Goal: Information Seeking & Learning: Find specific fact

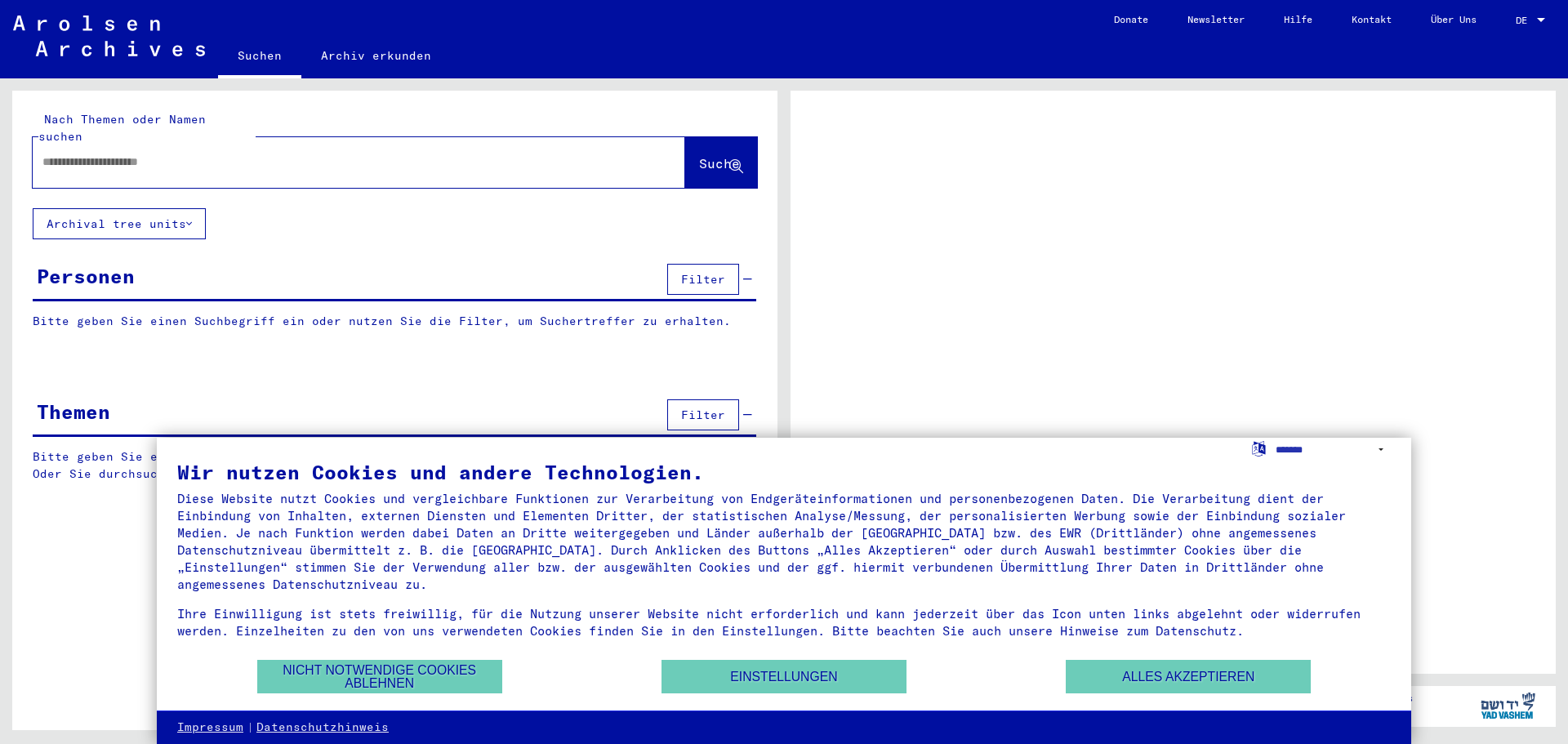
click at [76, 154] on input "text" at bounding box center [345, 162] width 604 height 17
type input "**********"
click at [709, 155] on span "Suche" at bounding box center [719, 163] width 41 height 17
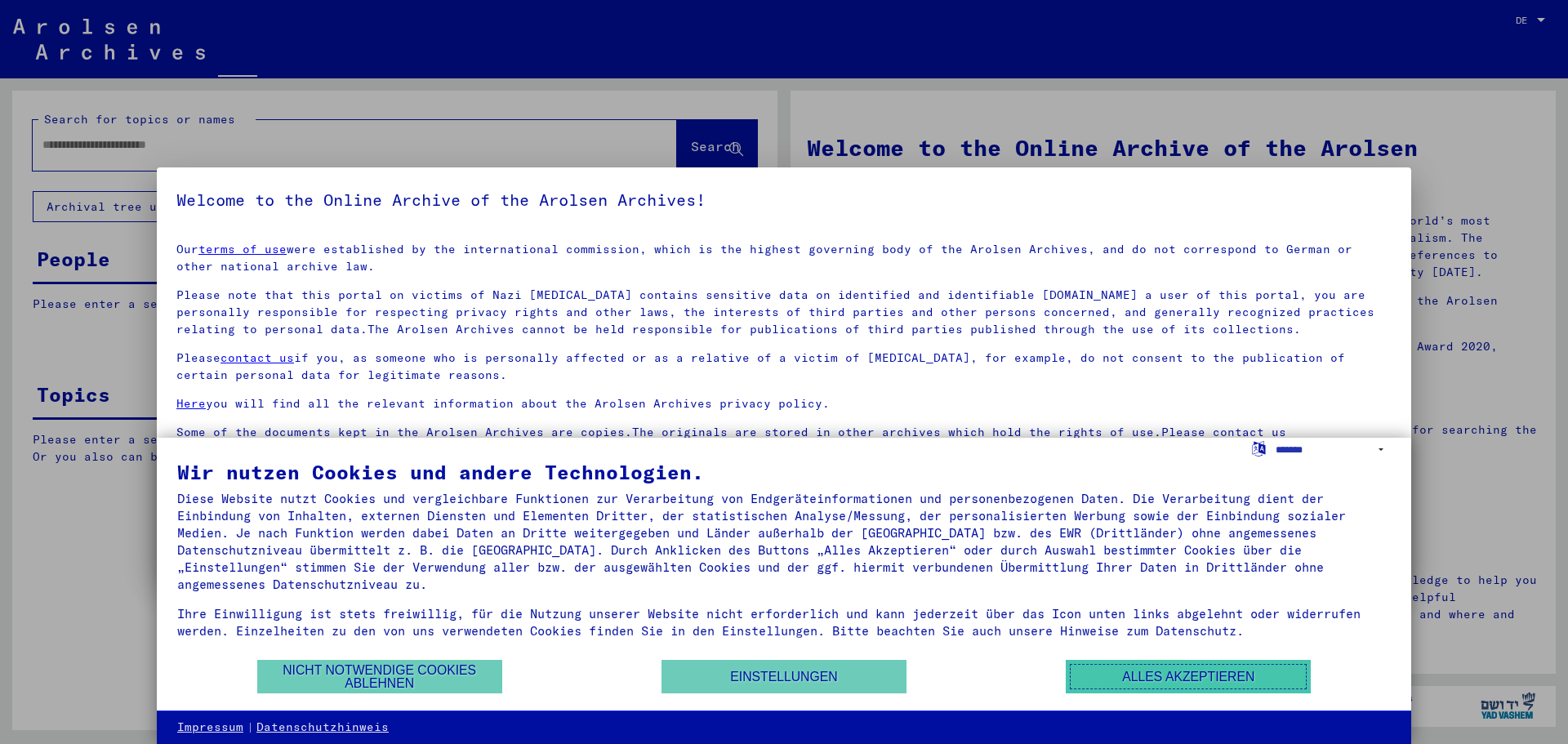
click at [1223, 674] on button "Alles akzeptieren" at bounding box center [1188, 676] width 245 height 33
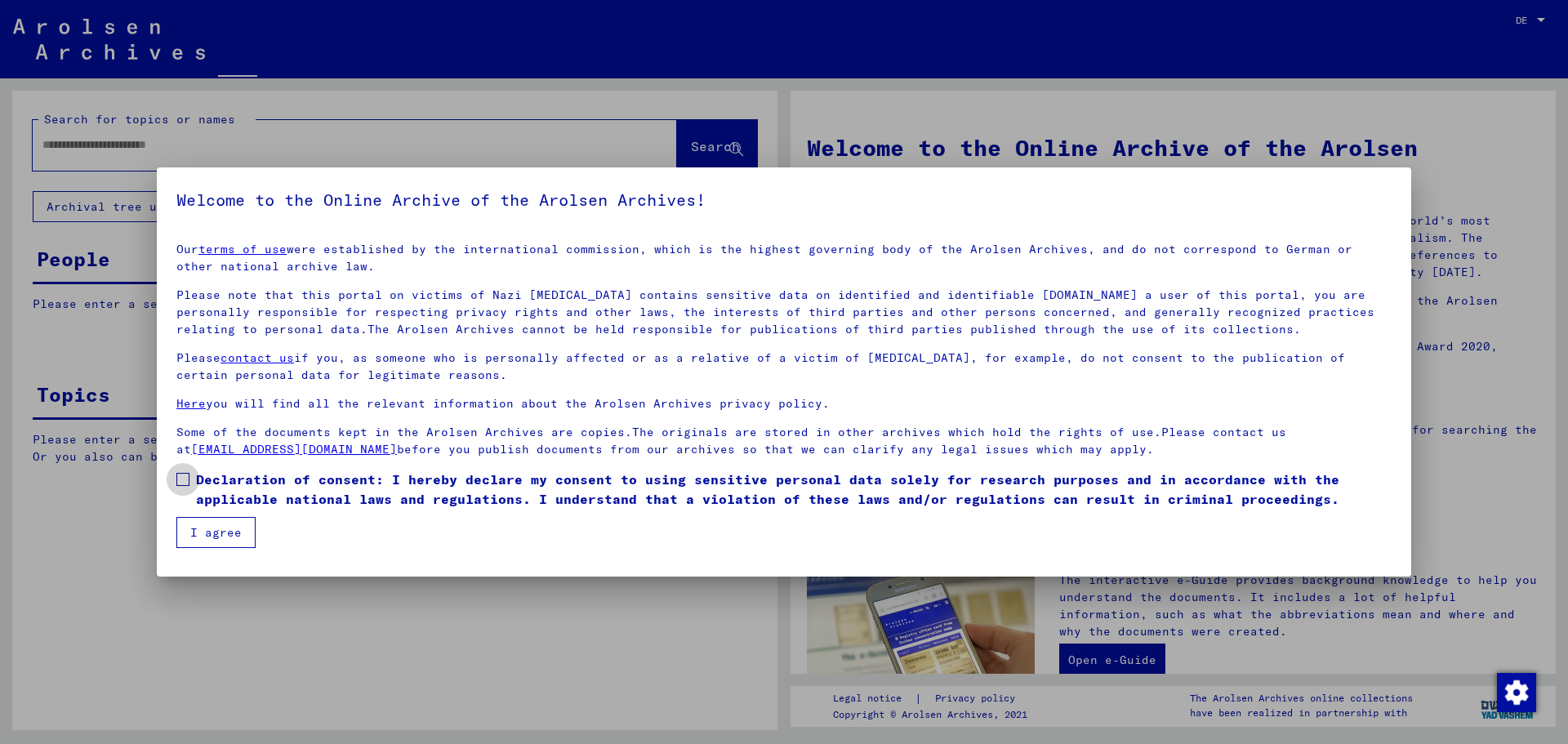
click at [188, 481] on span at bounding box center [182, 479] width 13 height 13
click at [222, 527] on button "I agree" at bounding box center [216, 532] width 79 height 31
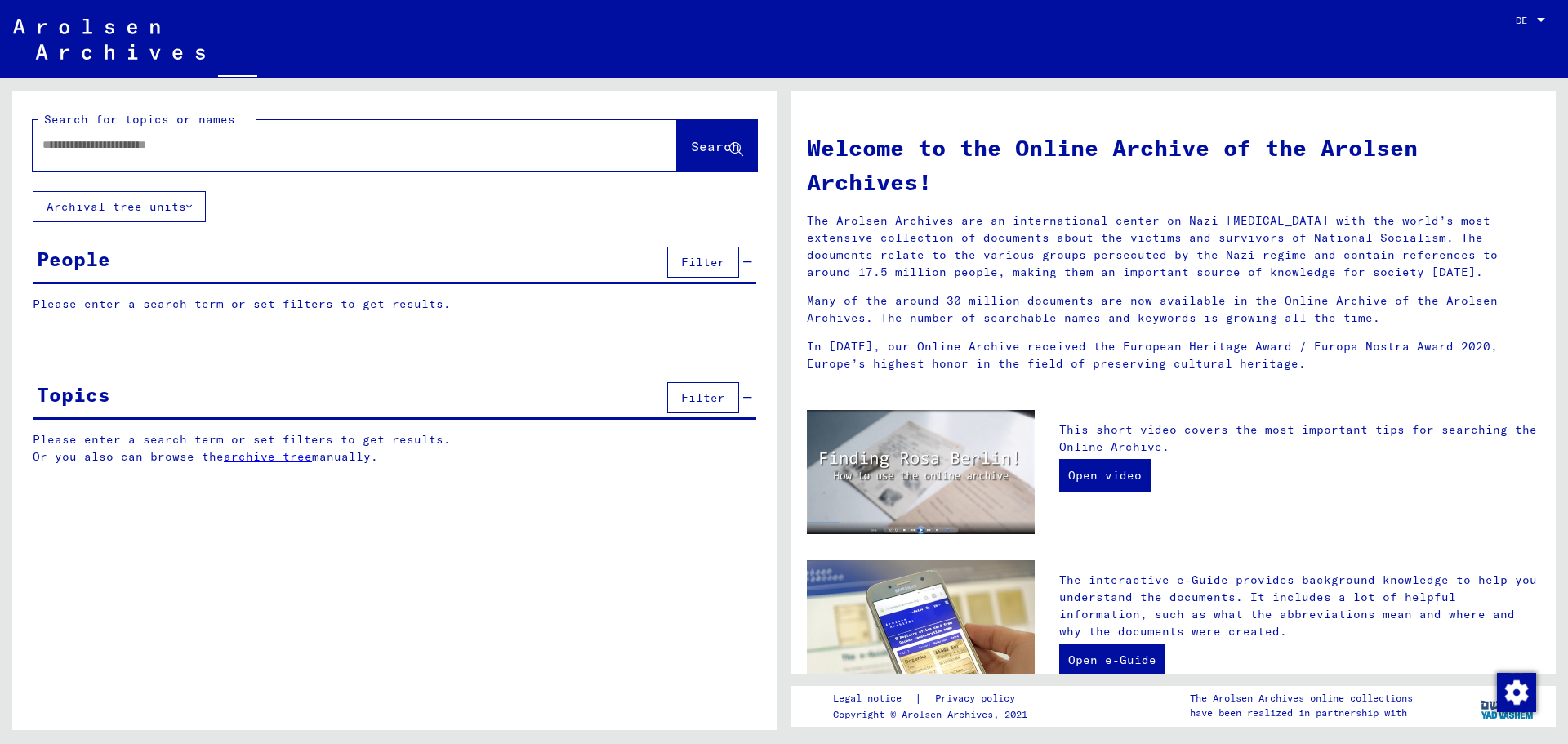
click at [163, 146] on input "text" at bounding box center [335, 145] width 585 height 17
type input "*"
click at [711, 135] on button "Search" at bounding box center [717, 146] width 80 height 51
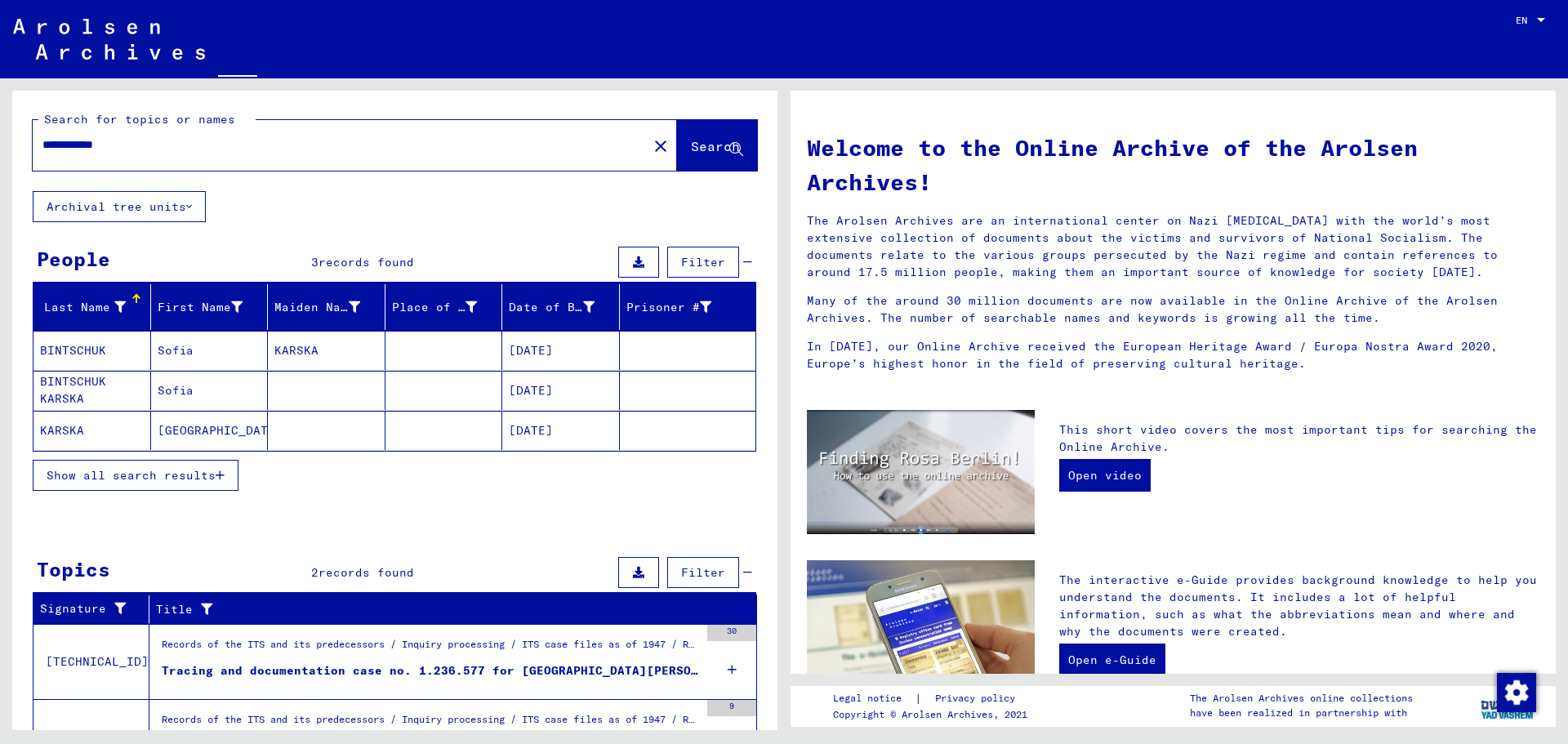
click at [76, 435] on mat-cell "KARSKA" at bounding box center [92, 430] width 118 height 39
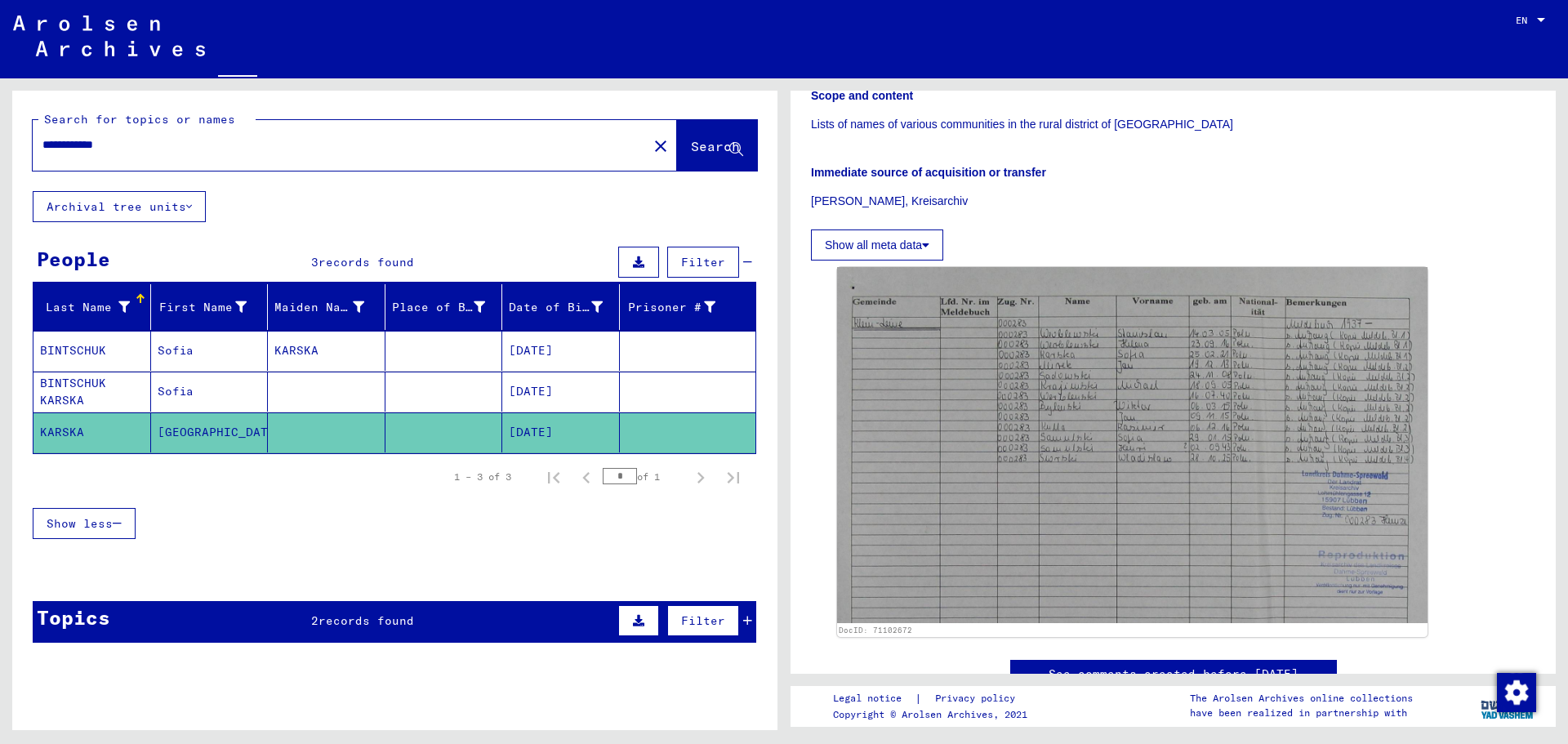
scroll to position [490, 0]
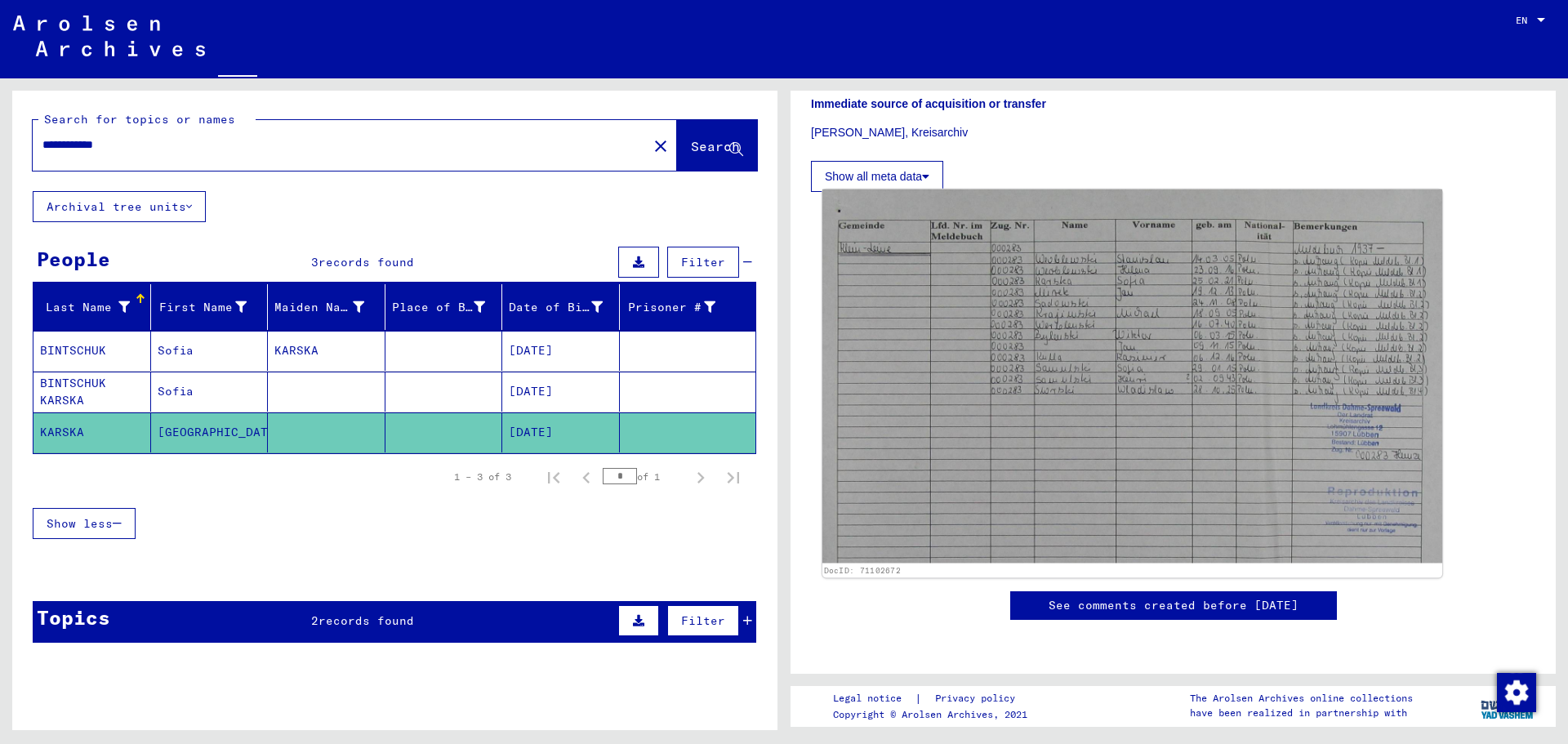
click at [1093, 205] on img at bounding box center [1132, 376] width 620 height 374
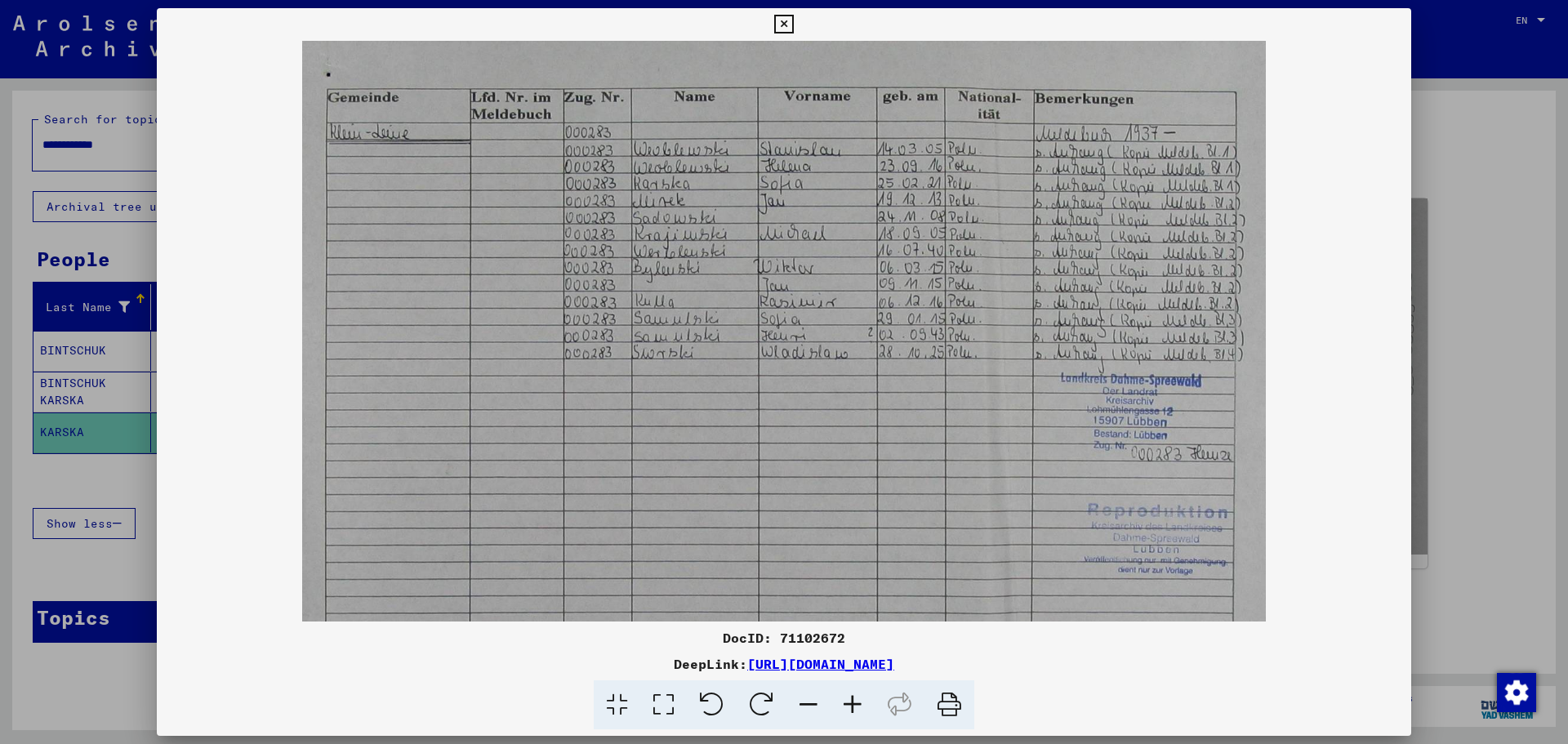
drag, startPoint x: 784, startPoint y: 17, endPoint x: 757, endPoint y: 17, distance: 27.0
click at [781, 17] on icon at bounding box center [784, 24] width 19 height 19
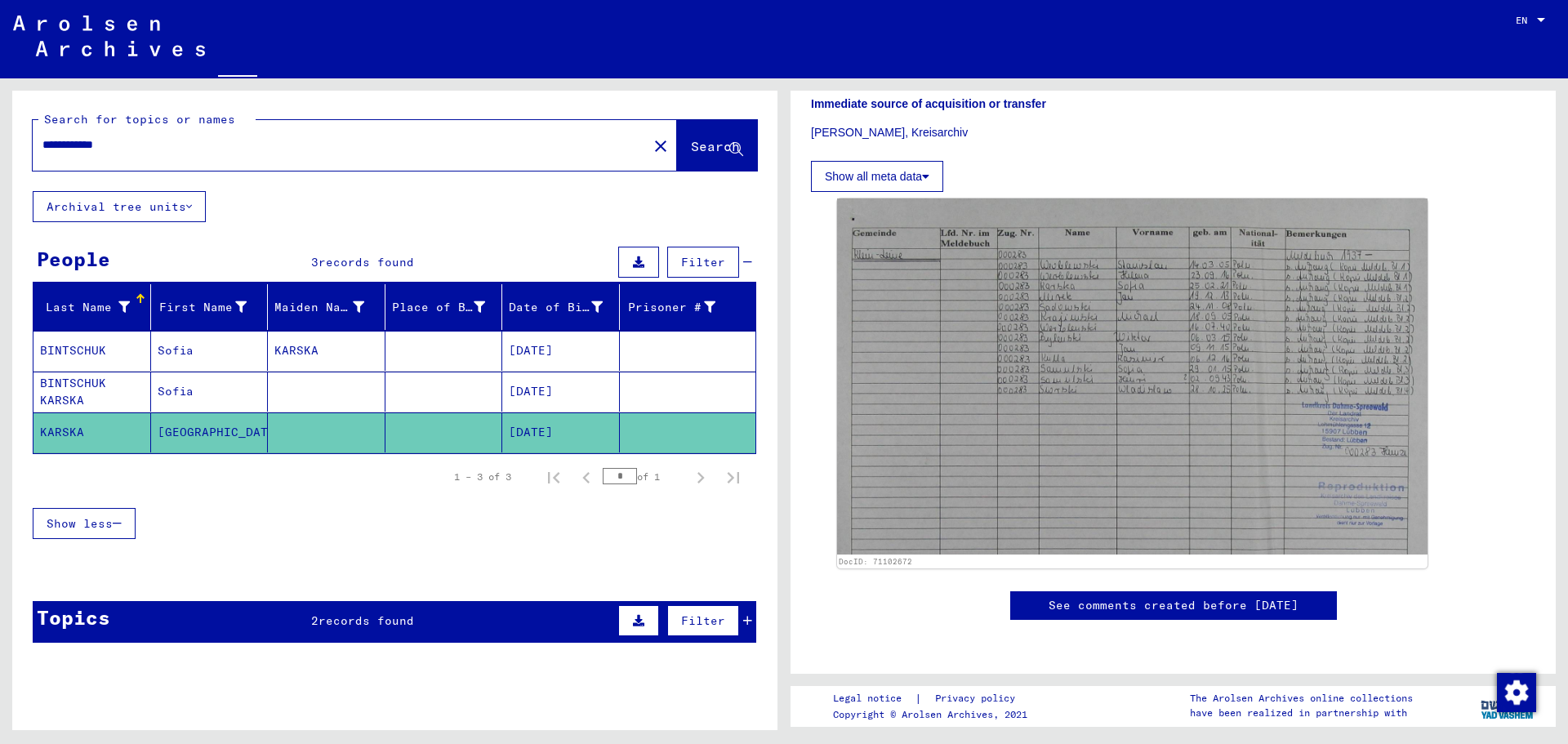
drag, startPoint x: 144, startPoint y: 147, endPoint x: 0, endPoint y: 163, distance: 144.9
click at [0, 164] on div "**********" at bounding box center [392, 404] width 784 height 652
type input "**********"
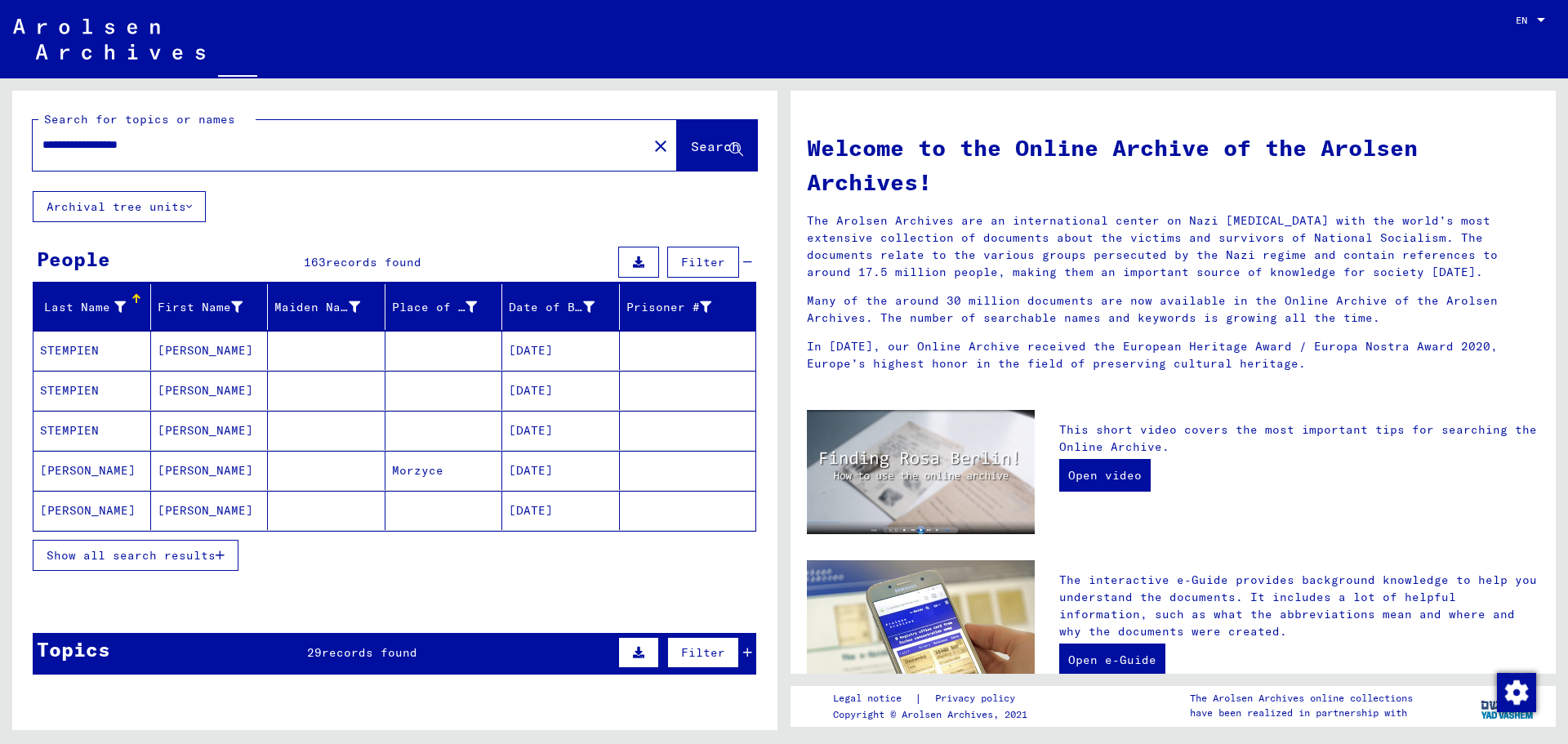
click at [161, 554] on span "Show all search results" at bounding box center [131, 555] width 169 height 15
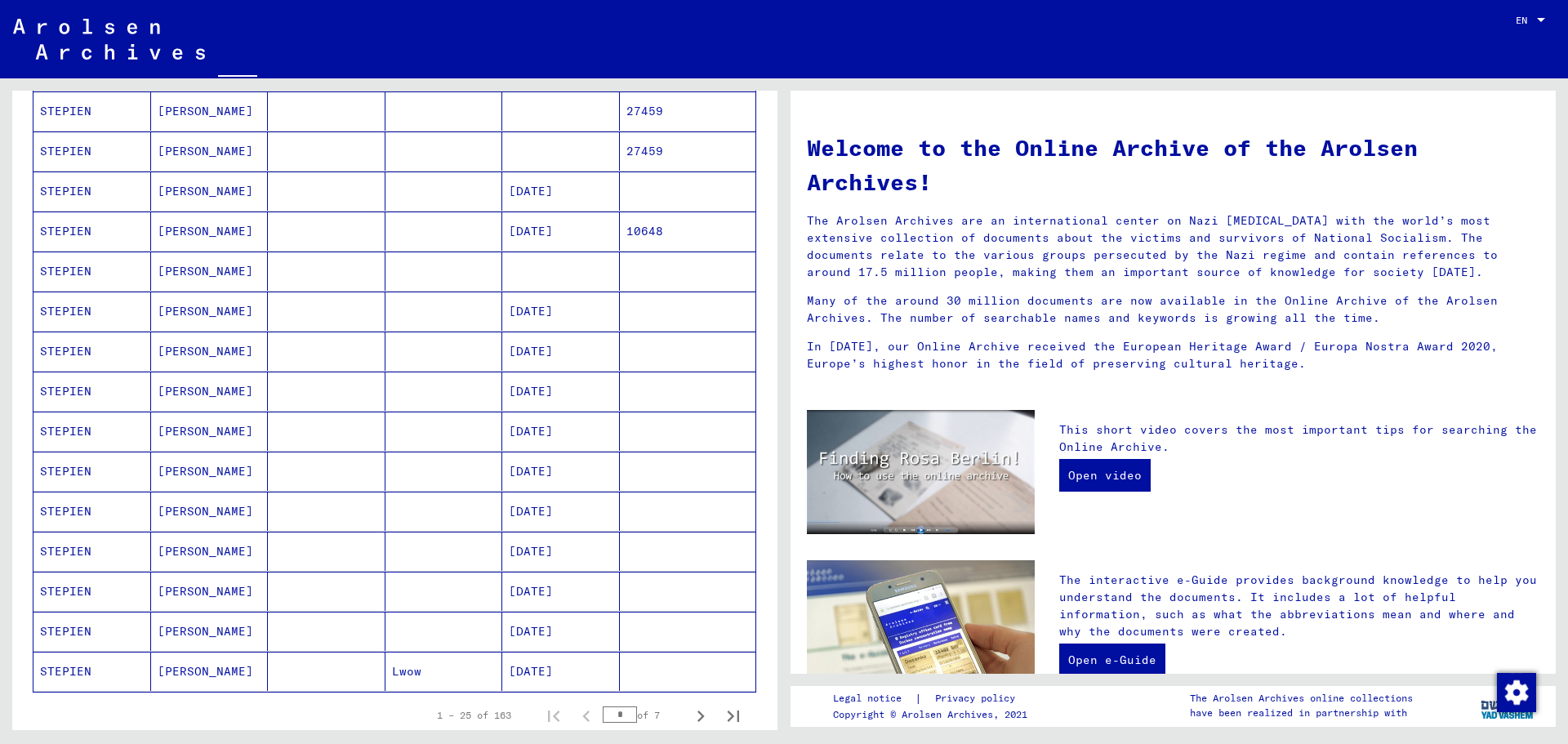
scroll to position [816, 0]
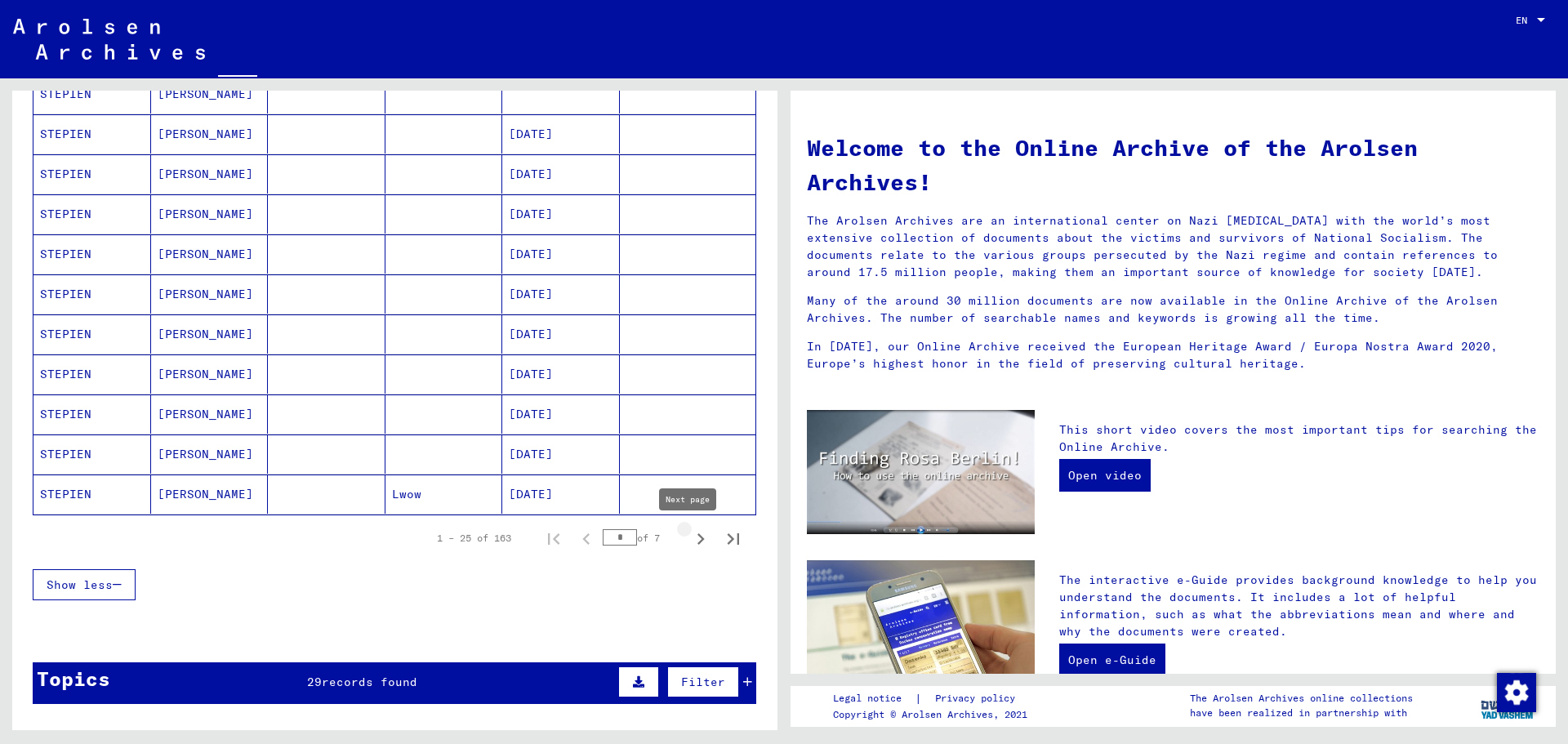
click at [689, 538] on icon "Next page" at bounding box center [701, 539] width 23 height 23
type input "*"
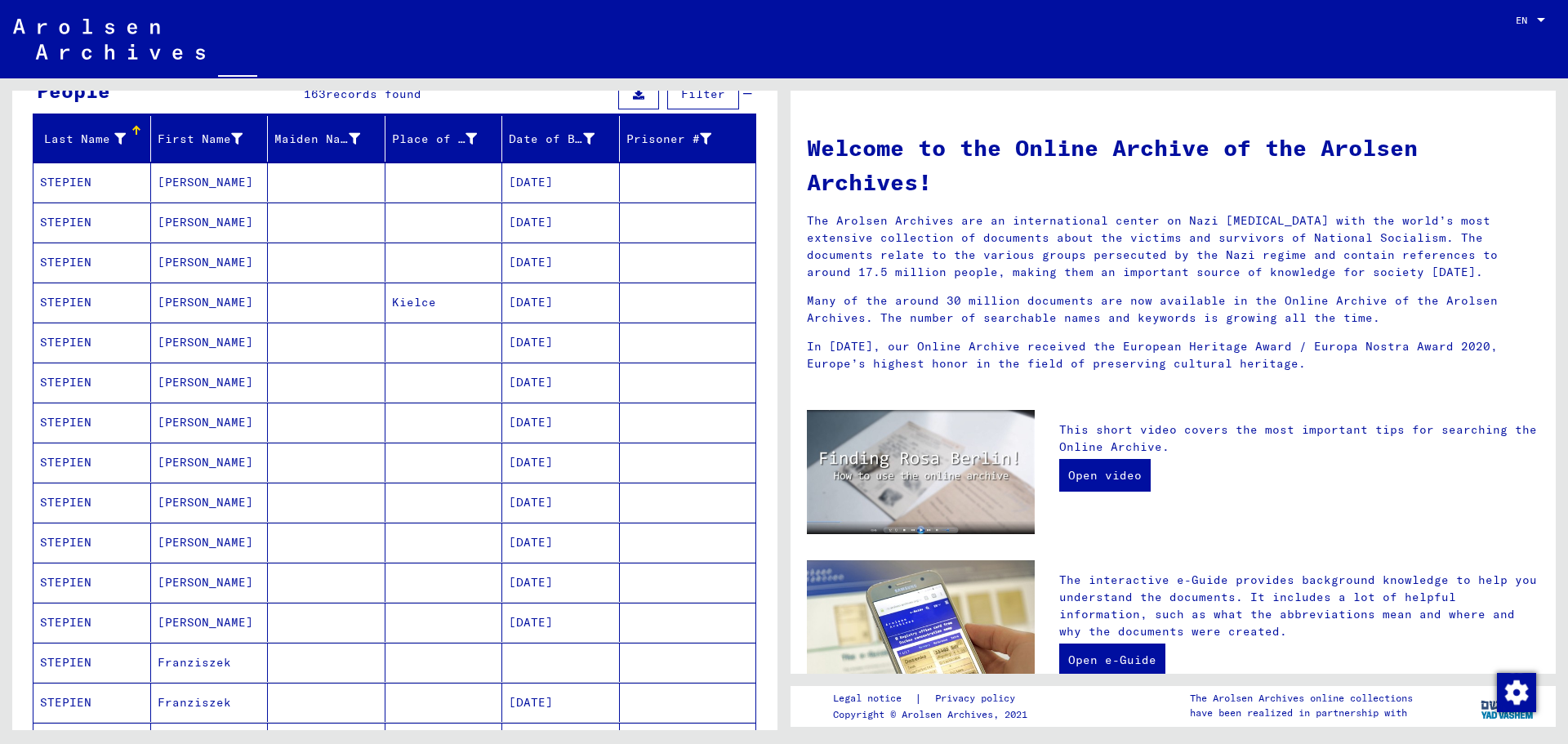
scroll to position [163, 0]
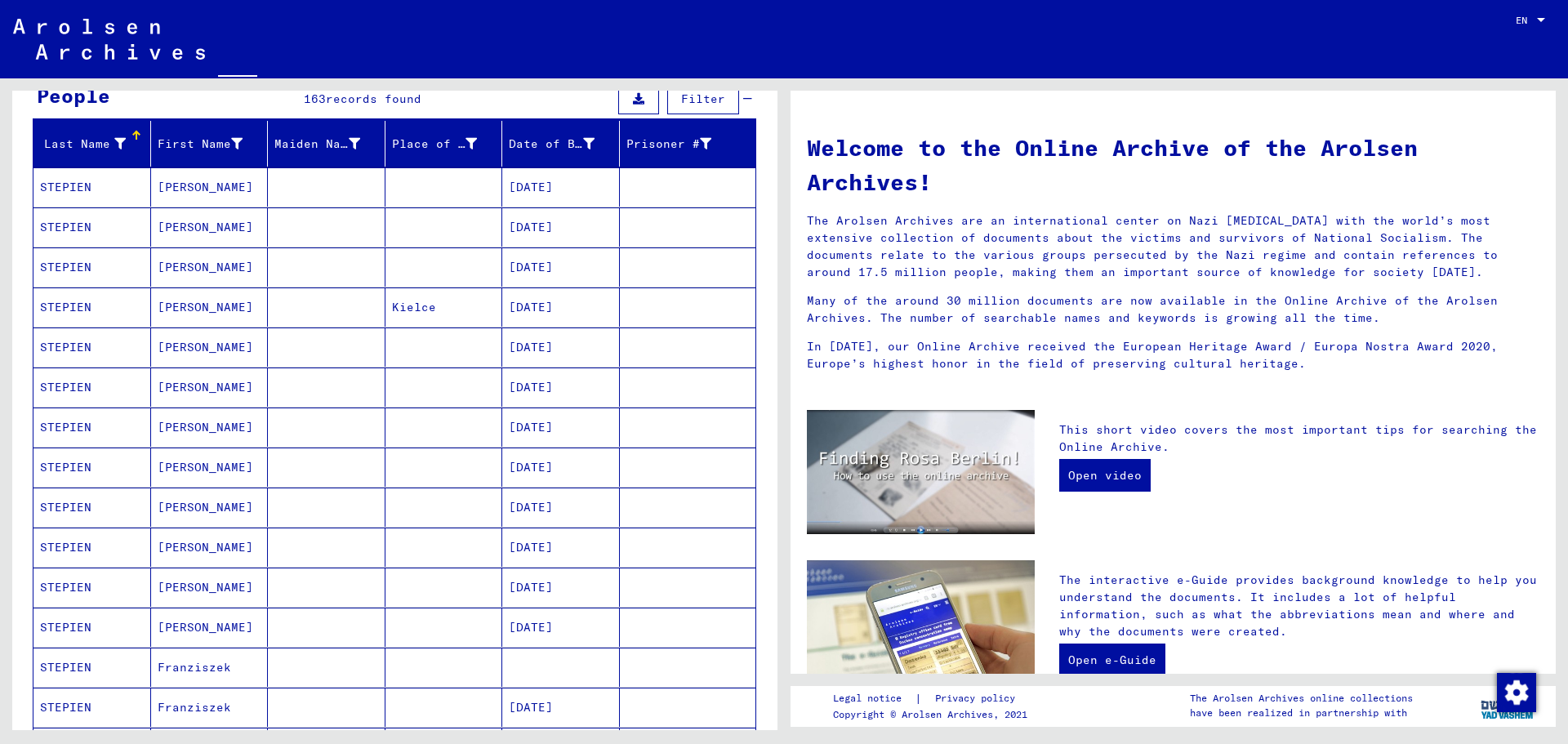
click at [202, 225] on mat-cell "[PERSON_NAME]" at bounding box center [209, 227] width 118 height 39
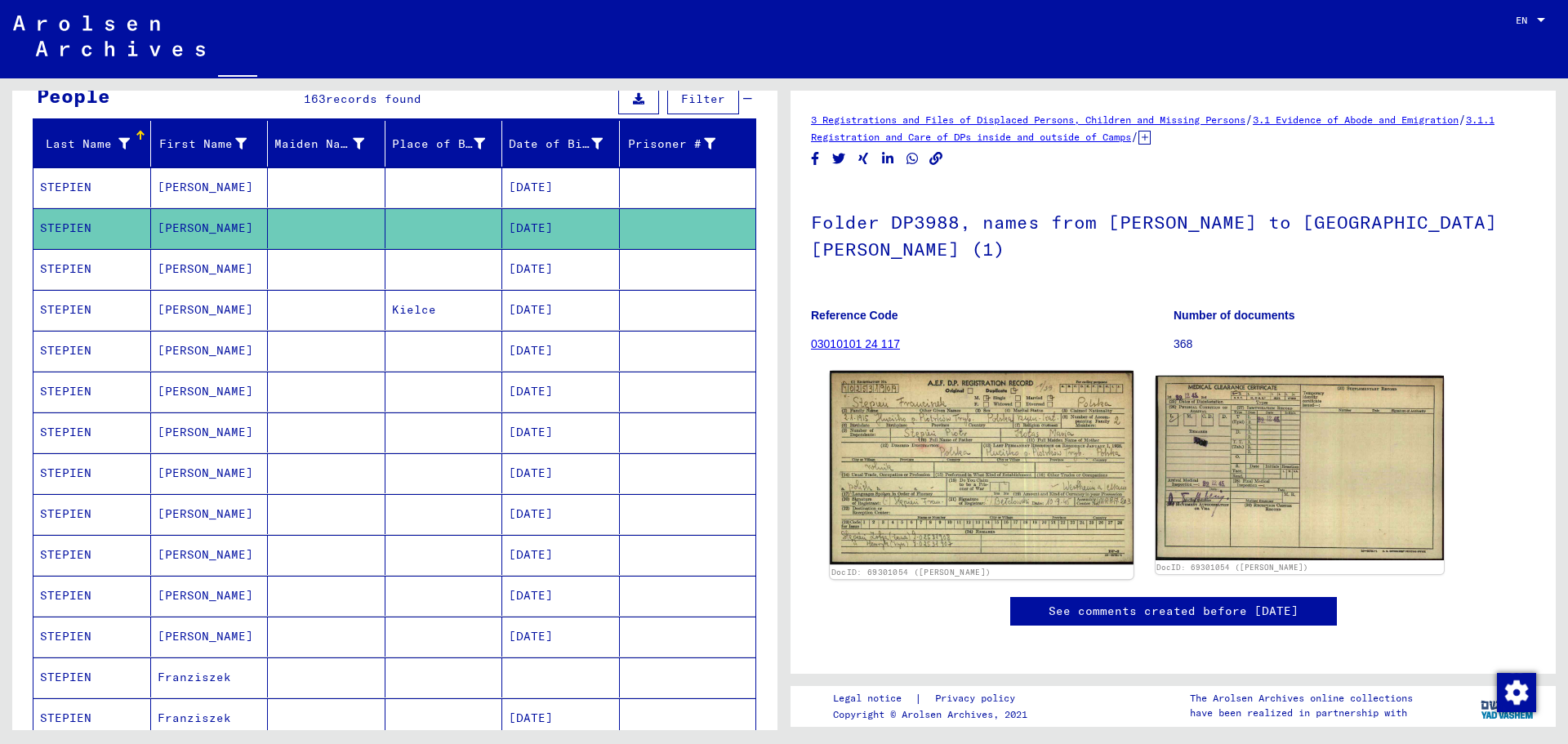
click at [993, 464] on img at bounding box center [981, 468] width 303 height 195
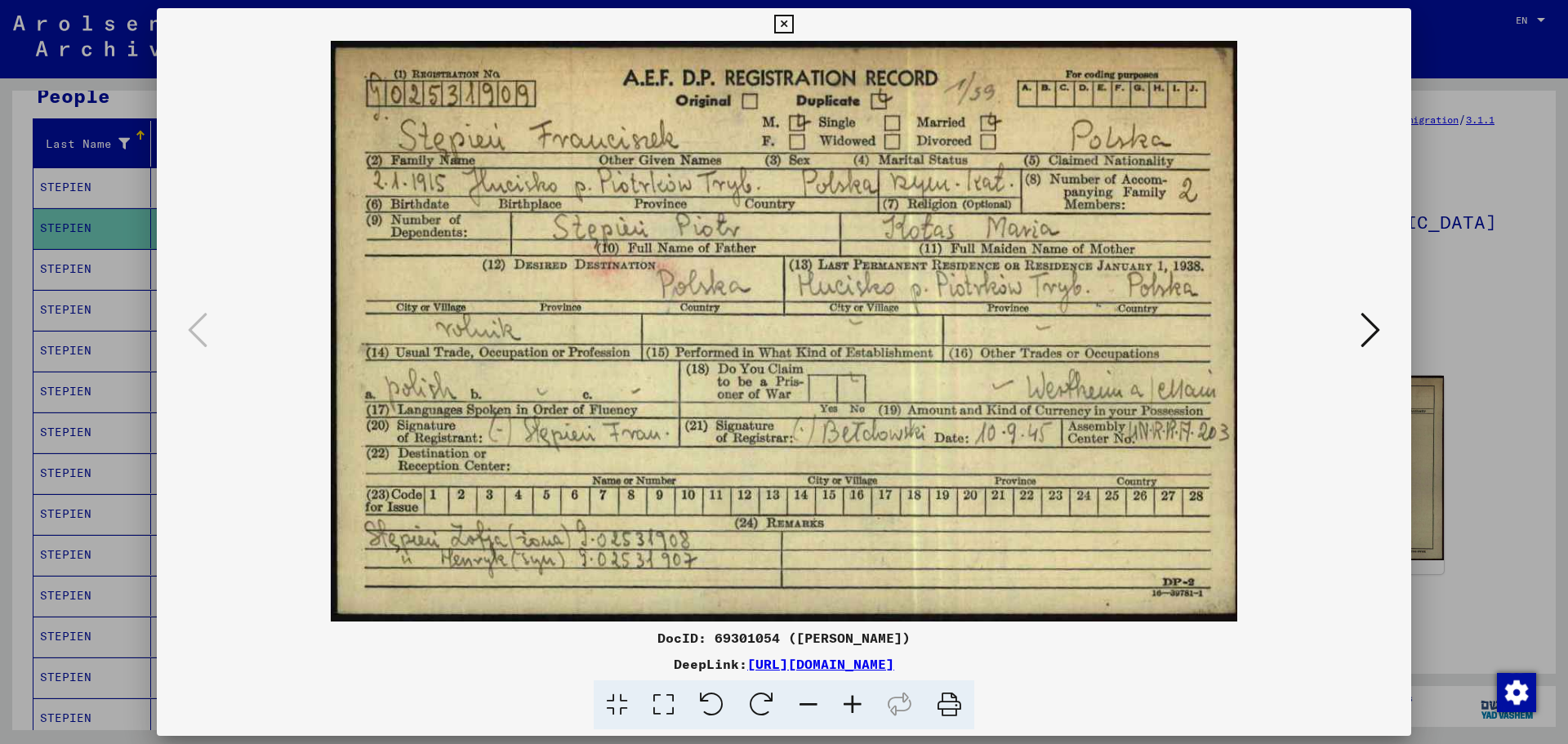
click at [1365, 325] on icon at bounding box center [1370, 330] width 19 height 39
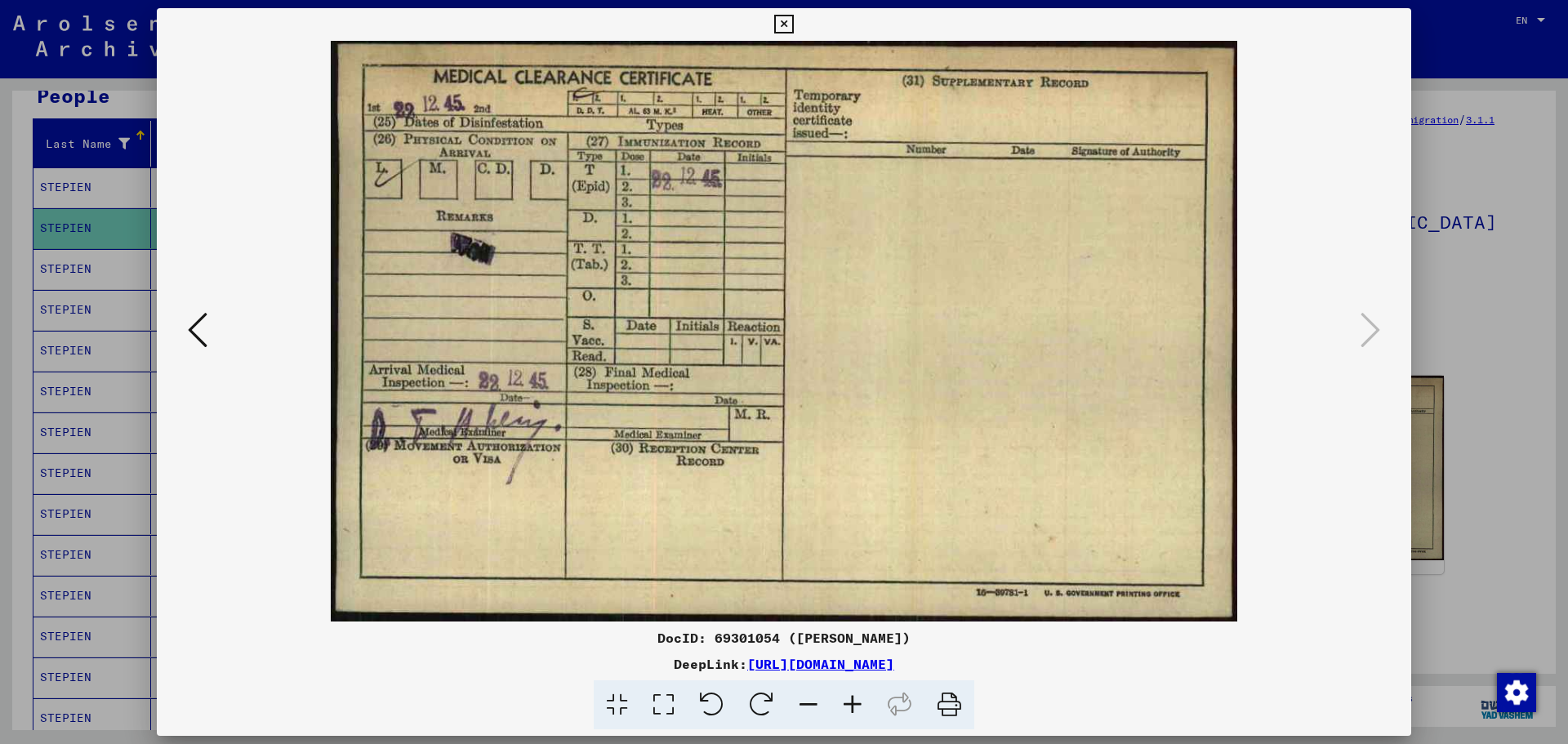
click at [188, 326] on icon at bounding box center [197, 330] width 19 height 39
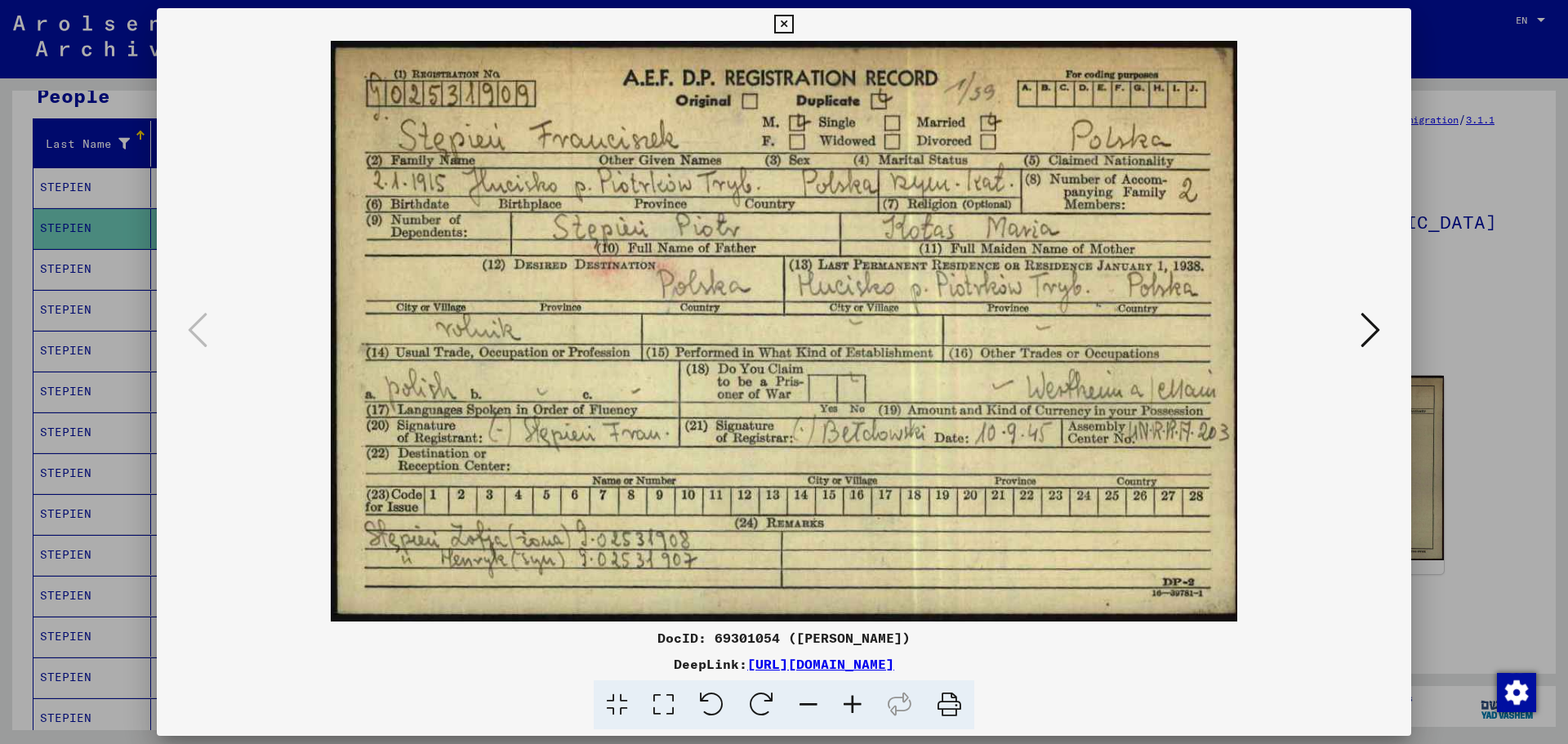
drag, startPoint x: 950, startPoint y: 705, endPoint x: 1201, endPoint y: 636, distance: 260.3
click at [950, 705] on icon at bounding box center [948, 705] width 50 height 50
click at [783, 18] on icon at bounding box center [784, 24] width 19 height 19
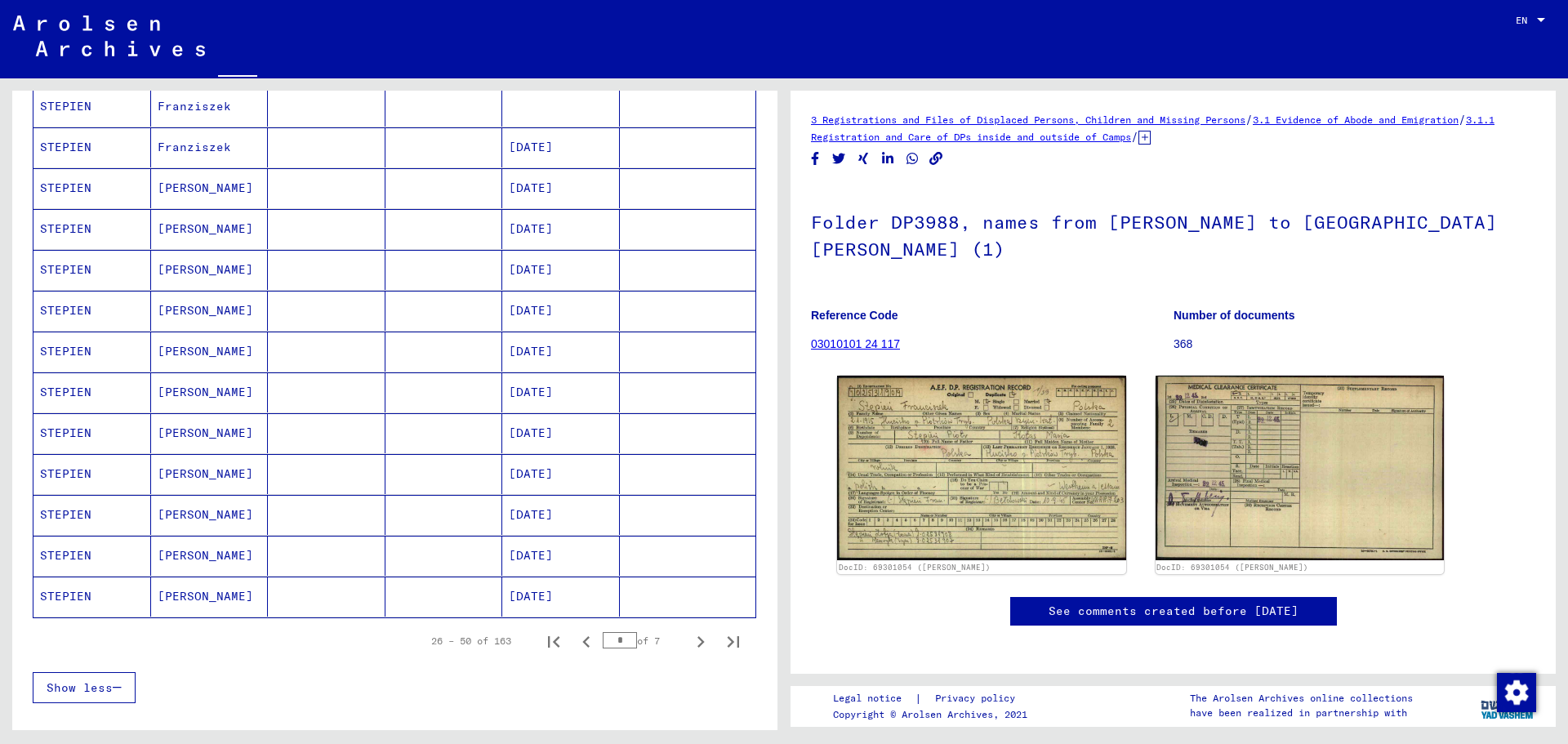
scroll to position [734, 0]
click at [689, 637] on icon "Next page" at bounding box center [701, 641] width 23 height 23
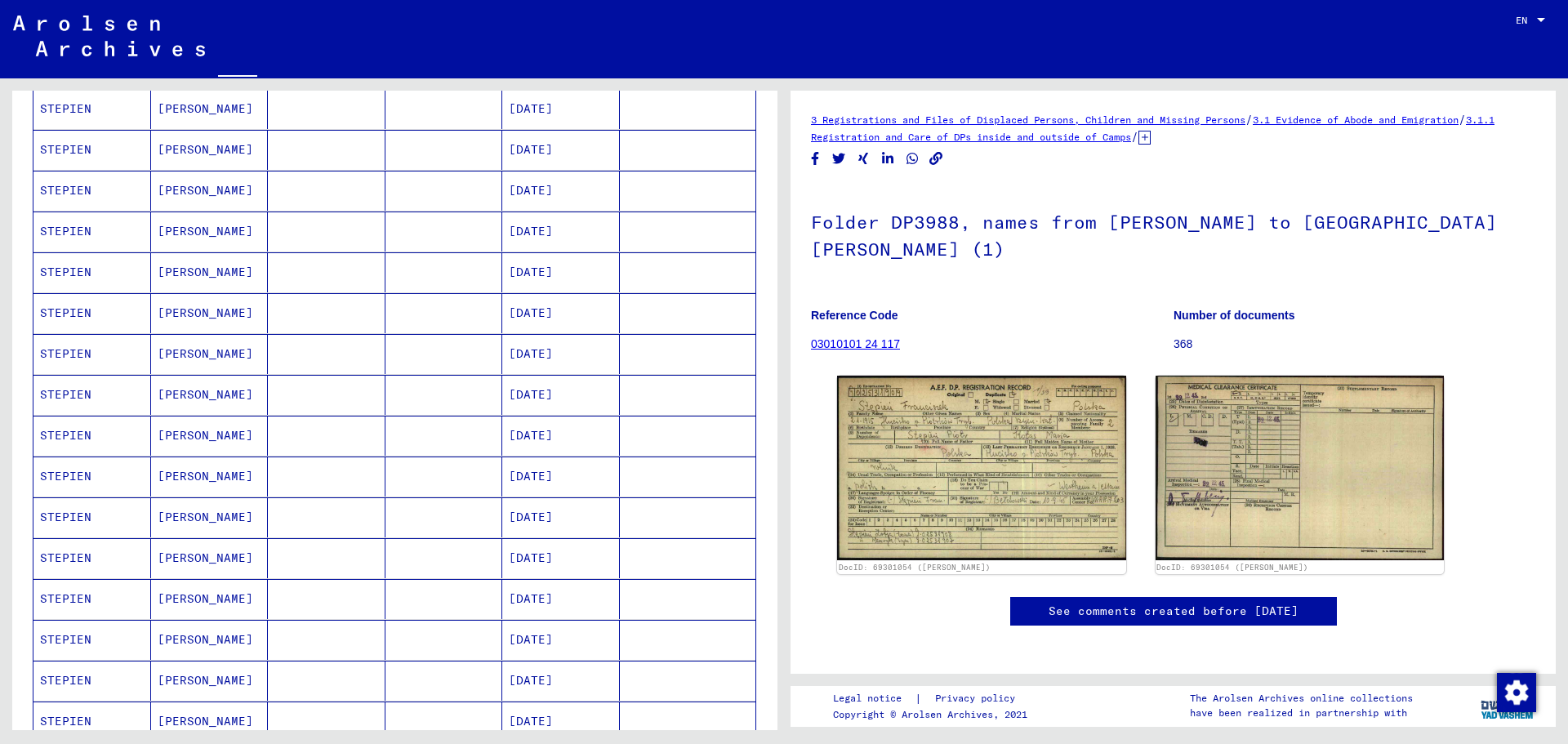
scroll to position [816, 0]
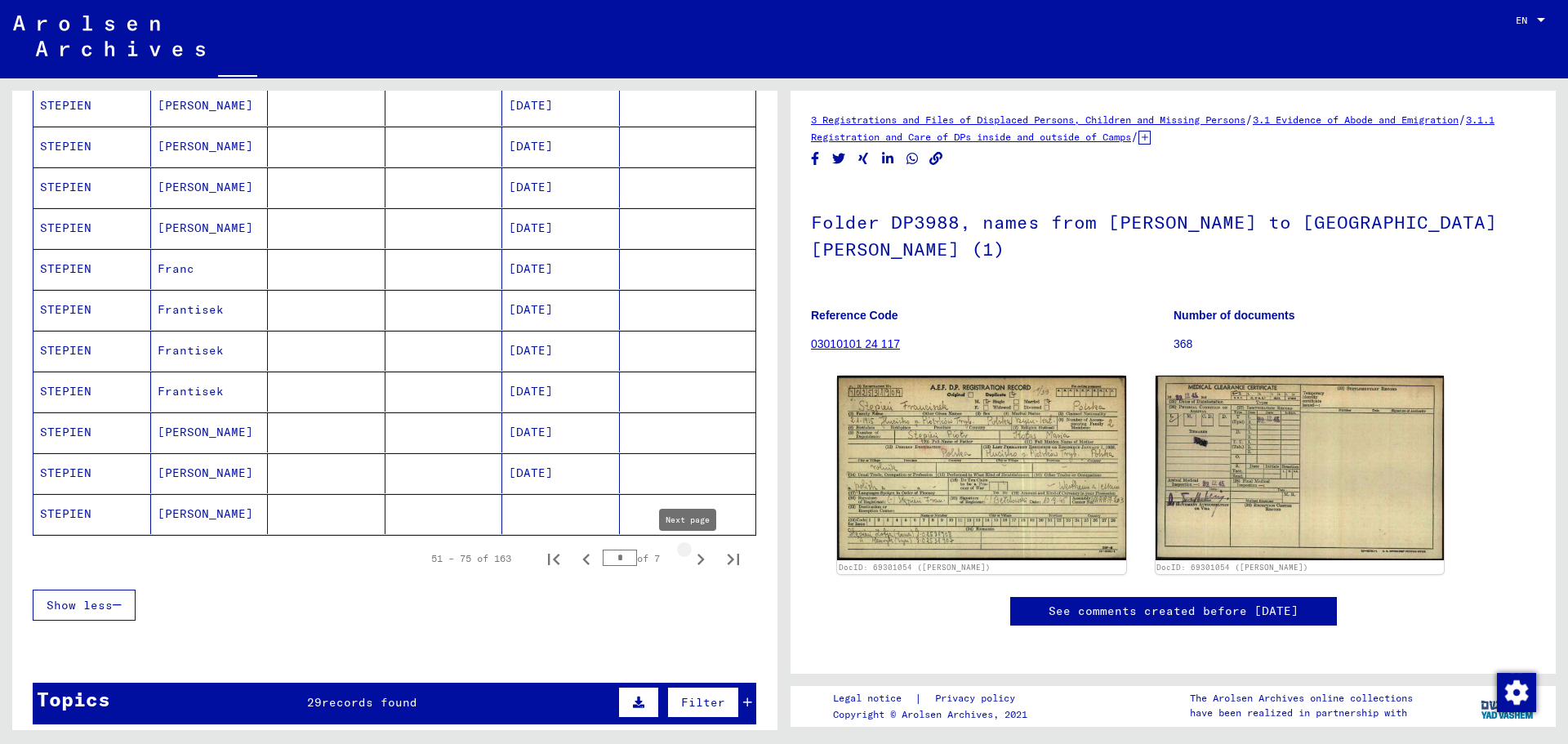
click at [689, 557] on icon "Next page" at bounding box center [701, 559] width 23 height 23
type input "*"
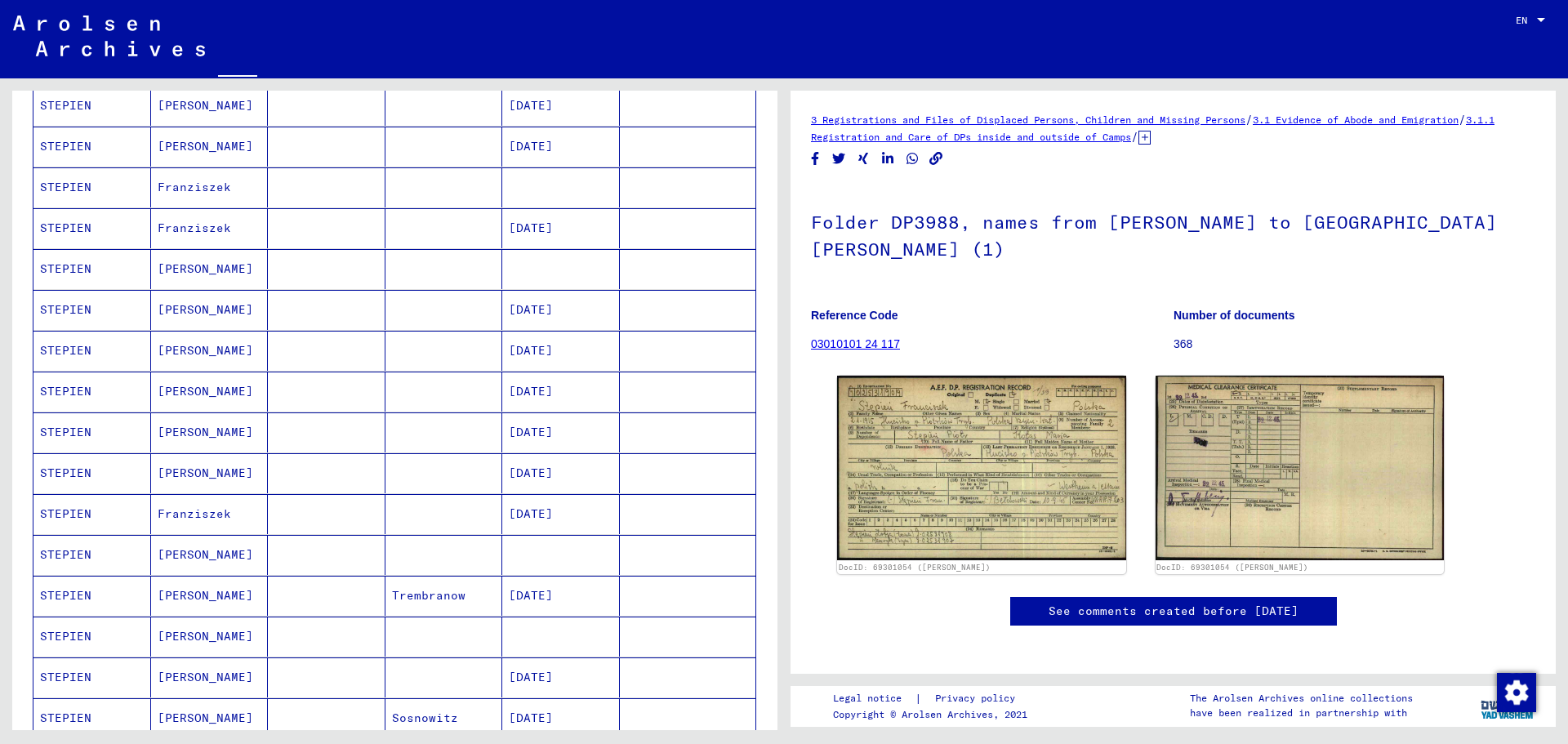
scroll to position [0, 0]
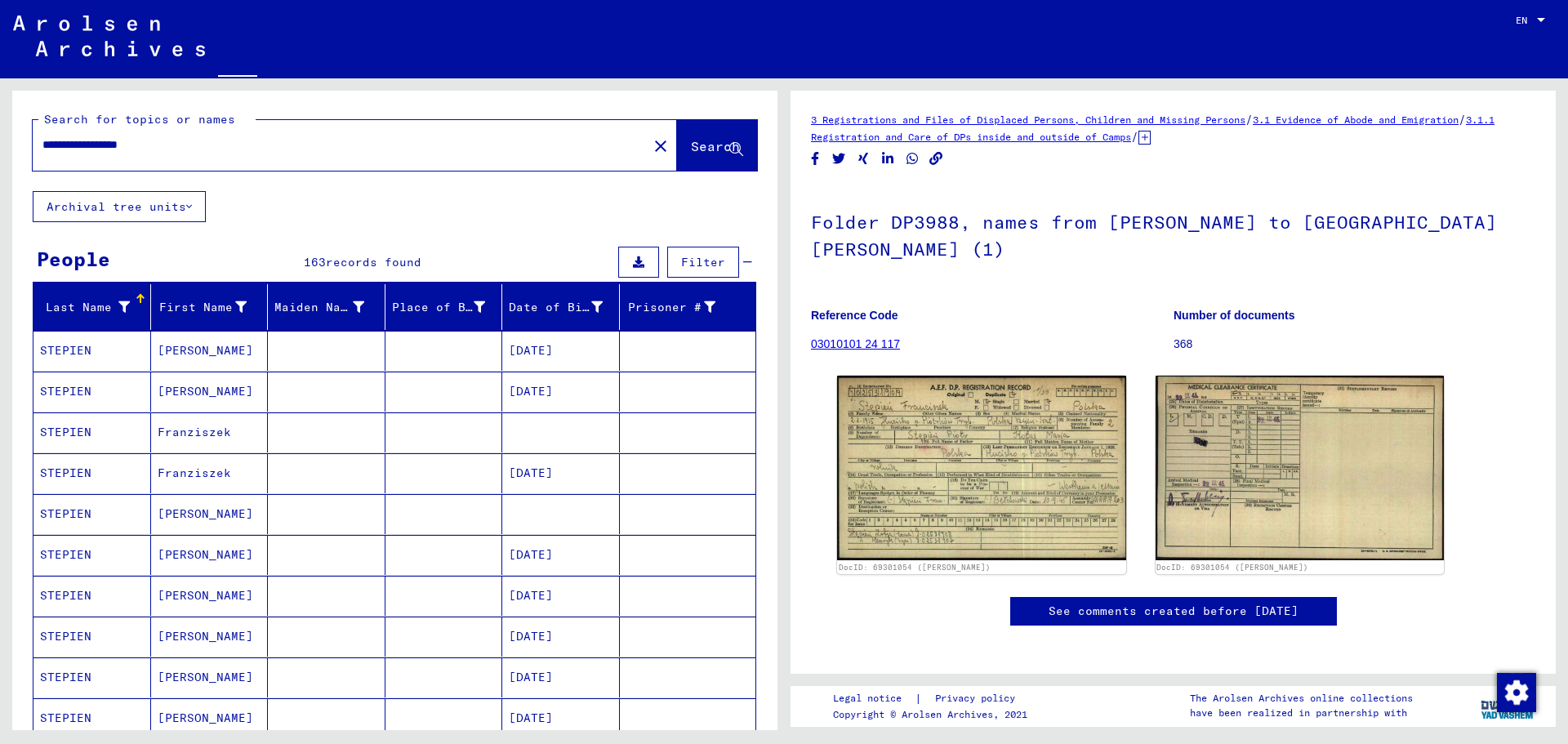
drag, startPoint x: 115, startPoint y: 141, endPoint x: 3, endPoint y: 115, distance: 115.0
click at [1, 117] on div "**********" at bounding box center [392, 404] width 784 height 652
type input "**********"
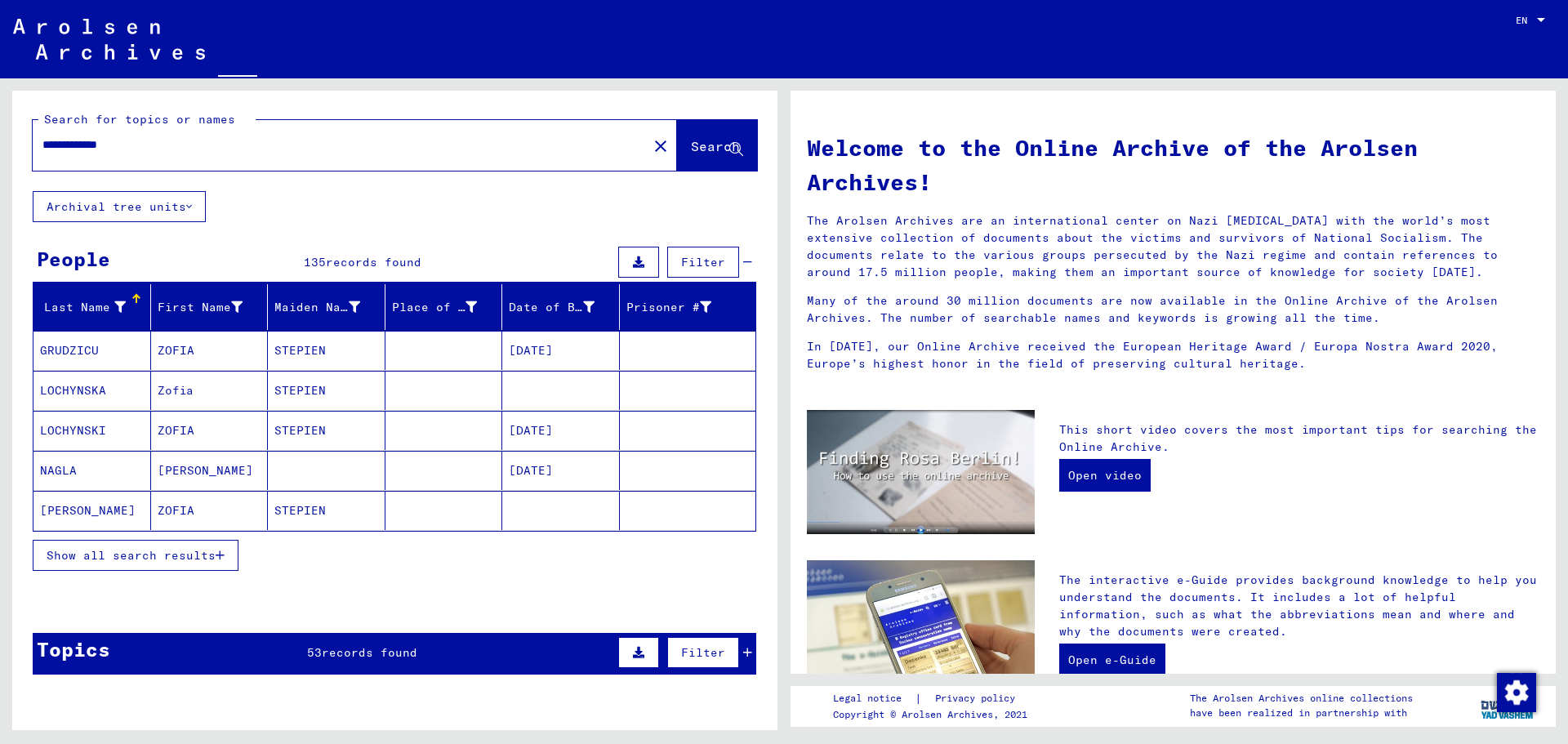
click at [140, 556] on span "Show all search results" at bounding box center [131, 555] width 169 height 15
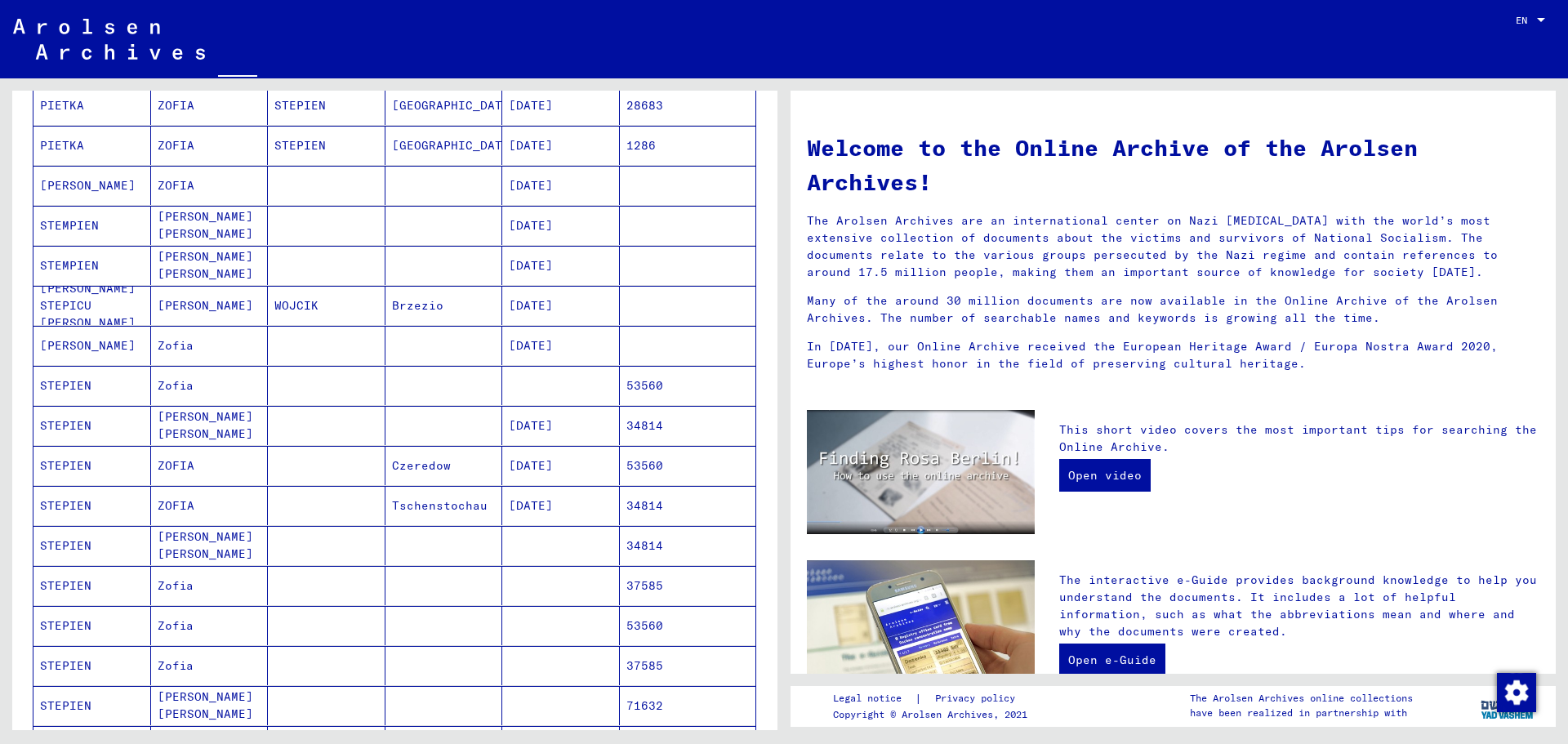
scroll to position [653, 0]
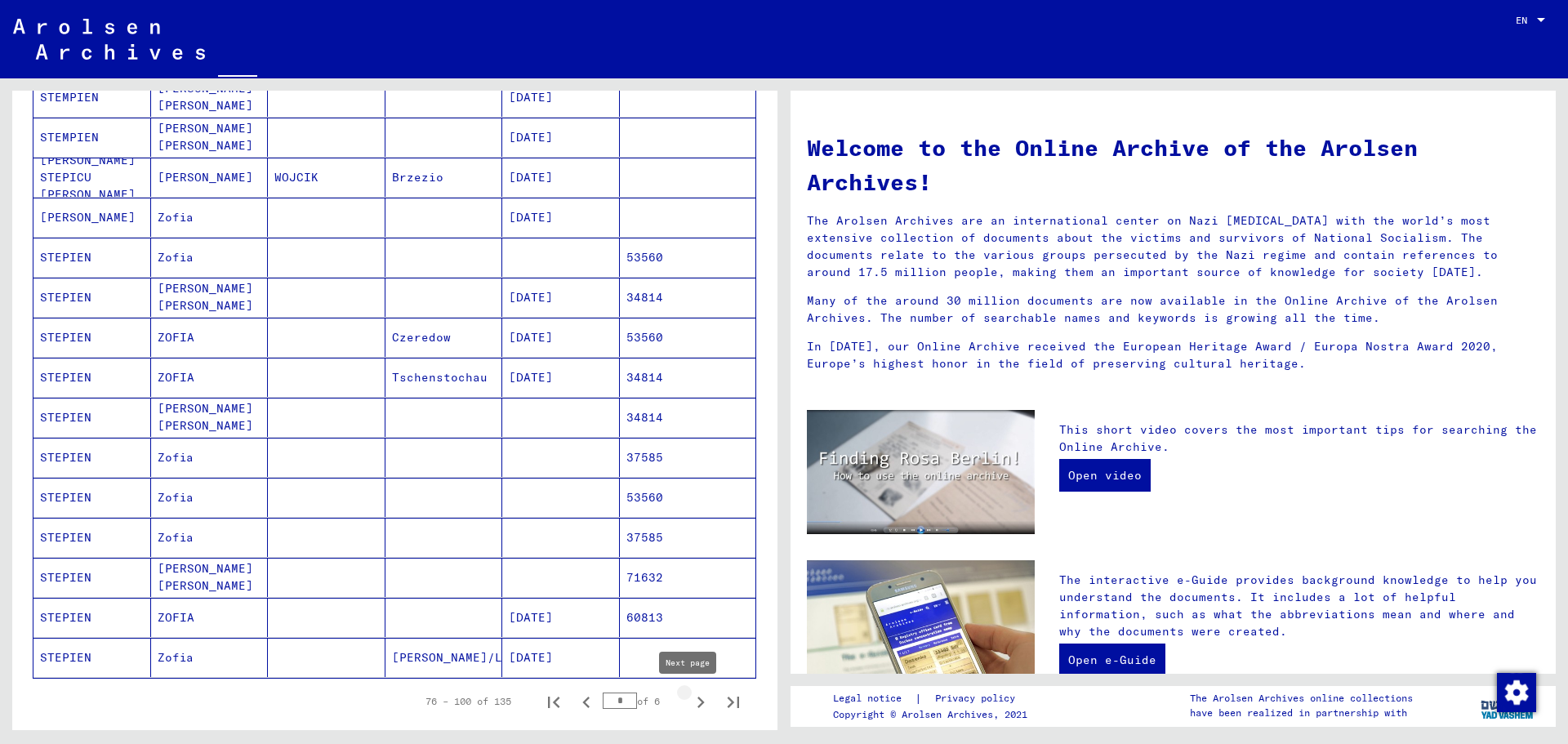
click at [689, 700] on icon "Next page" at bounding box center [701, 702] width 23 height 23
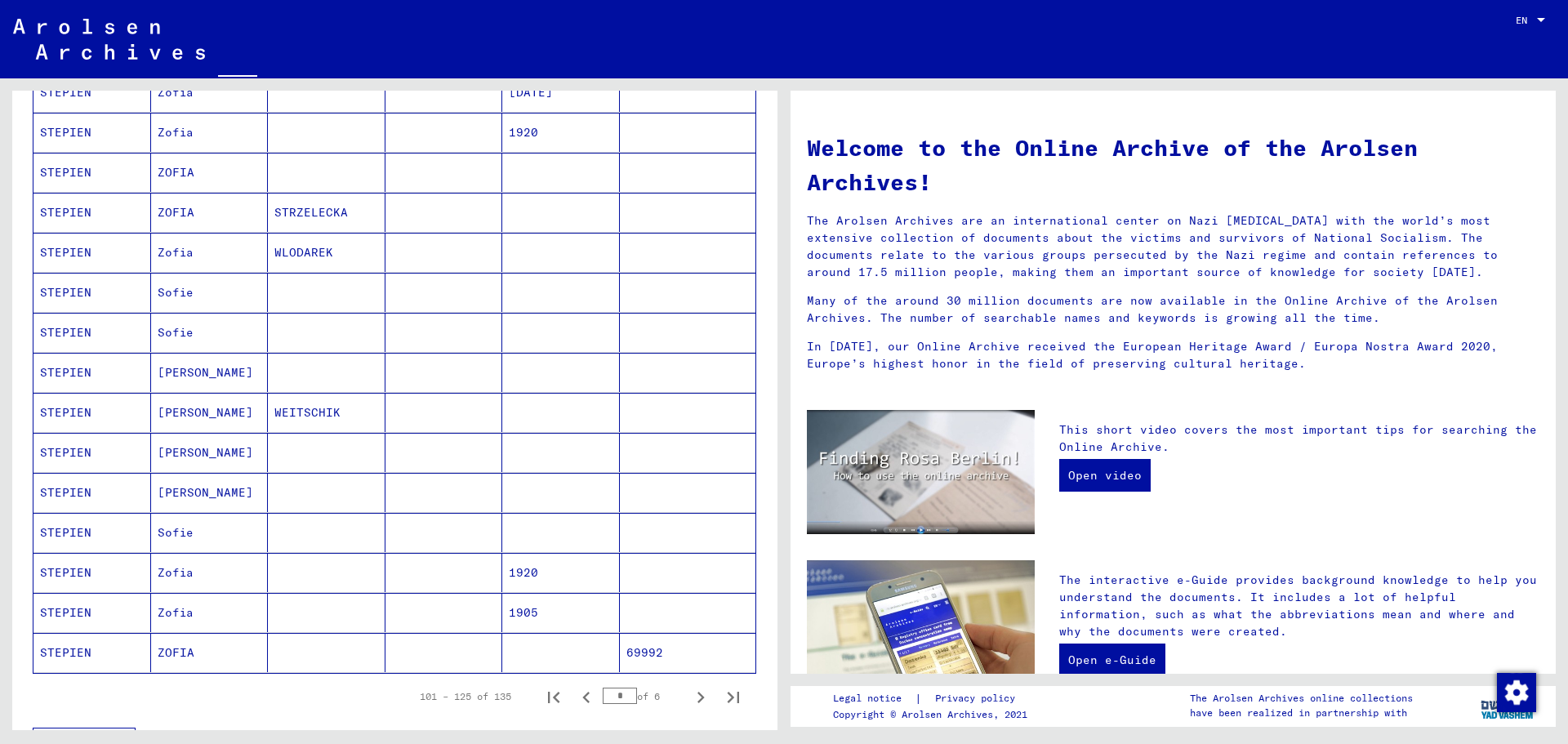
scroll to position [734, 0]
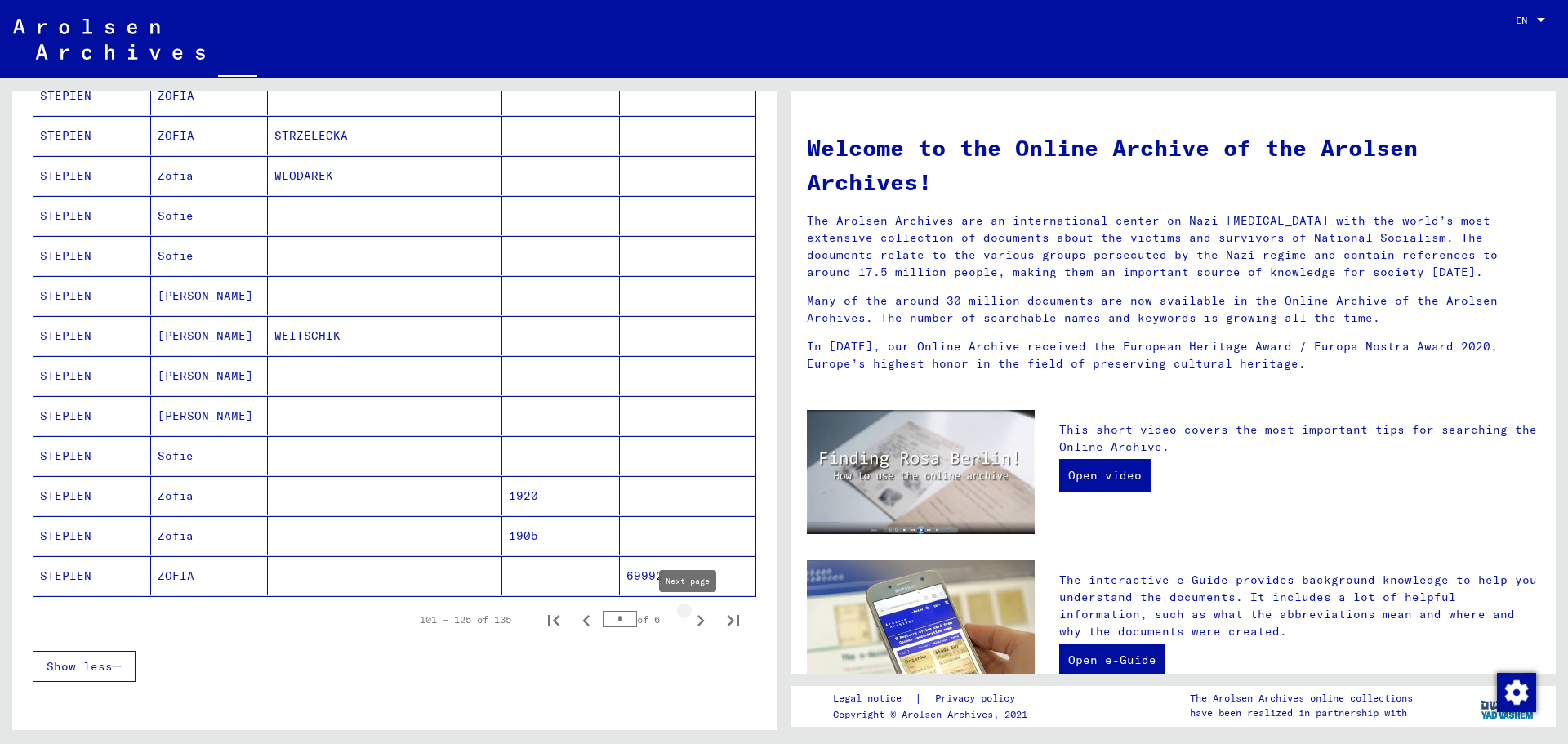
click at [689, 622] on icon "Next page" at bounding box center [701, 620] width 23 height 23
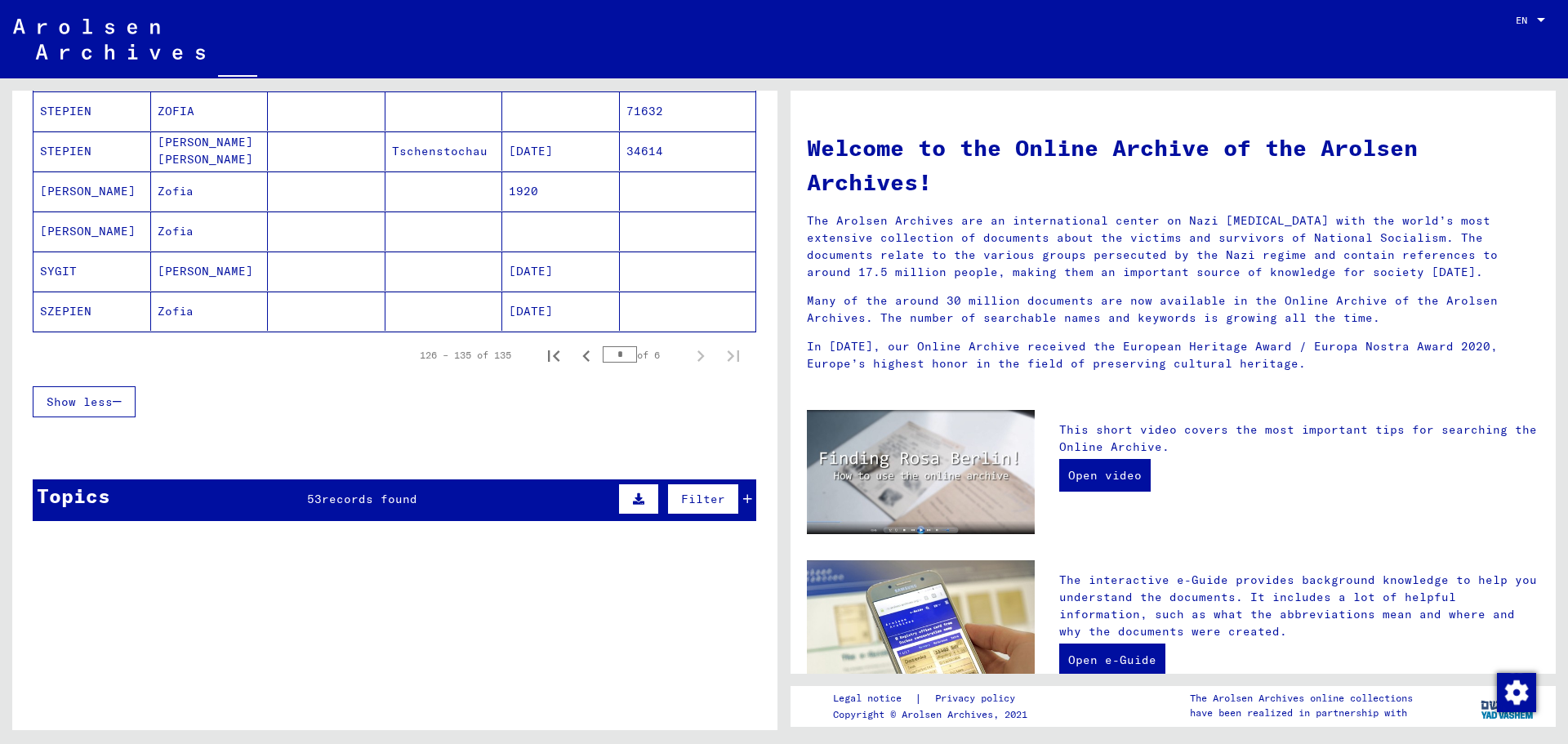
scroll to position [408, 0]
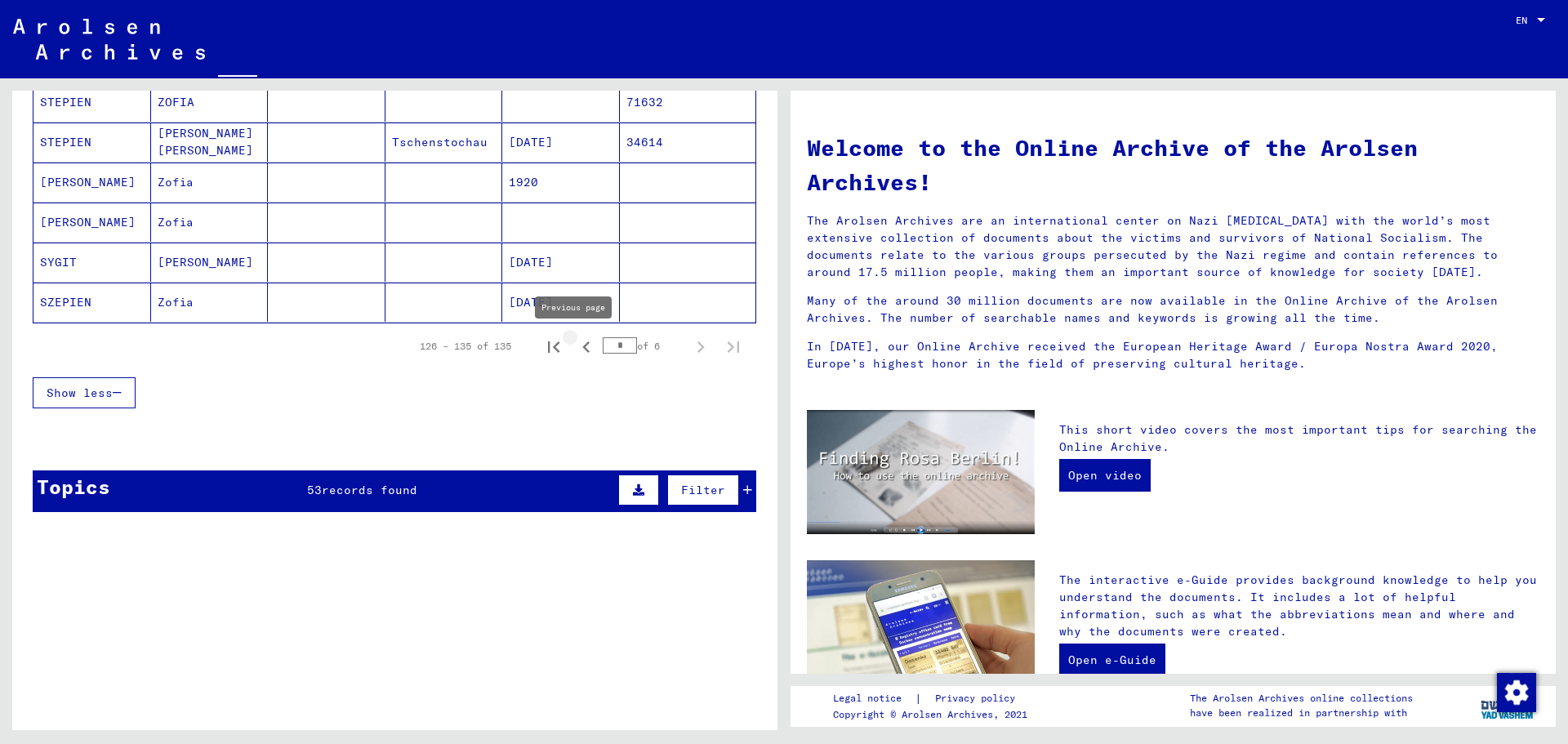
click at [575, 349] on icon "Previous page" at bounding box center [586, 347] width 23 height 23
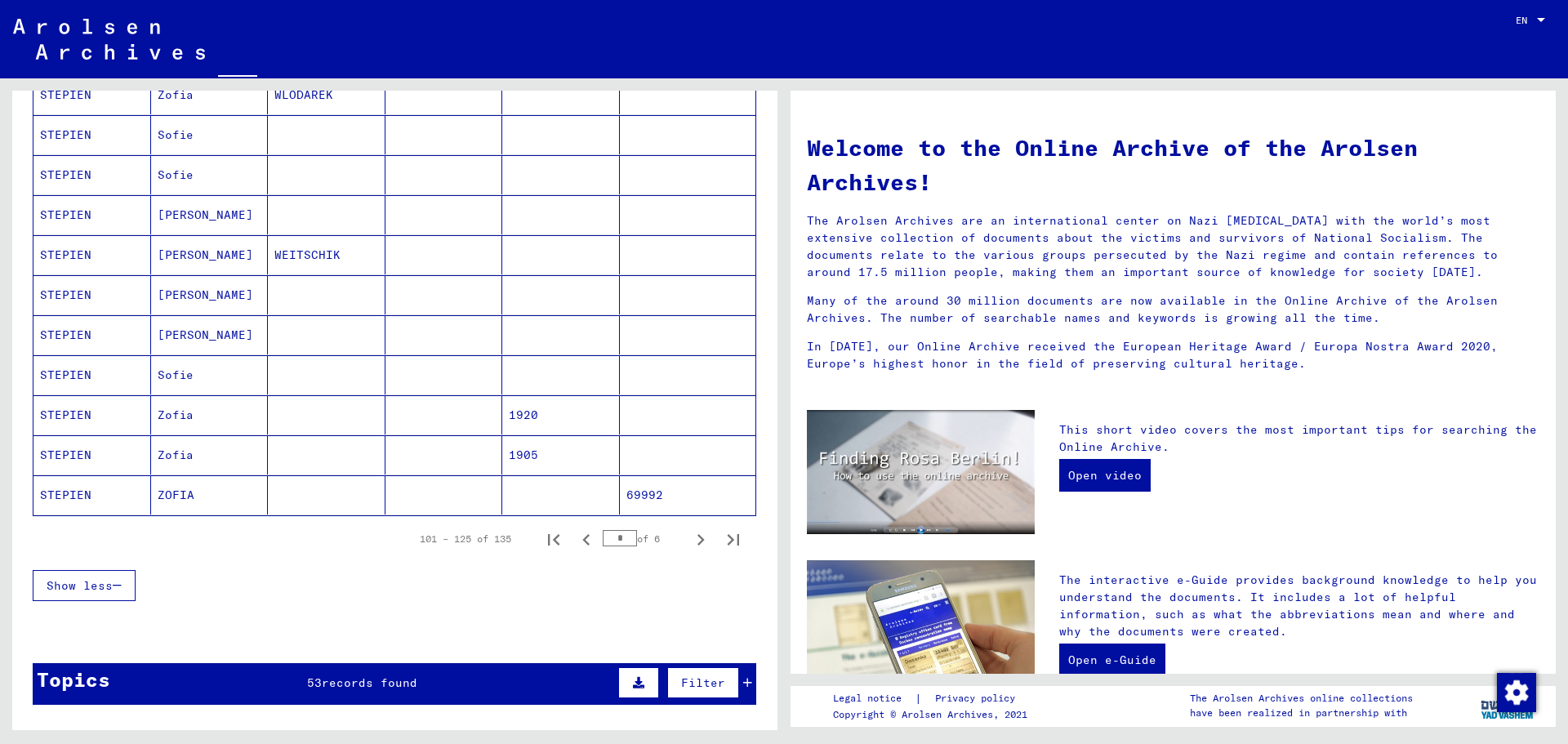
scroll to position [816, 0]
click at [582, 538] on icon "Previous page" at bounding box center [585, 538] width 7 height 11
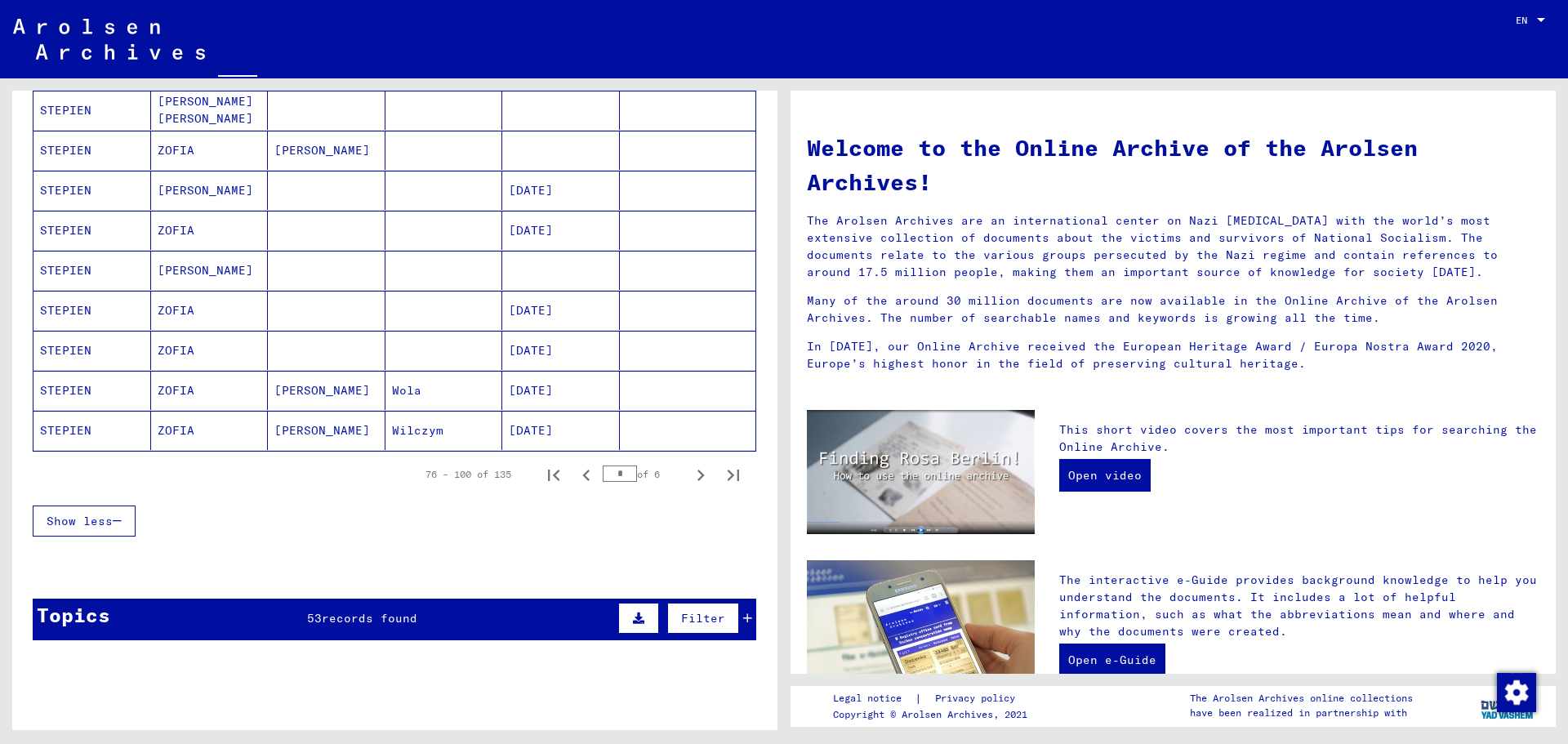
scroll to position [979, 0]
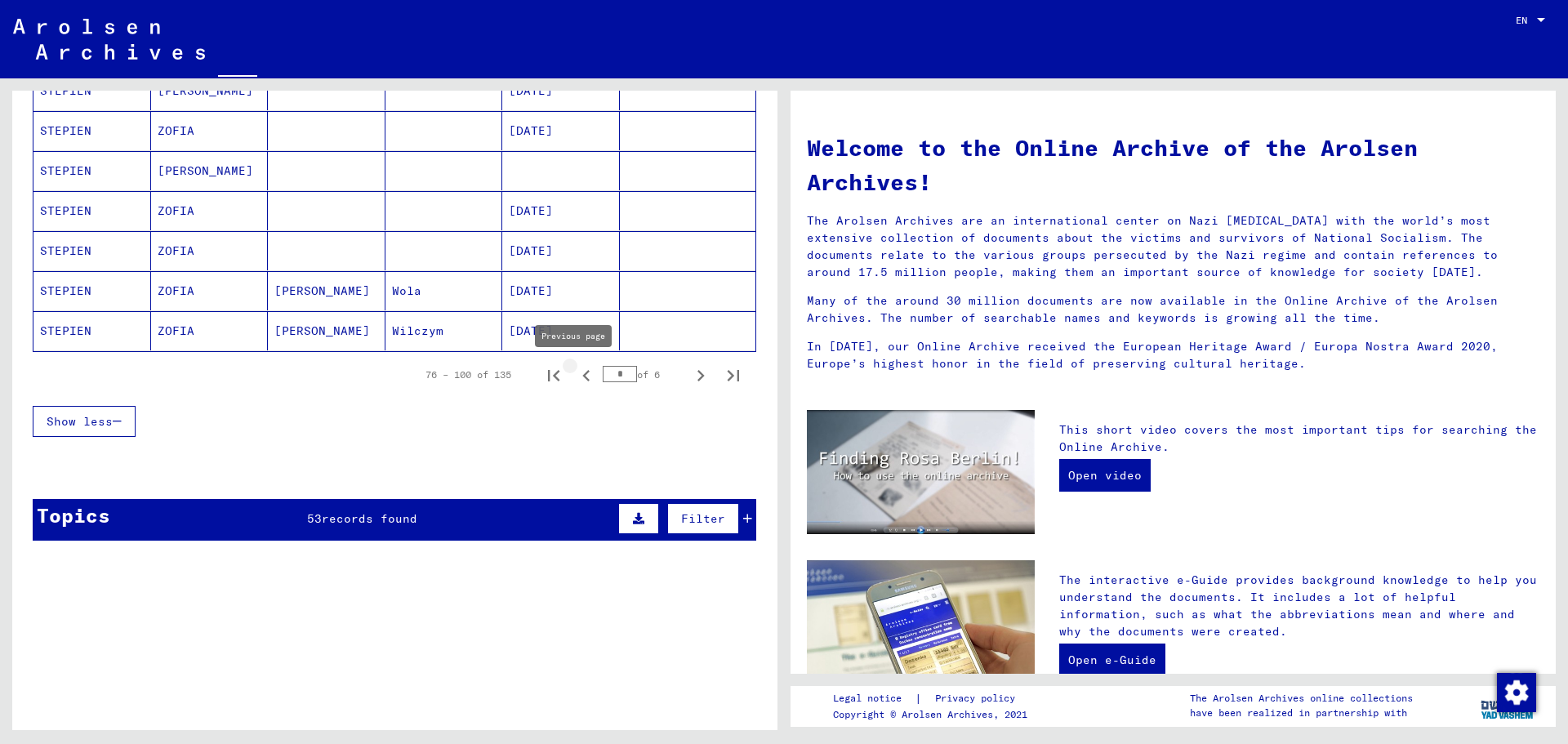
click at [582, 374] on icon "Previous page" at bounding box center [585, 375] width 7 height 11
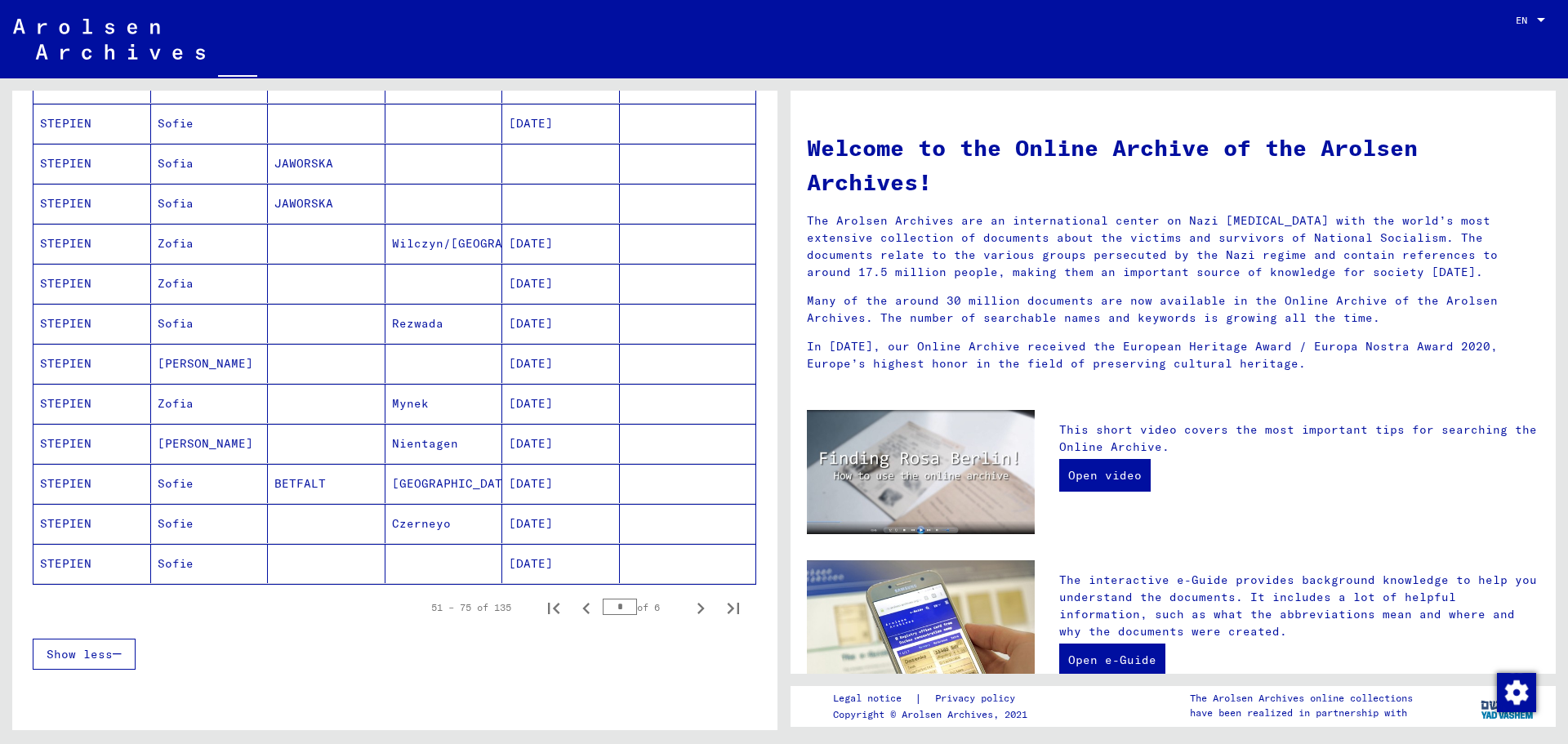
scroll to position [816, 0]
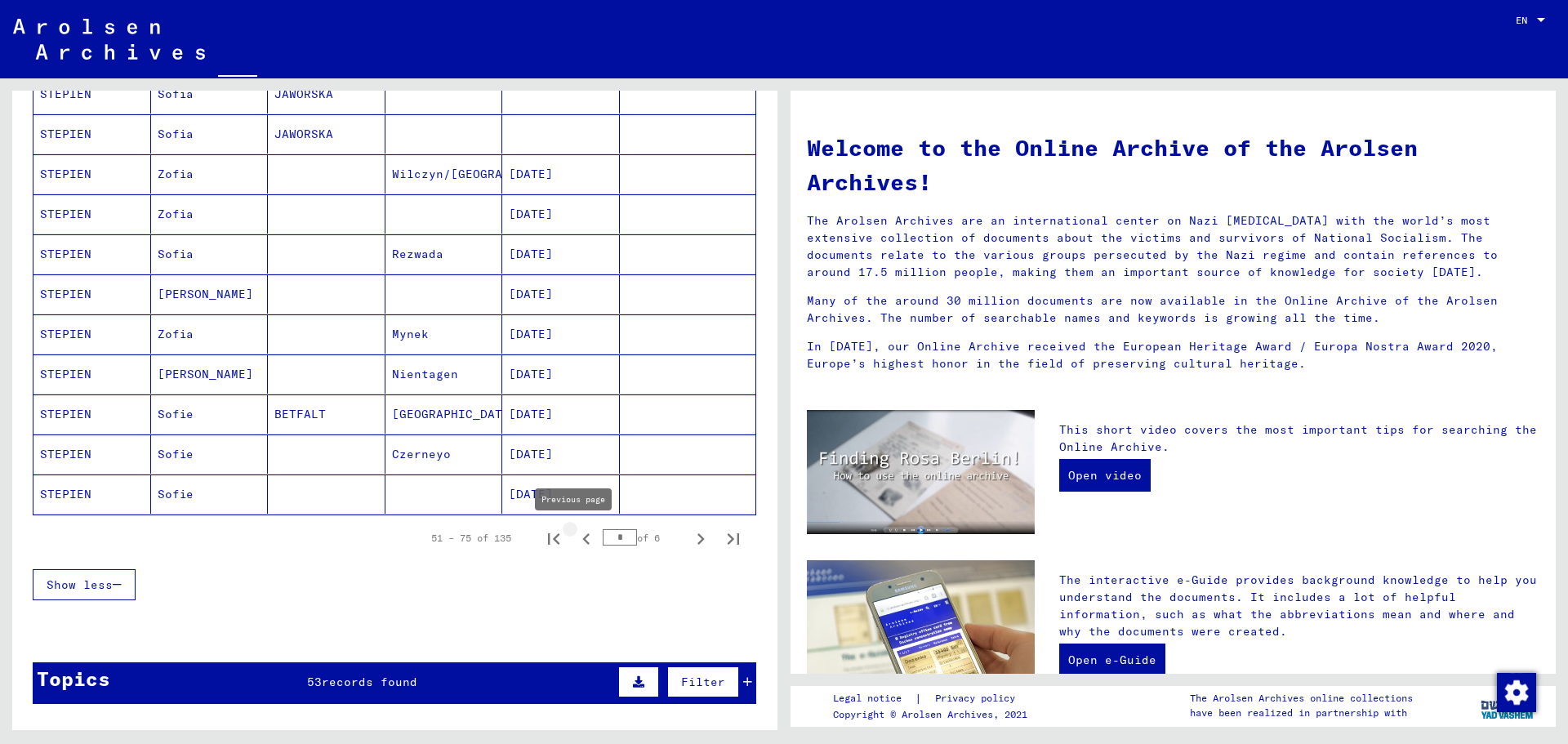
click at [582, 539] on icon "Previous page" at bounding box center [585, 538] width 7 height 11
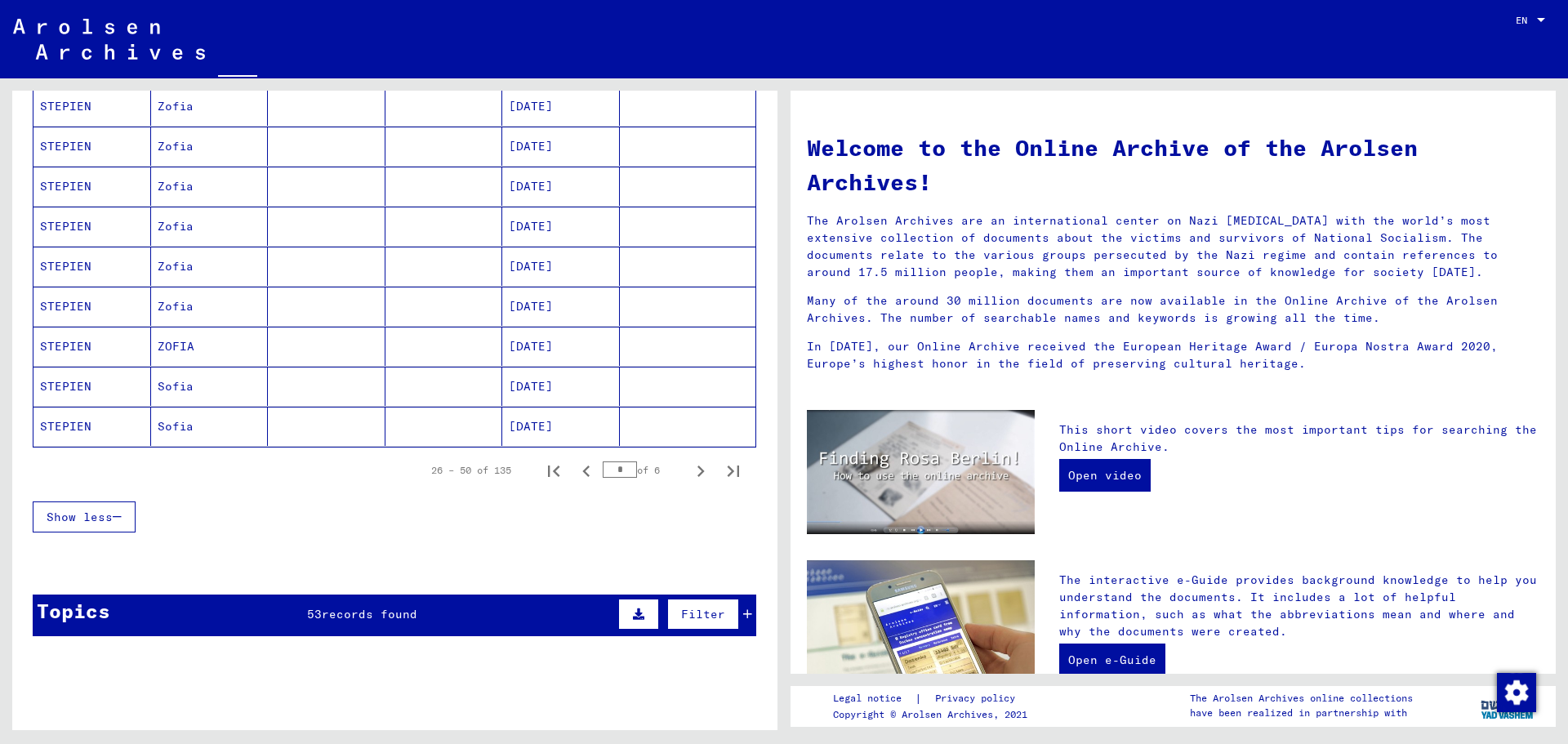
scroll to position [898, 0]
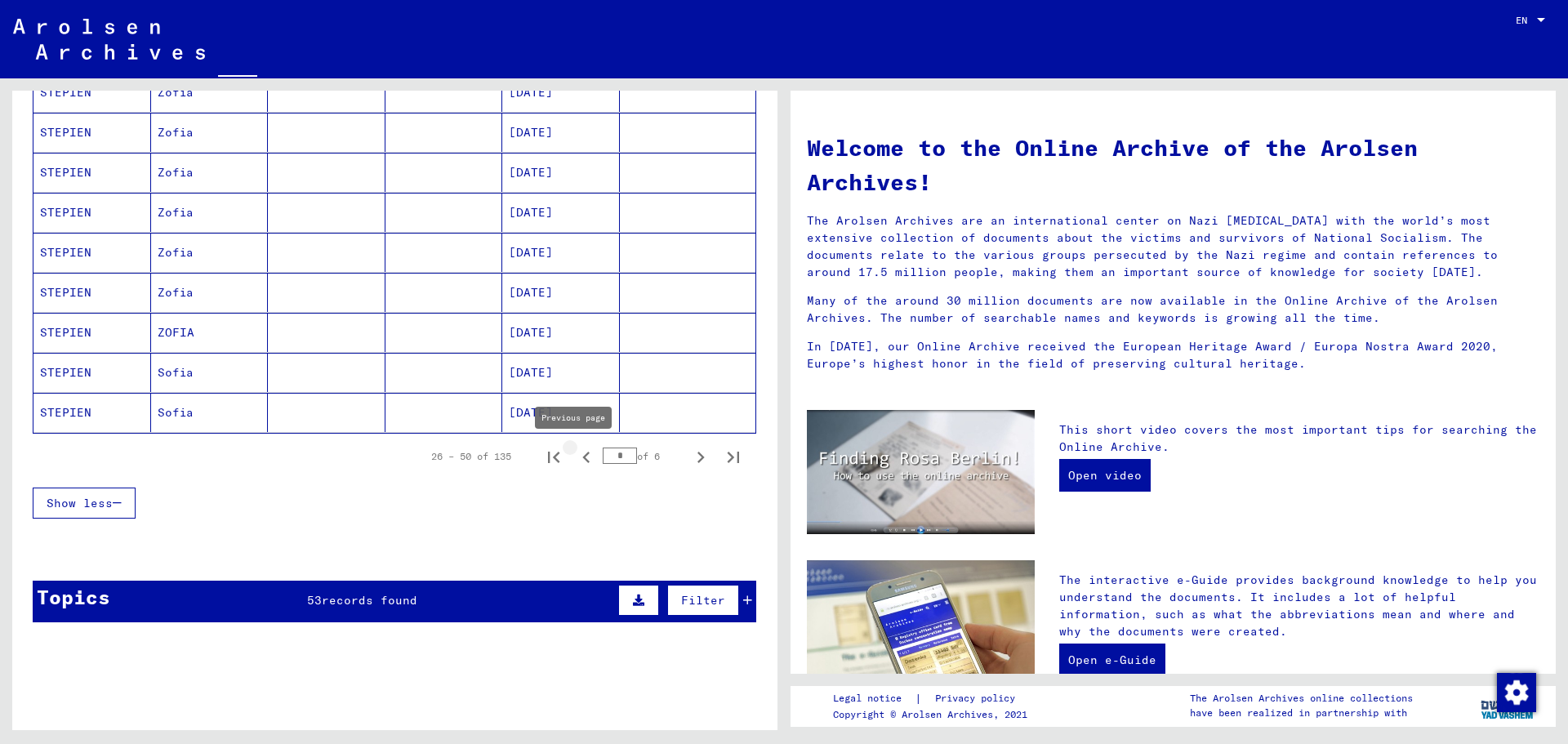
click at [582, 458] on icon "Previous page" at bounding box center [585, 457] width 7 height 11
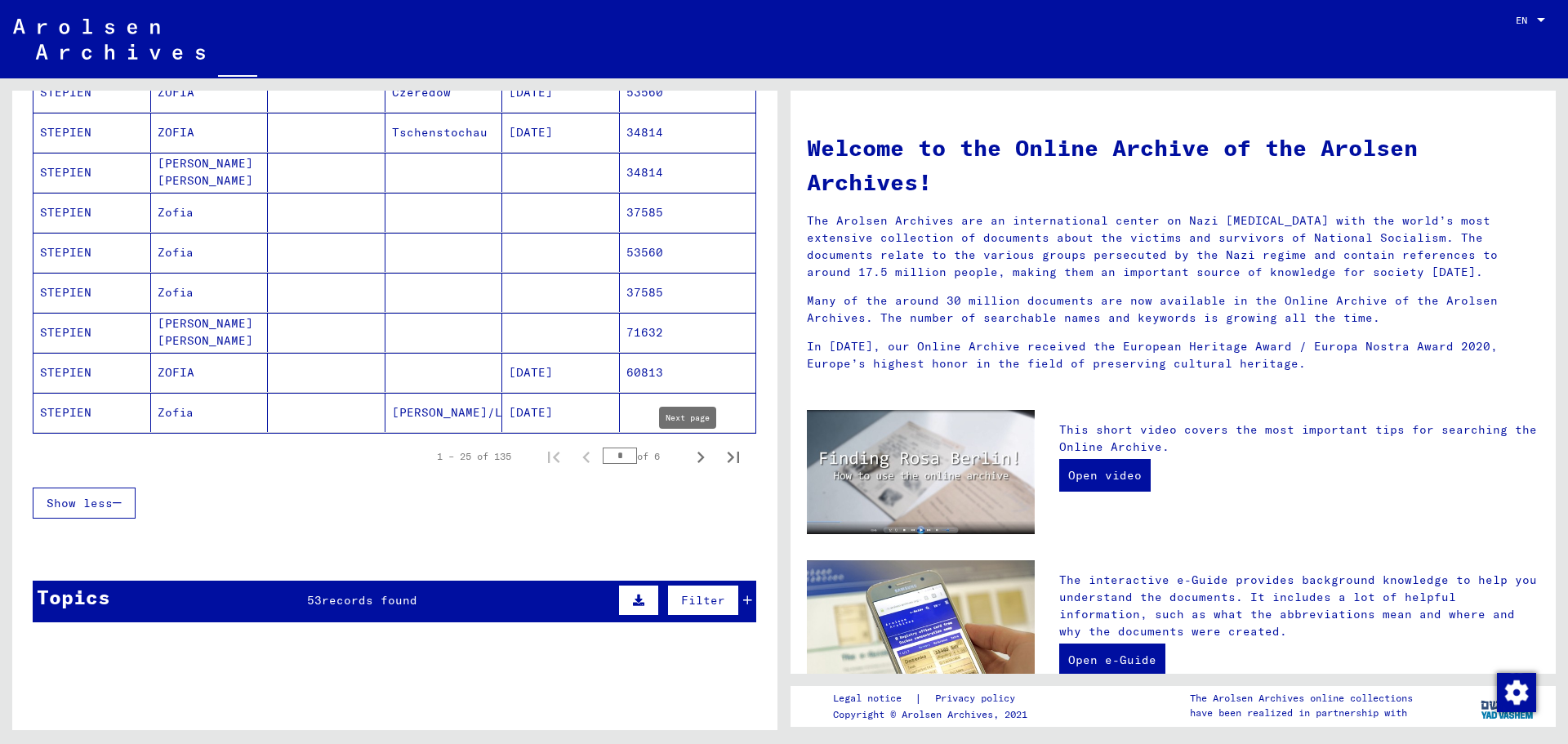
click at [689, 454] on icon "Next page" at bounding box center [701, 457] width 23 height 23
type input "*"
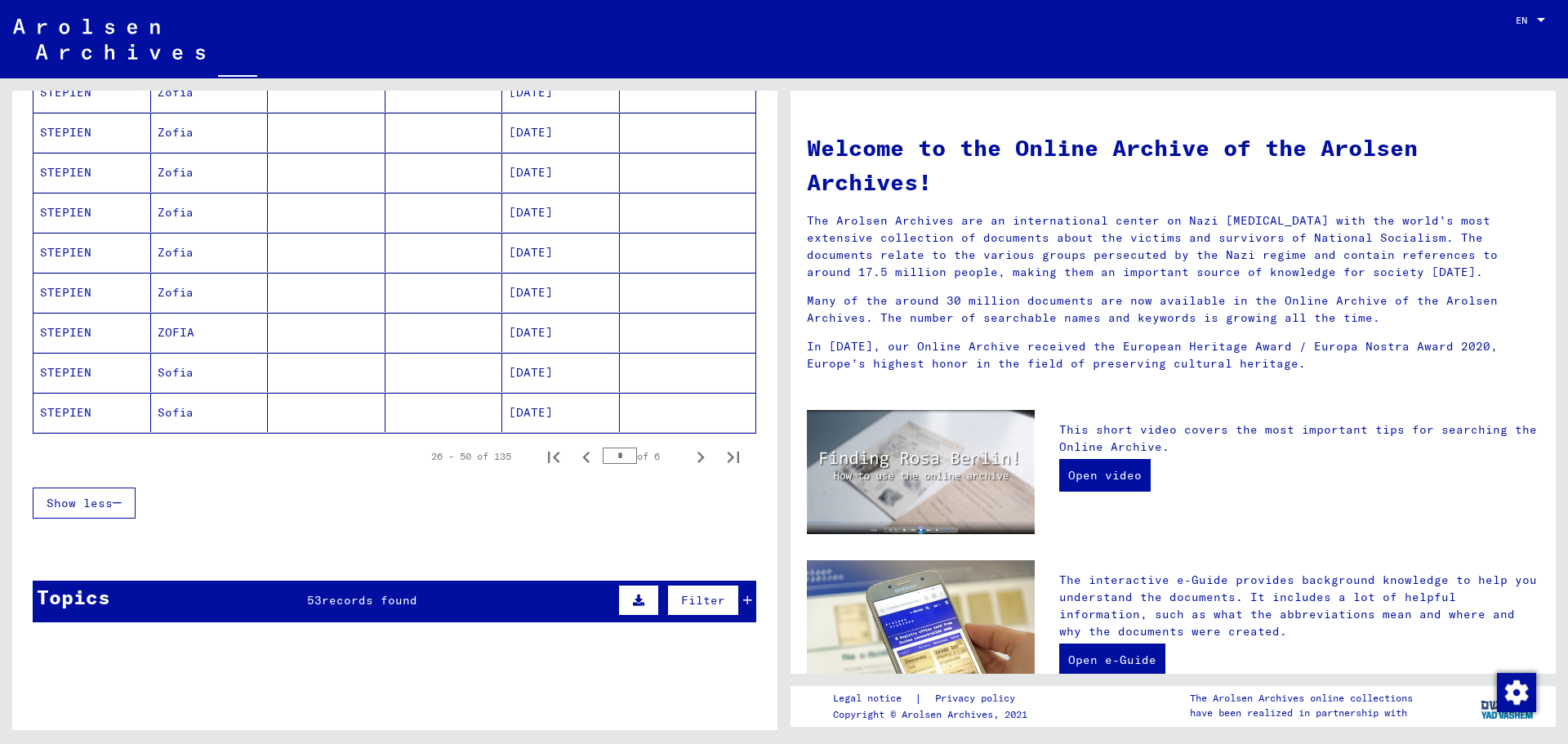
click at [178, 413] on mat-cell "Sofia" at bounding box center [209, 412] width 118 height 39
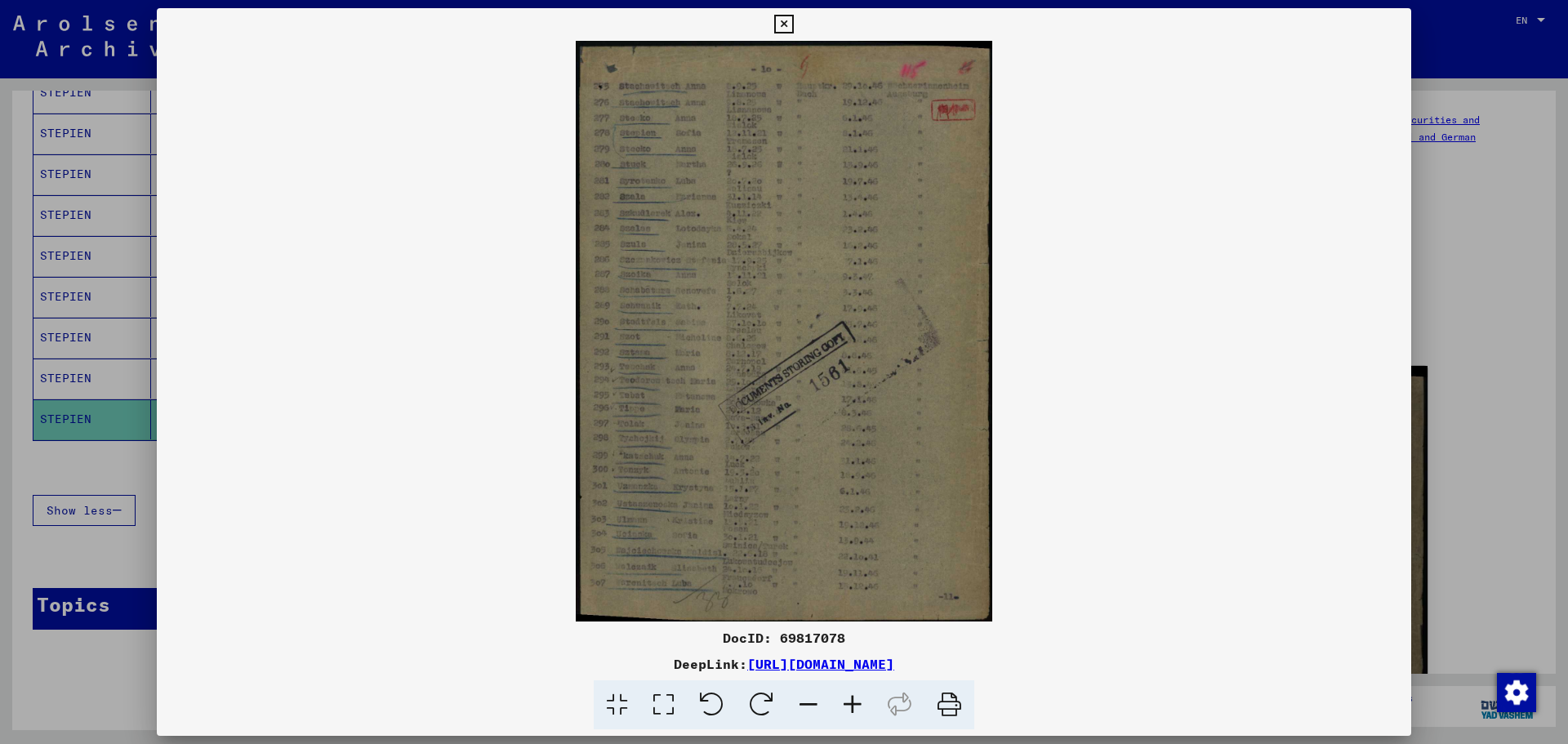
click at [852, 700] on icon at bounding box center [852, 705] width 45 height 50
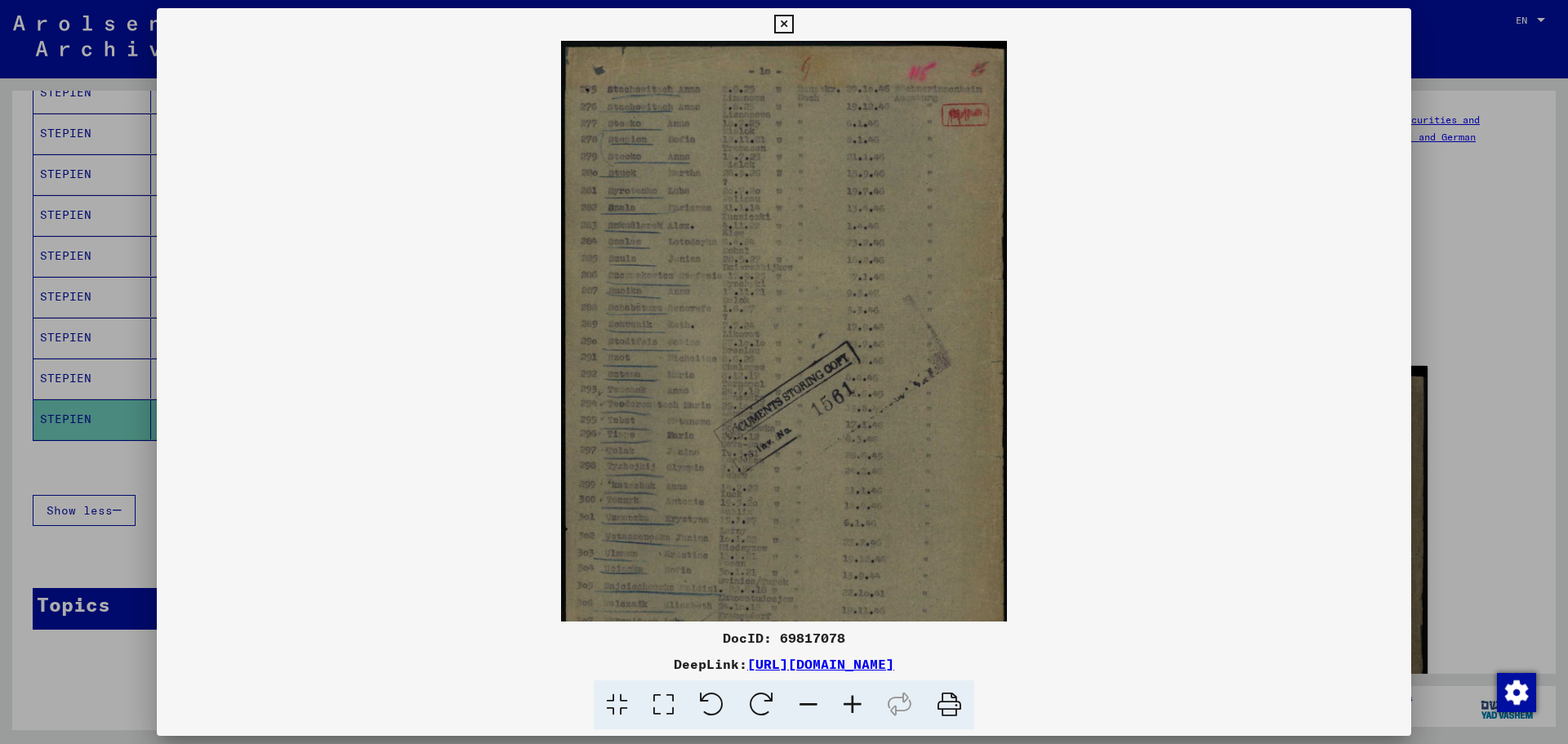
click at [852, 700] on icon at bounding box center [852, 705] width 45 height 50
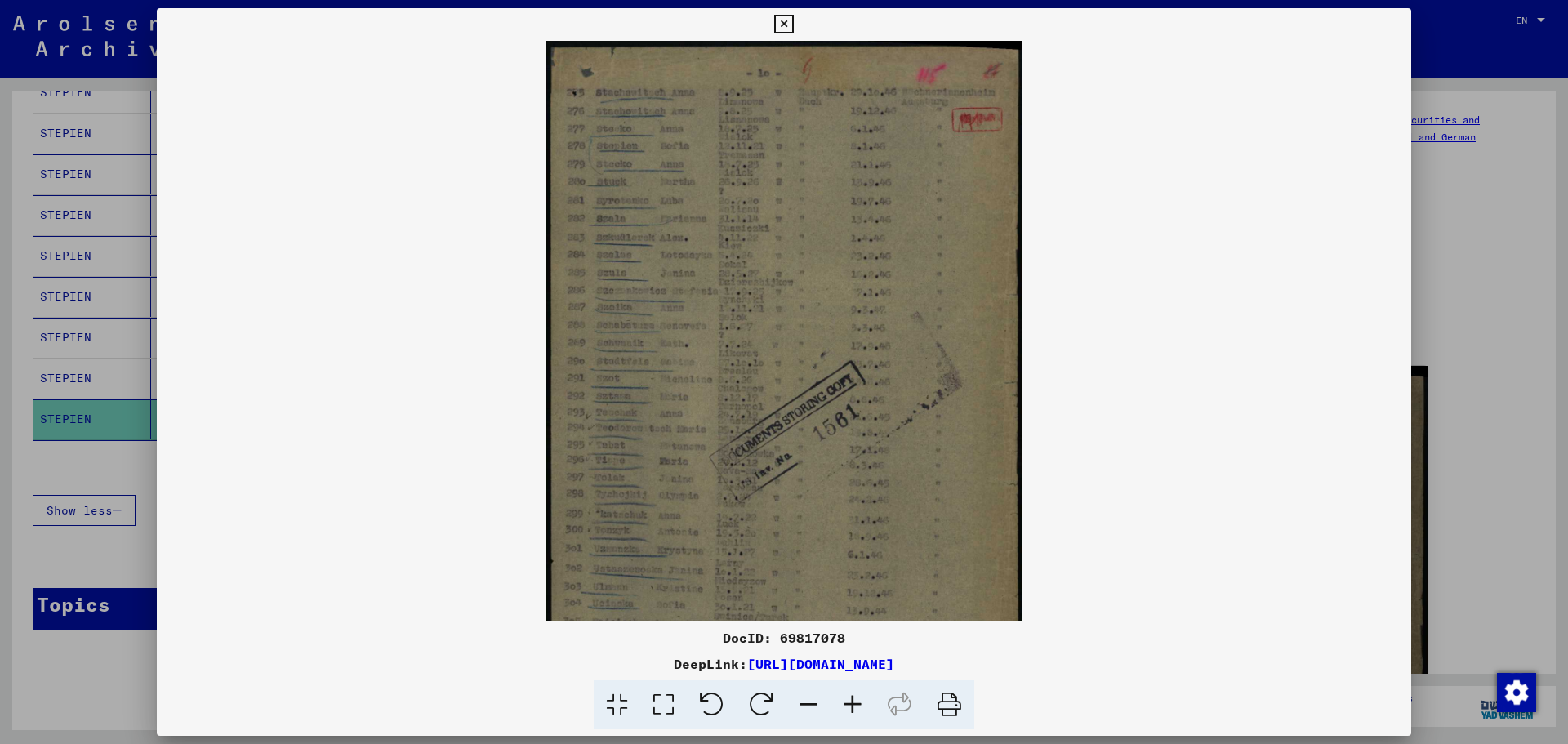
click at [852, 700] on icon at bounding box center [852, 705] width 45 height 50
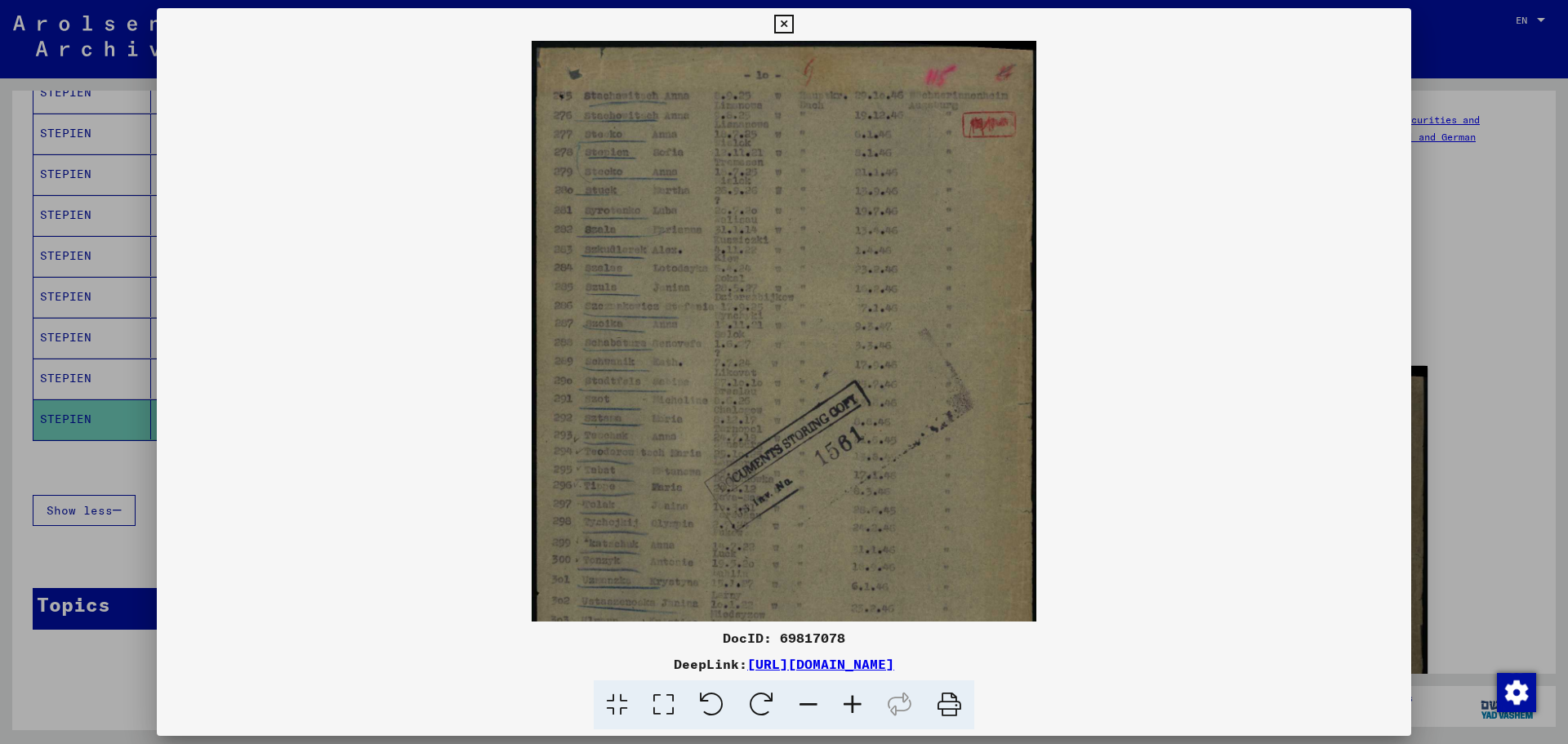
click at [852, 700] on icon at bounding box center [852, 705] width 45 height 50
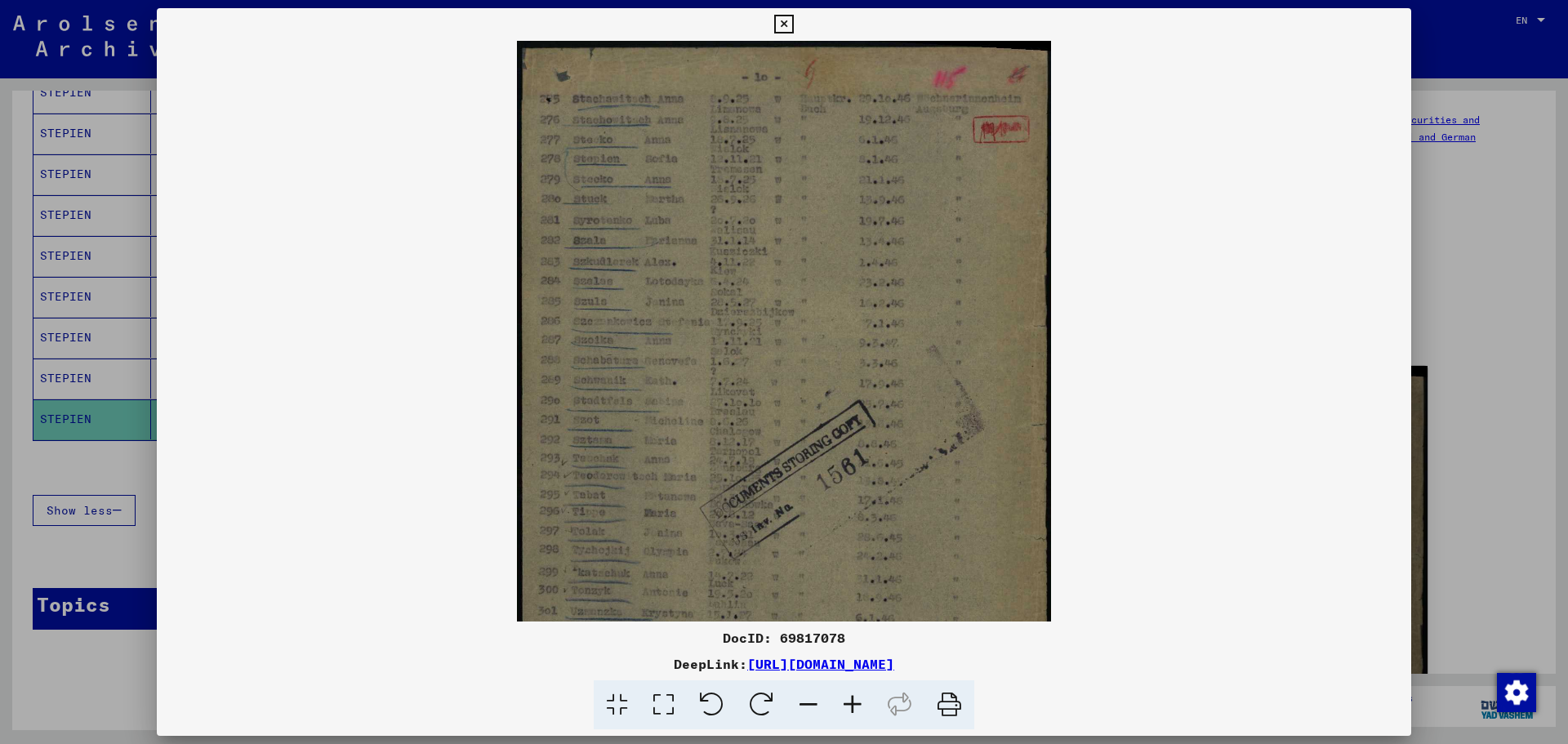
click at [852, 700] on icon at bounding box center [852, 705] width 45 height 50
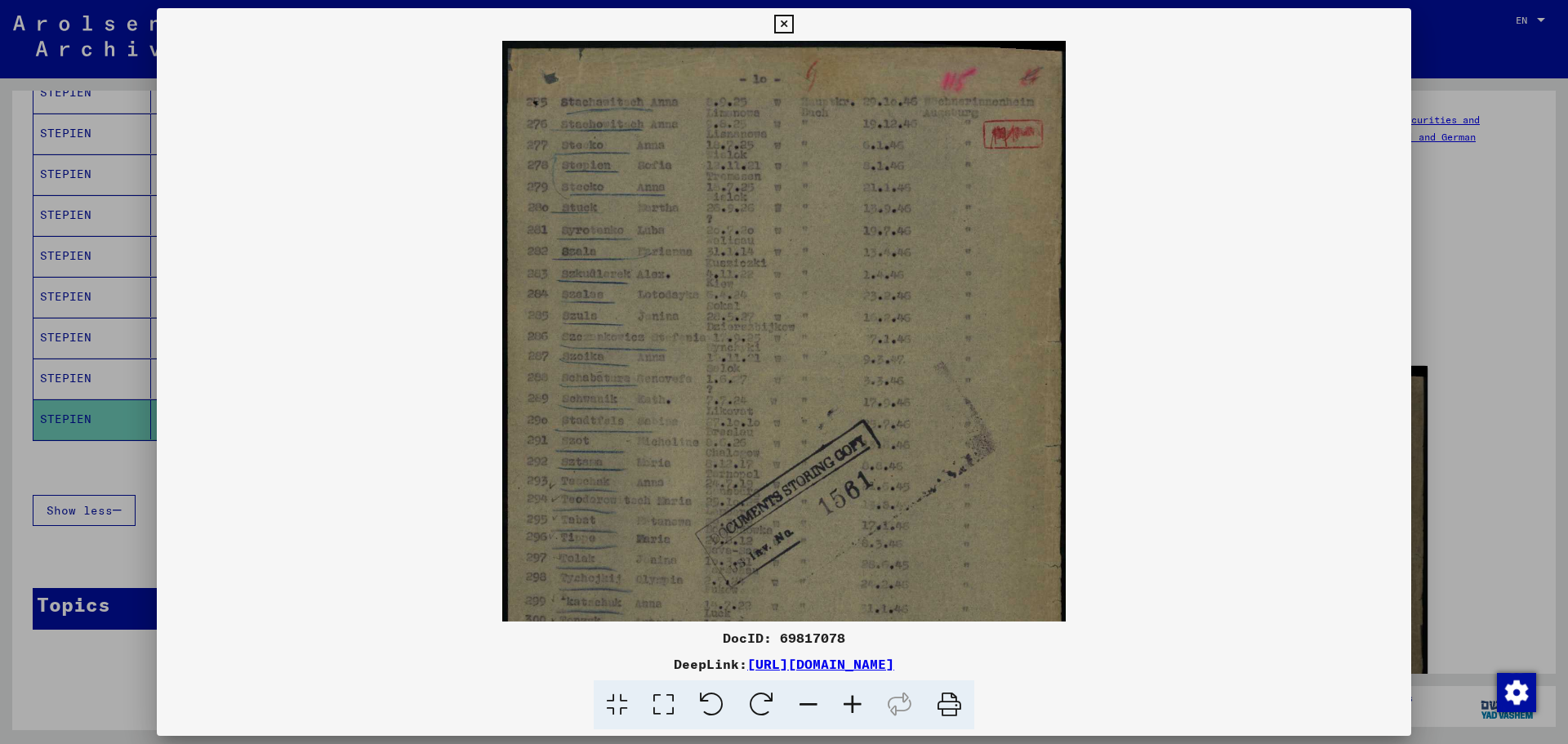
click at [852, 700] on icon at bounding box center [852, 705] width 45 height 50
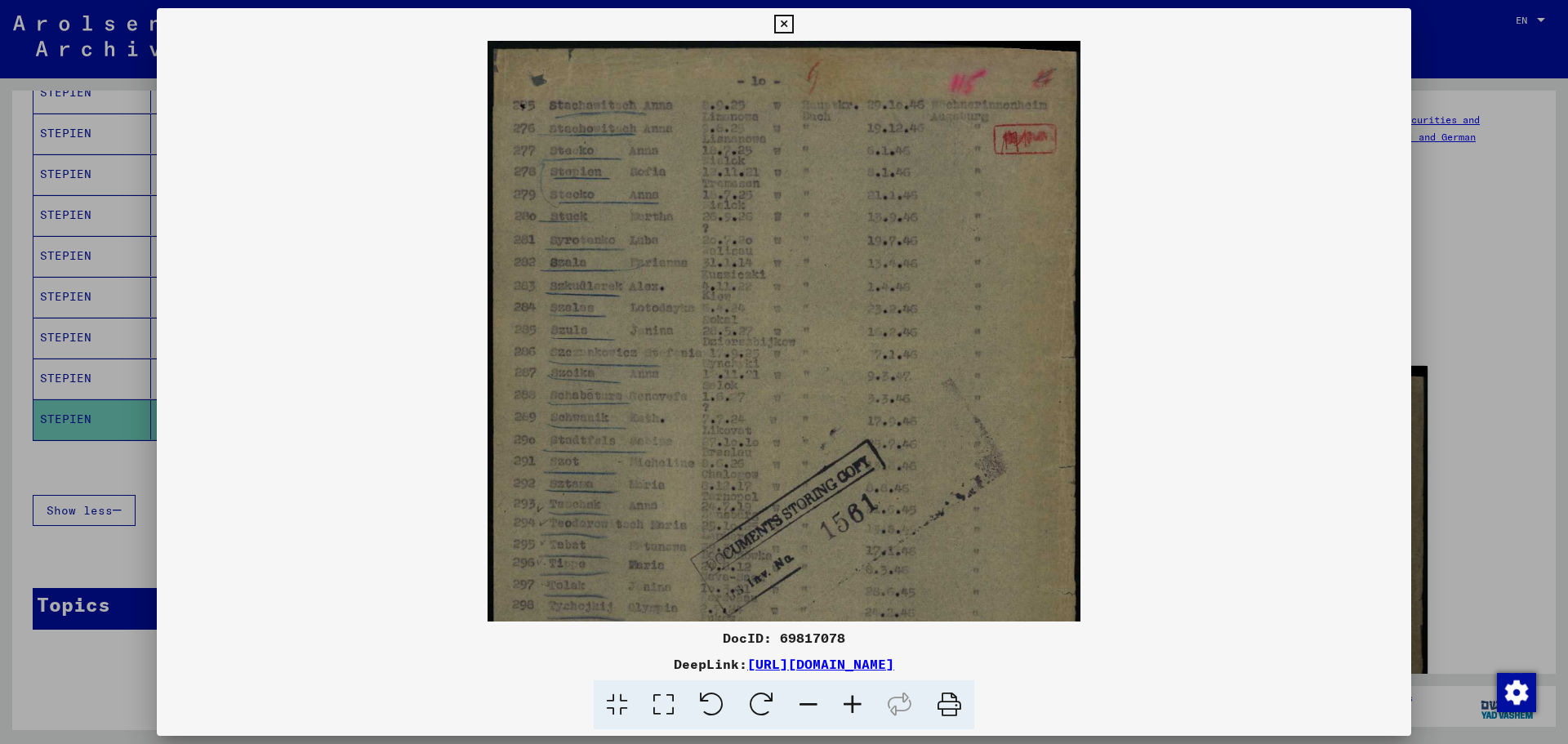
click at [852, 700] on icon at bounding box center [852, 705] width 45 height 50
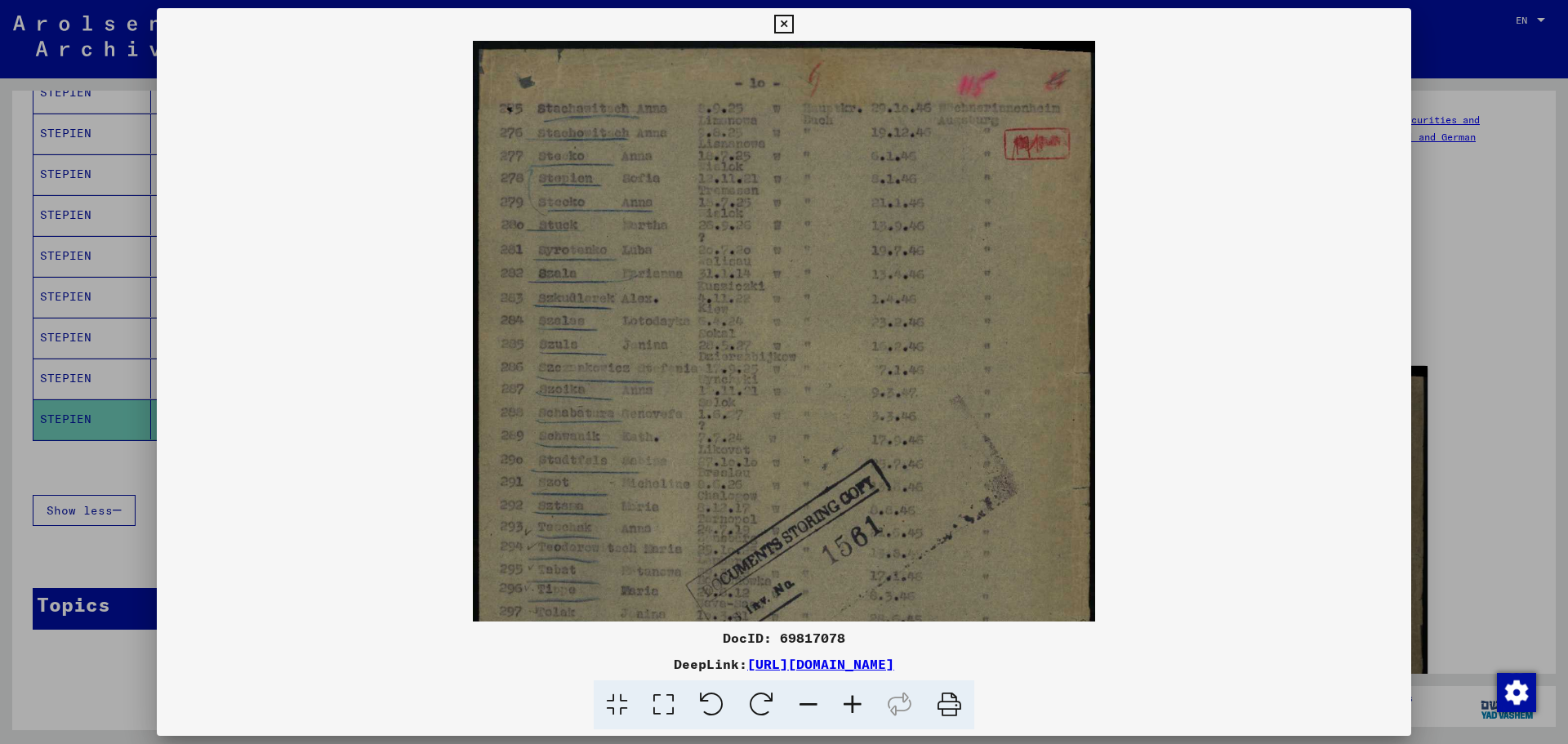
click at [852, 700] on icon at bounding box center [852, 705] width 45 height 50
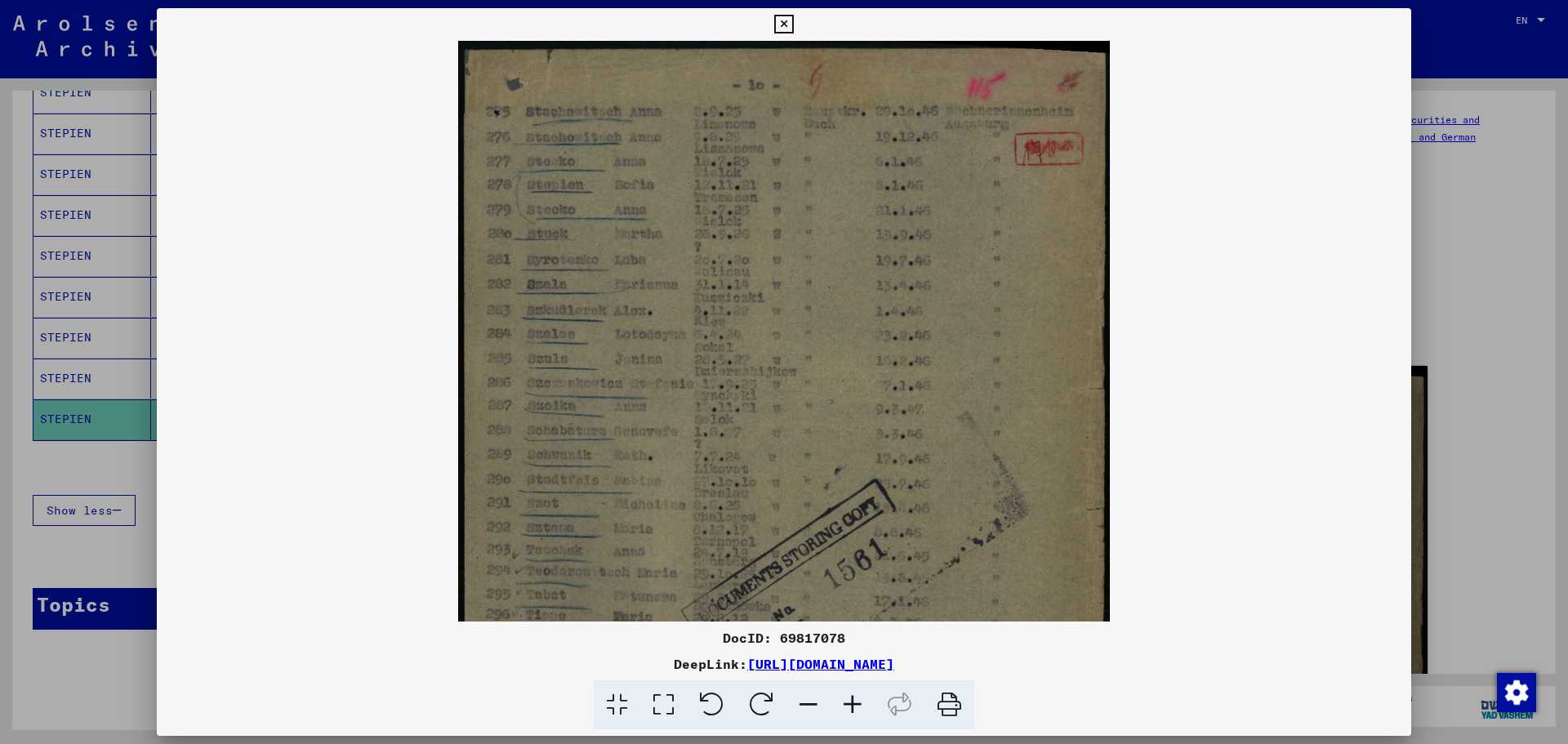
click at [852, 700] on icon at bounding box center [852, 705] width 45 height 50
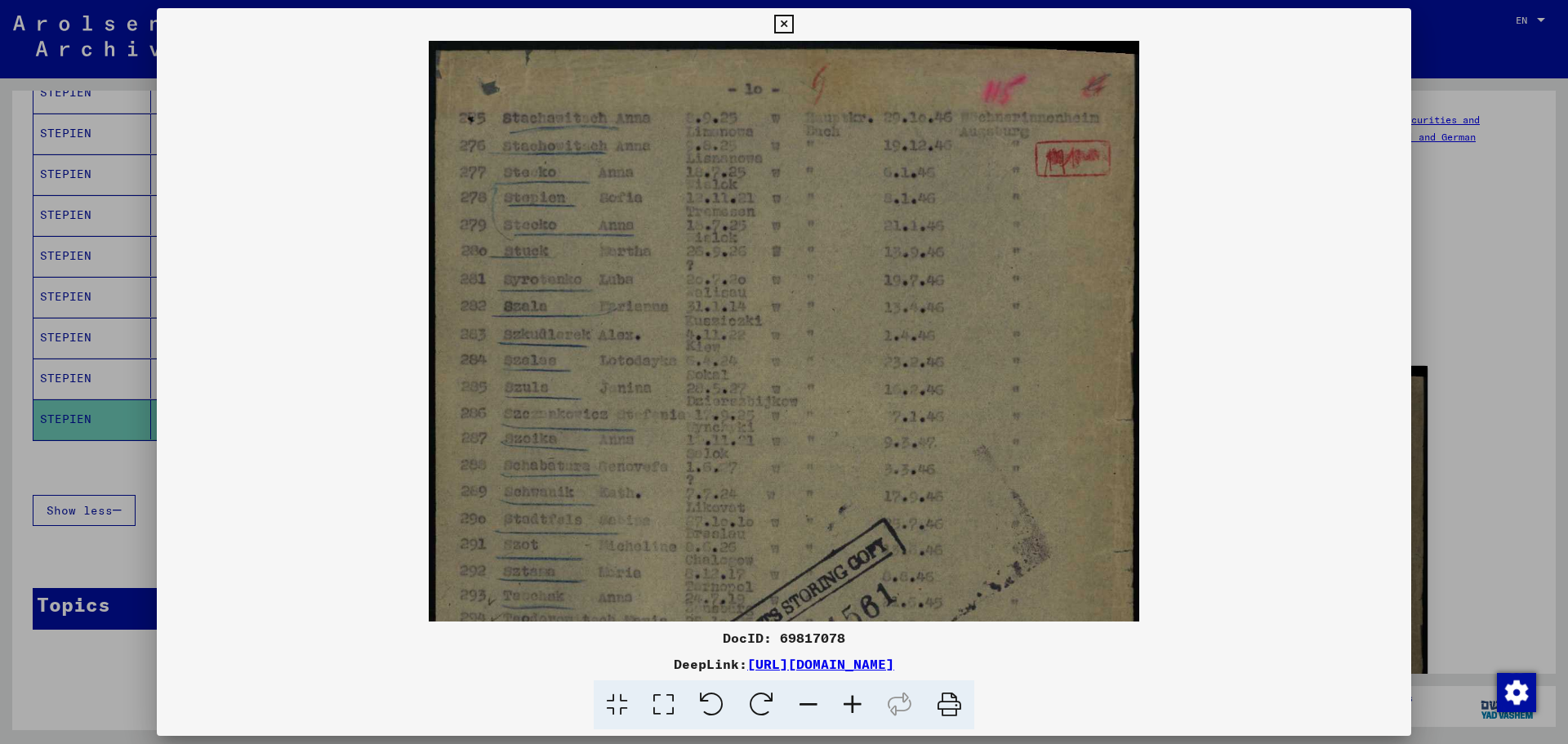
click at [852, 700] on icon at bounding box center [852, 705] width 45 height 50
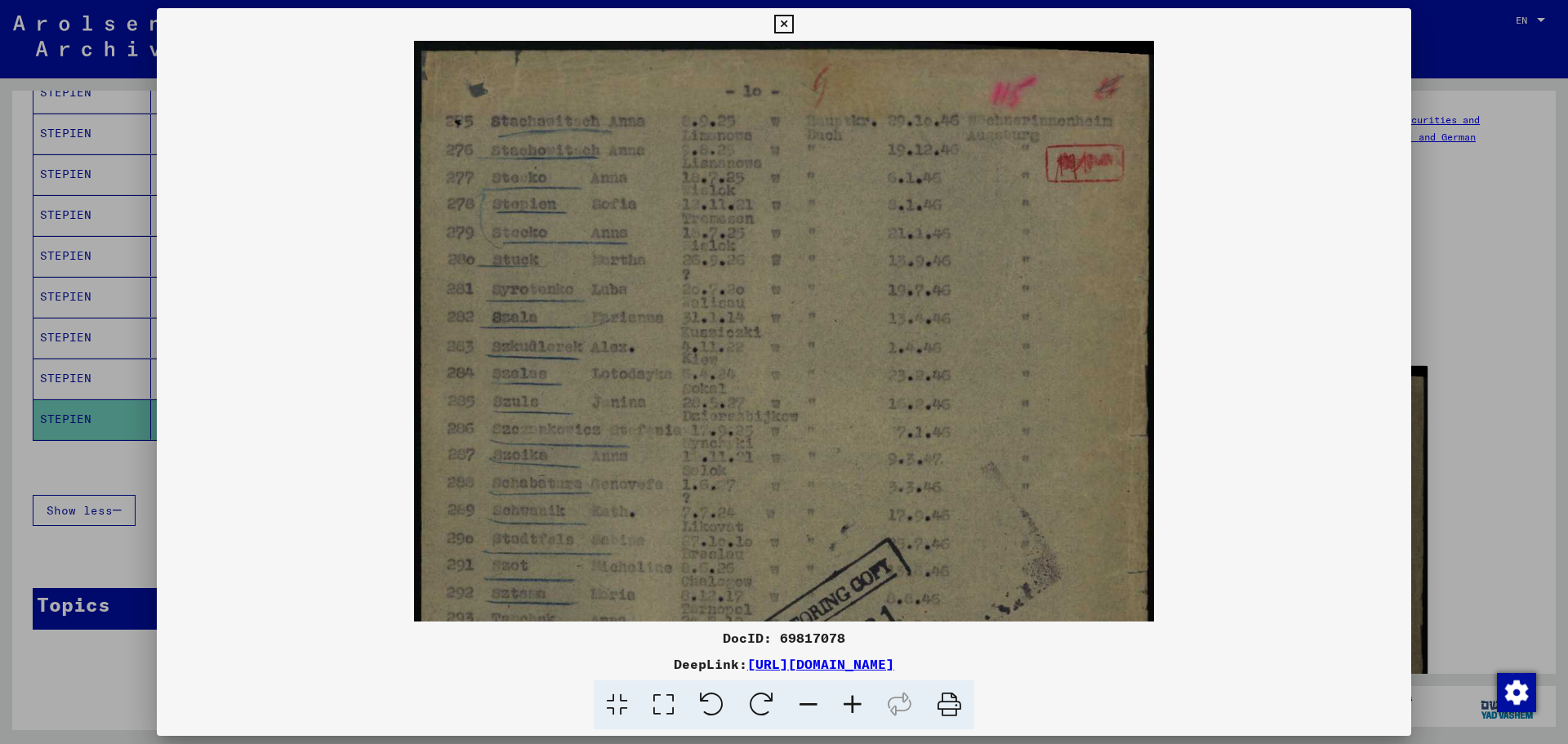
click at [852, 700] on icon at bounding box center [852, 705] width 45 height 50
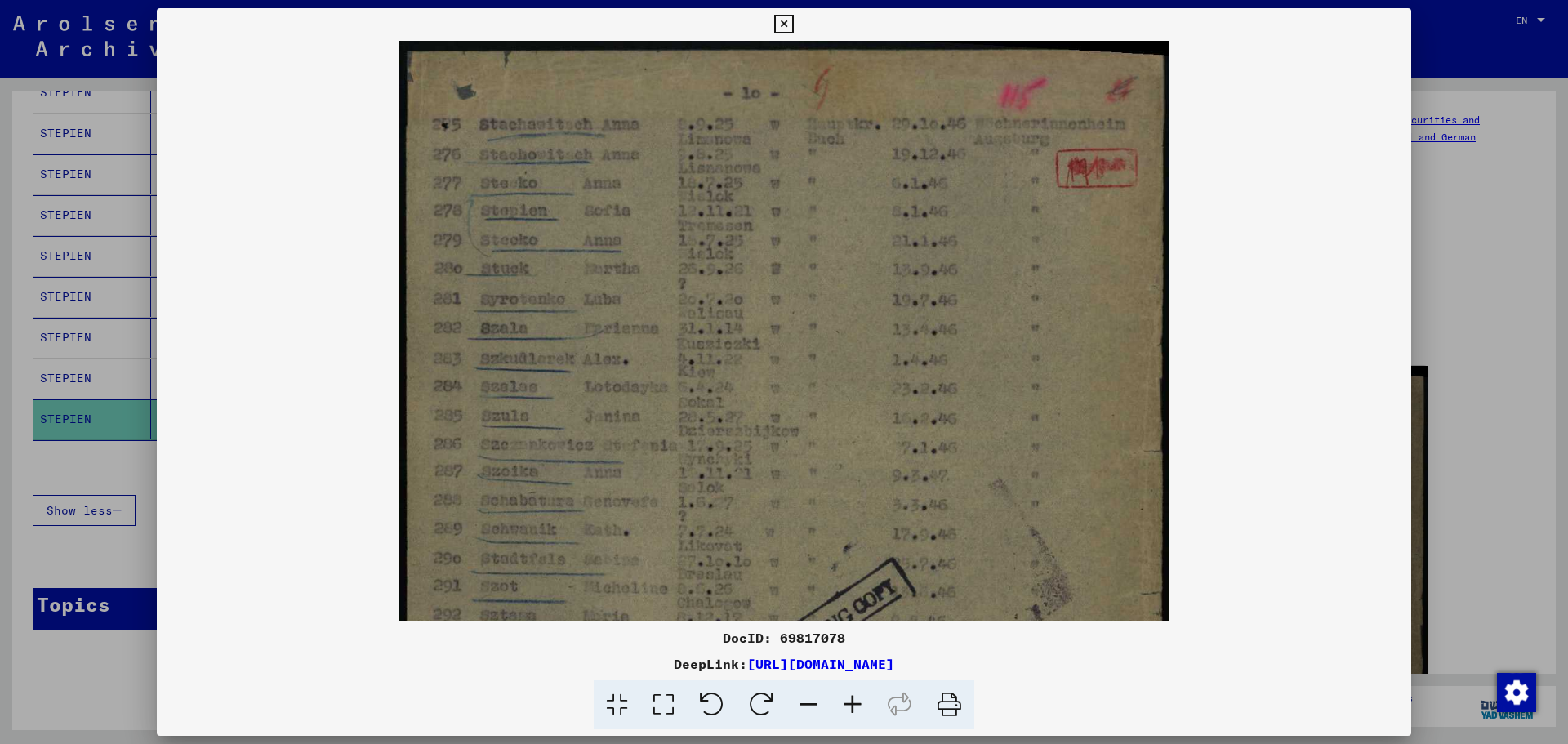
click at [852, 700] on icon at bounding box center [852, 705] width 45 height 50
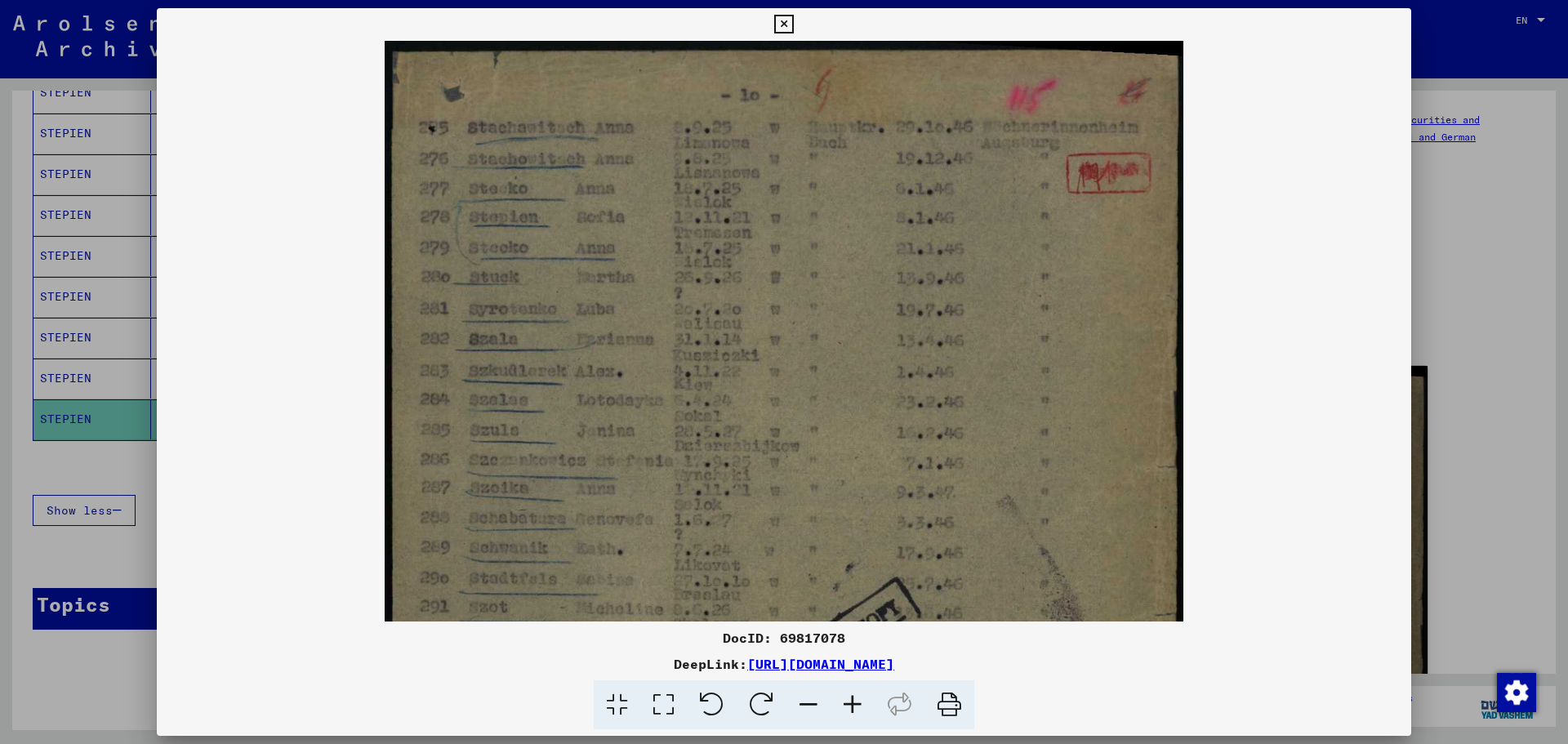
click at [852, 700] on icon at bounding box center [852, 705] width 45 height 50
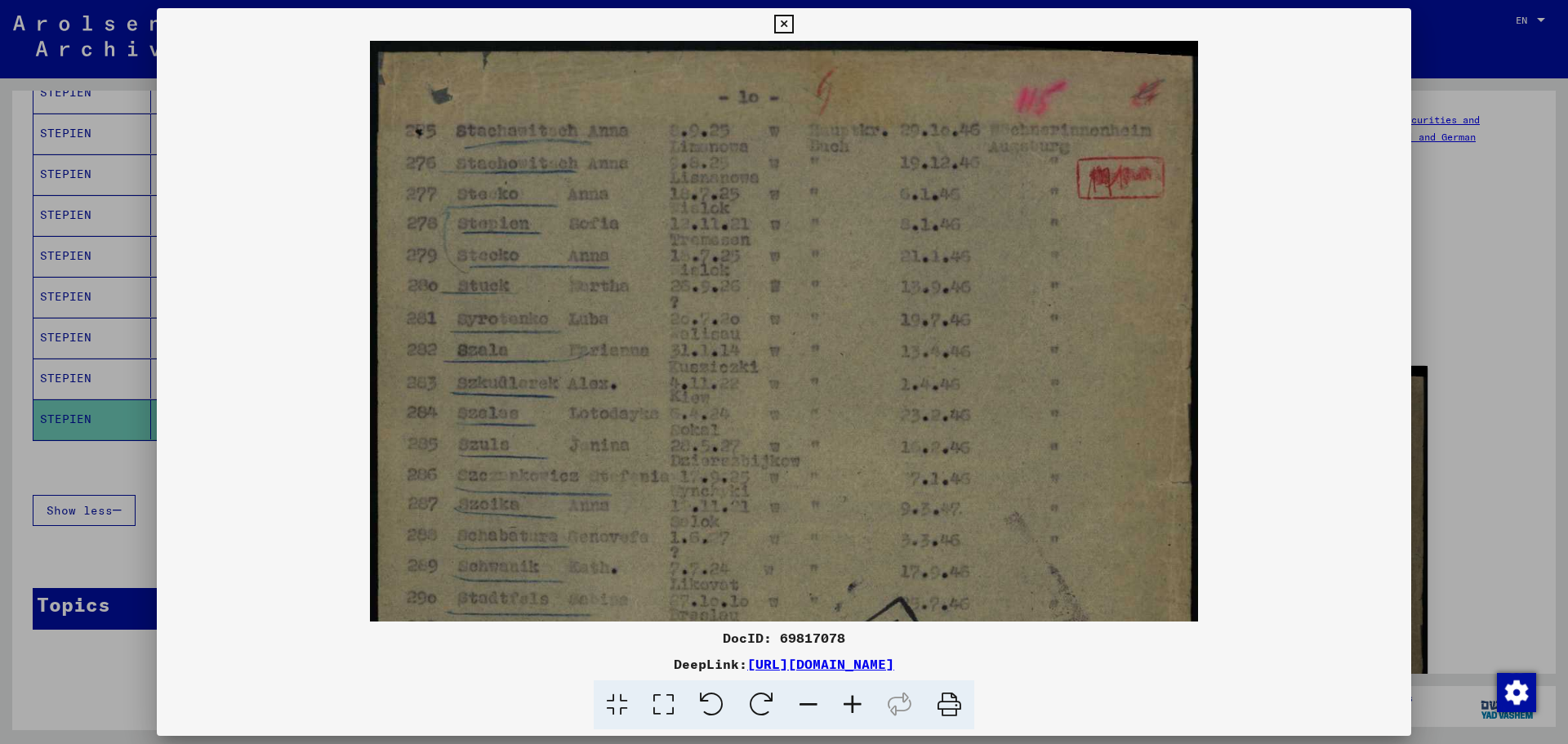
drag, startPoint x: 787, startPoint y: 21, endPoint x: 780, endPoint y: 29, distance: 10.6
click at [787, 21] on icon at bounding box center [784, 24] width 19 height 19
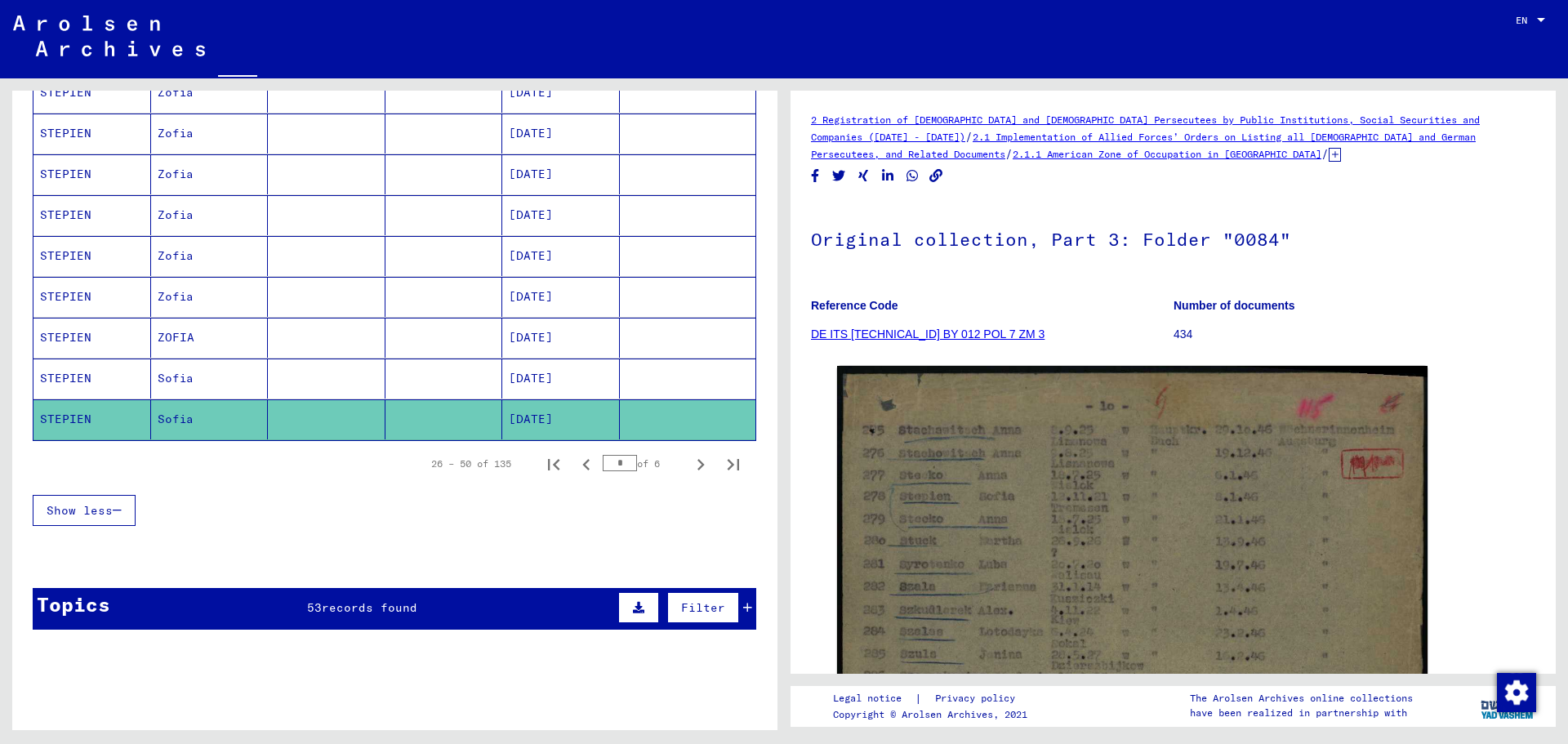
click at [293, 379] on mat-cell at bounding box center [326, 379] width 118 height 40
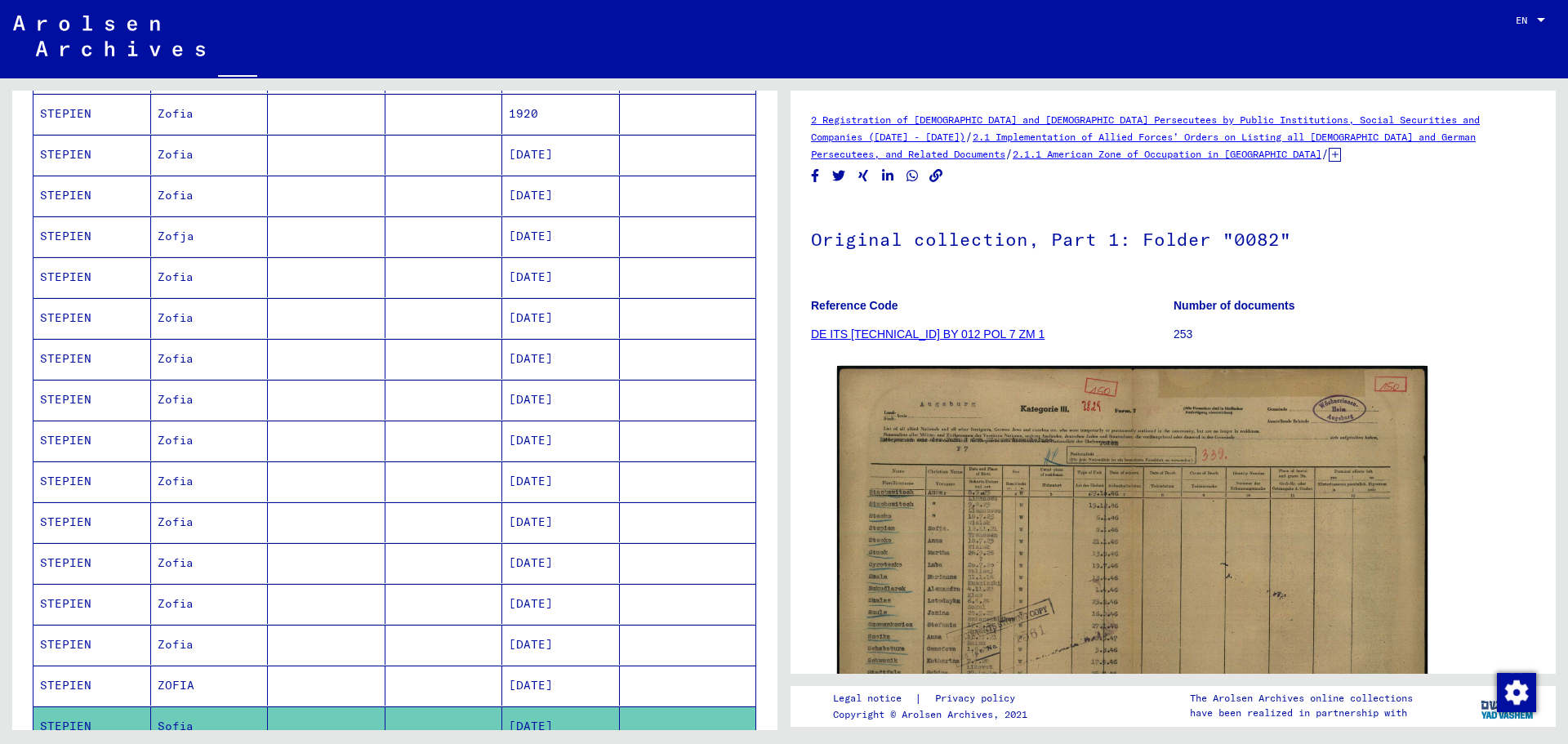
scroll to position [502, 0]
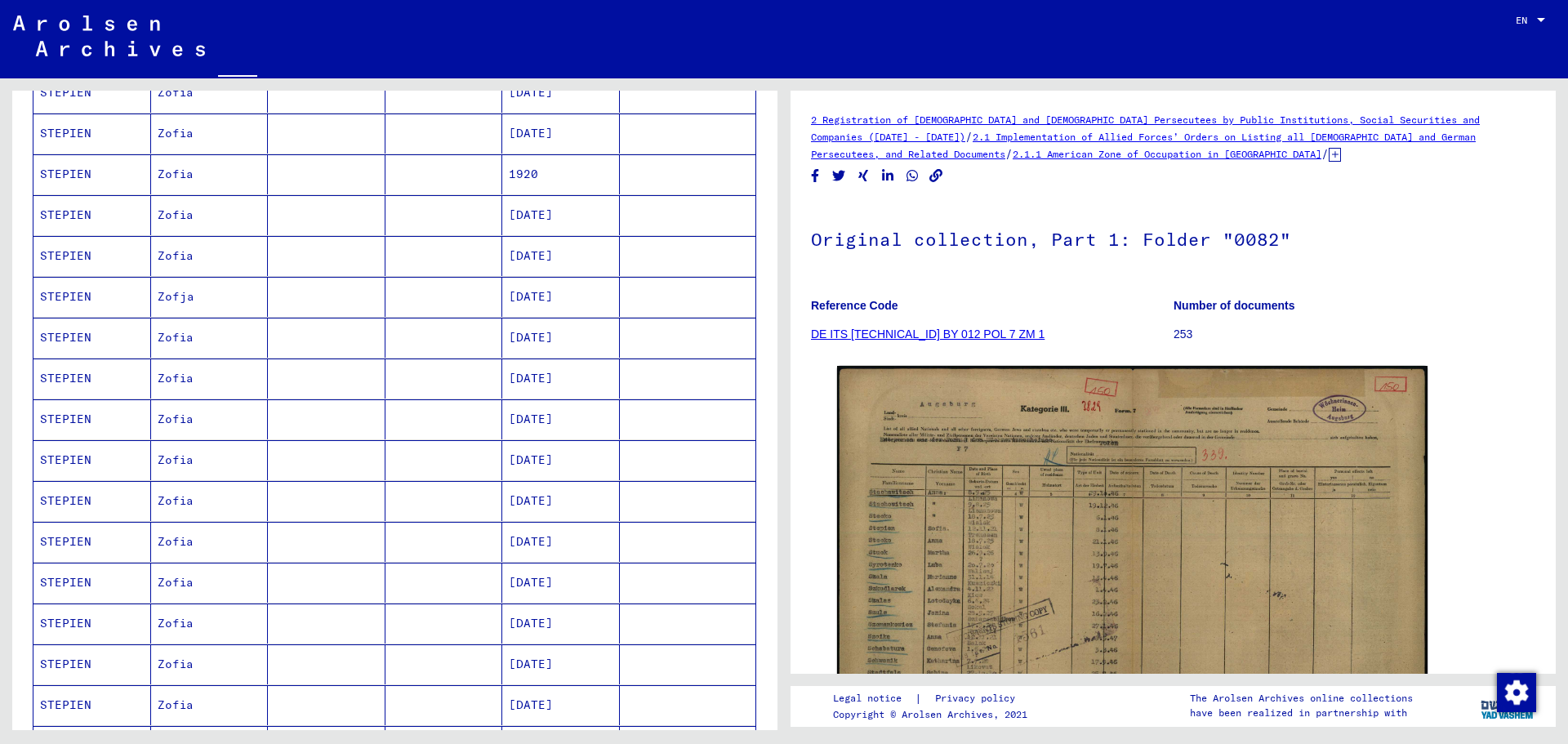
click at [171, 255] on mat-cell "Zofia" at bounding box center [209, 256] width 118 height 40
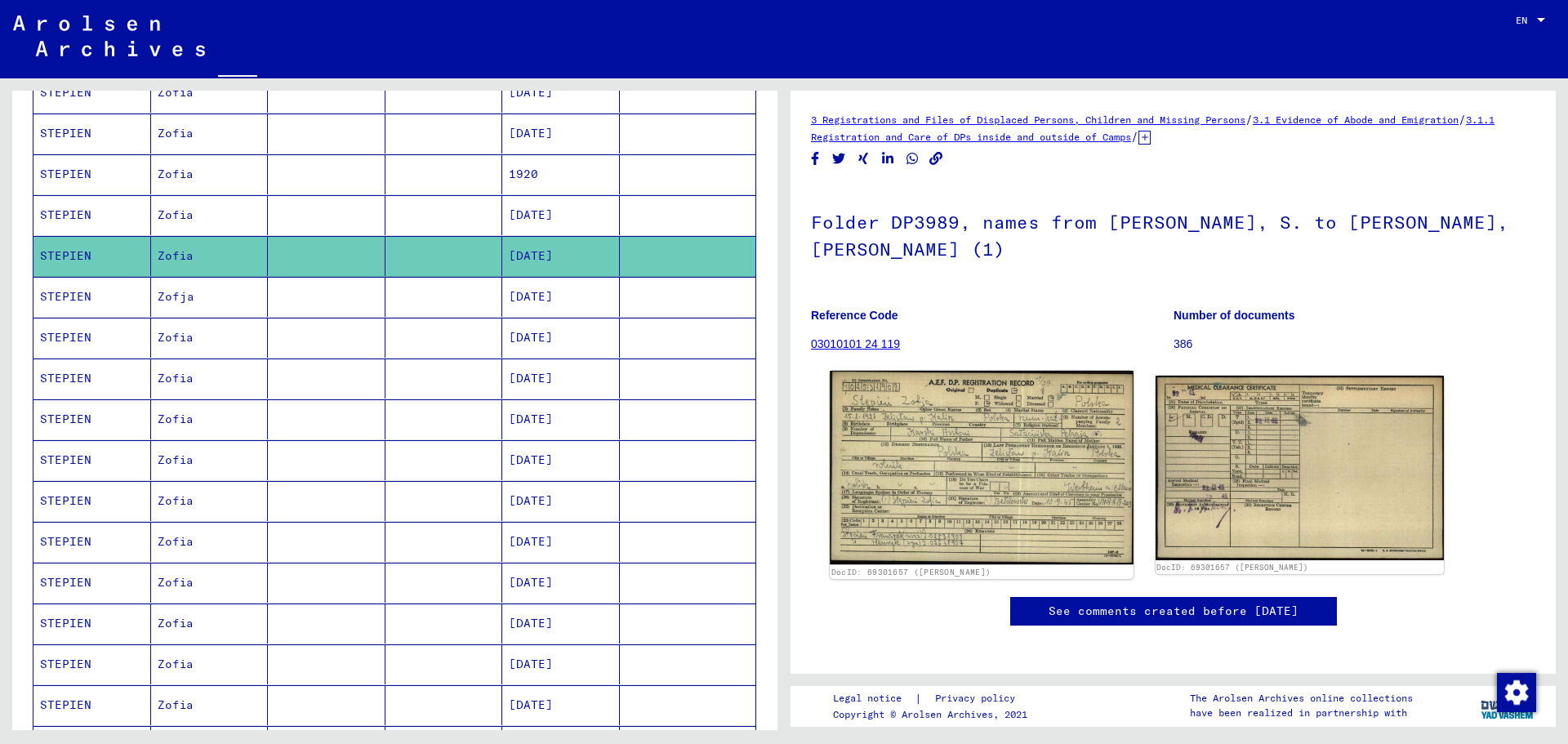
click at [1000, 427] on img at bounding box center [981, 468] width 303 height 195
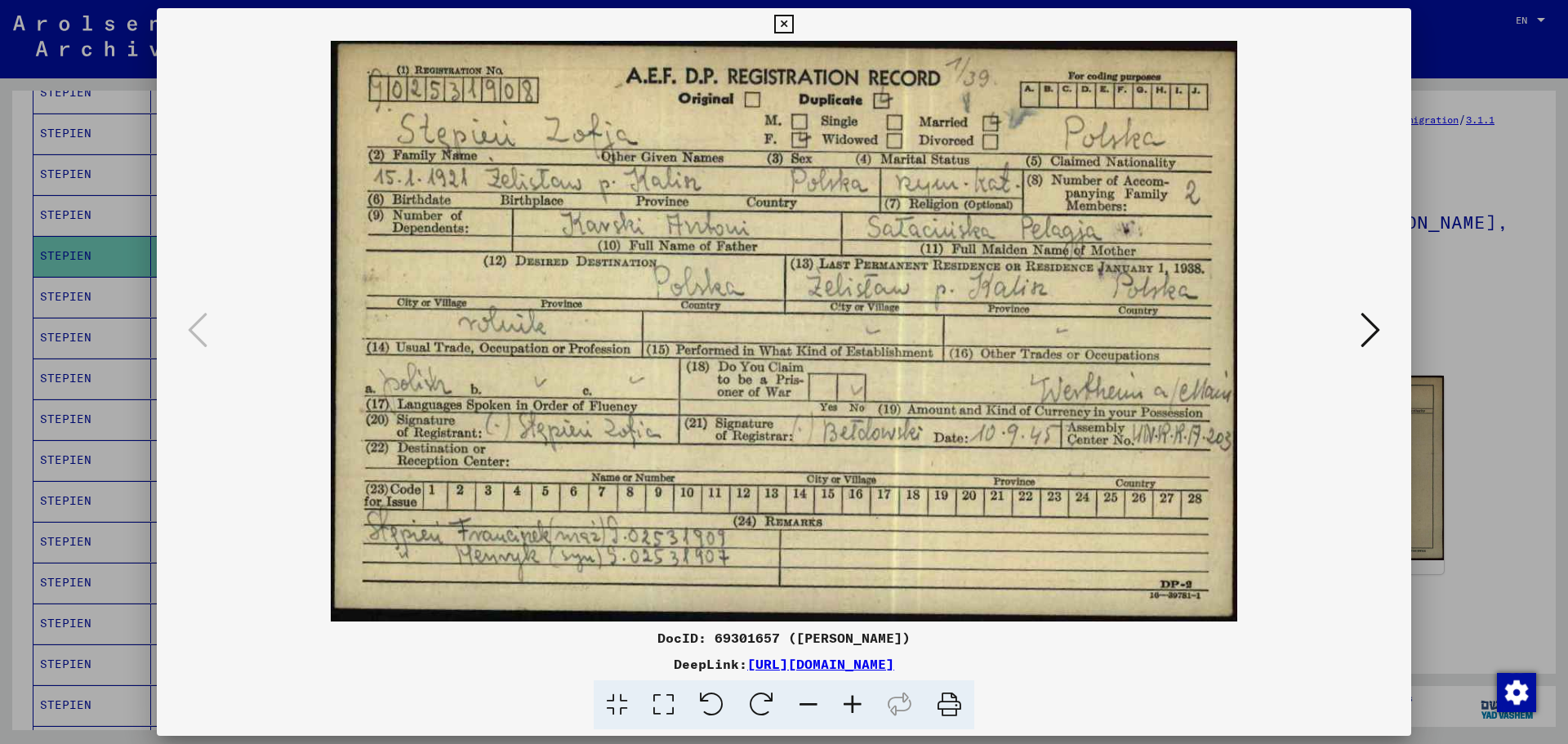
click at [1366, 329] on icon at bounding box center [1370, 330] width 19 height 39
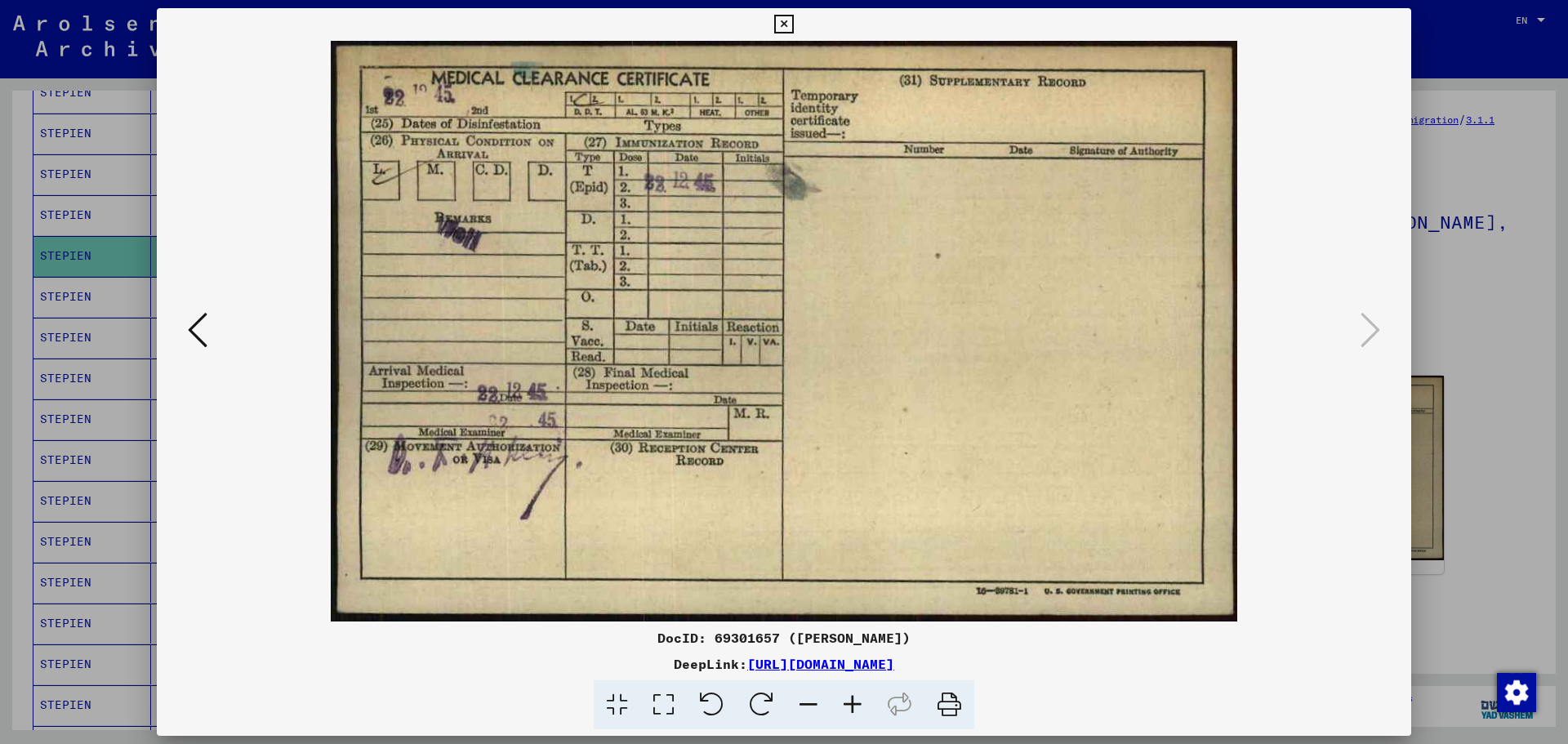
click at [185, 327] on button at bounding box center [198, 331] width 30 height 46
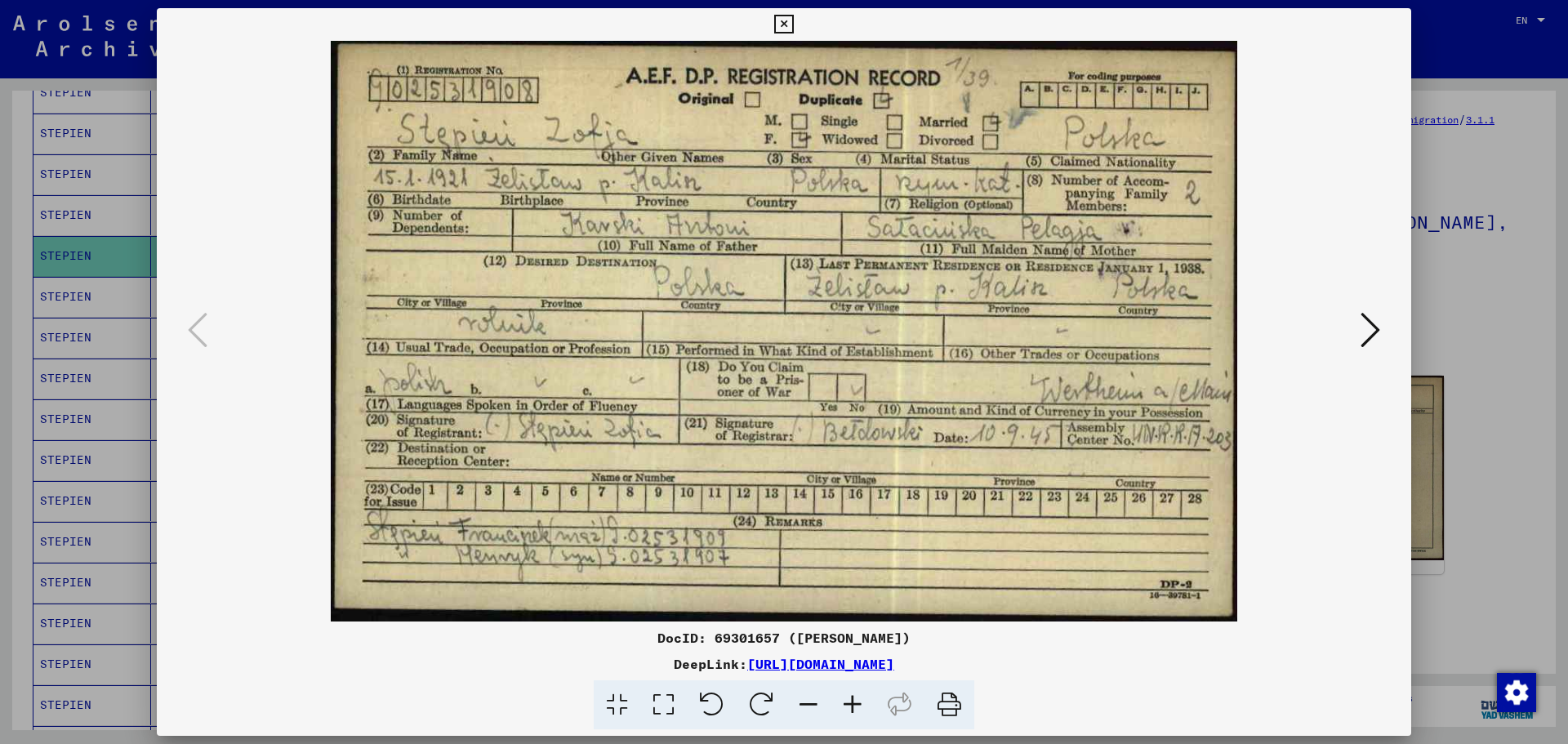
click at [948, 703] on icon at bounding box center [948, 705] width 50 height 50
click at [783, 24] on icon at bounding box center [784, 24] width 19 height 19
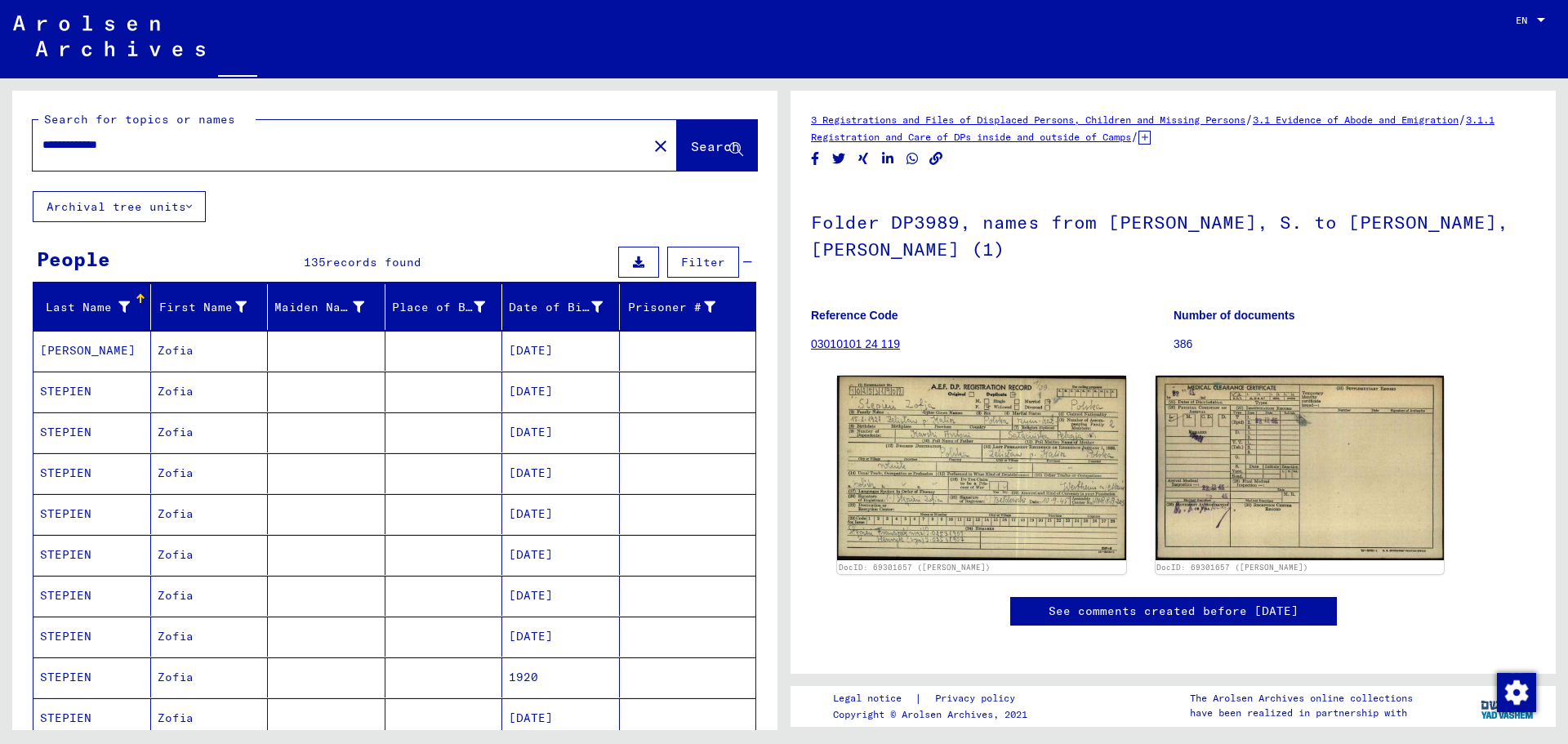
drag, startPoint x: 5, startPoint y: 136, endPoint x: 0, endPoint y: 129, distance: 8.6
click at [0, 130] on div "**********" at bounding box center [392, 404] width 784 height 652
click at [80, 147] on input "**********" at bounding box center [340, 145] width 595 height 17
drag, startPoint x: 74, startPoint y: 139, endPoint x: 14, endPoint y: 135, distance: 60.1
click at [14, 135] on div "**********" at bounding box center [394, 140] width 765 height 100
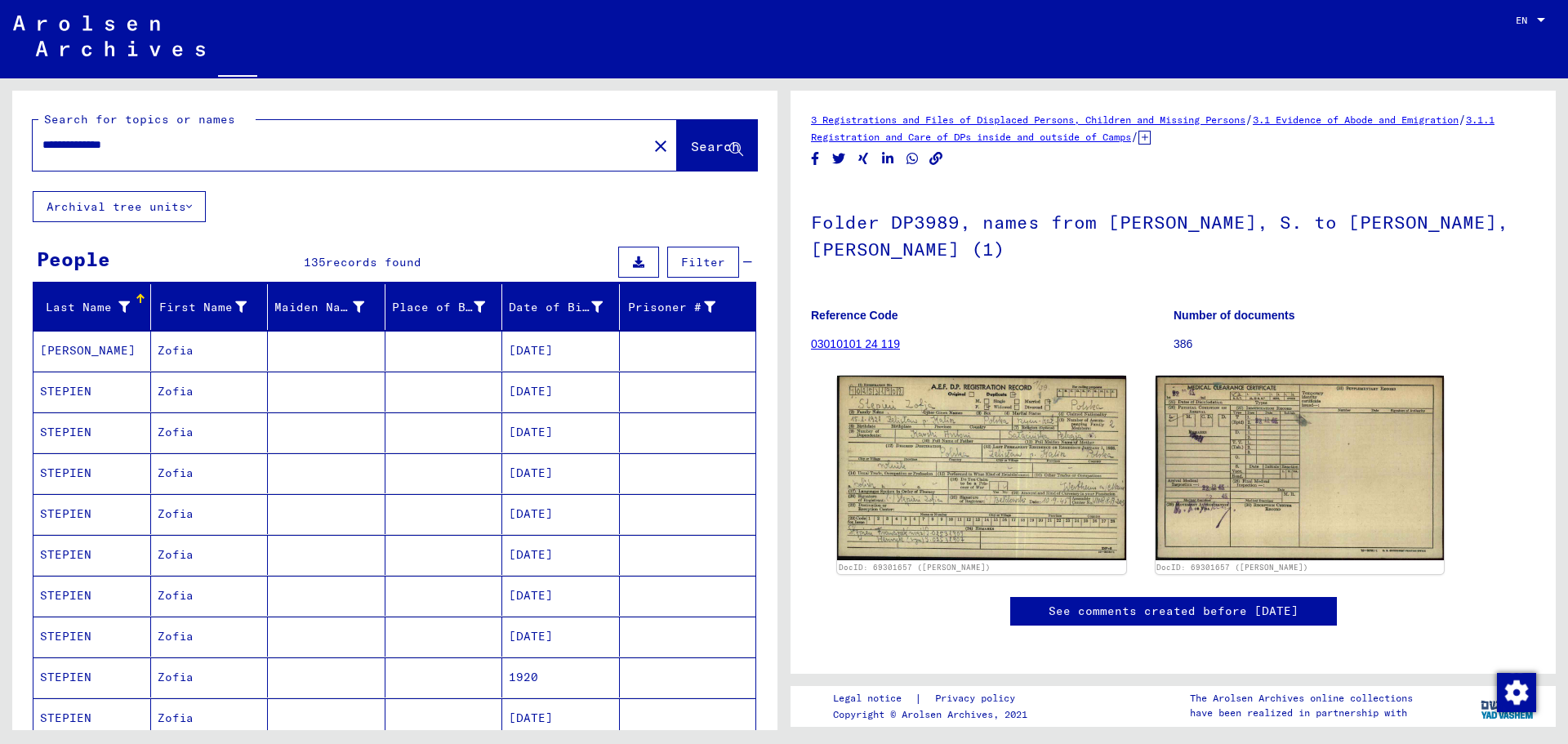
type input "**********"
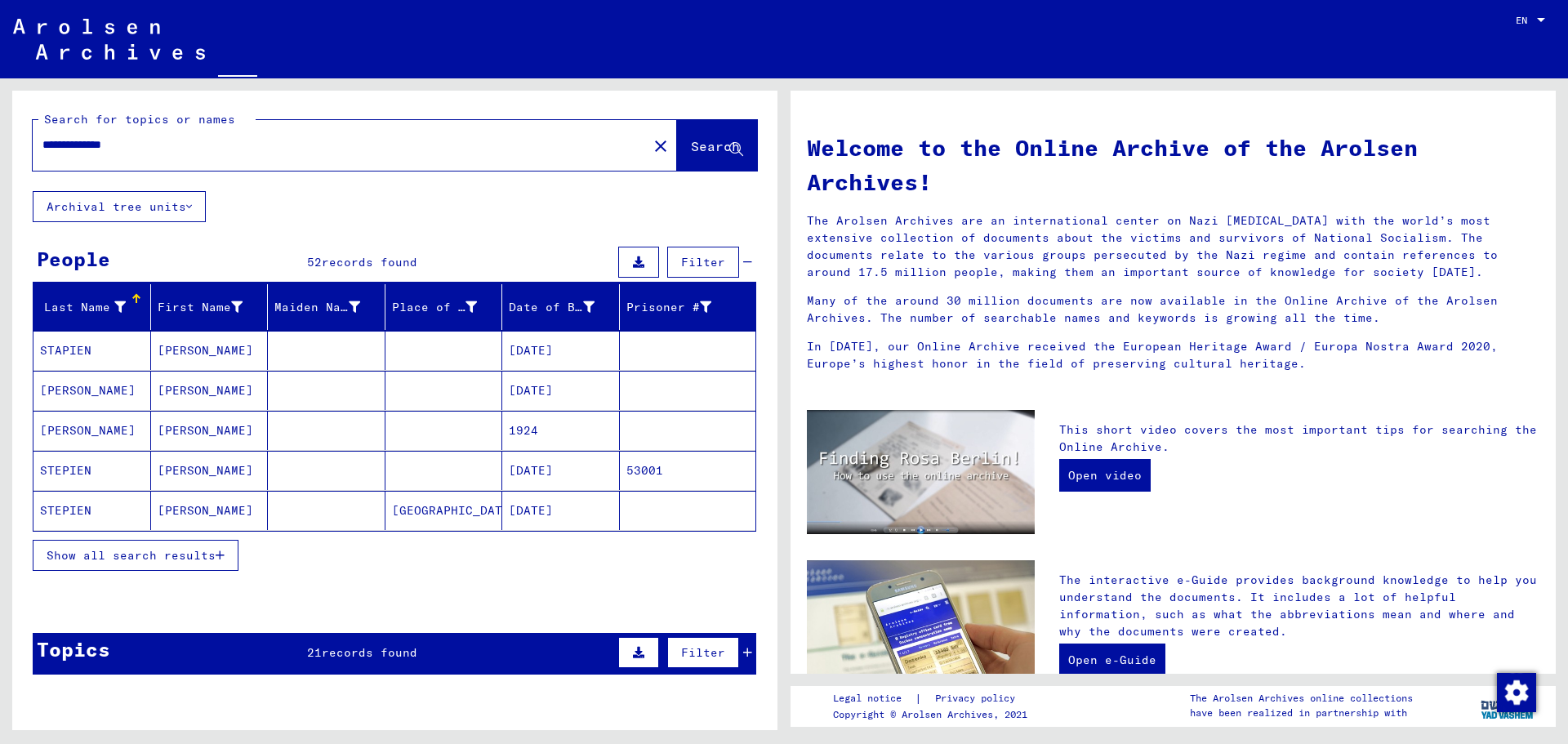
click at [180, 354] on mat-cell "[PERSON_NAME]" at bounding box center [209, 350] width 118 height 39
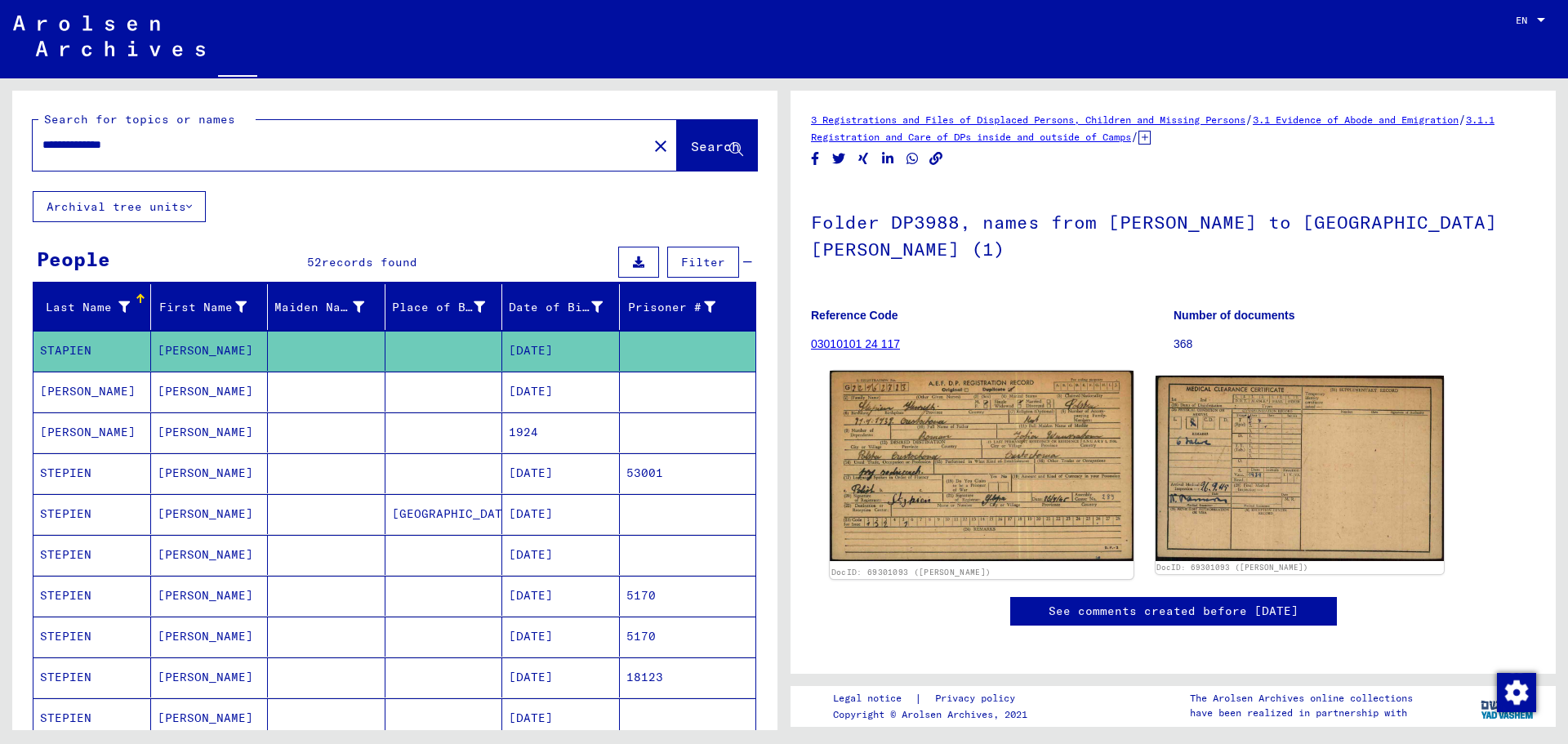
click at [1001, 468] on img at bounding box center [981, 466] width 303 height 190
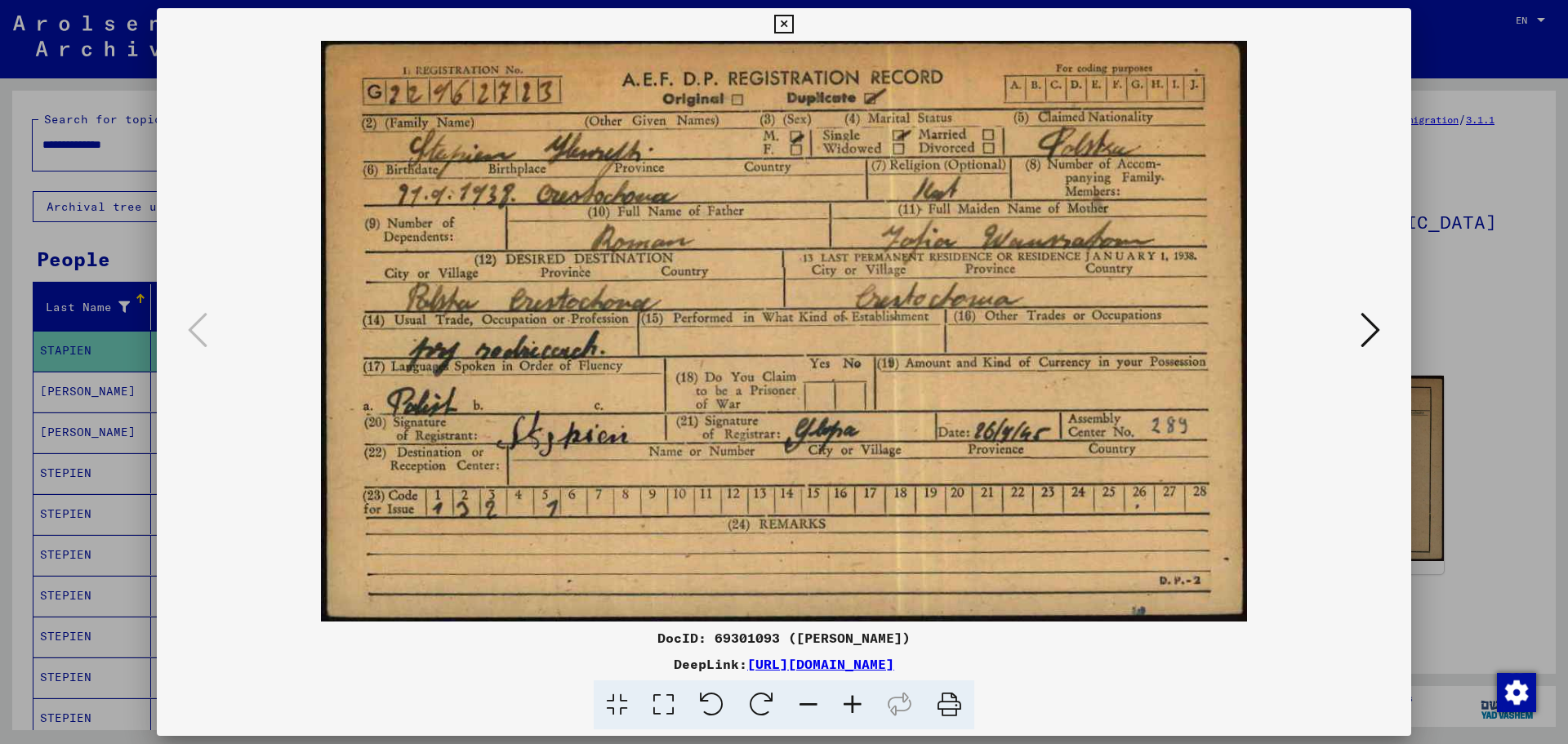
click at [784, 22] on icon at bounding box center [784, 24] width 19 height 19
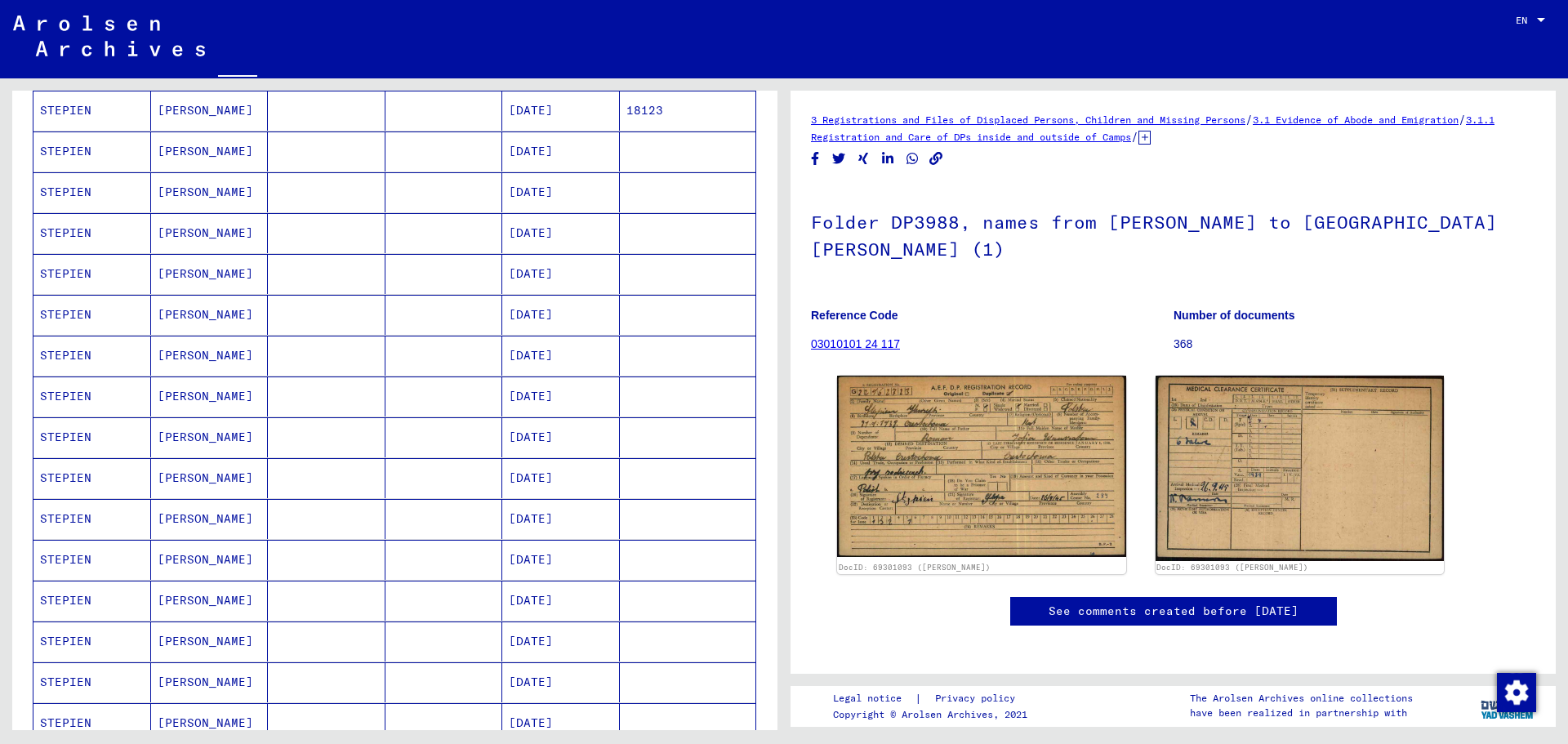
scroll to position [571, 0]
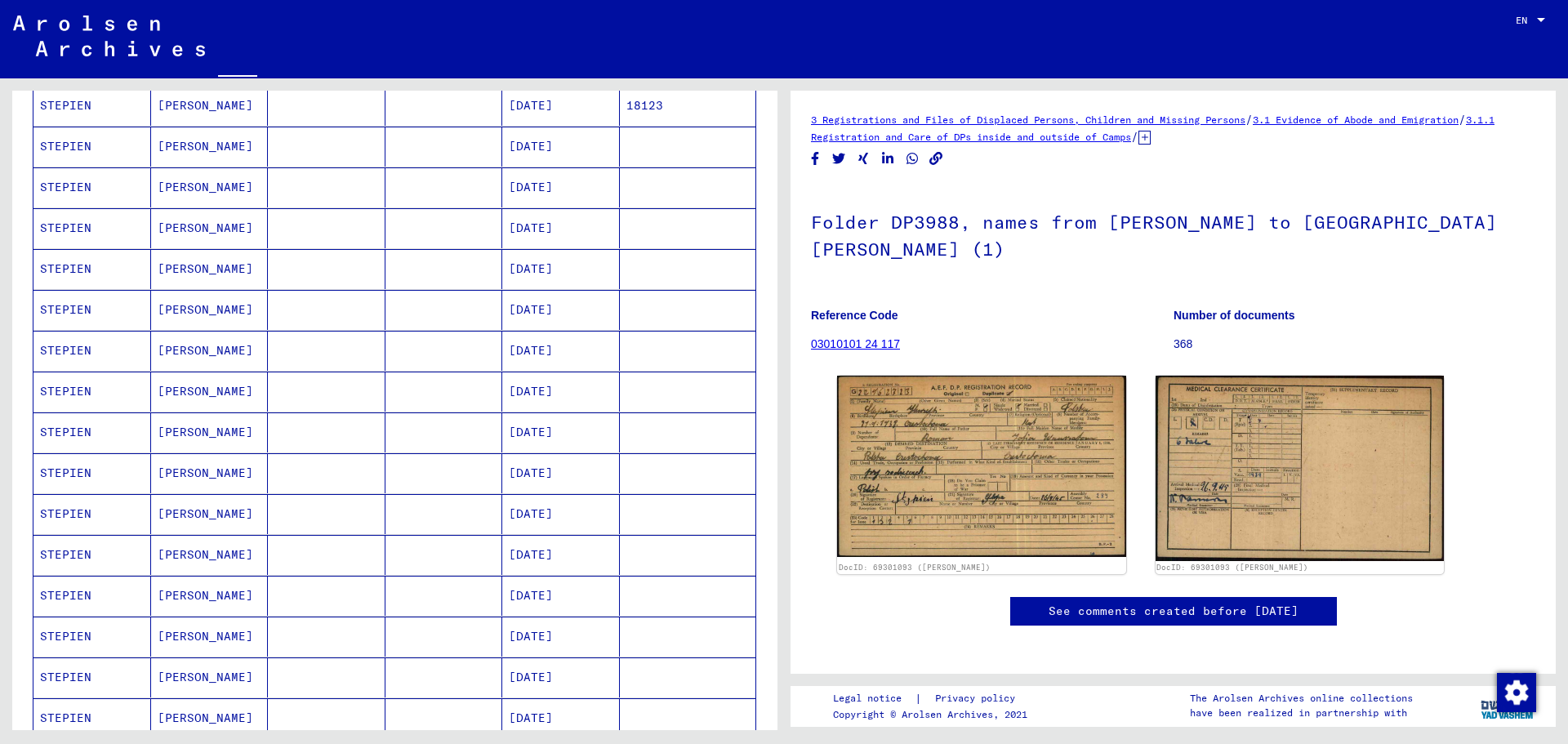
click at [328, 481] on mat-cell at bounding box center [326, 473] width 118 height 40
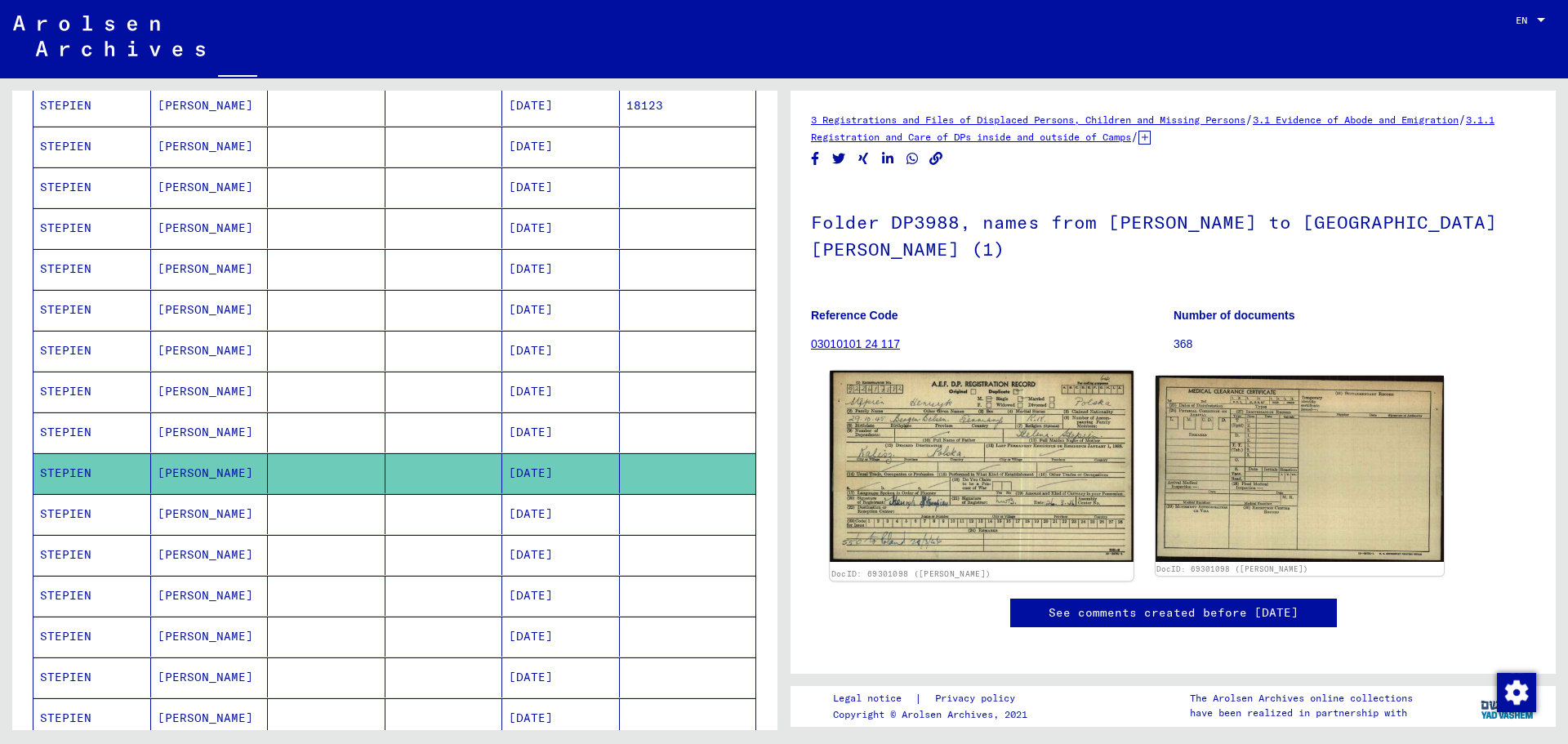
click at [1005, 464] on img at bounding box center [981, 466] width 303 height 191
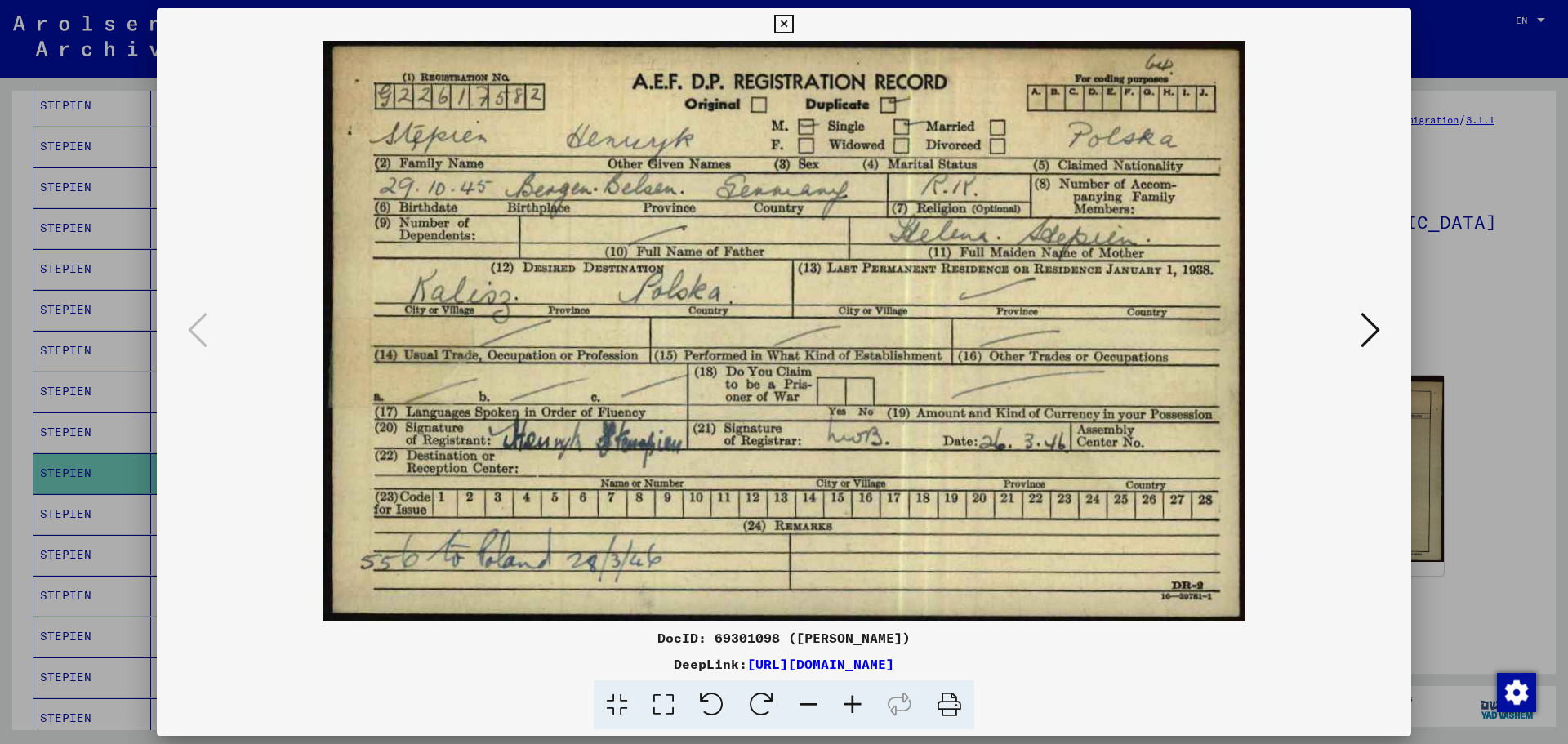
click at [784, 20] on icon at bounding box center [784, 24] width 19 height 19
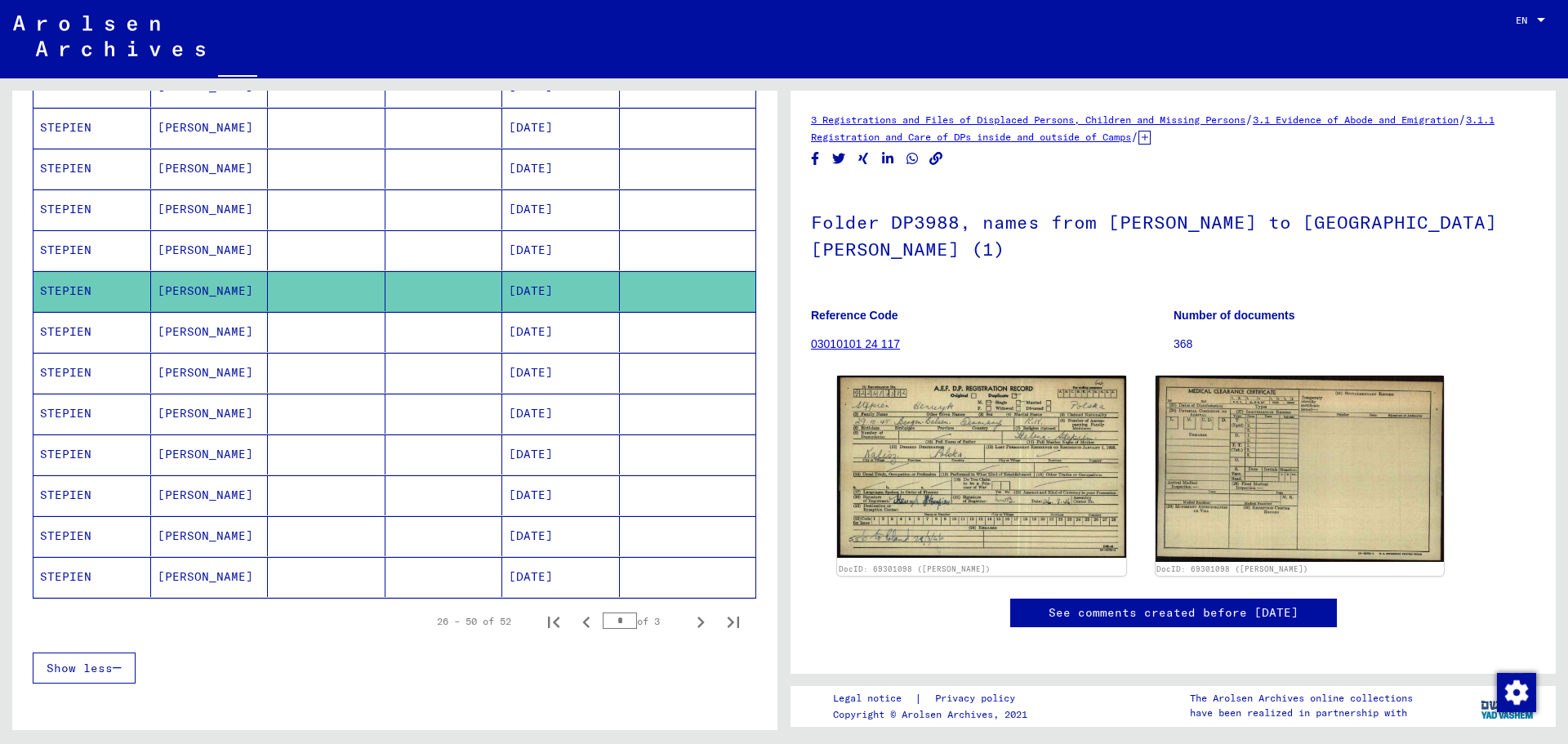
scroll to position [816, 0]
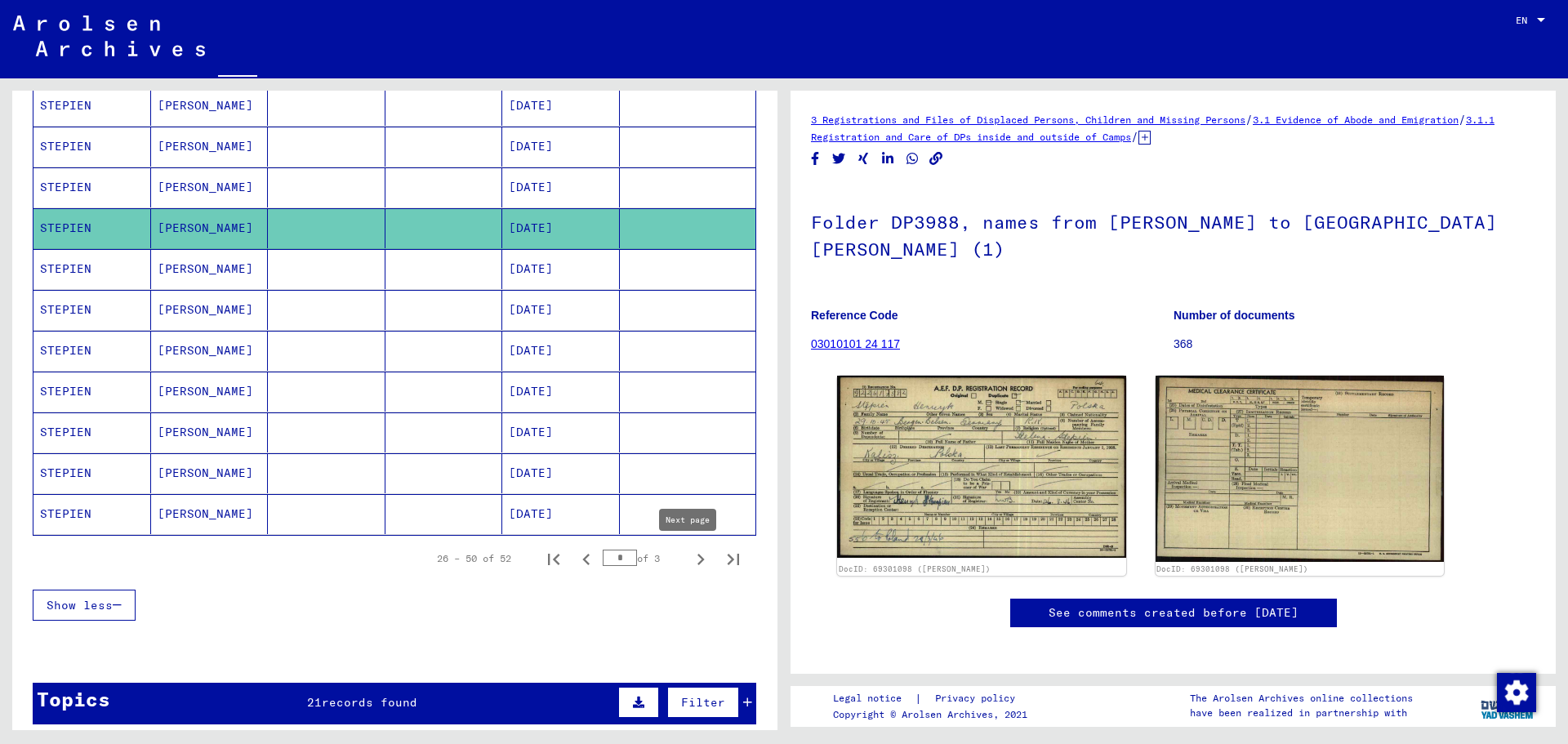
click at [689, 557] on icon "Next page" at bounding box center [701, 559] width 23 height 23
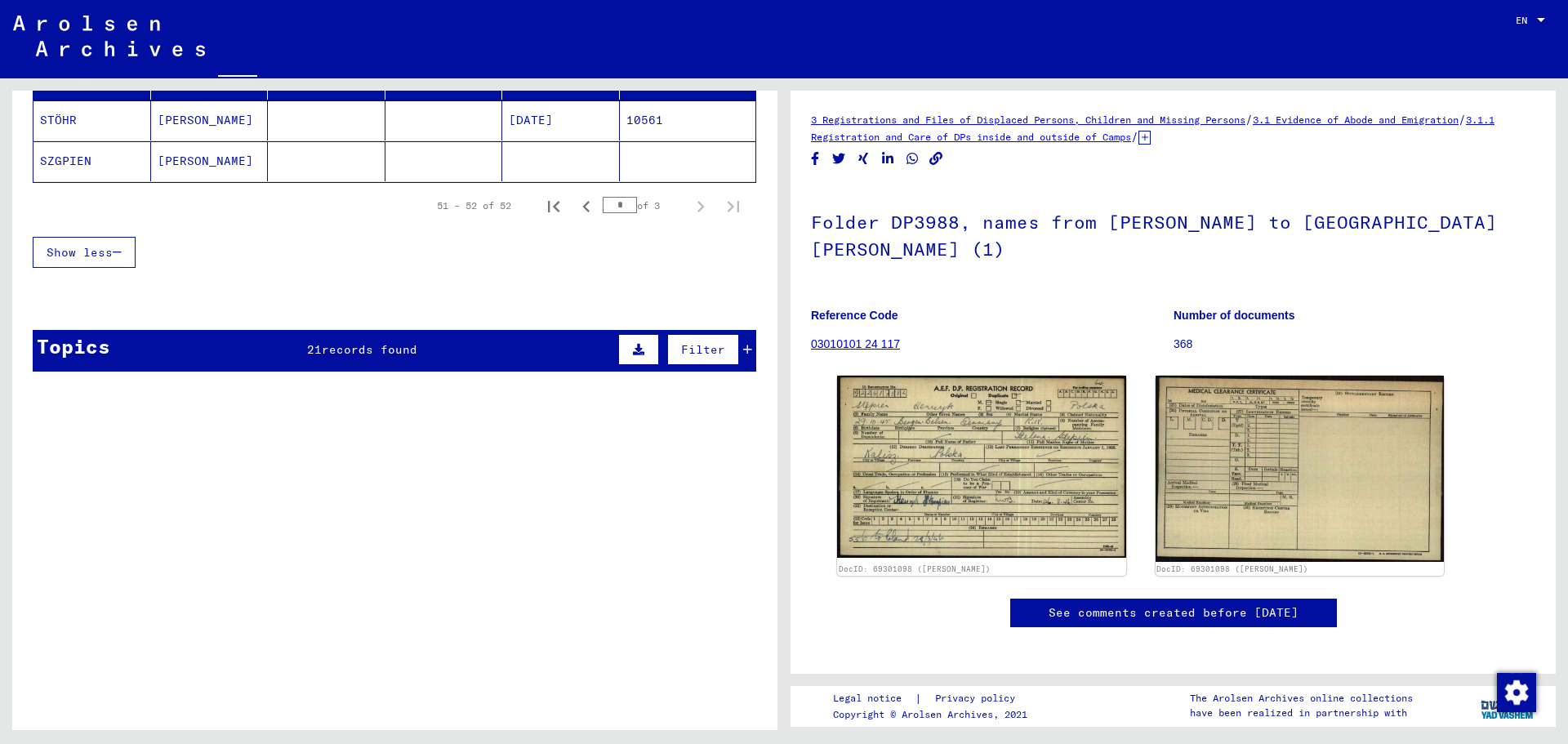
scroll to position [0, 0]
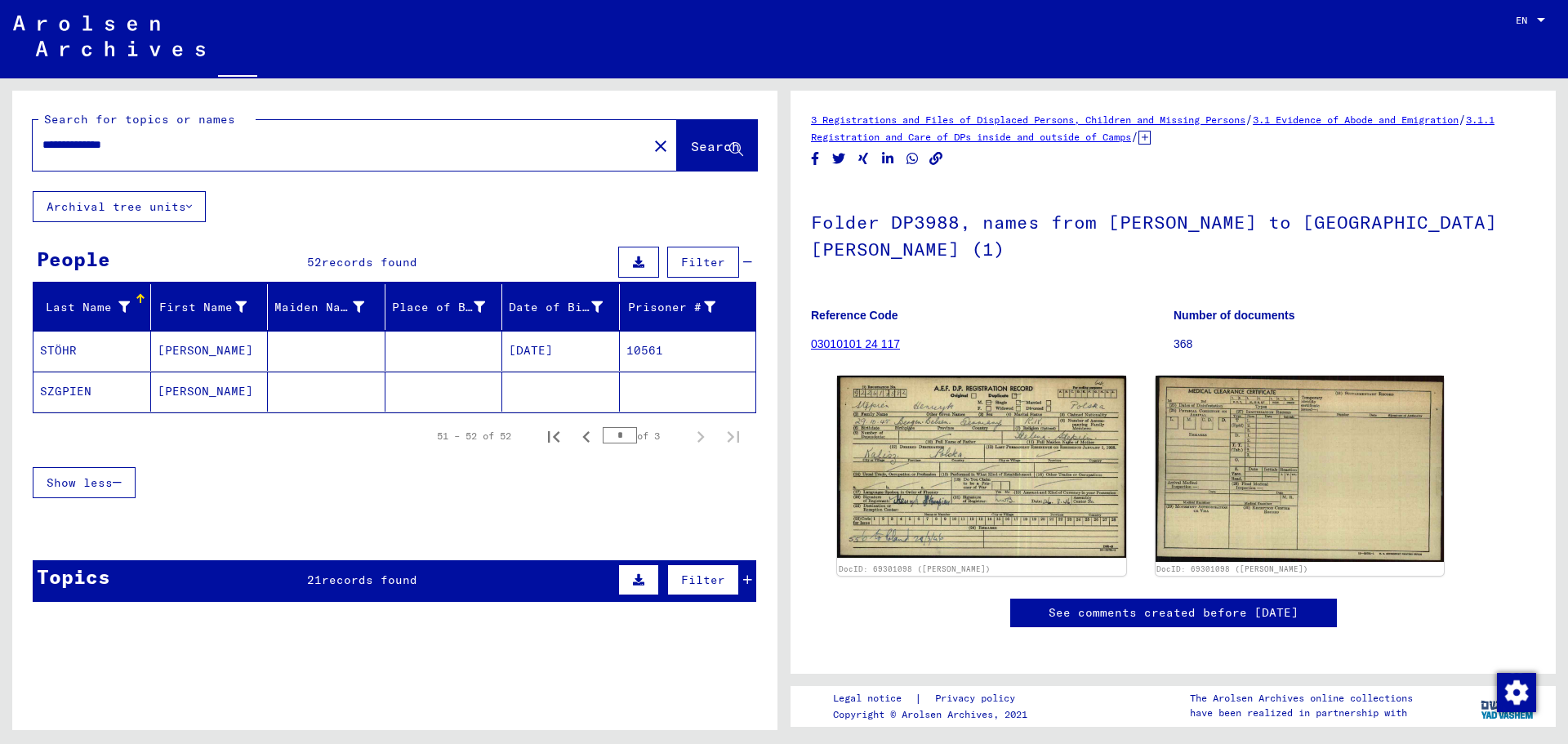
click at [184, 397] on mat-cell "[PERSON_NAME]" at bounding box center [209, 392] width 118 height 40
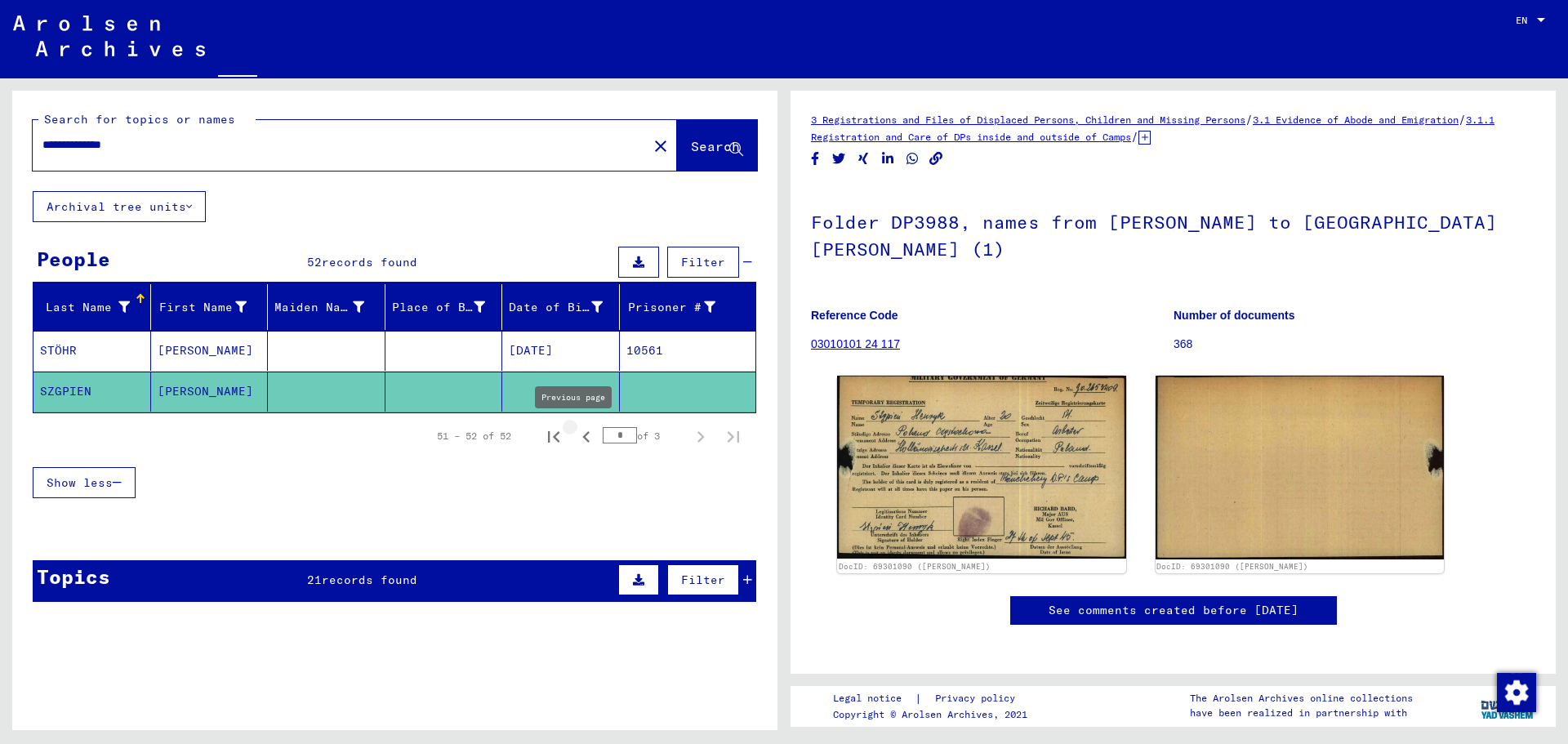
click at [582, 437] on icon "Previous page" at bounding box center [585, 436] width 7 height 11
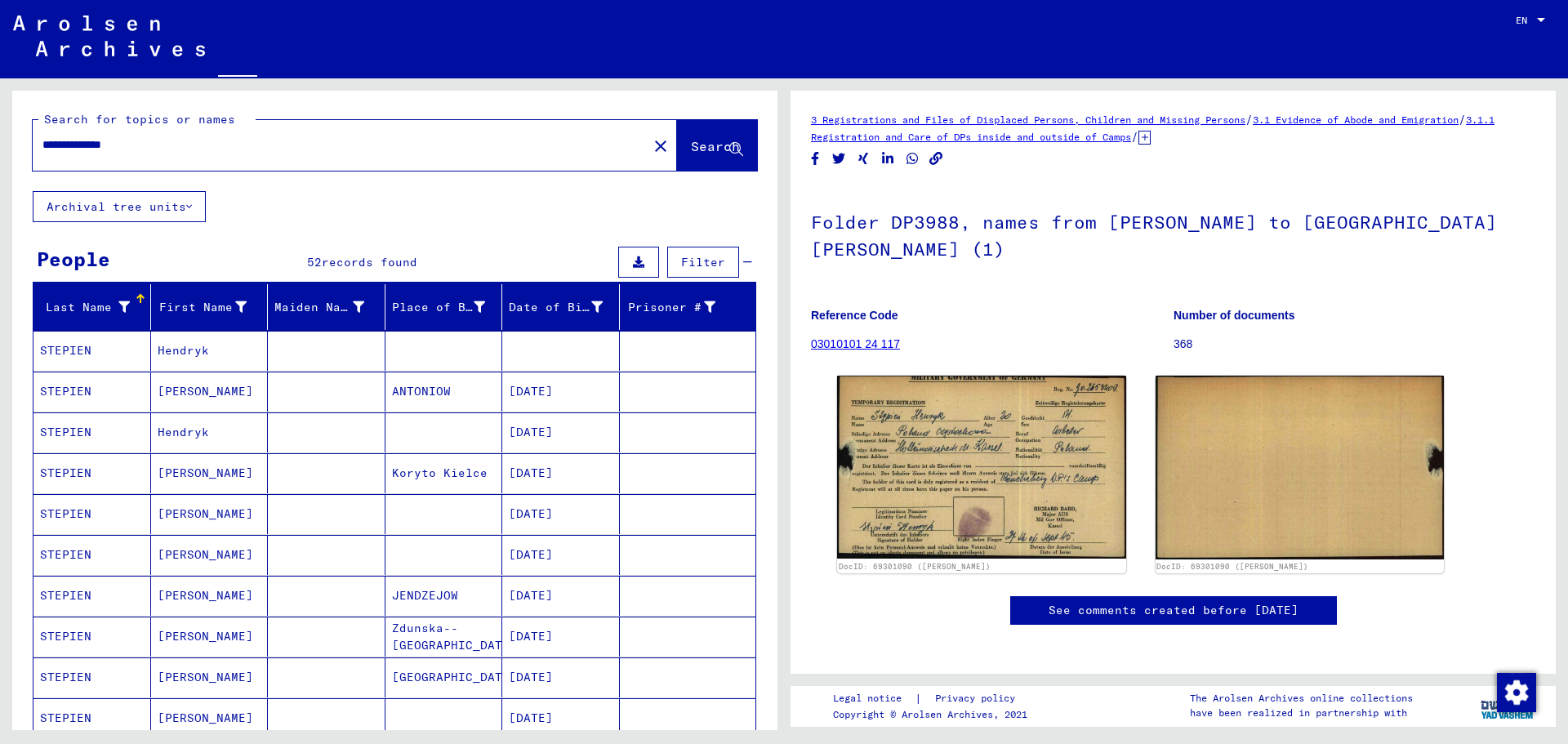
click at [187, 350] on mat-cell "Hendryk" at bounding box center [209, 351] width 118 height 40
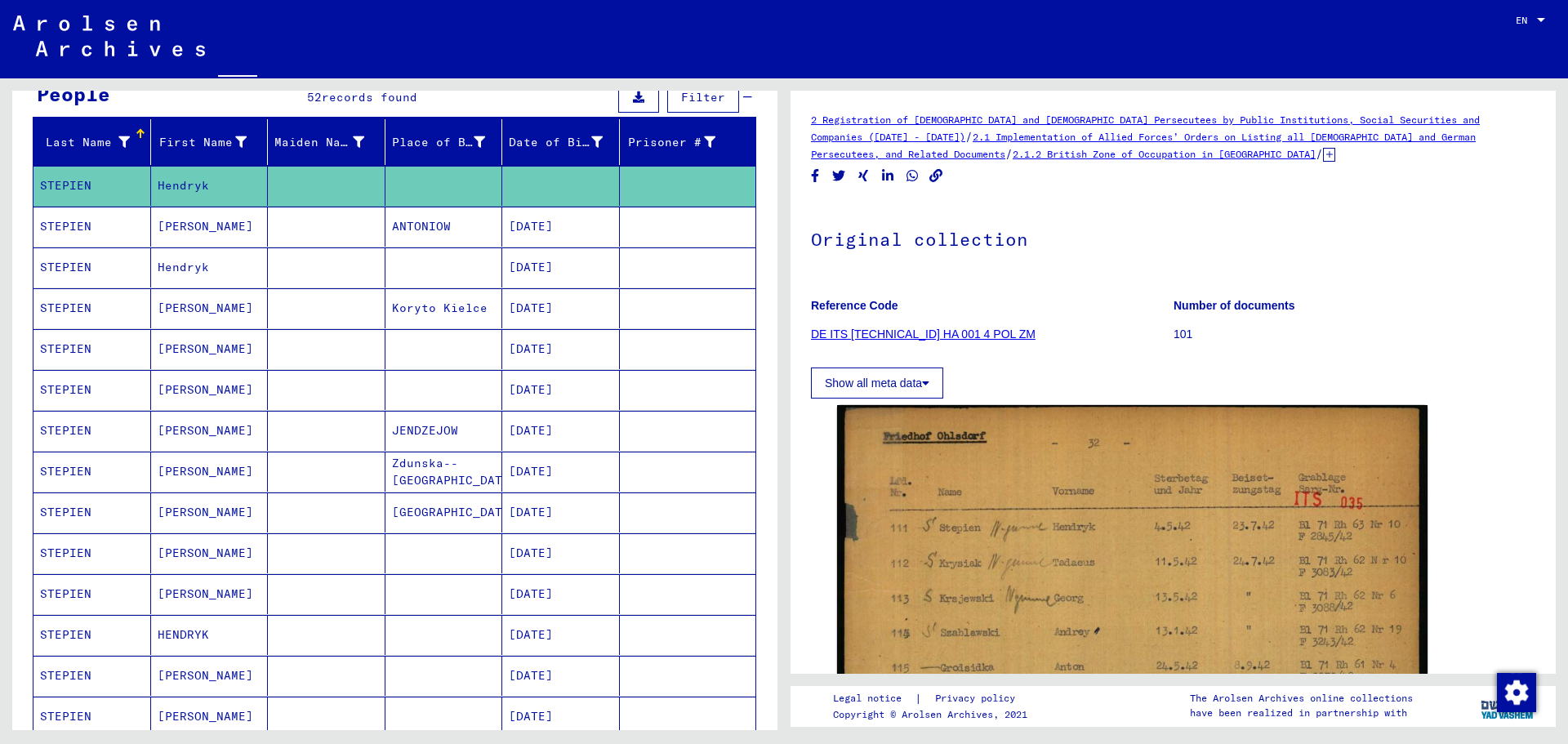
scroll to position [245, 0]
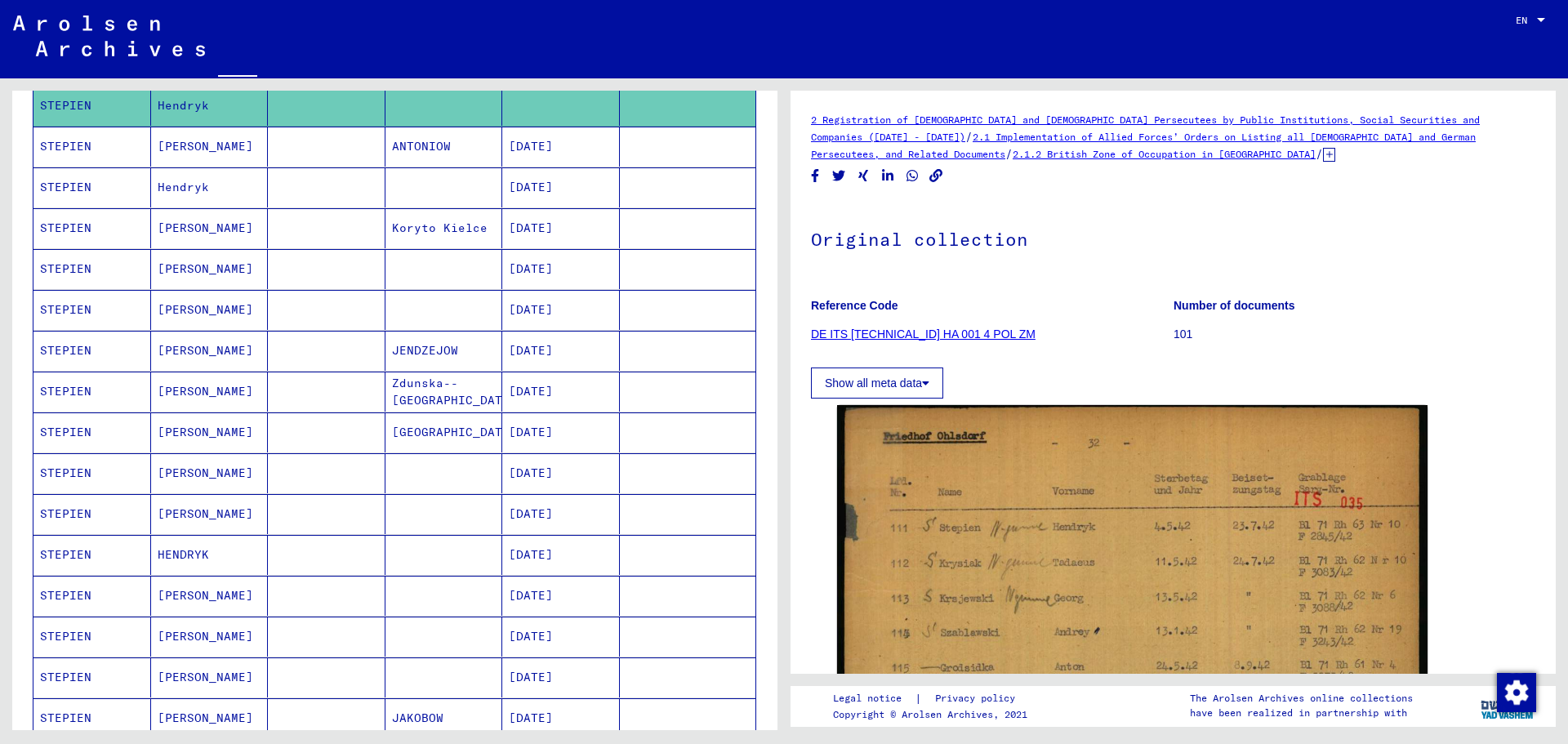
click at [209, 550] on mat-cell "HENDRYK" at bounding box center [209, 555] width 118 height 40
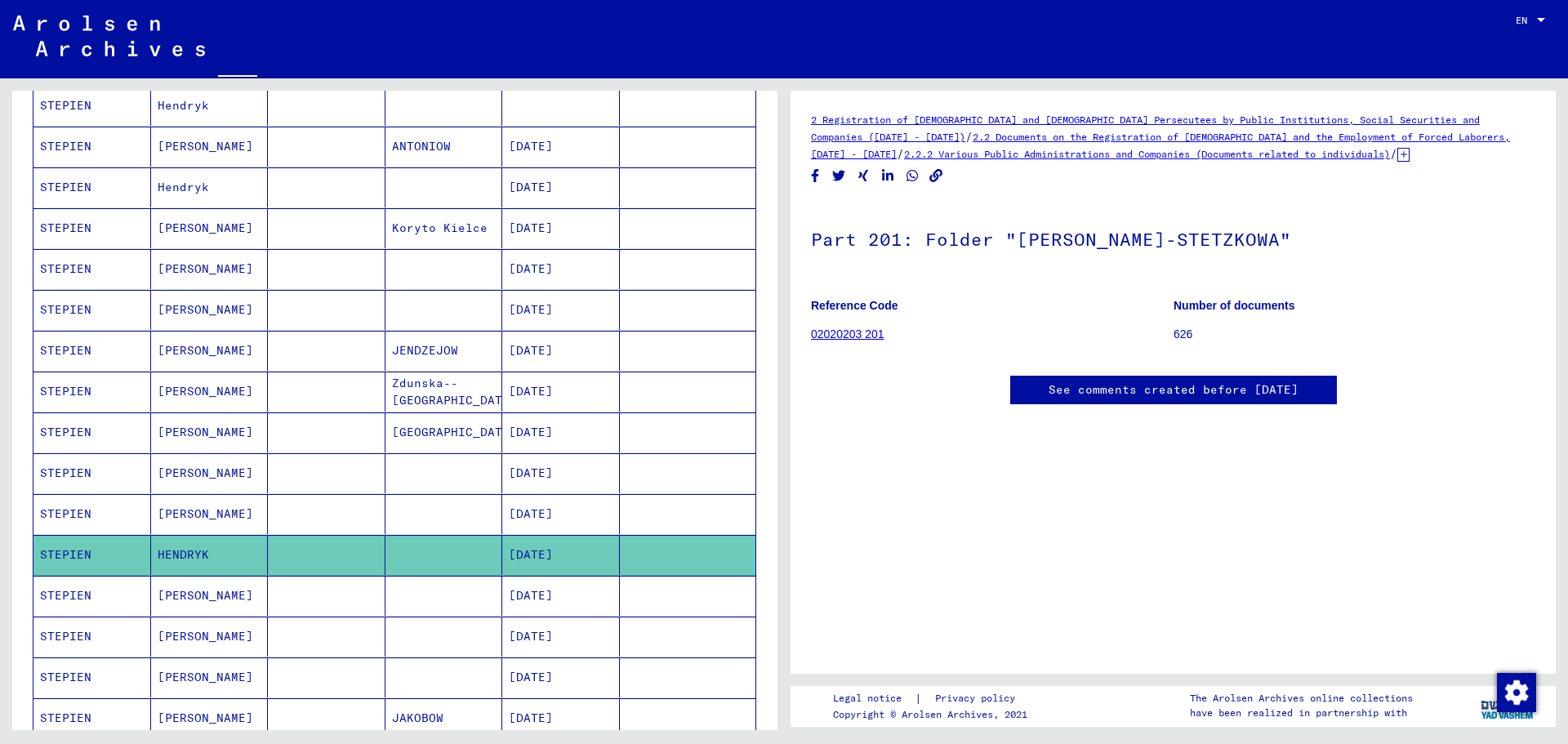
click at [427, 557] on mat-cell at bounding box center [444, 555] width 118 height 40
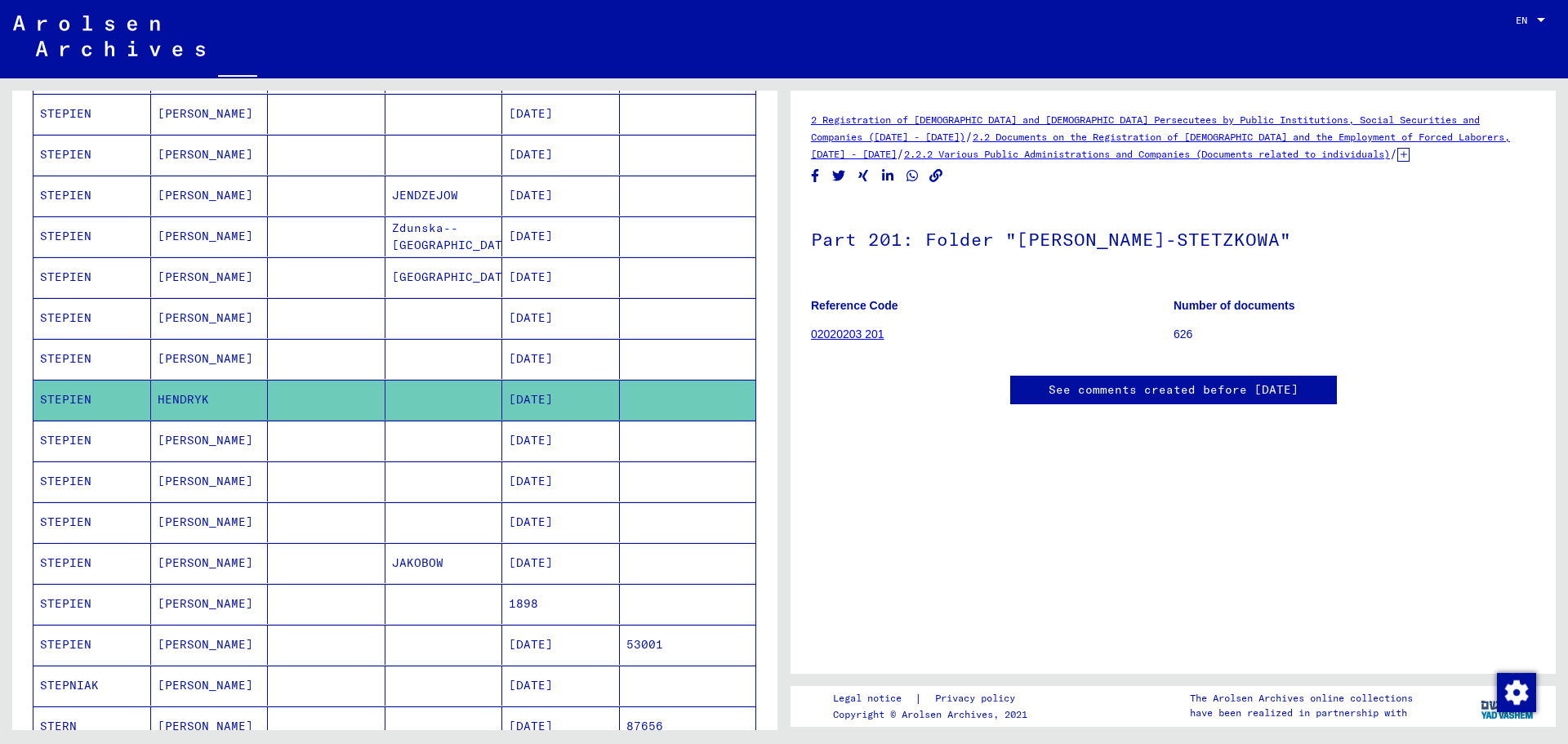
scroll to position [408, 0]
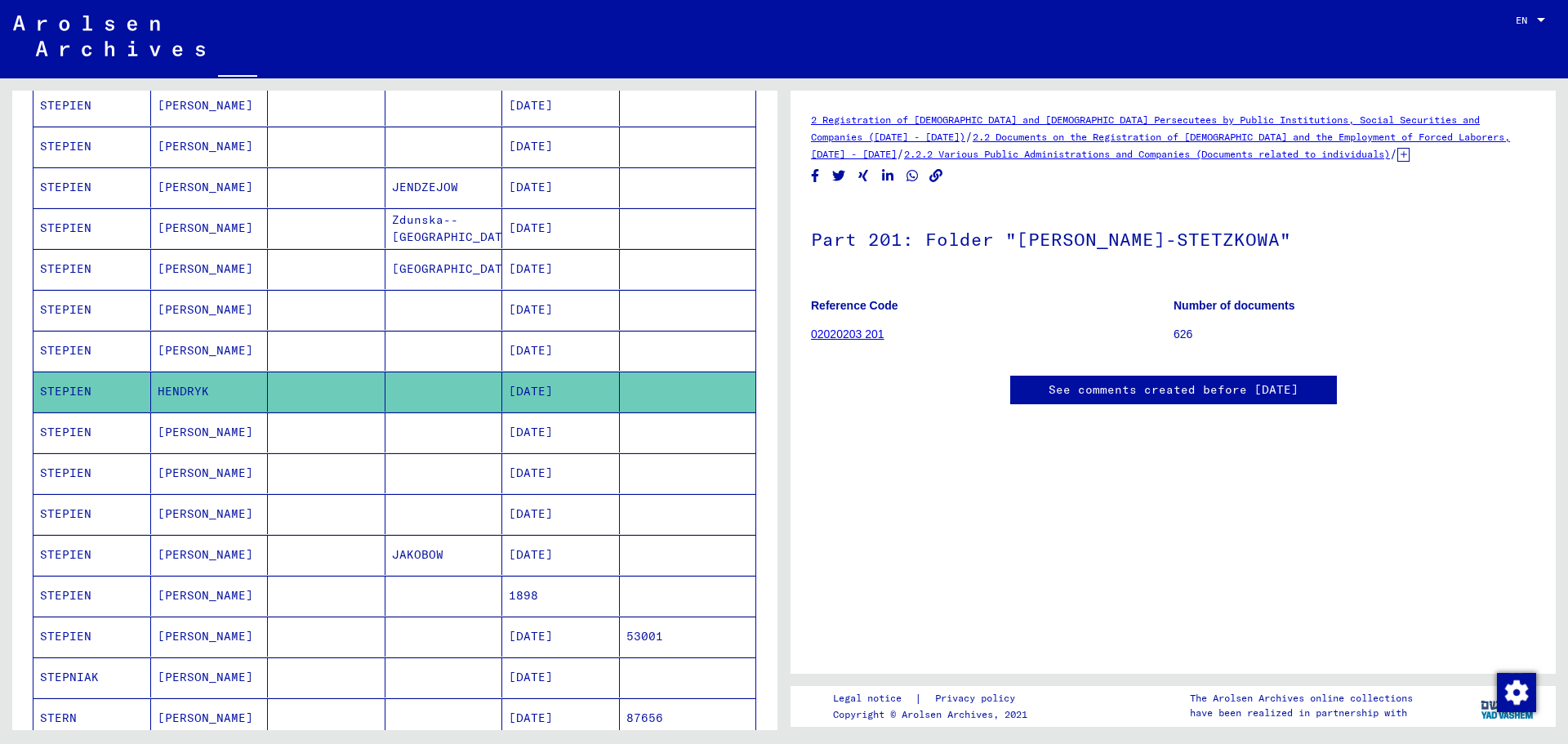
click at [223, 436] on mat-cell "[PERSON_NAME]" at bounding box center [209, 433] width 118 height 40
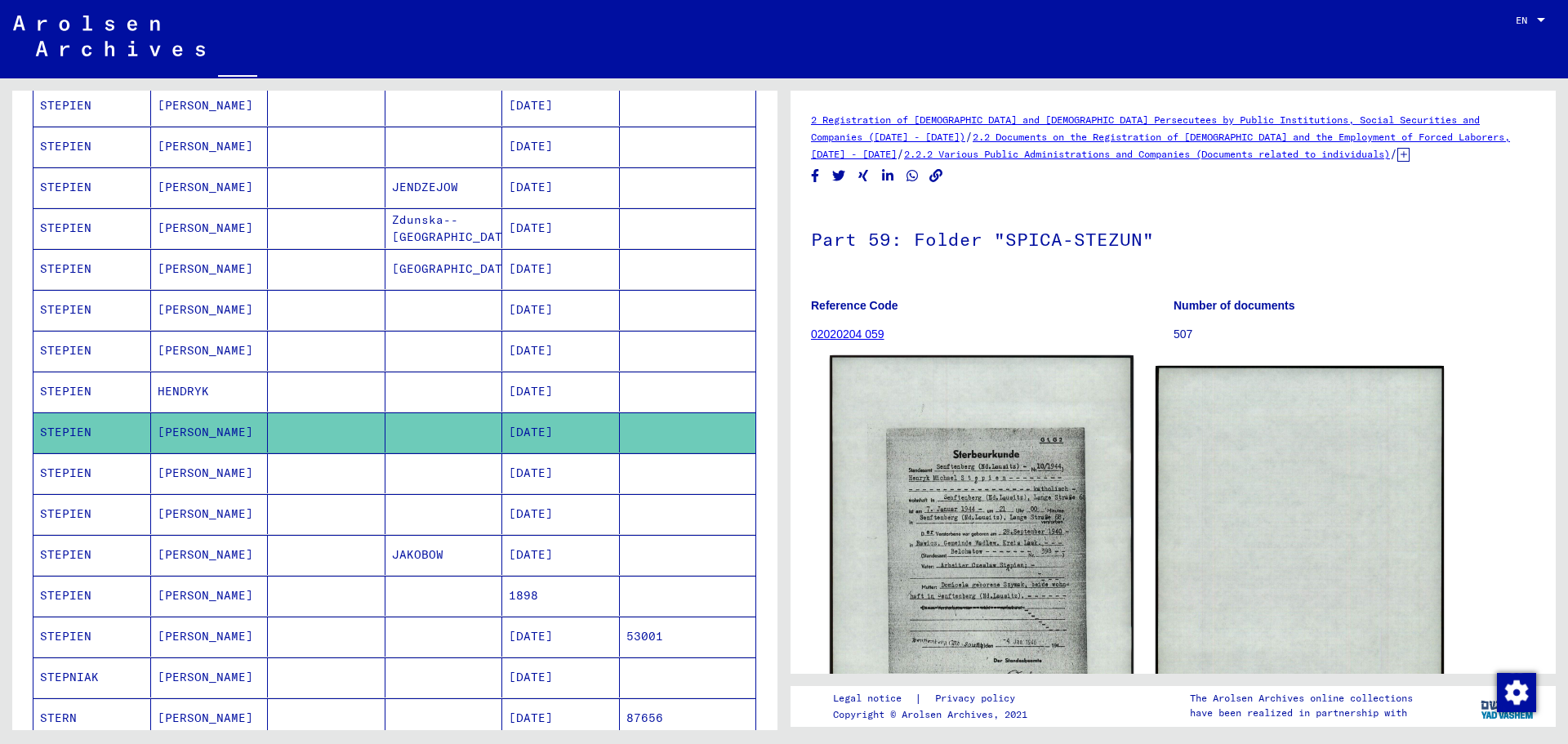
click at [989, 525] on img at bounding box center [981, 568] width 303 height 427
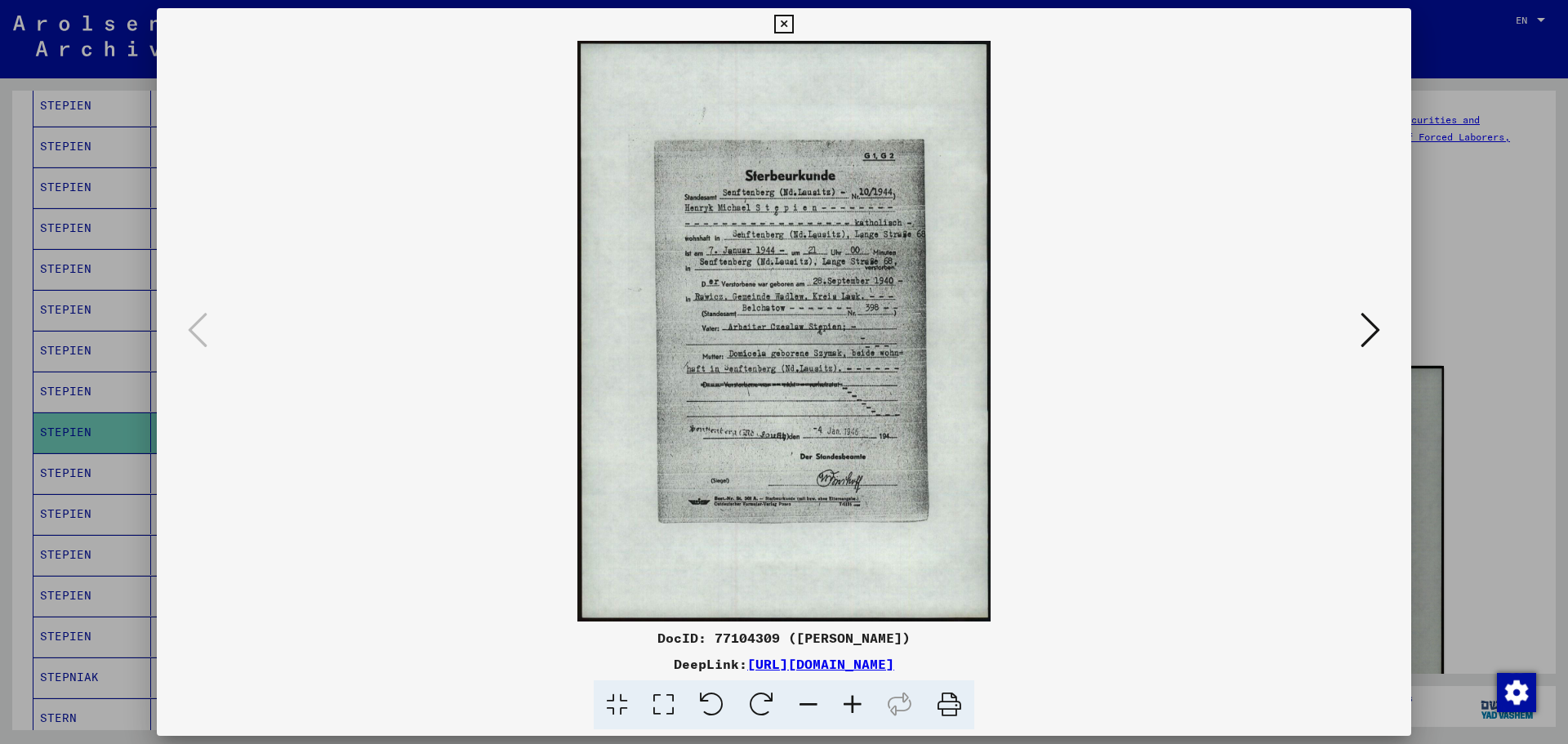
click at [857, 706] on icon at bounding box center [852, 705] width 45 height 50
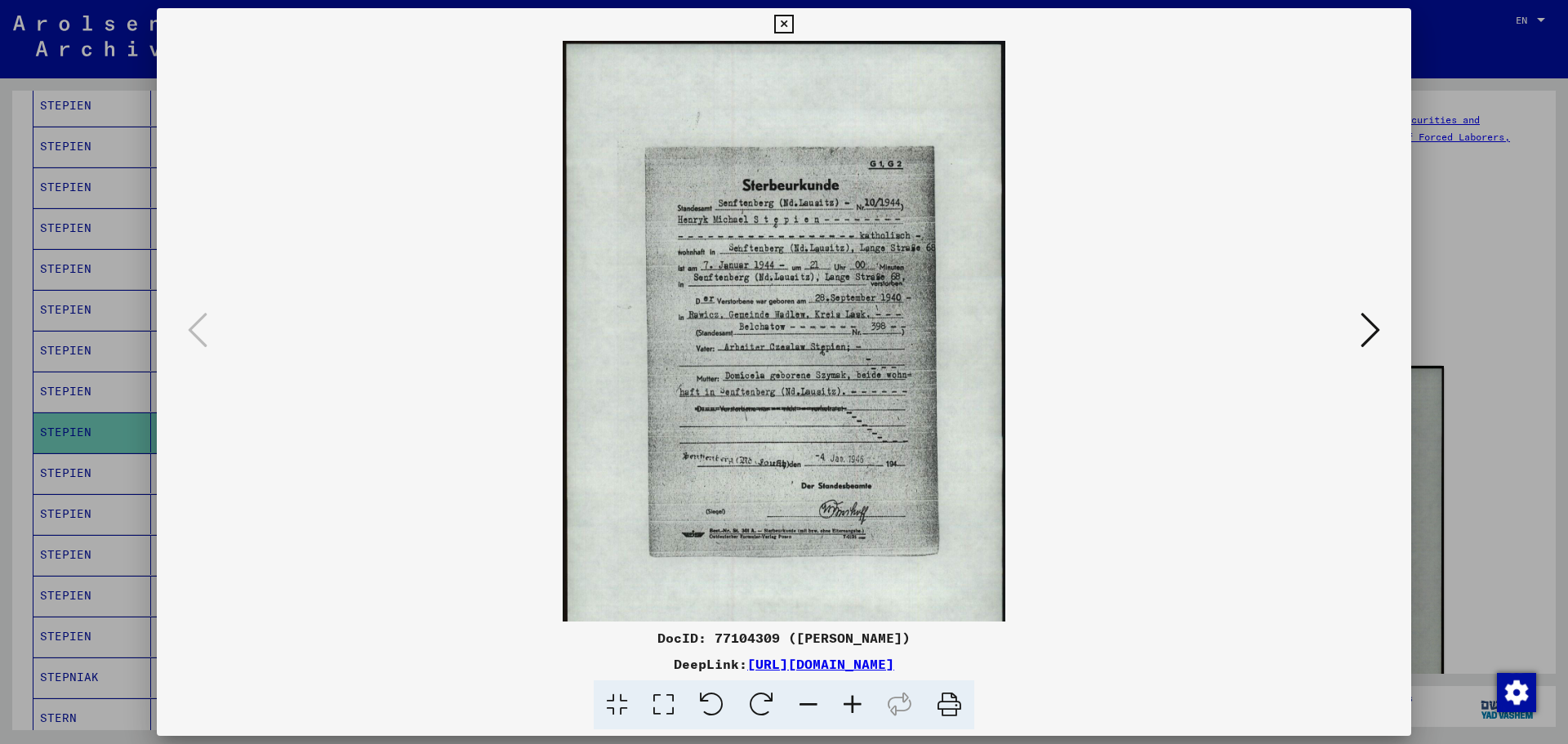
click at [856, 706] on icon at bounding box center [852, 705] width 45 height 50
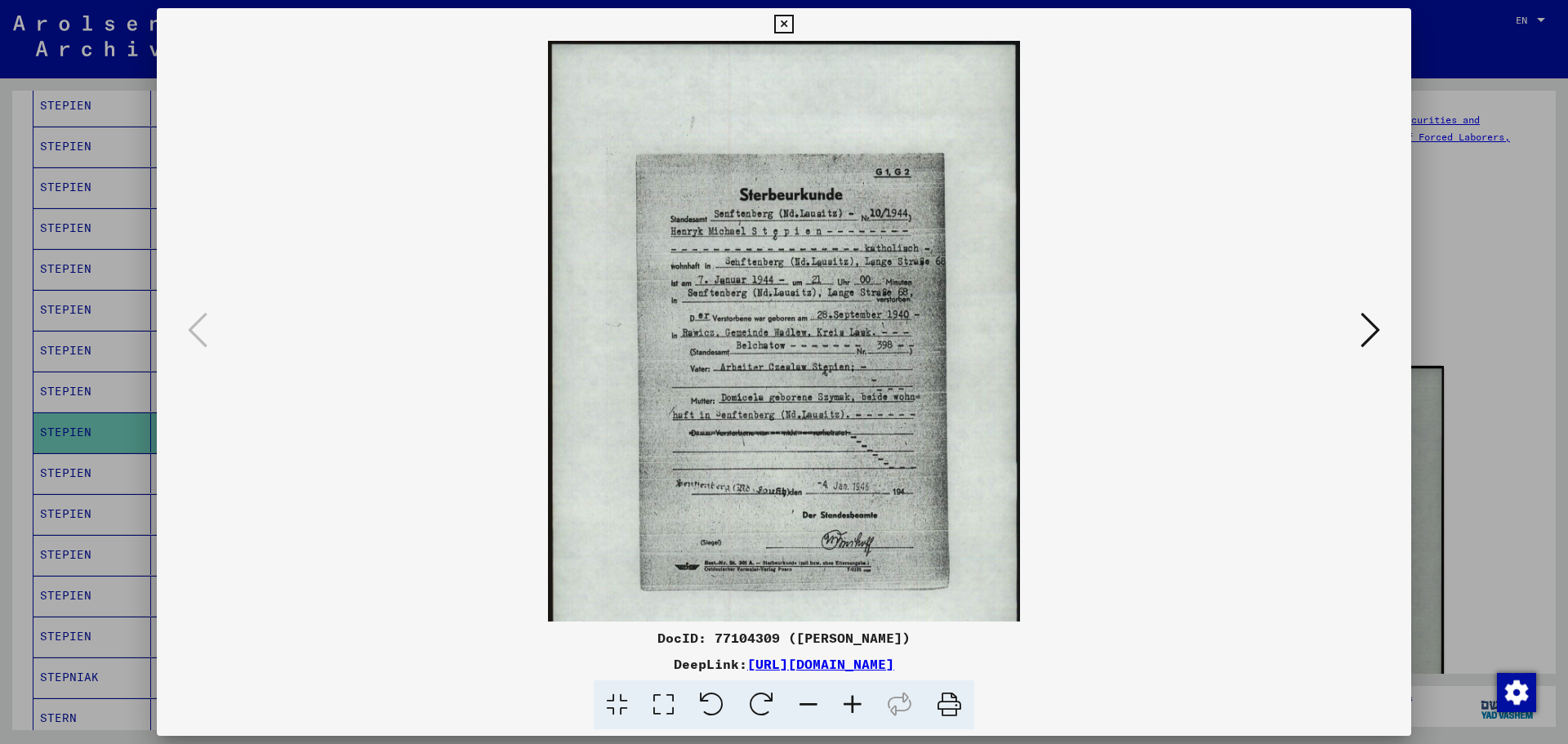
click at [854, 706] on icon at bounding box center [852, 705] width 45 height 50
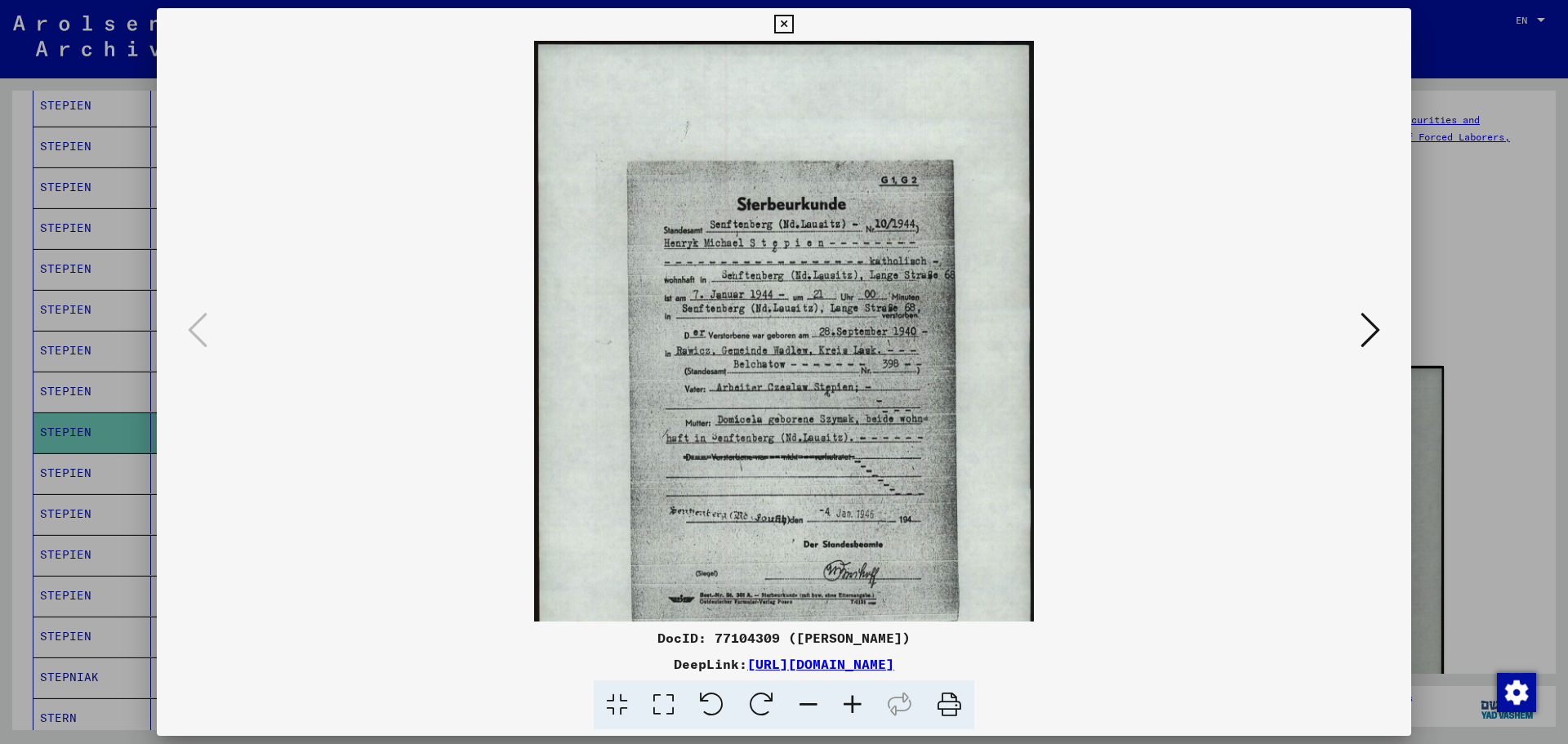
click at [854, 706] on icon at bounding box center [852, 705] width 45 height 50
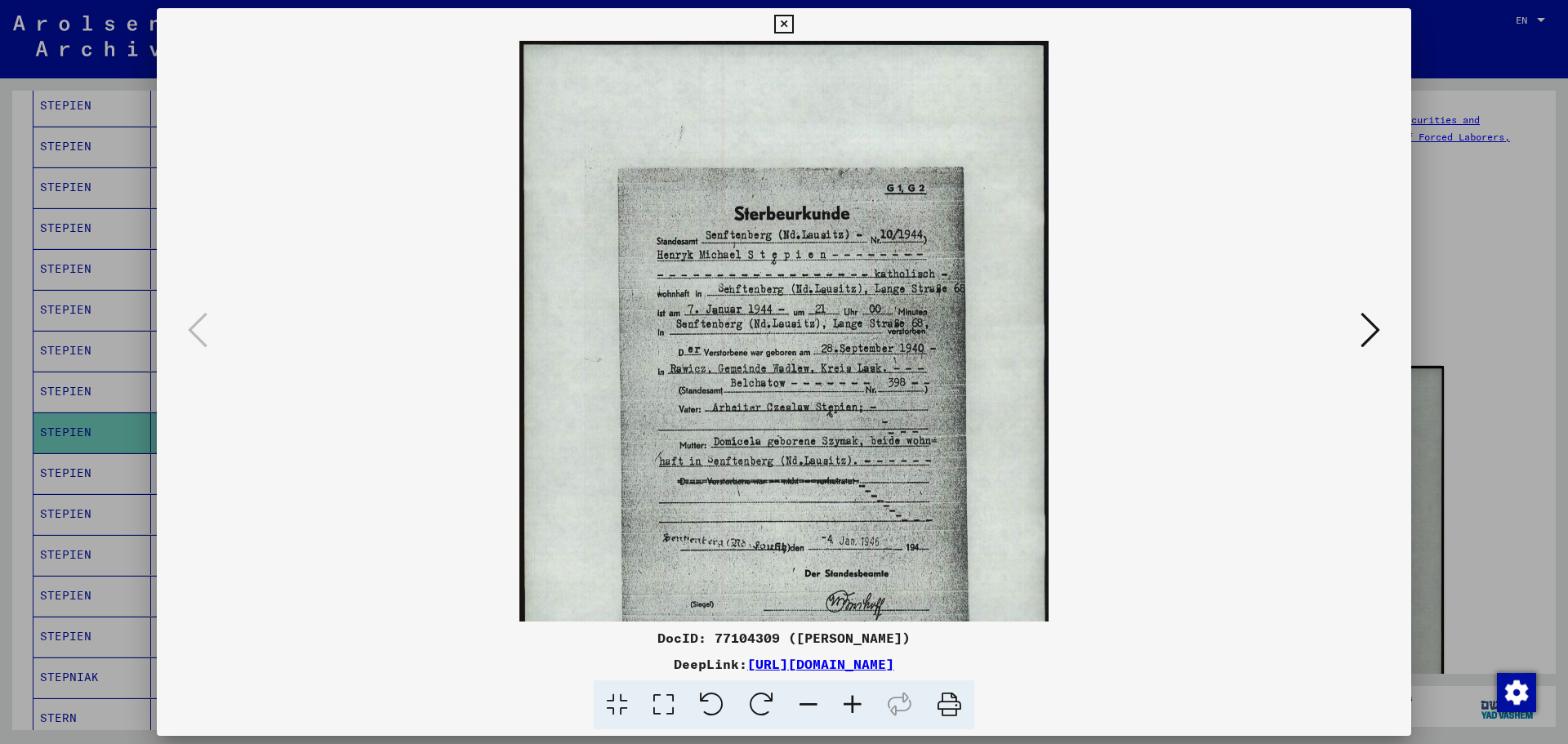
click at [854, 706] on icon at bounding box center [852, 705] width 45 height 50
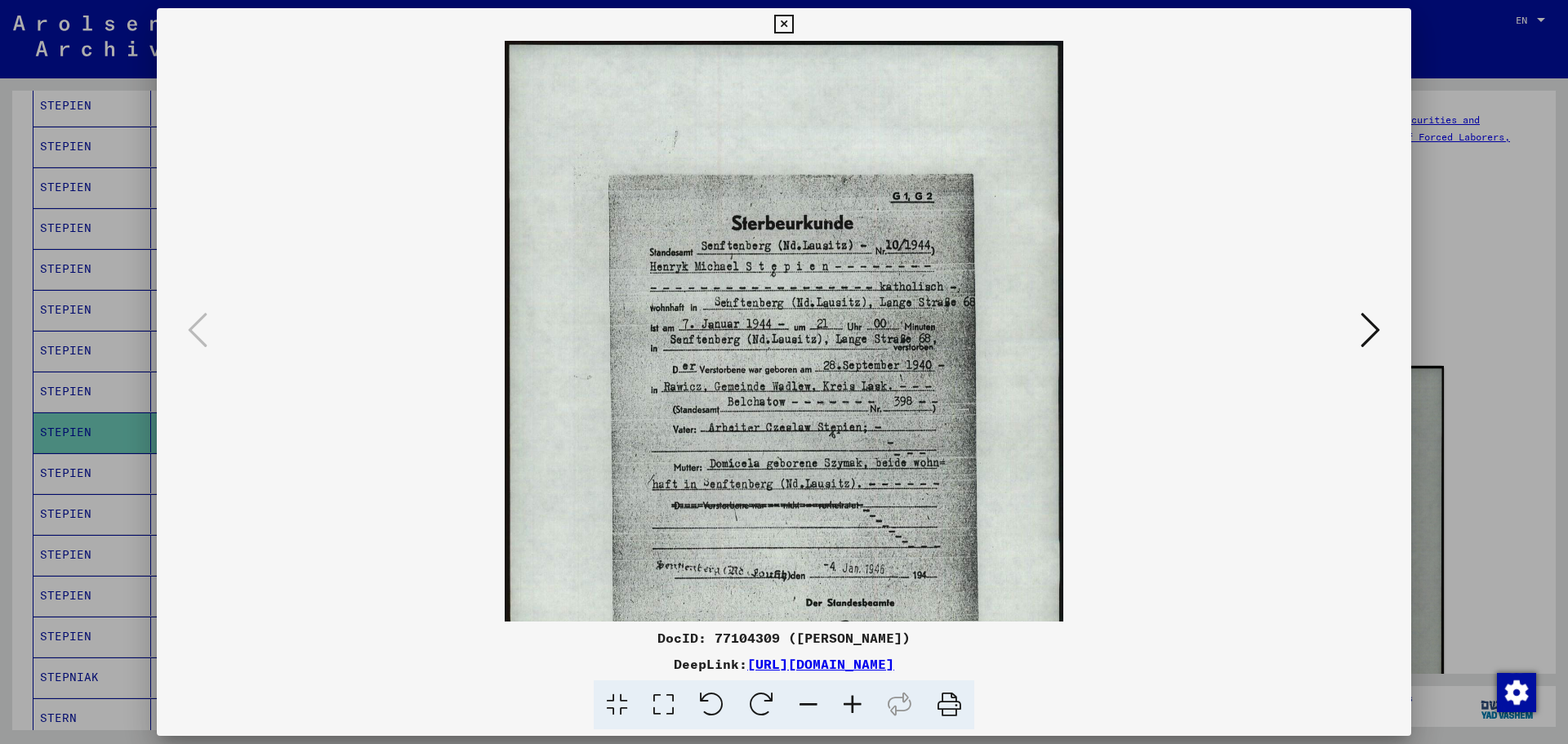
click at [854, 706] on icon at bounding box center [852, 705] width 45 height 50
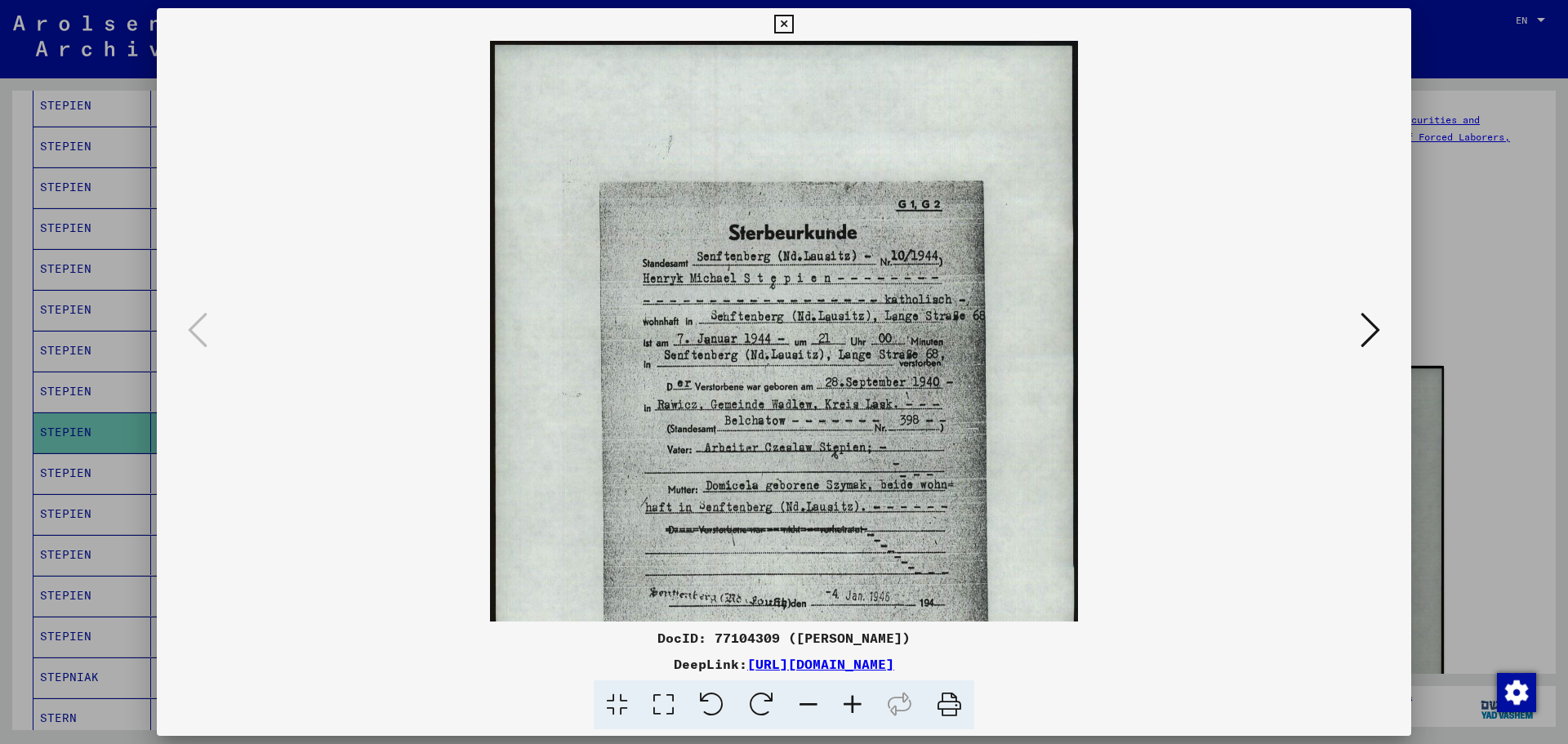
click at [854, 706] on icon at bounding box center [852, 705] width 45 height 50
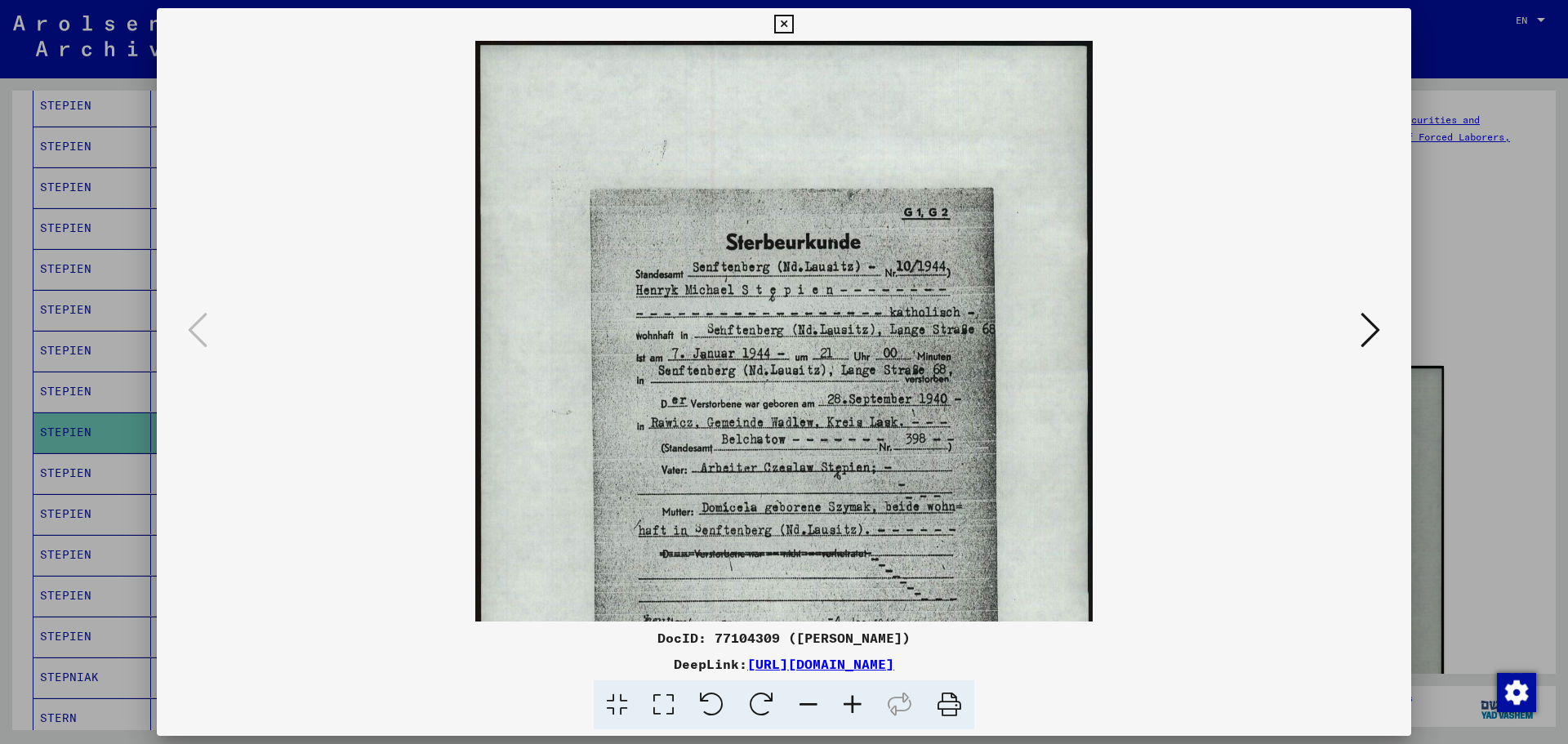
click at [854, 706] on icon at bounding box center [852, 705] width 45 height 50
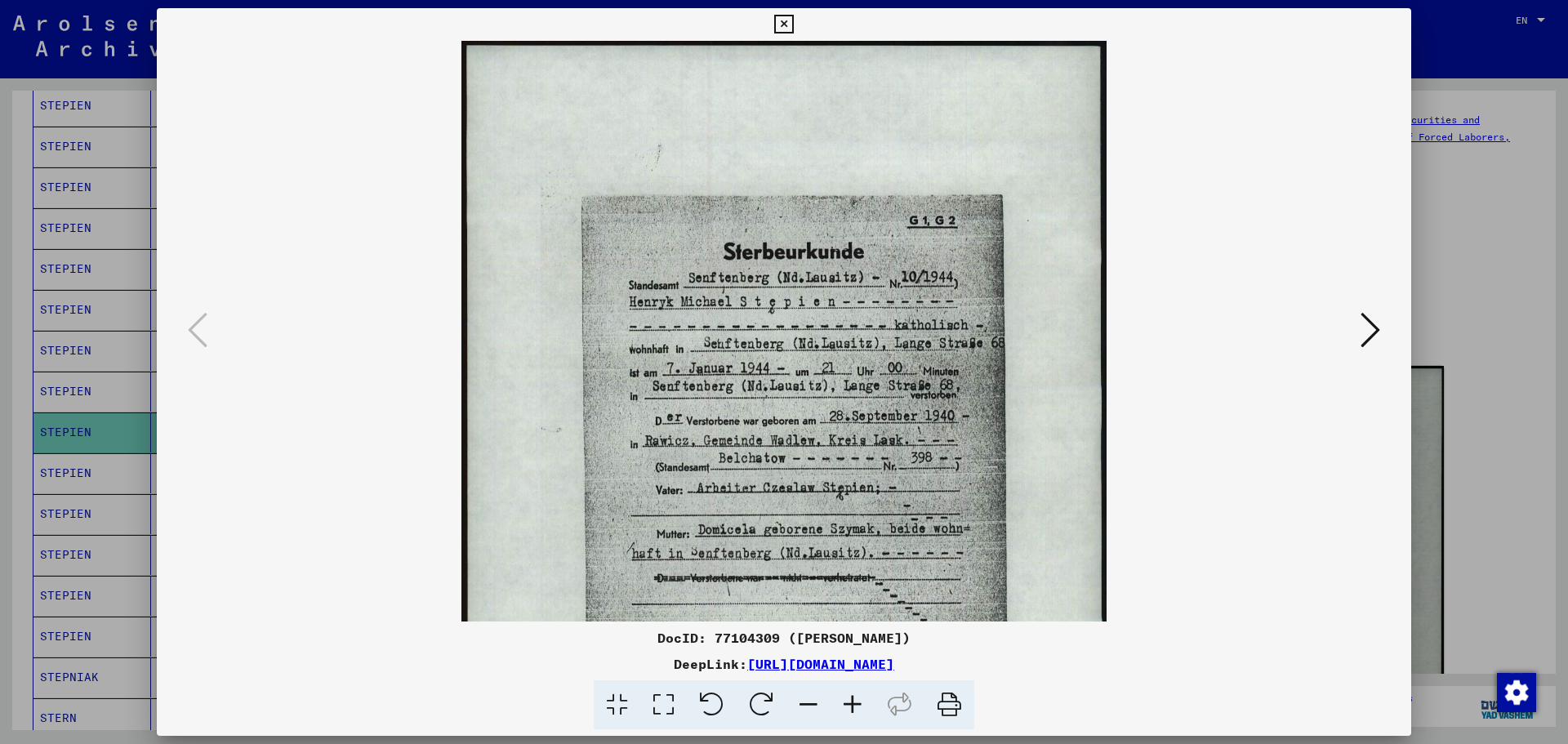
click at [785, 19] on icon at bounding box center [784, 24] width 19 height 19
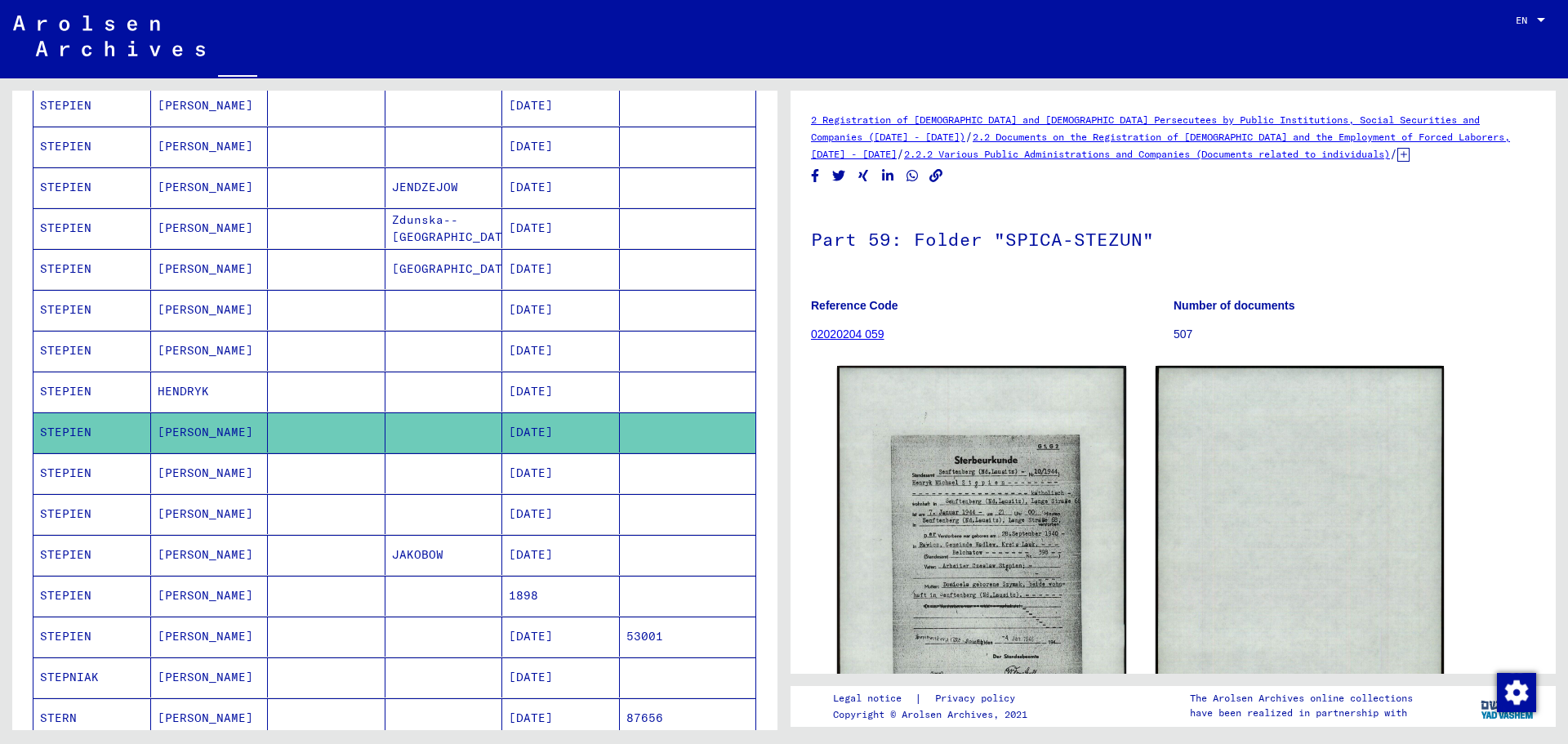
click at [358, 478] on mat-cell at bounding box center [326, 473] width 118 height 40
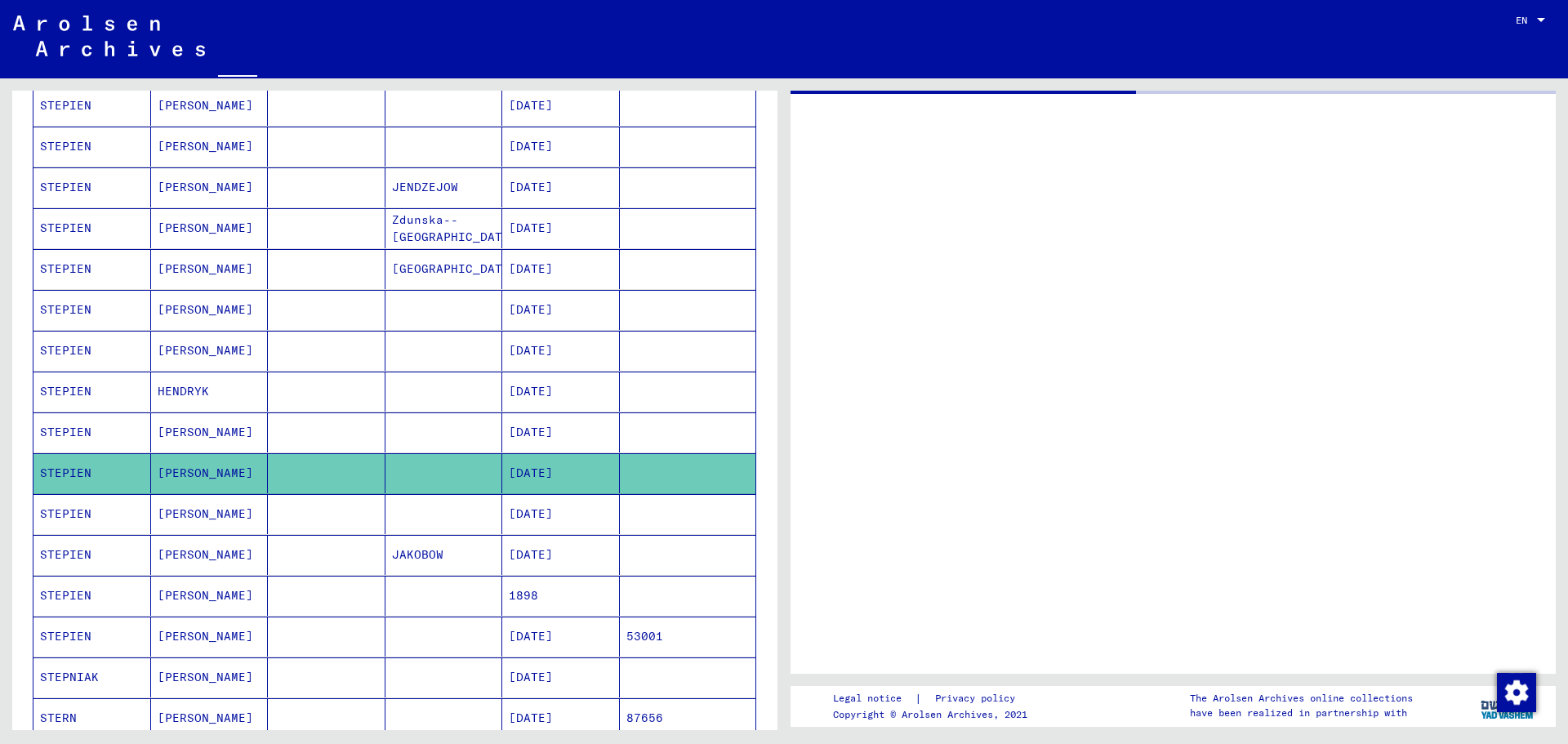
click at [358, 478] on mat-cell at bounding box center [326, 473] width 118 height 40
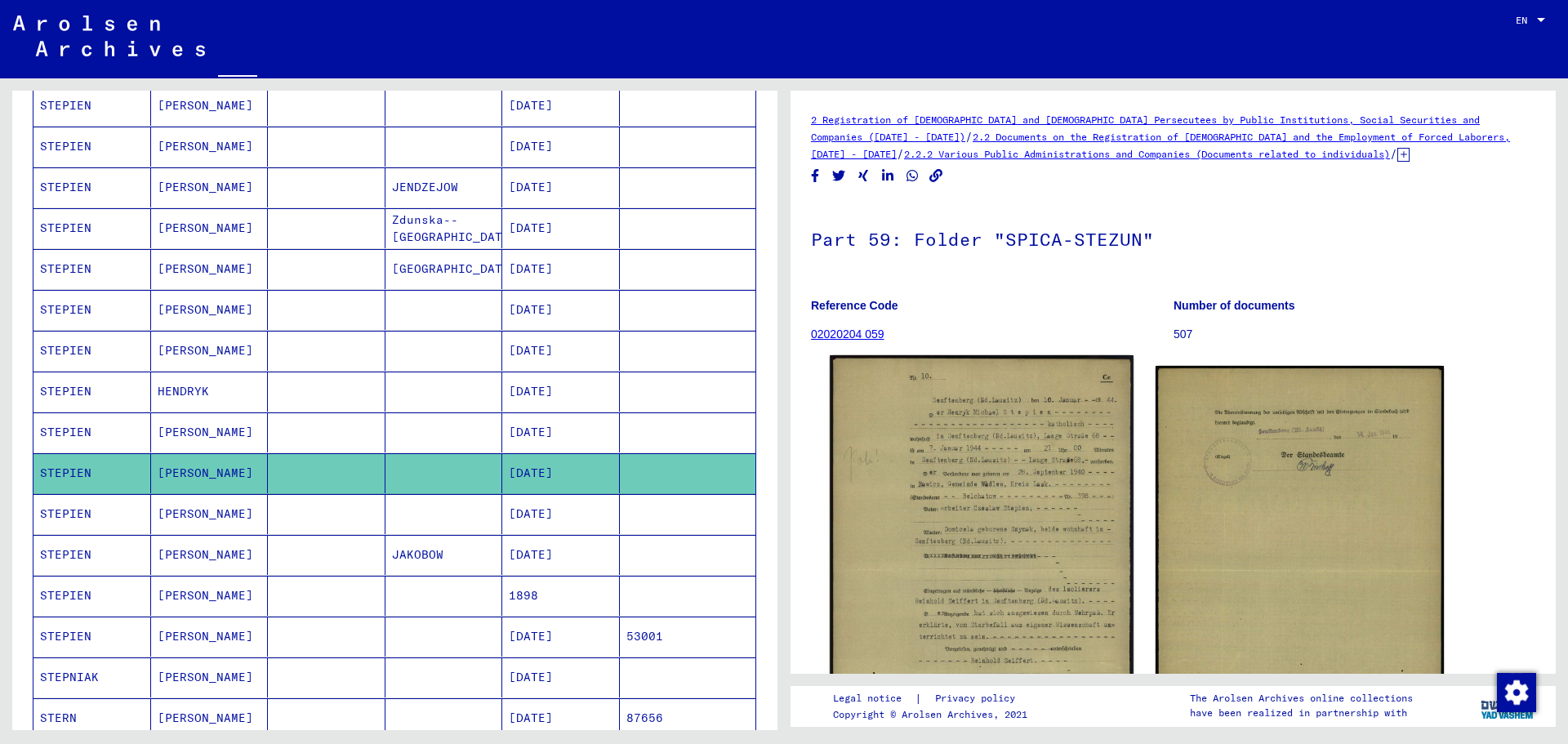
click at [988, 542] on img at bounding box center [981, 570] width 303 height 432
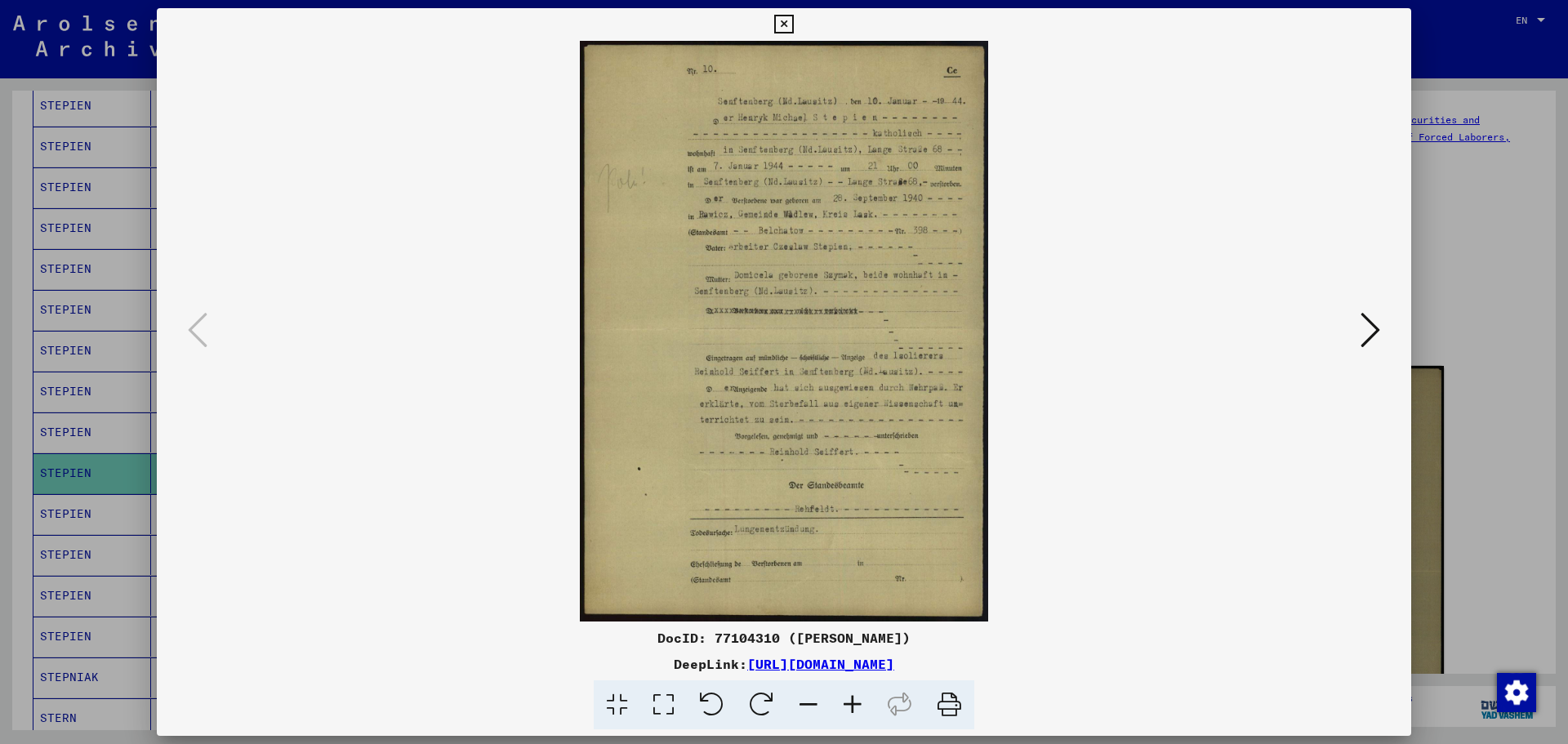
click at [855, 699] on icon at bounding box center [852, 705] width 45 height 50
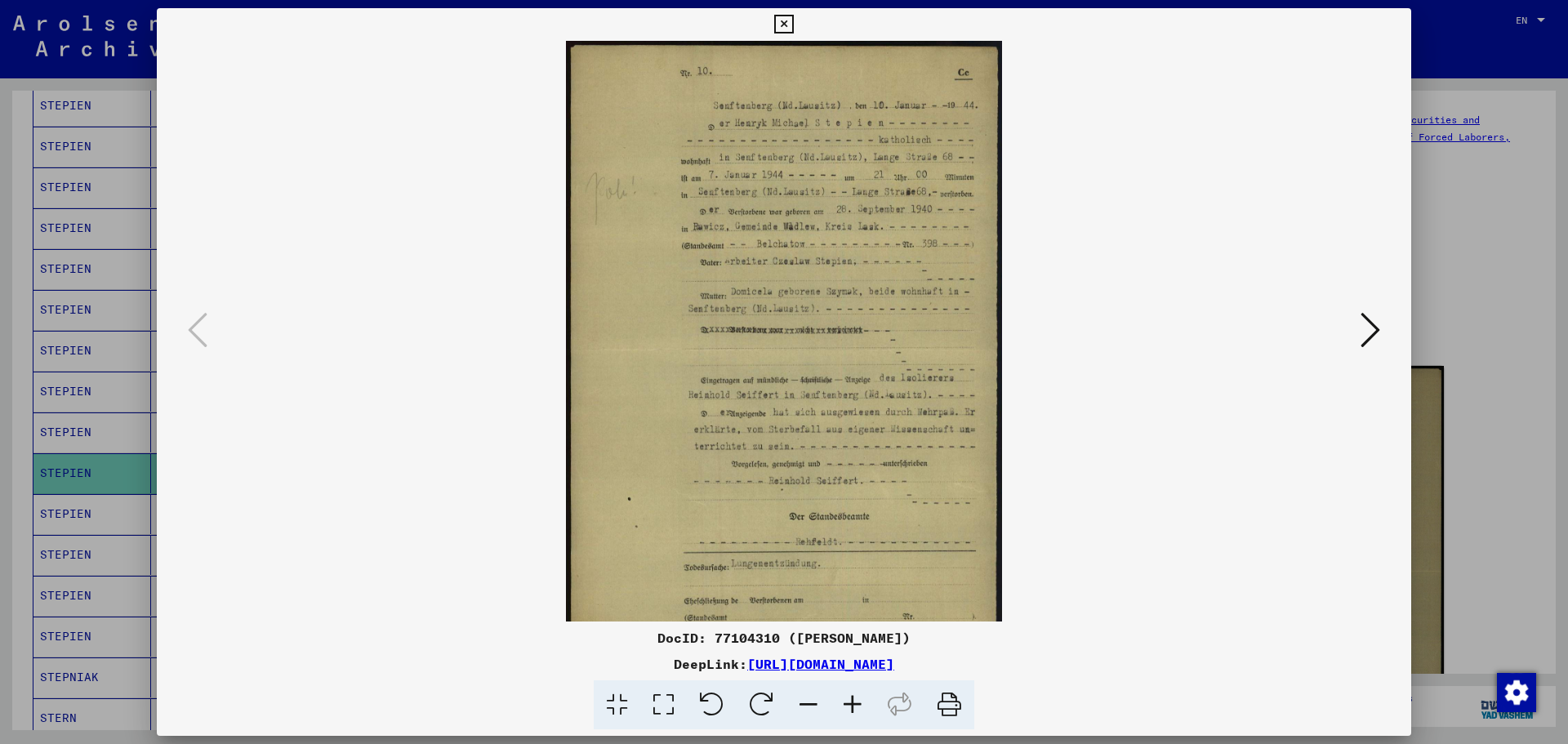
click at [855, 699] on icon at bounding box center [852, 705] width 45 height 50
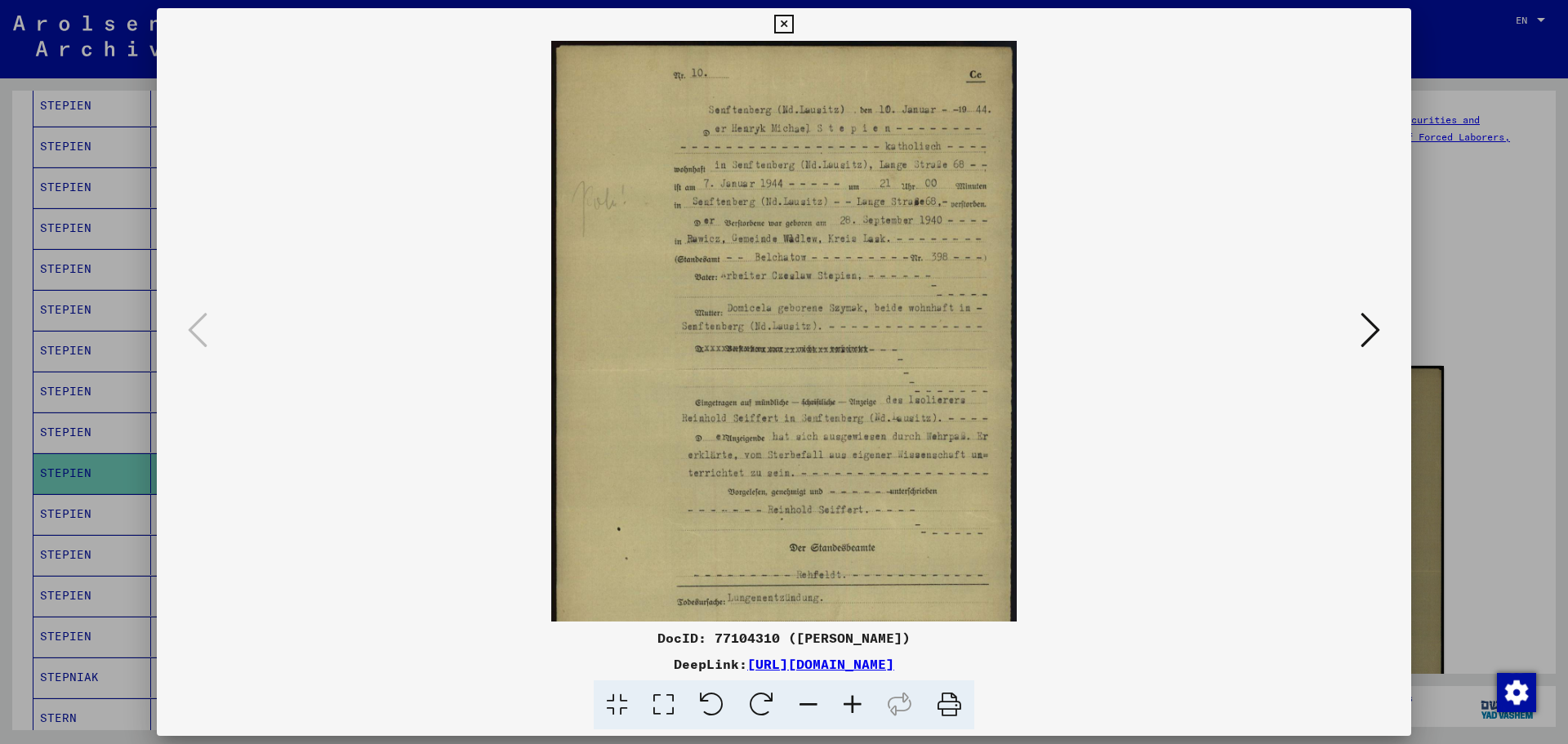
click at [855, 699] on icon at bounding box center [852, 705] width 45 height 50
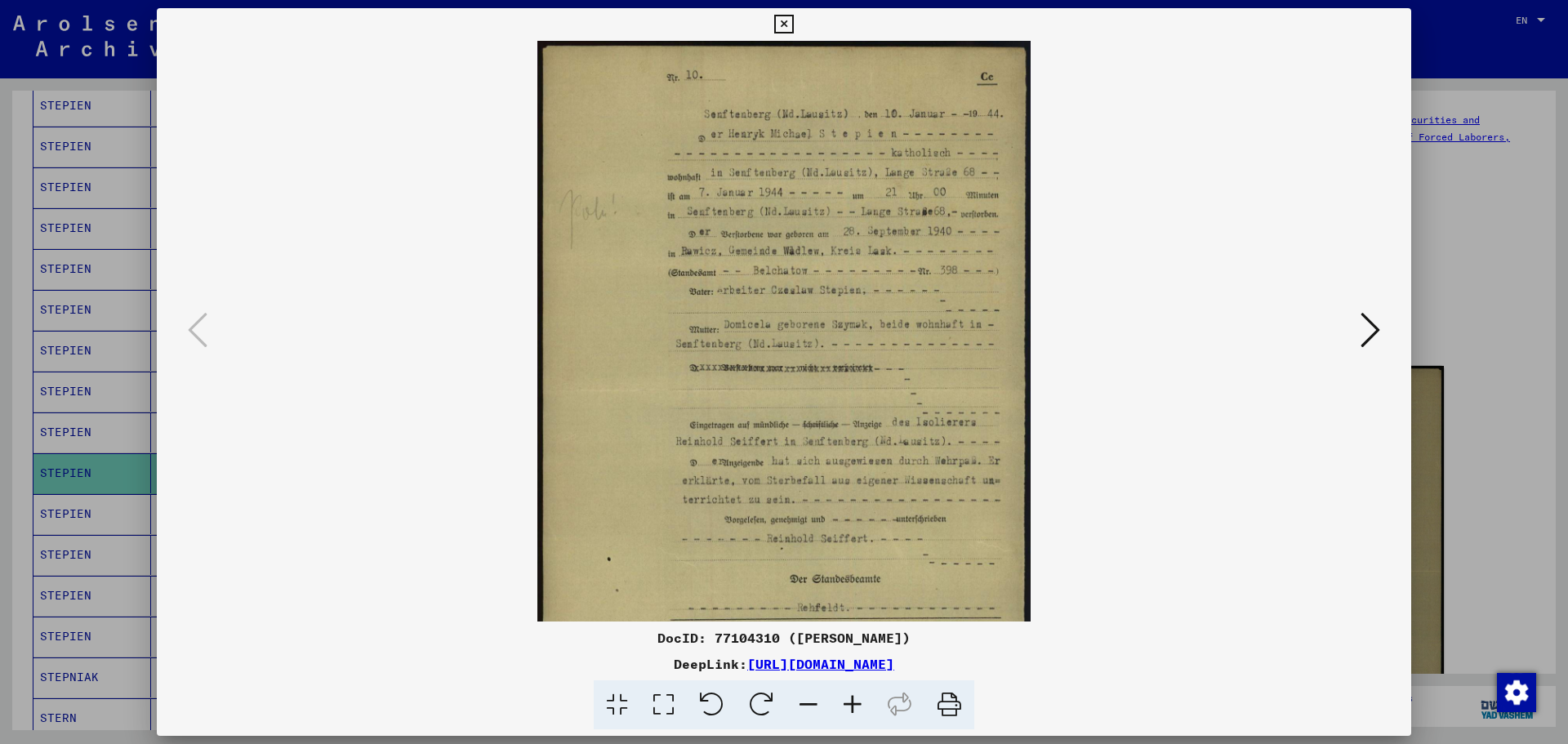
click at [855, 699] on icon at bounding box center [852, 705] width 45 height 50
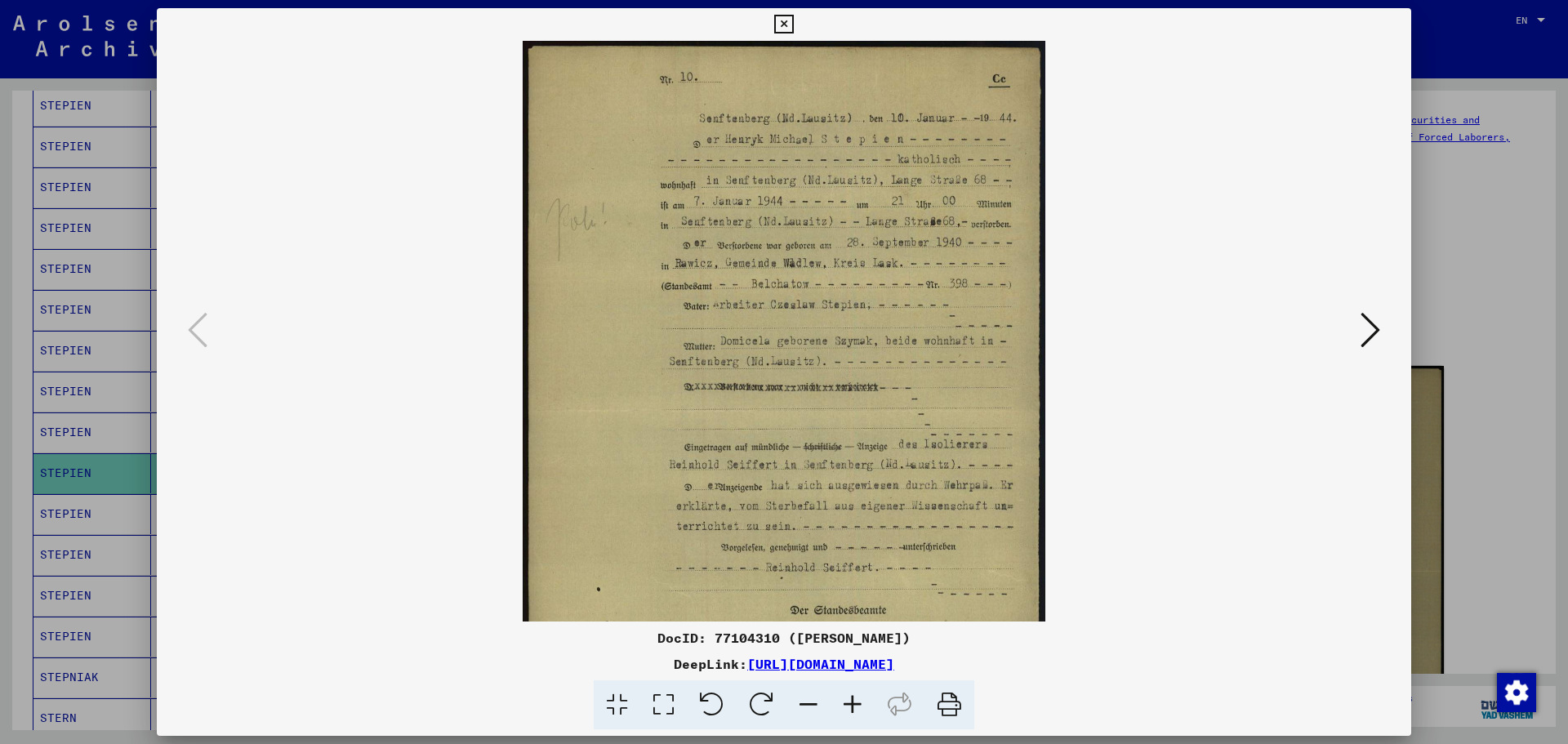
click at [855, 698] on icon at bounding box center [852, 705] width 45 height 50
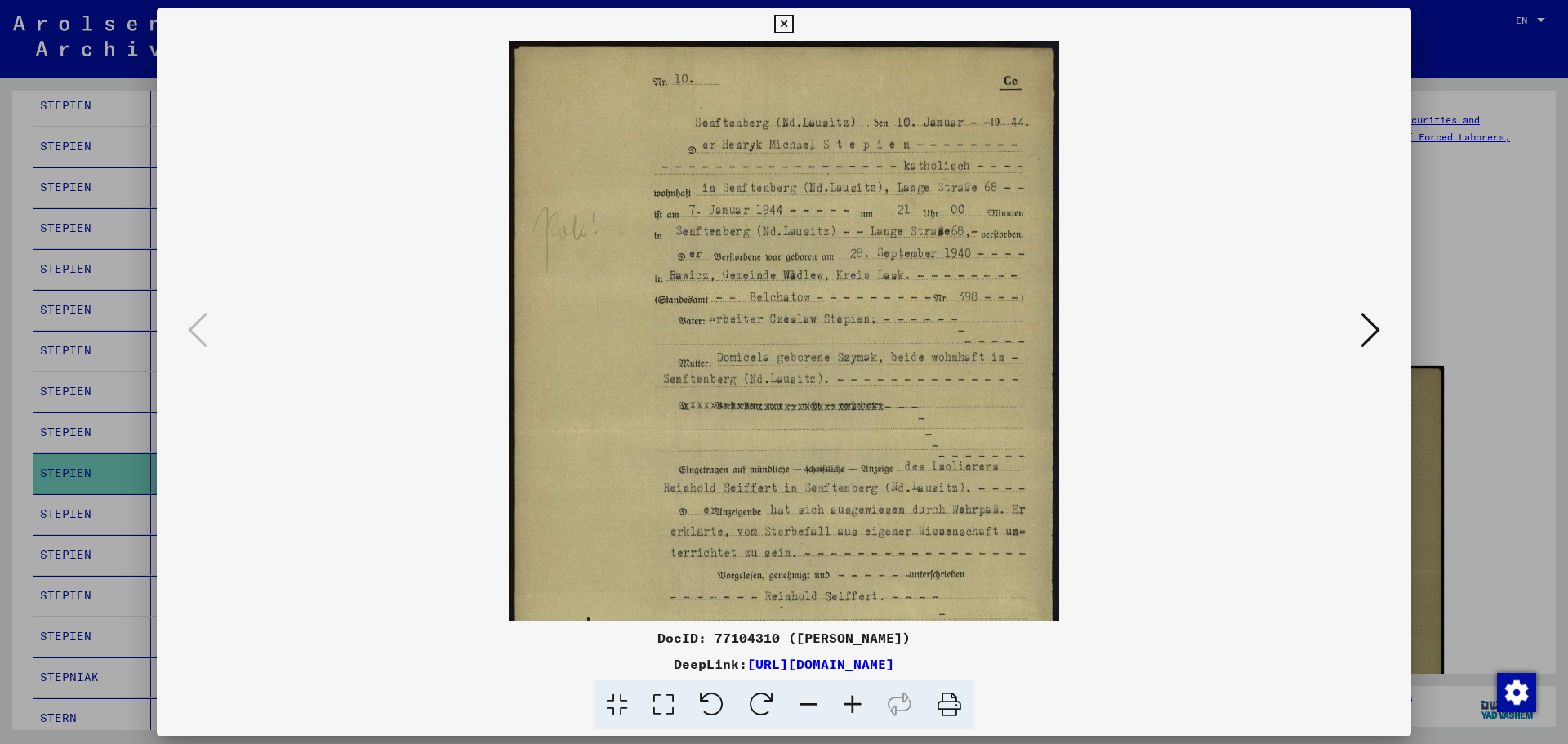
click at [784, 20] on icon at bounding box center [784, 24] width 19 height 19
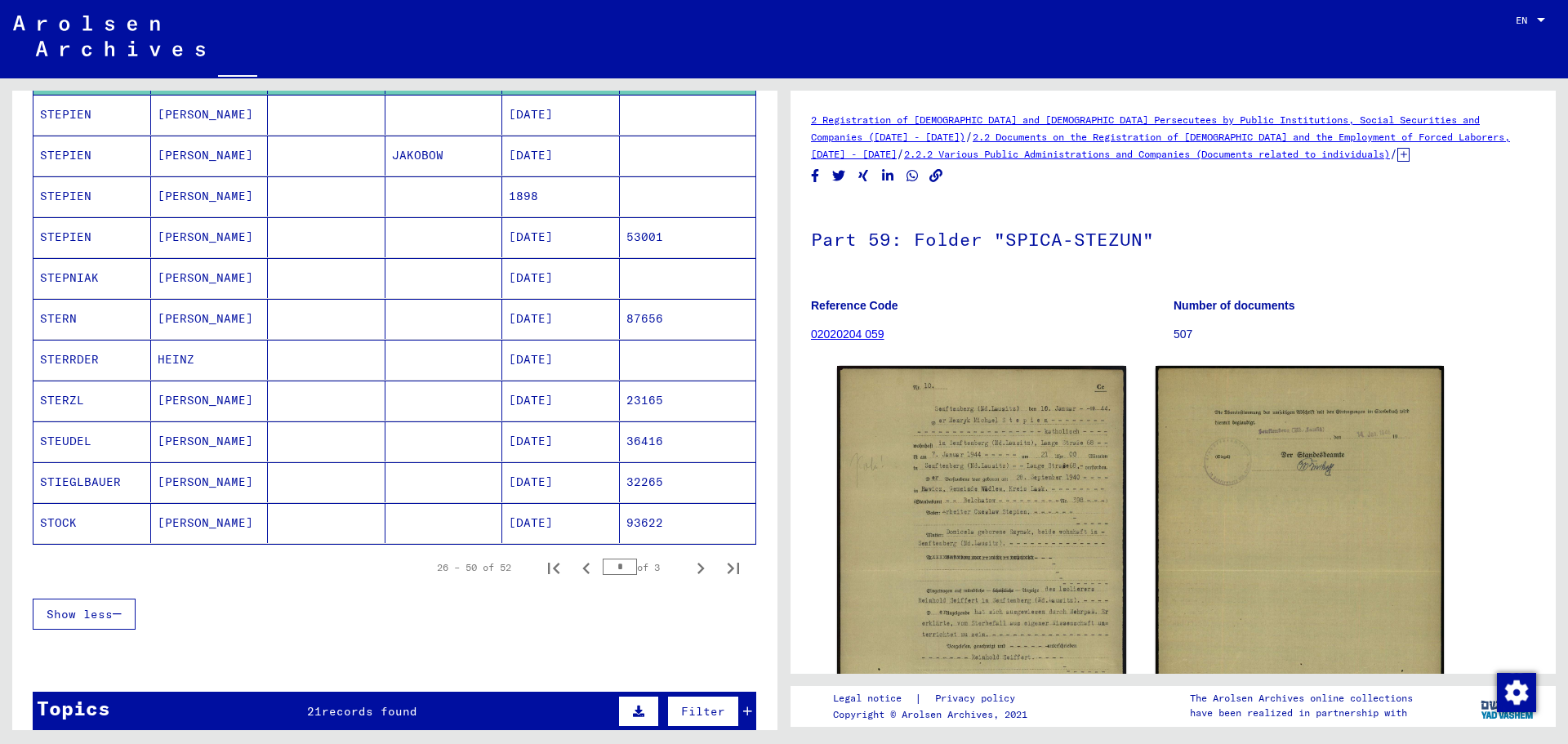
scroll to position [816, 0]
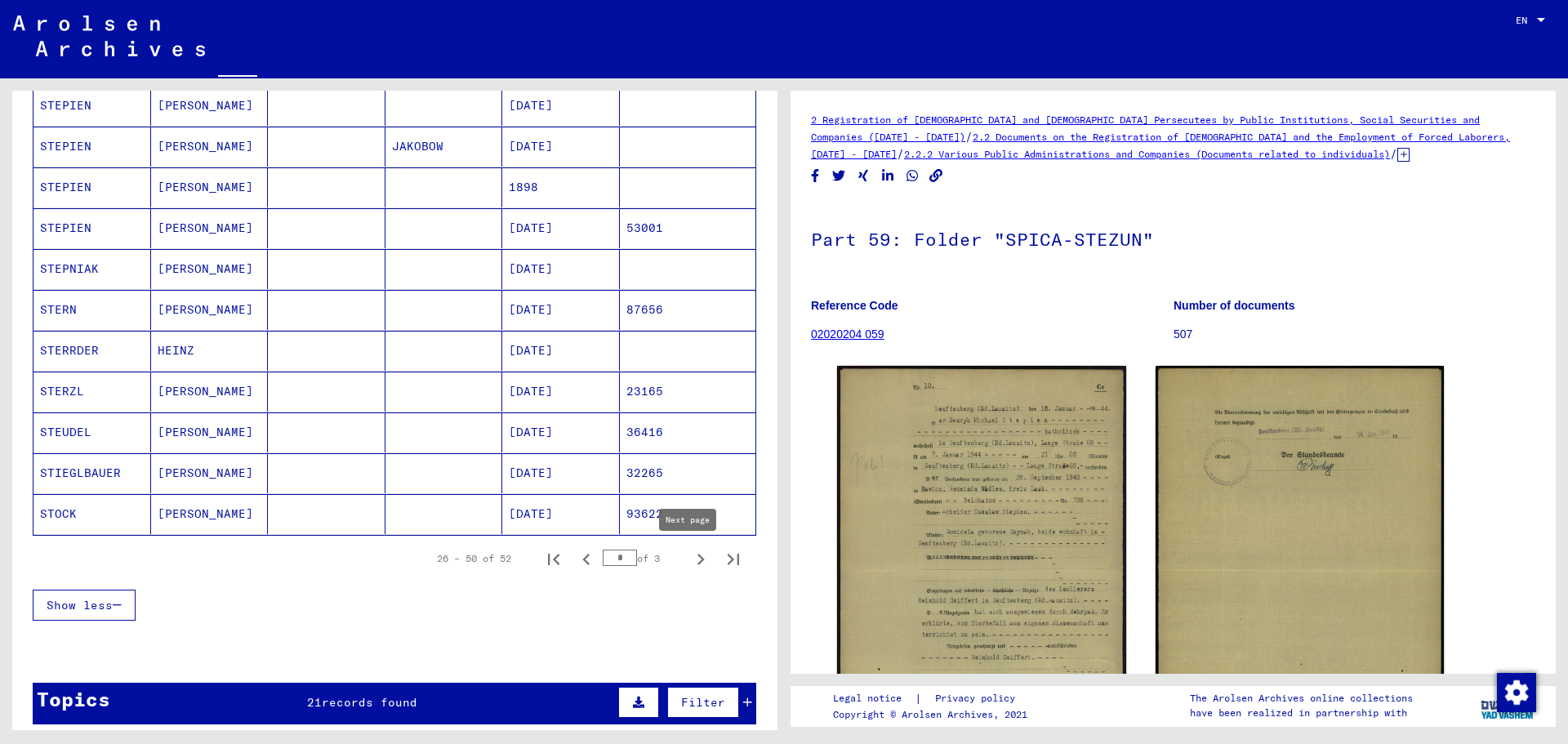
click at [689, 560] on icon "Next page" at bounding box center [701, 559] width 23 height 23
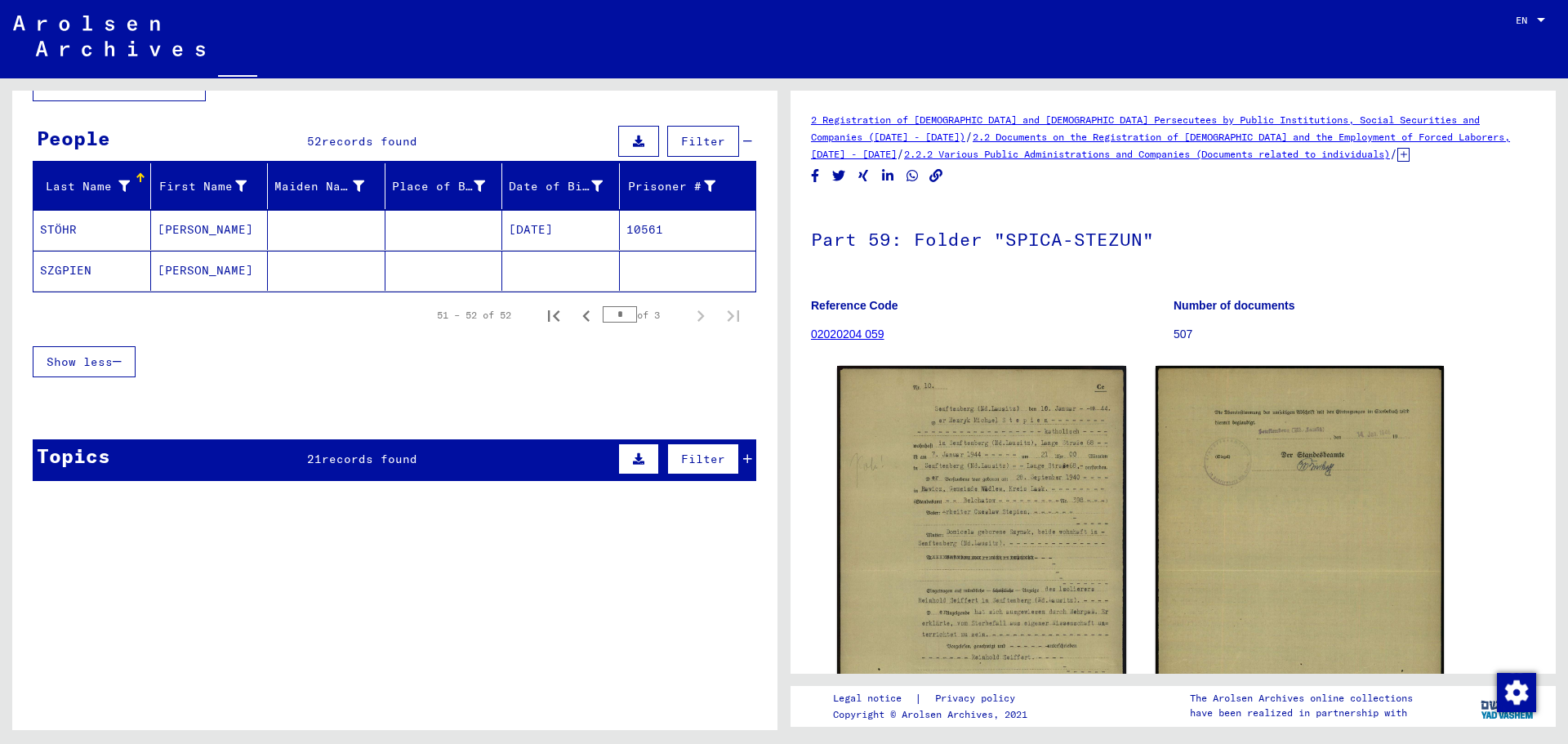
scroll to position [0, 0]
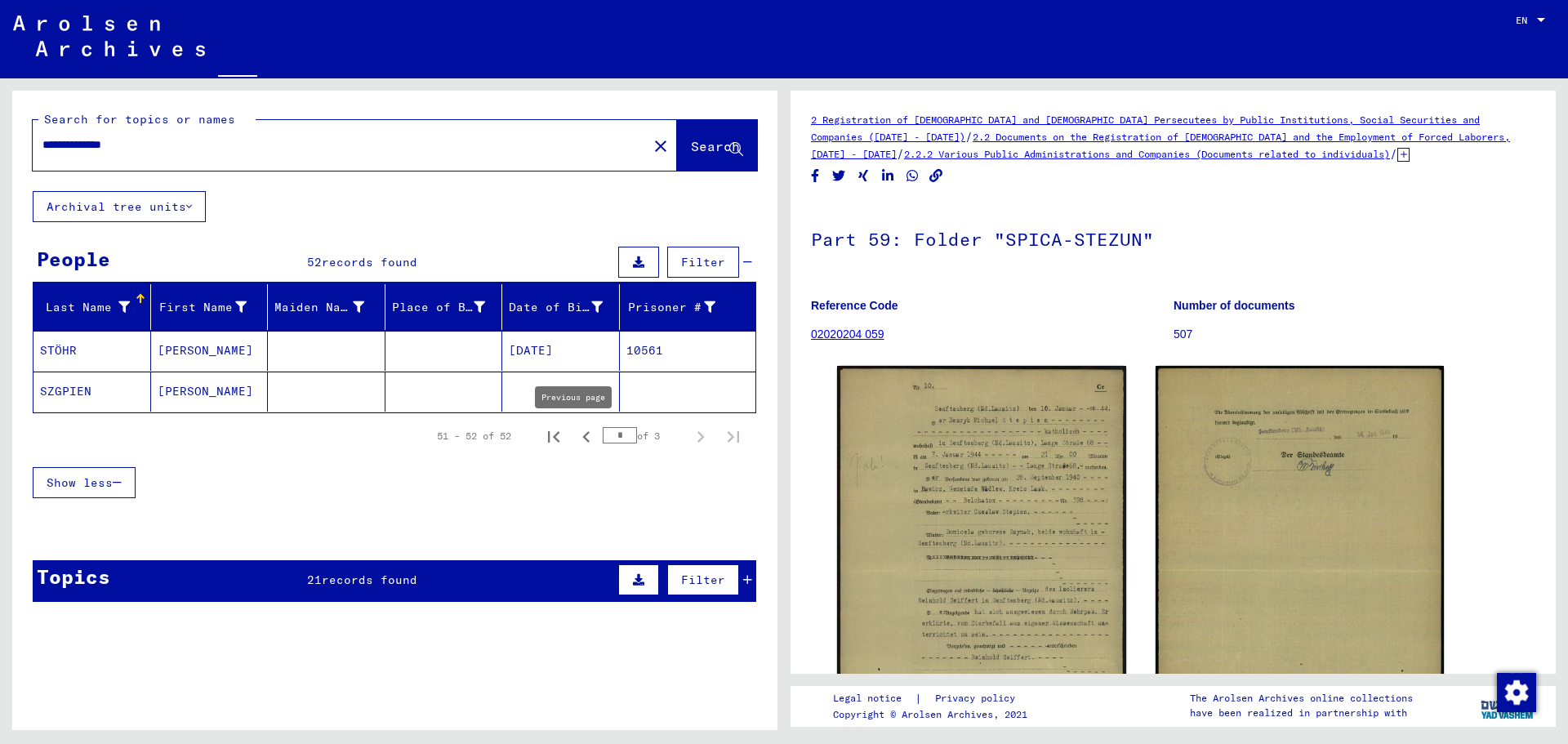
click at [575, 438] on icon "Previous page" at bounding box center [586, 437] width 23 height 23
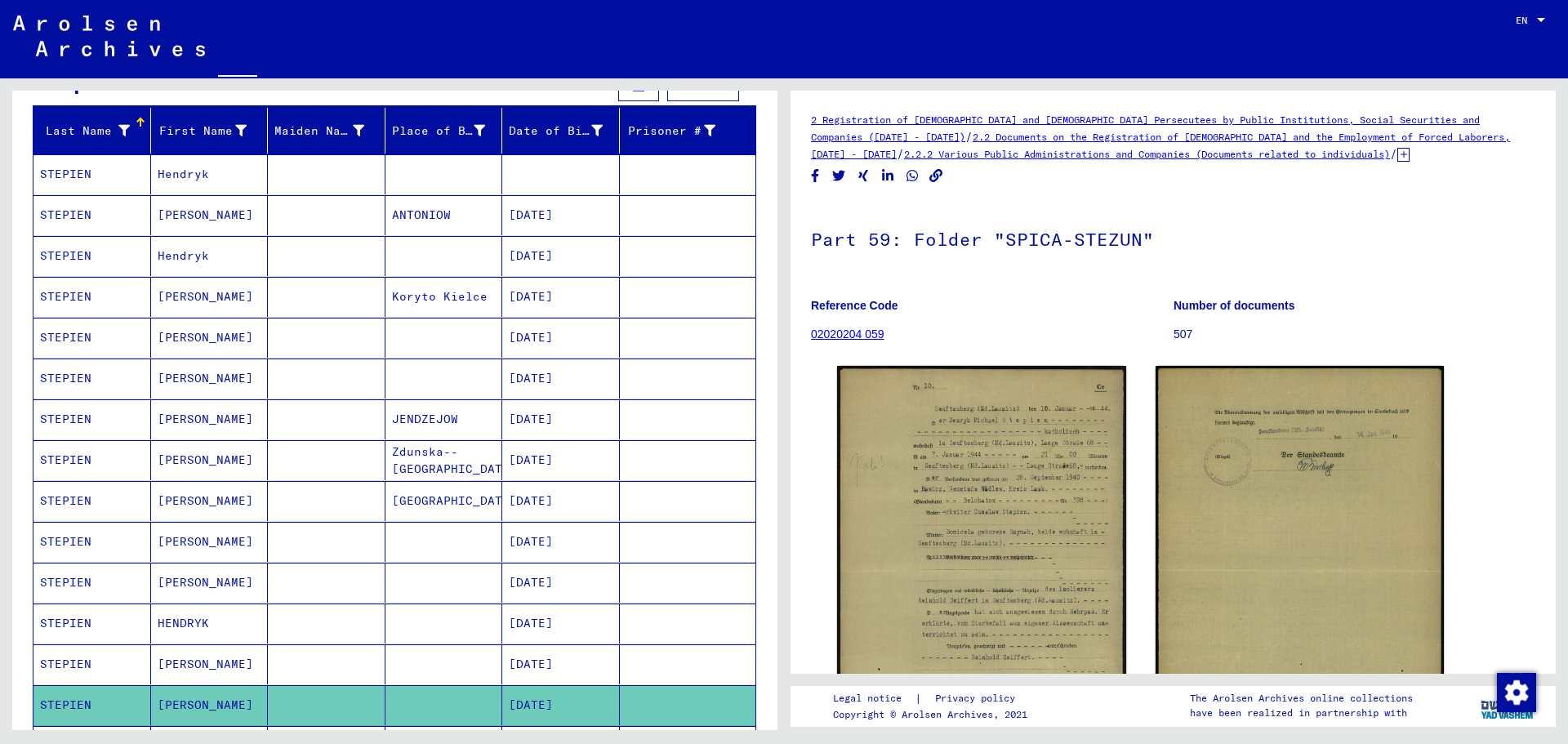
scroll to position [816, 0]
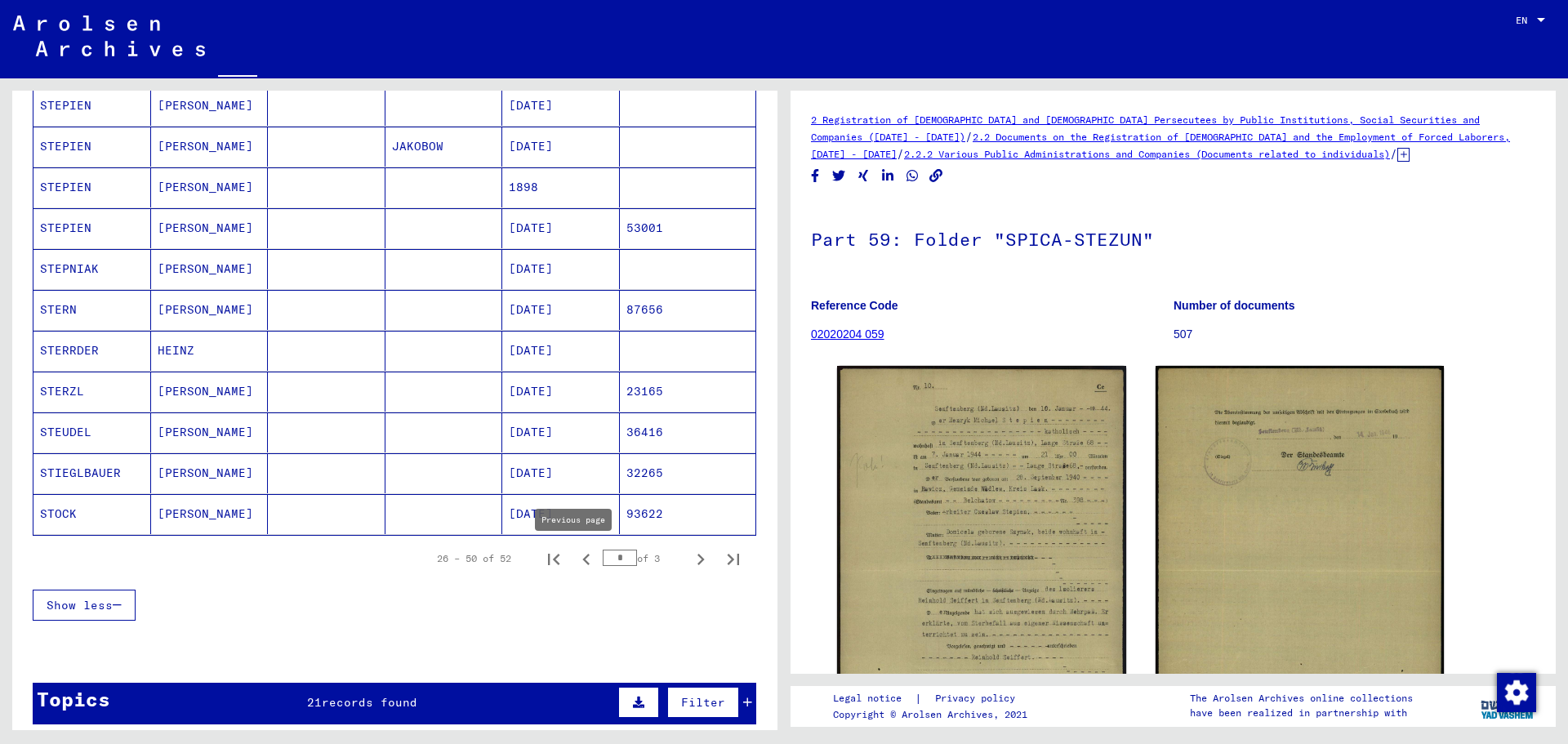
click at [582, 558] on icon "Previous page" at bounding box center [585, 559] width 7 height 11
type input "*"
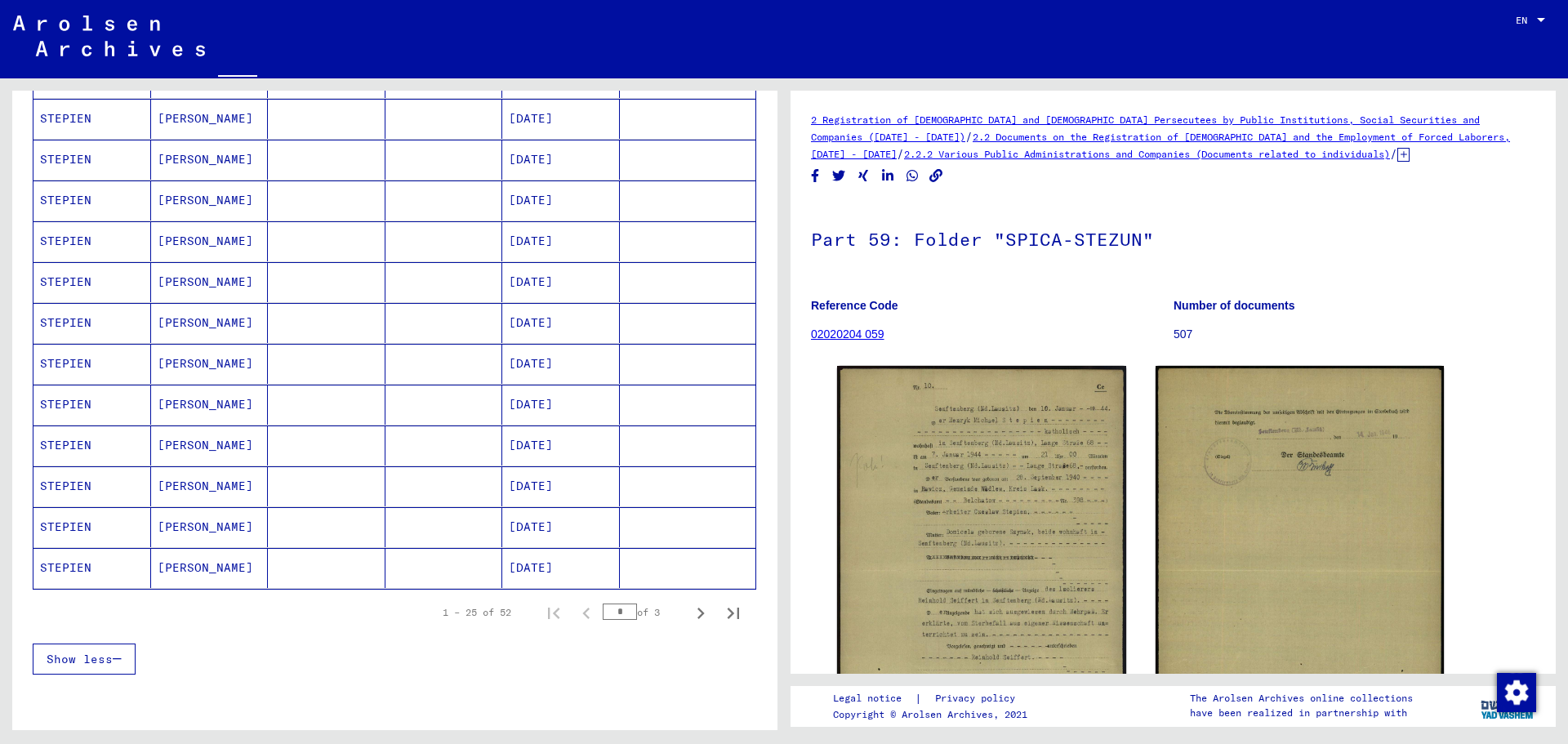
scroll to position [734, 0]
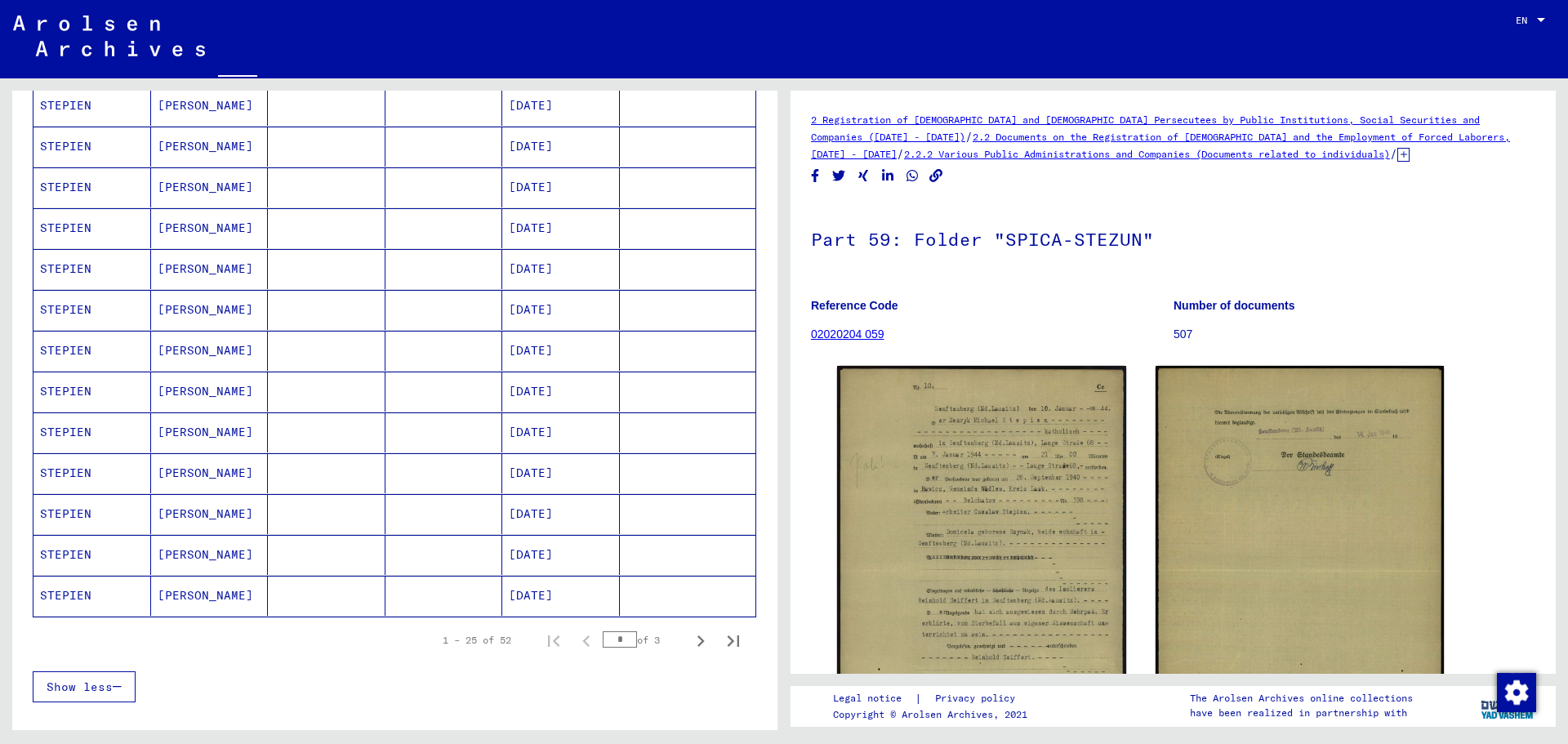
click at [204, 309] on mat-cell "[PERSON_NAME]" at bounding box center [209, 310] width 118 height 40
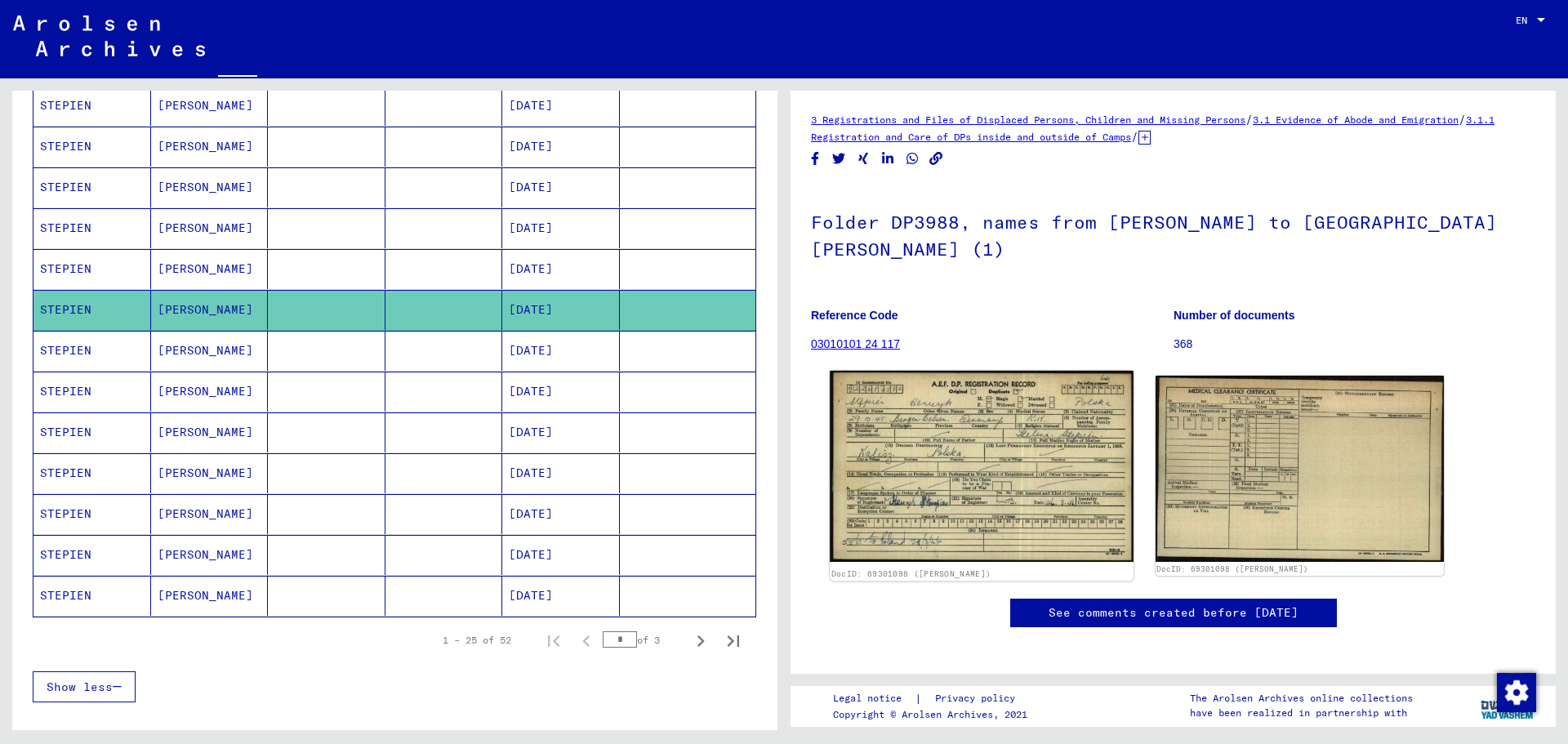
click at [974, 459] on img at bounding box center [981, 466] width 303 height 191
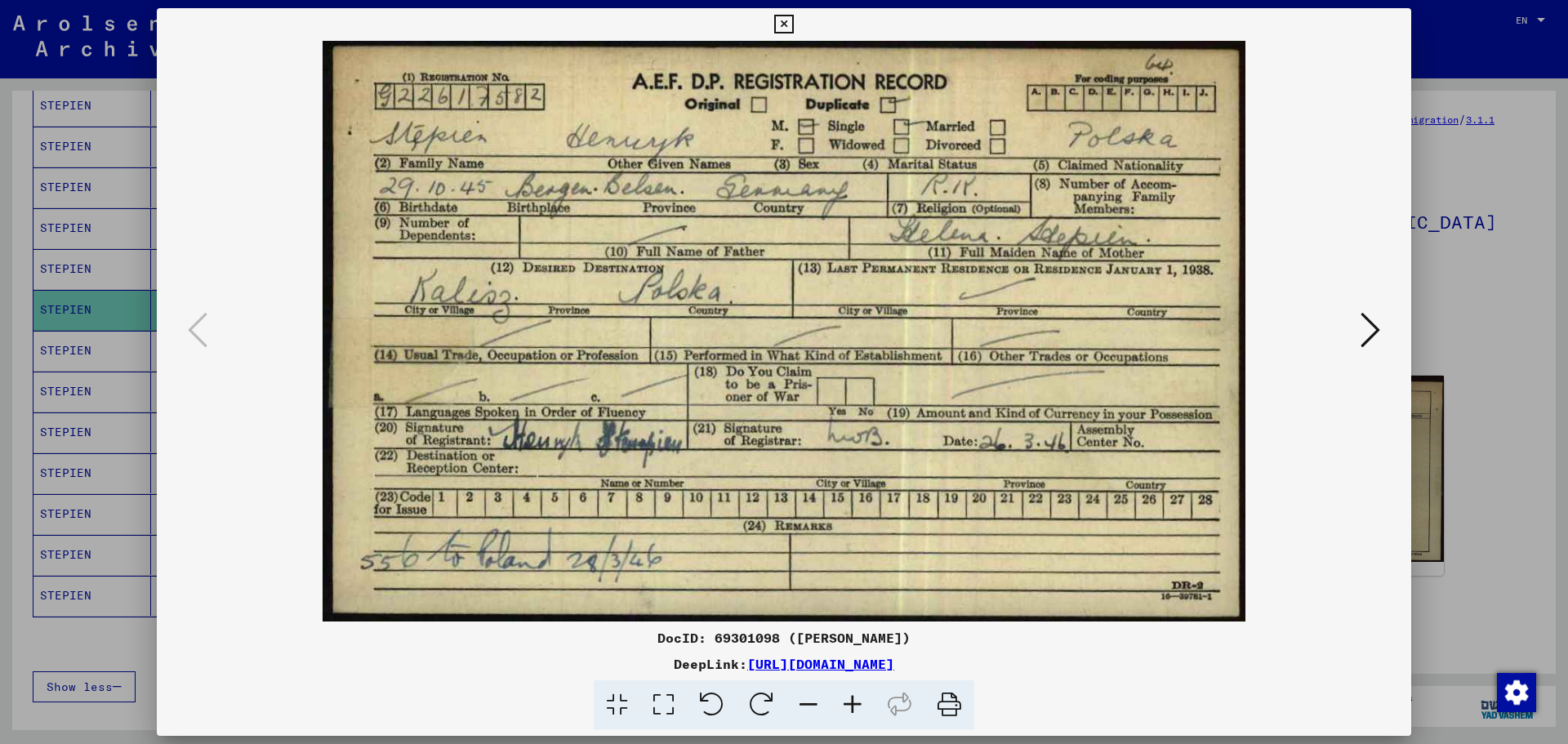
click at [1370, 324] on icon at bounding box center [1370, 330] width 19 height 39
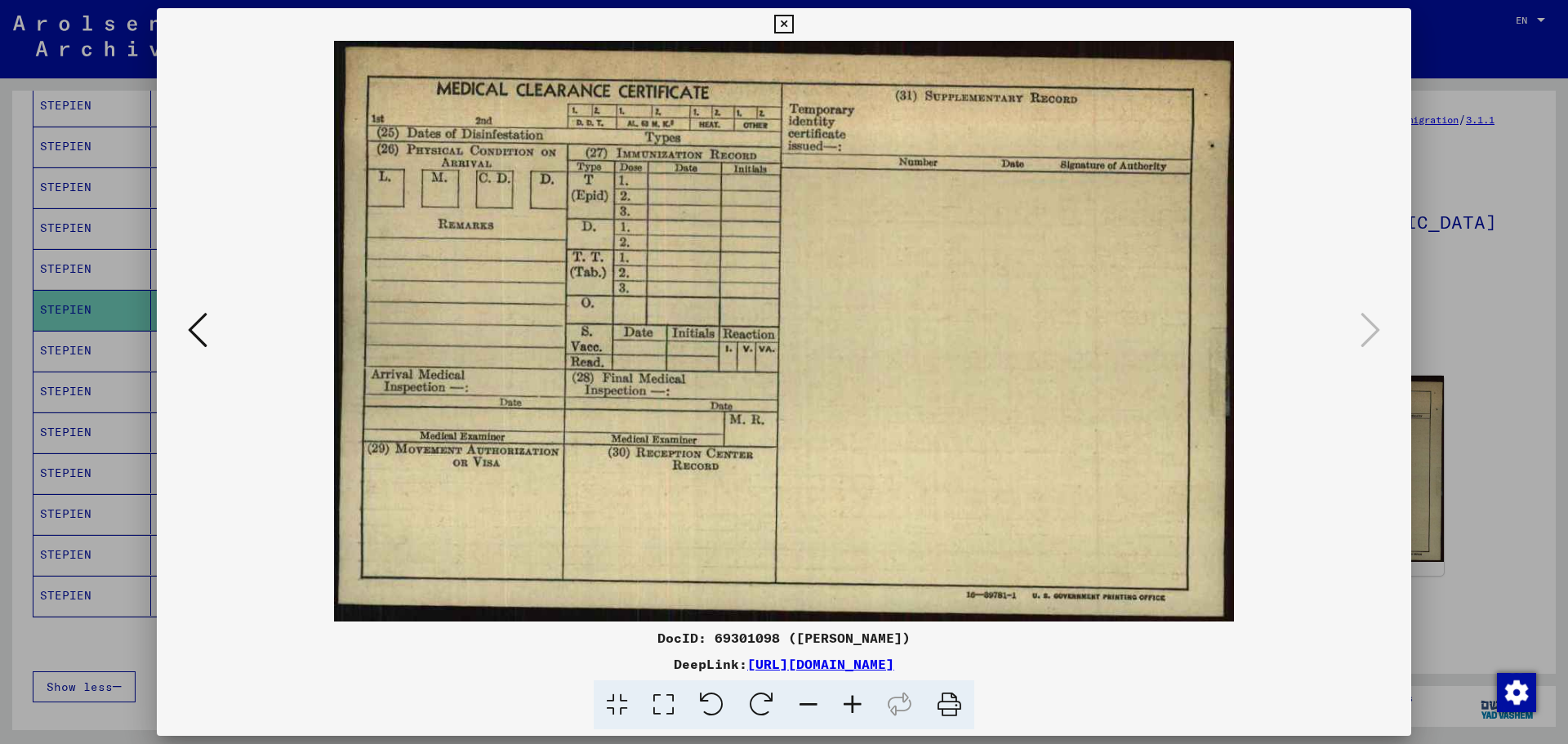
click at [786, 19] on icon at bounding box center [784, 24] width 19 height 19
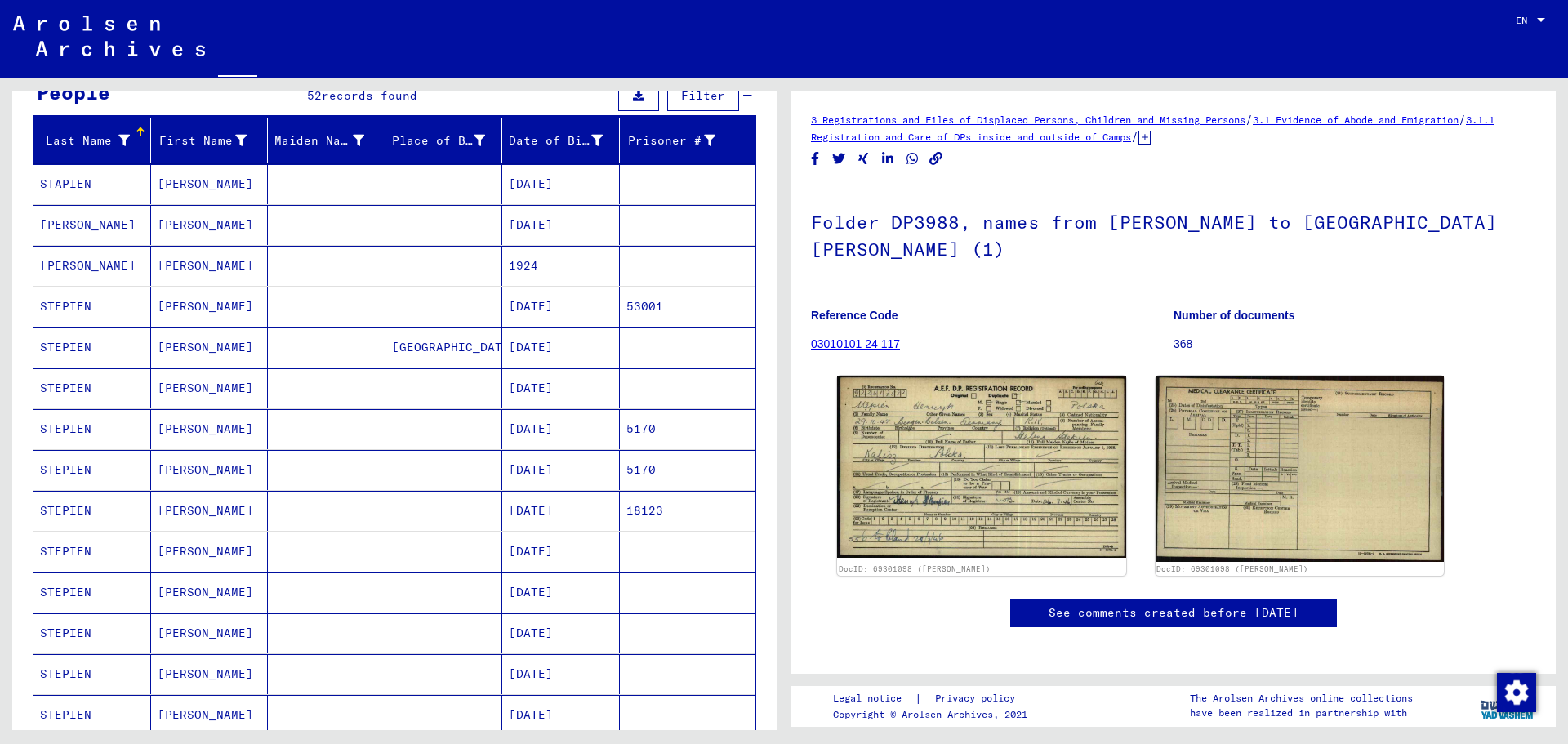
scroll to position [163, 0]
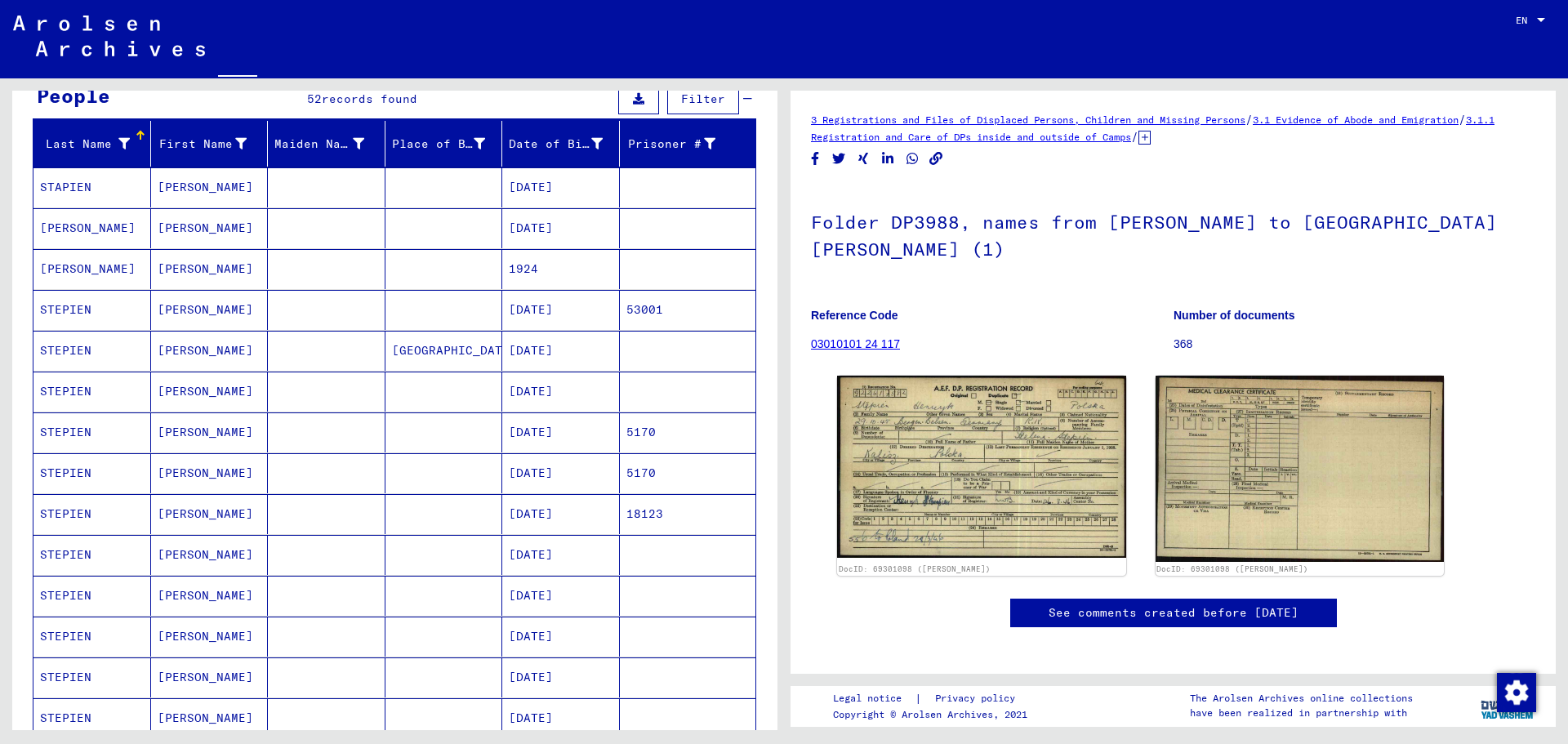
click at [189, 186] on mat-cell "[PERSON_NAME]" at bounding box center [209, 188] width 118 height 40
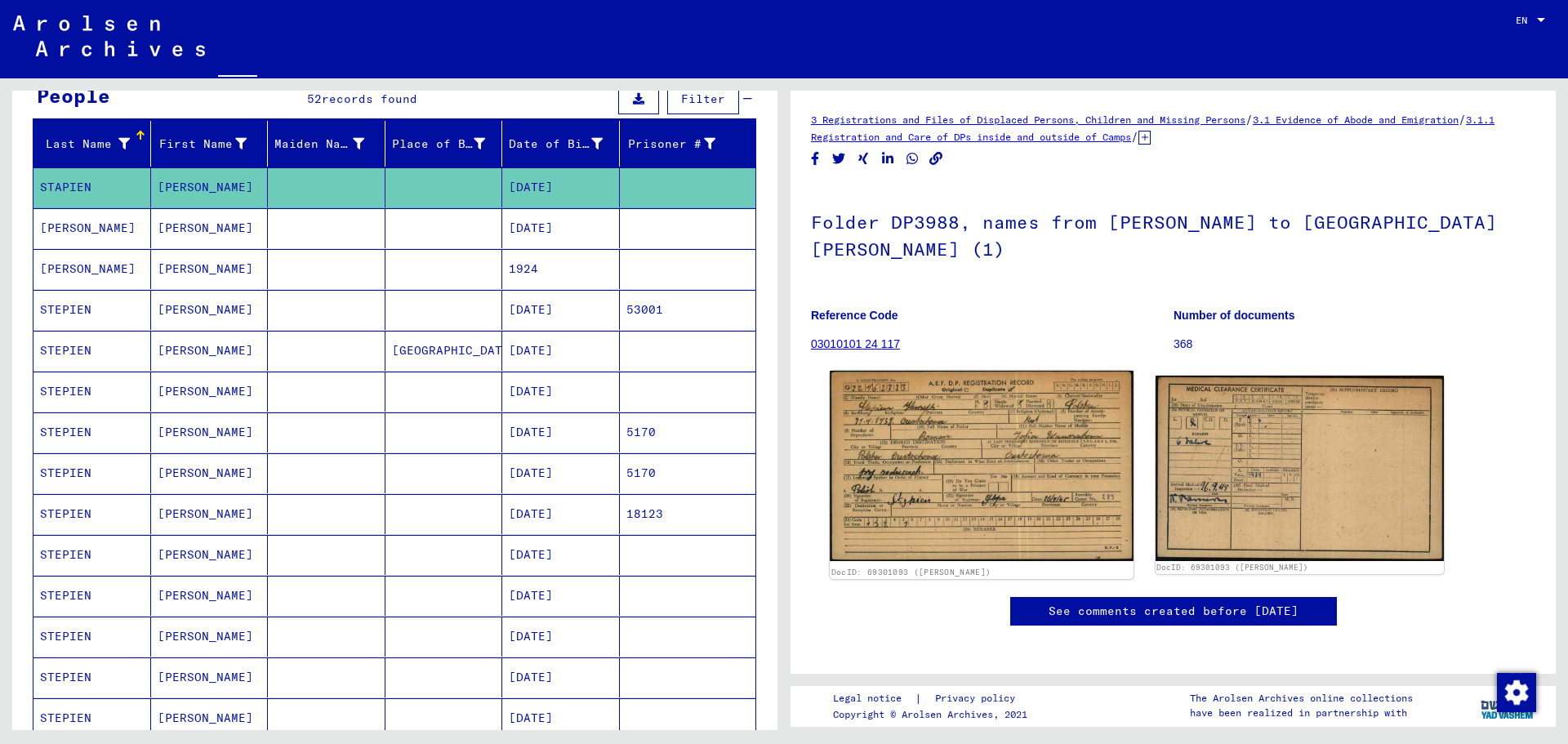
click at [926, 428] on img at bounding box center [981, 466] width 303 height 190
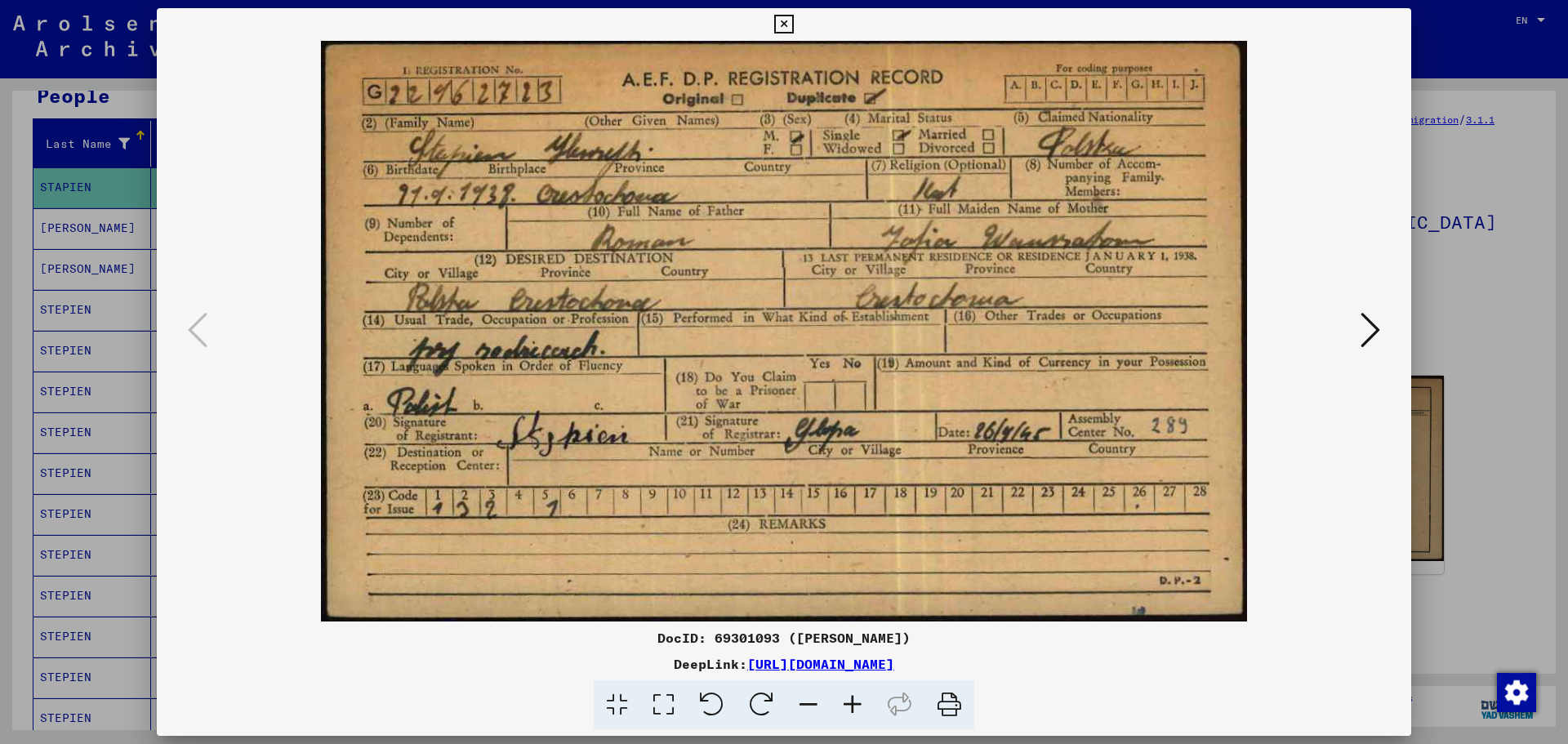
click at [784, 18] on icon at bounding box center [784, 24] width 19 height 19
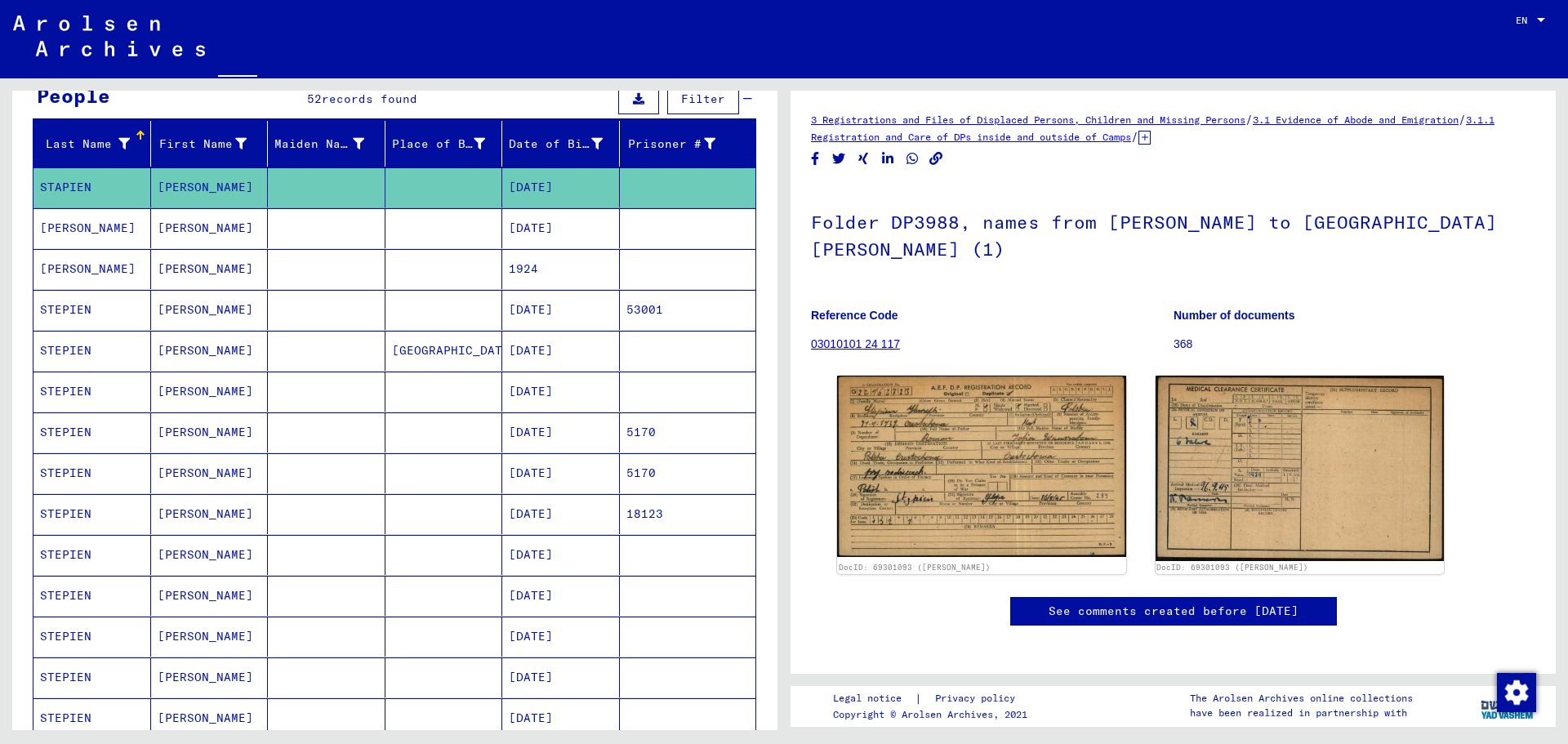
click at [233, 235] on mat-cell "[PERSON_NAME]" at bounding box center [209, 229] width 118 height 40
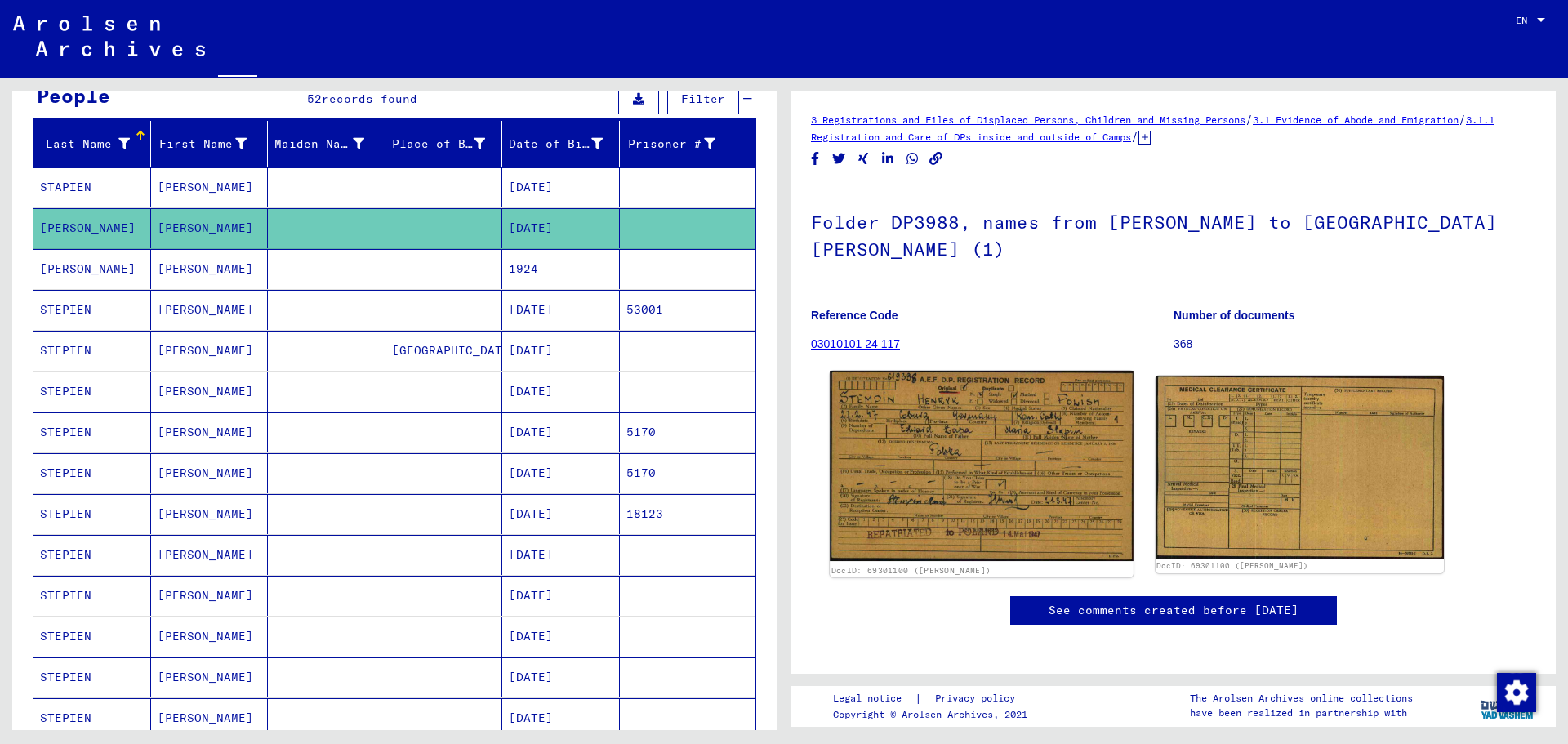
click at [1012, 467] on img at bounding box center [981, 466] width 303 height 190
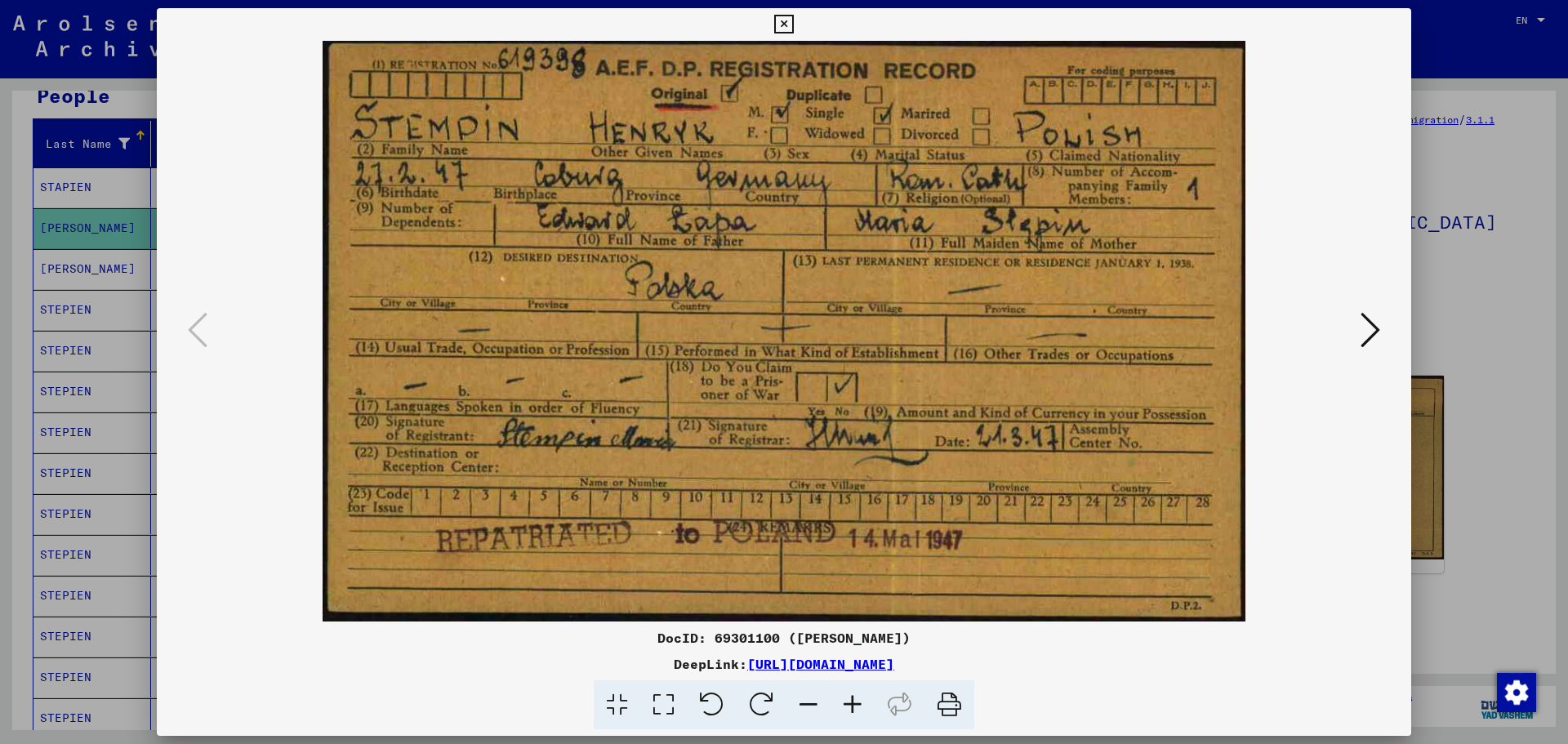
drag, startPoint x: 786, startPoint y: 19, endPoint x: 773, endPoint y: 29, distance: 16.4
click at [785, 19] on icon at bounding box center [784, 24] width 19 height 19
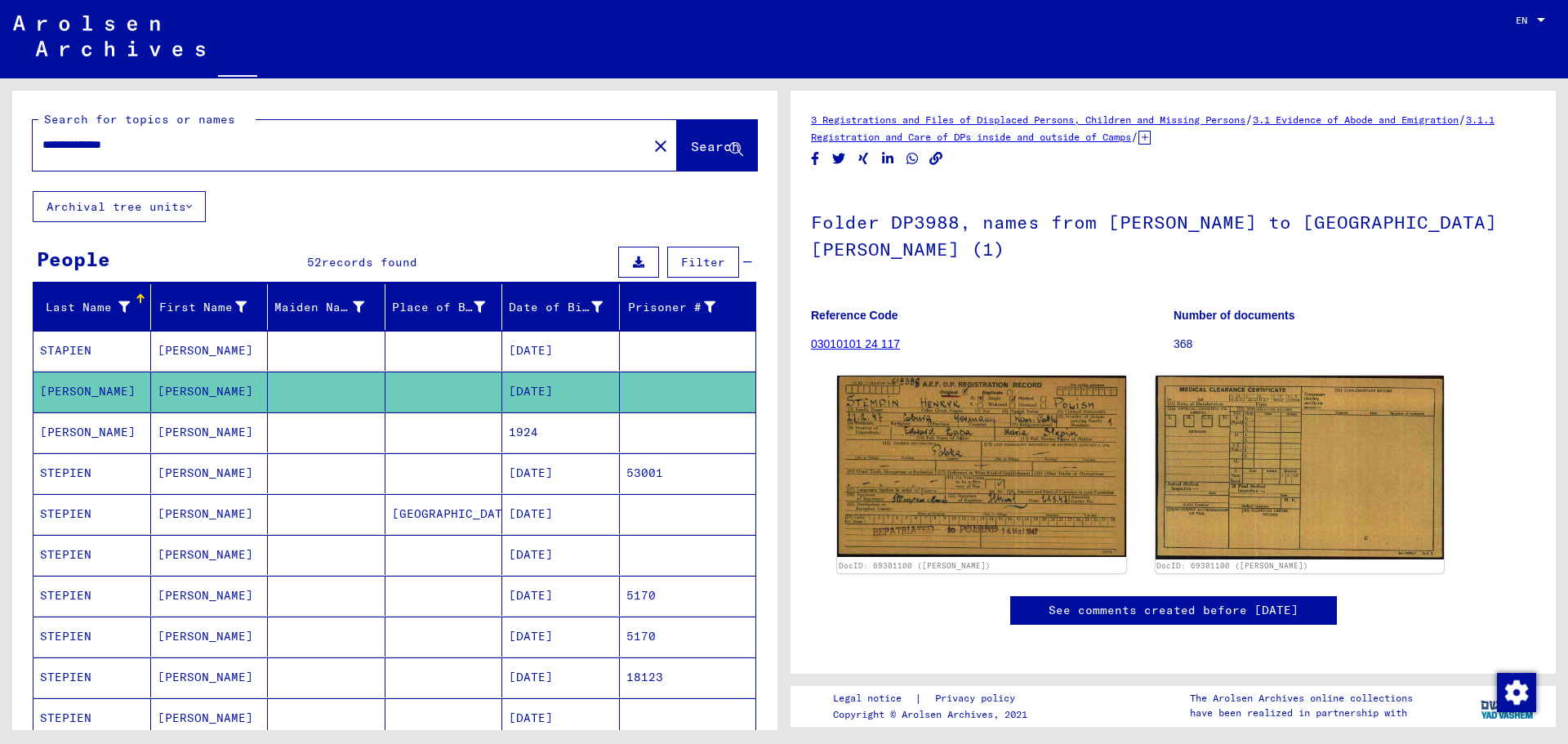
click at [81, 144] on input "**********" at bounding box center [340, 145] width 595 height 17
drag, startPoint x: 85, startPoint y: 140, endPoint x: 1, endPoint y: 113, distance: 88.2
click at [0, 114] on div "**********" at bounding box center [392, 404] width 784 height 652
click at [691, 149] on span "Search" at bounding box center [716, 146] width 49 height 17
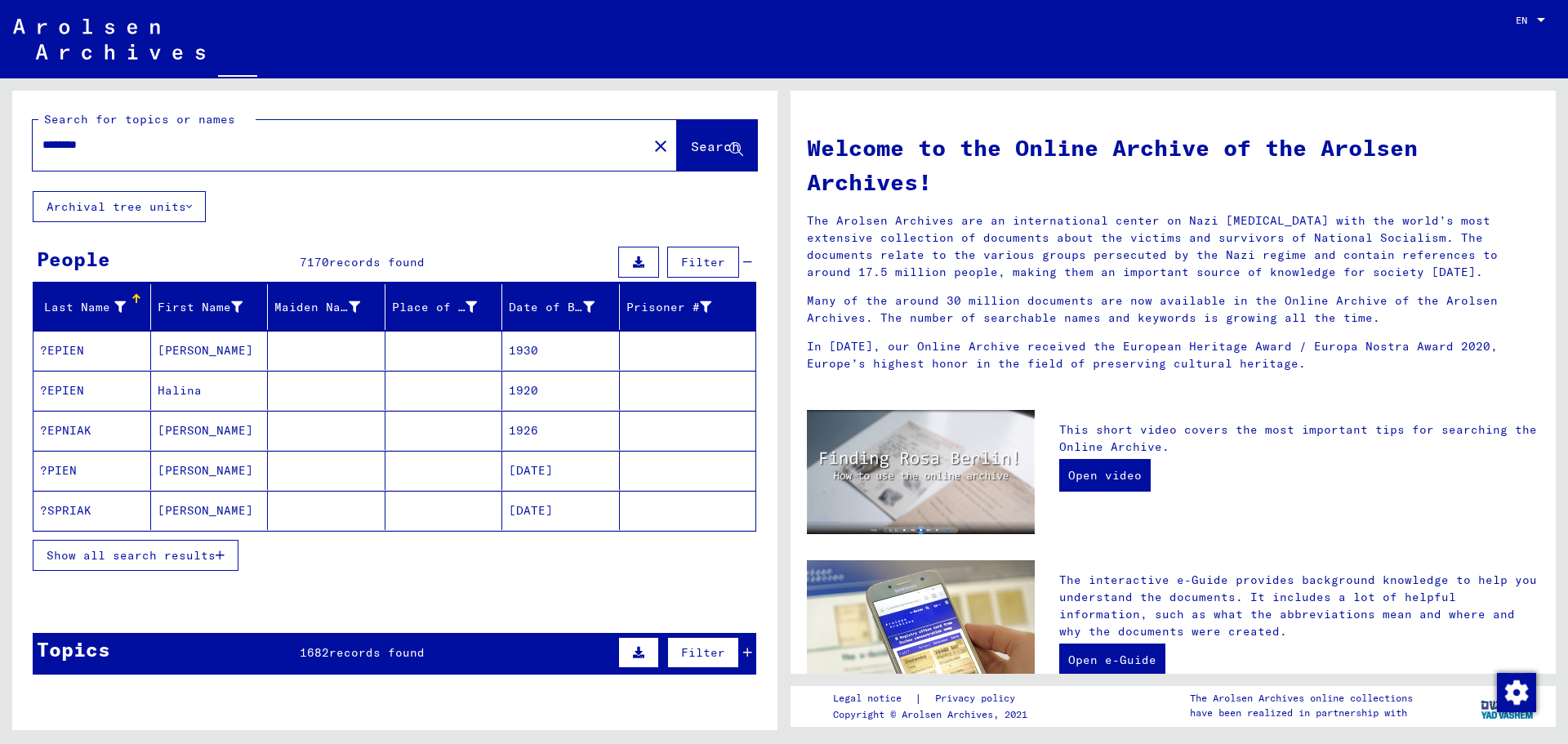
click at [188, 202] on icon at bounding box center [188, 206] width 6 height 11
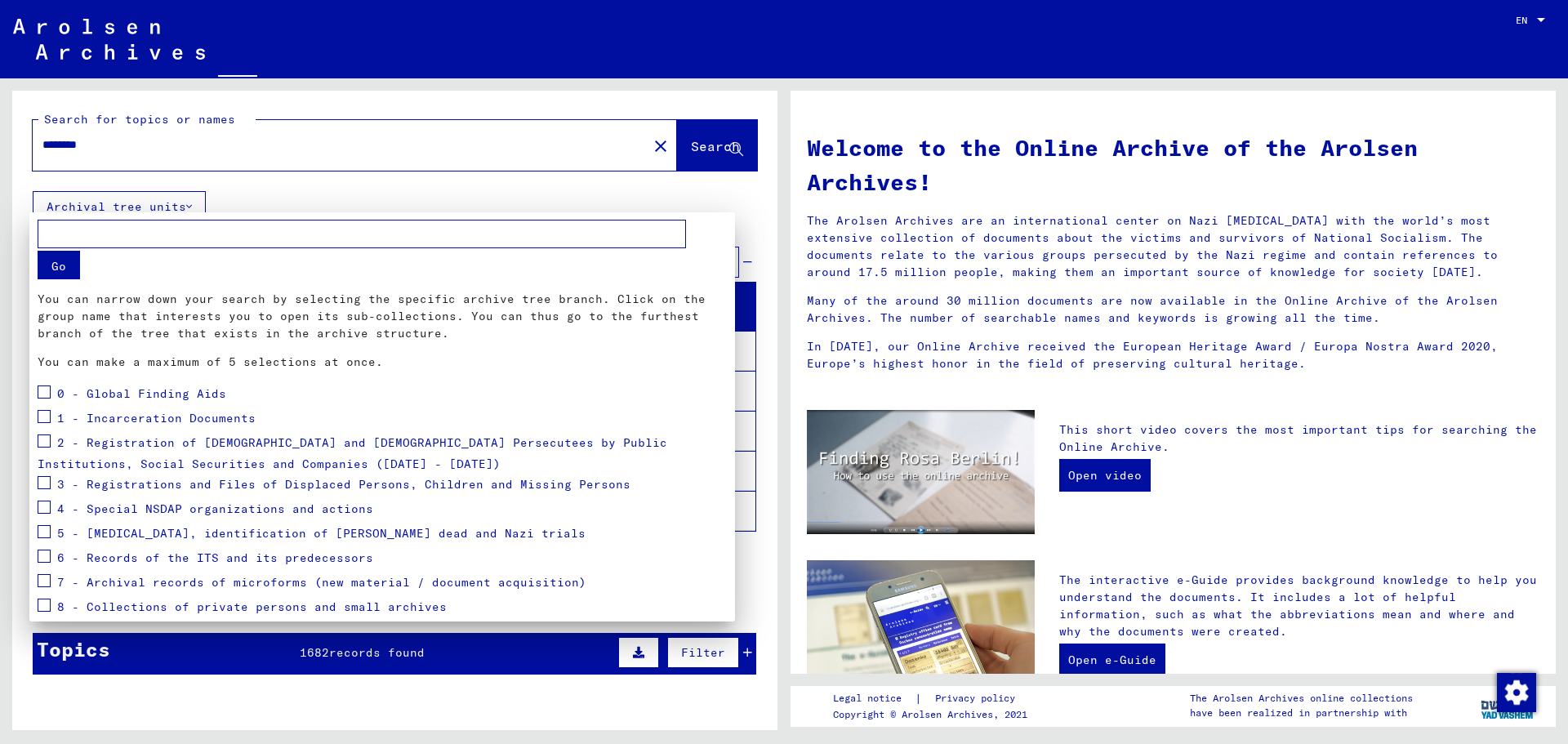
click at [192, 208] on div at bounding box center [784, 372] width 1568 height 744
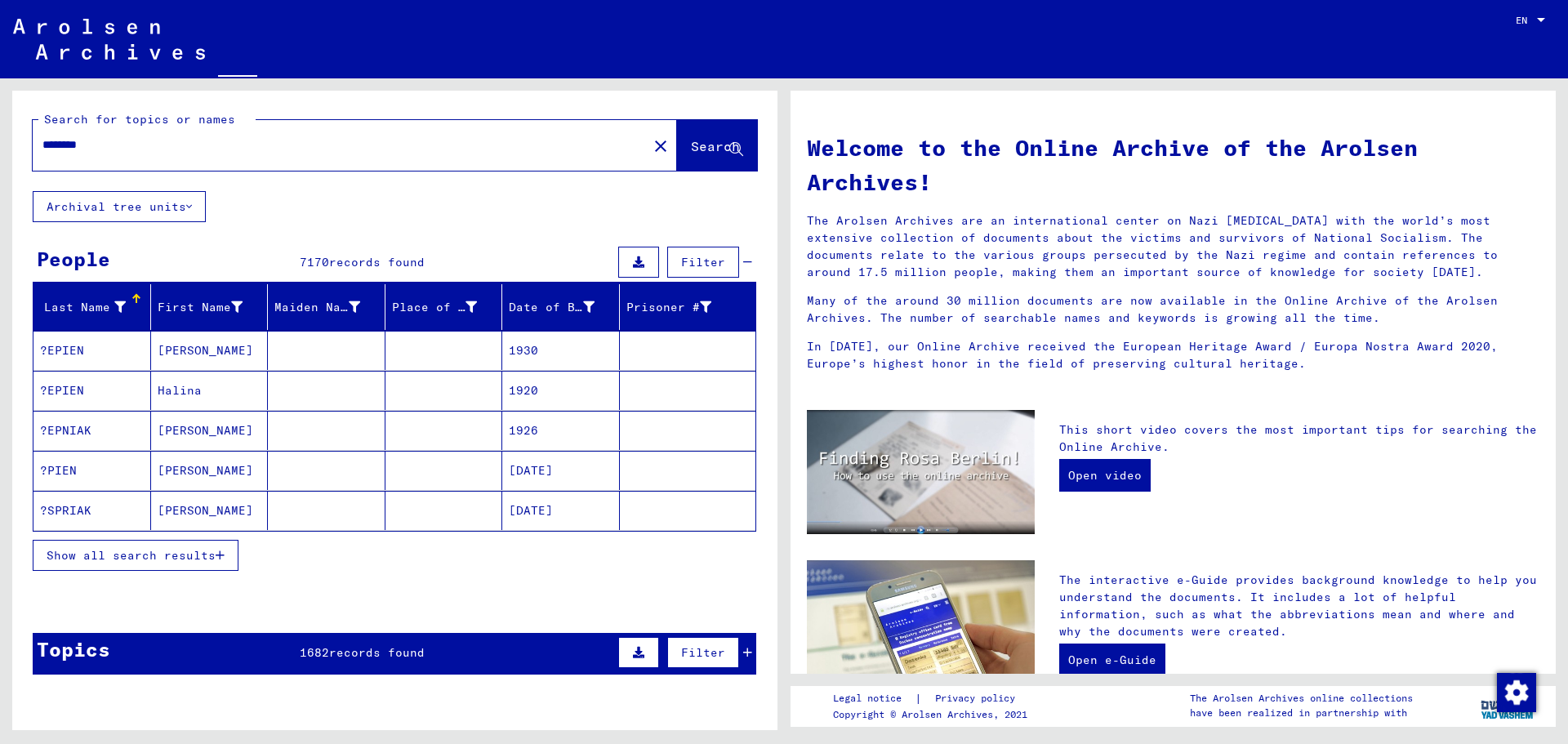
click at [150, 147] on input "*******" at bounding box center [335, 145] width 585 height 17
drag, startPoint x: 164, startPoint y: 143, endPoint x: 0, endPoint y: 42, distance: 192.6
click at [0, 48] on mat-sidenav-content "**********" at bounding box center [784, 372] width 1568 height 744
click at [71, 143] on input "*******" at bounding box center [335, 145] width 585 height 17
click at [122, 142] on input "**********" at bounding box center [335, 145] width 585 height 17
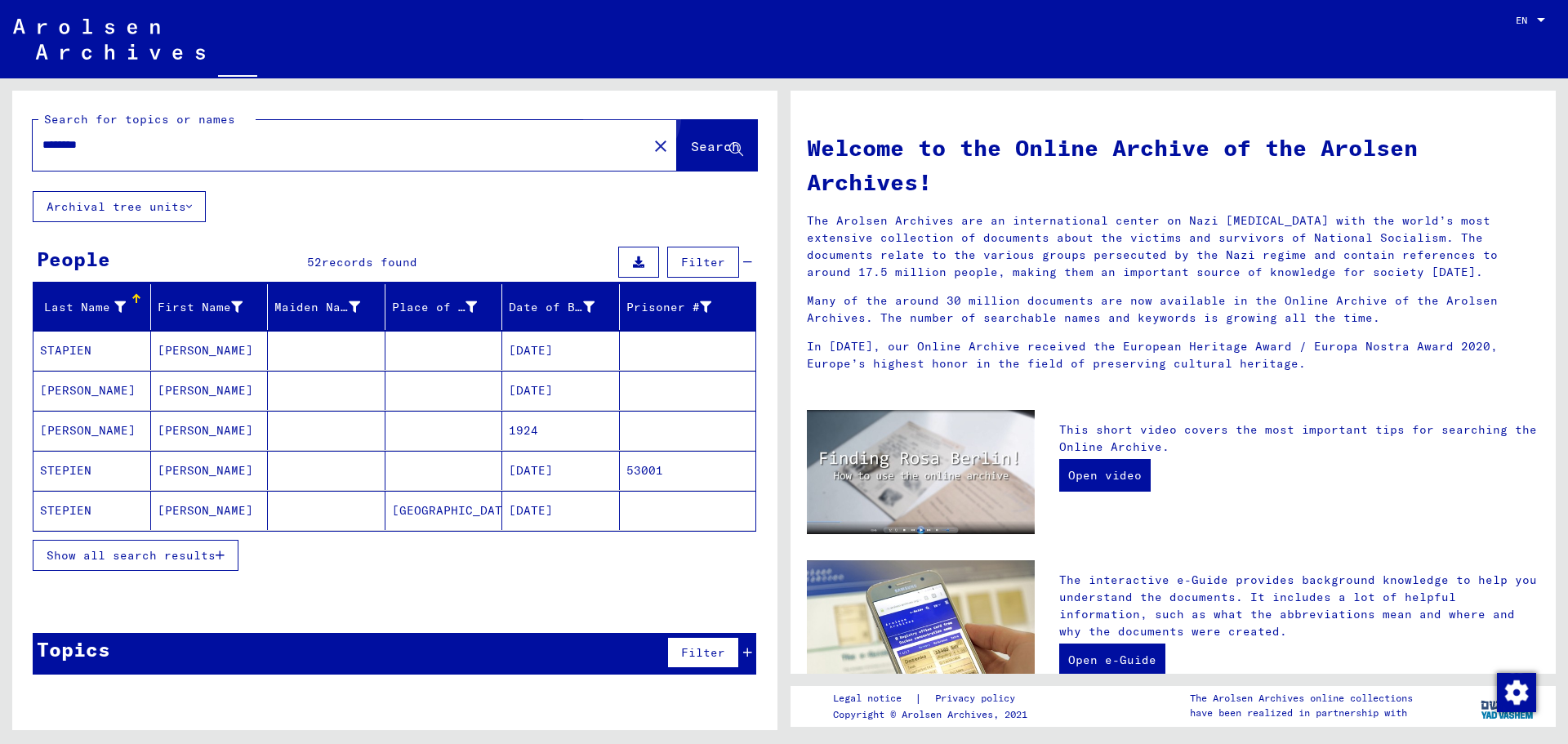
click at [698, 137] on button "Search" at bounding box center [717, 146] width 80 height 51
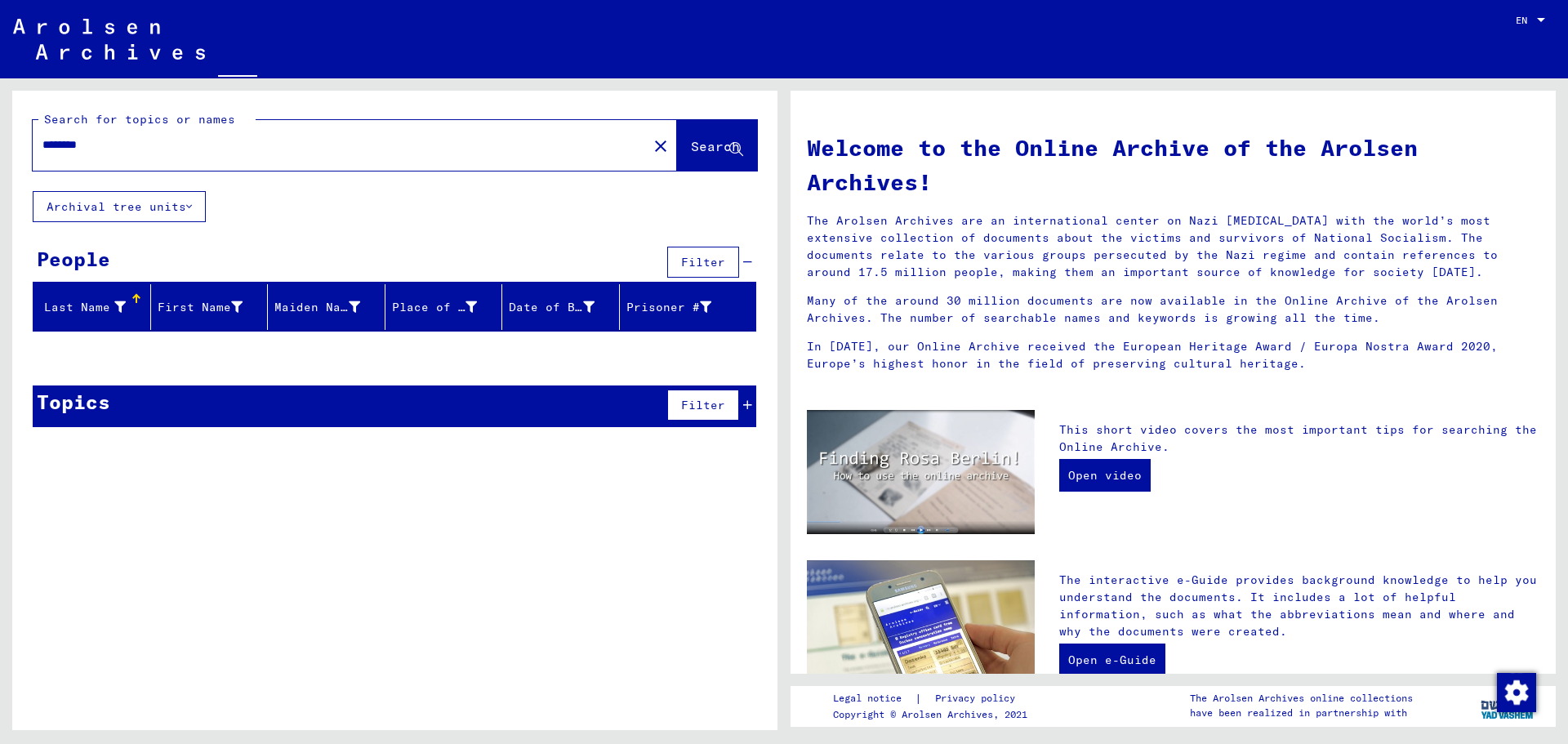
click at [111, 147] on input "********" at bounding box center [335, 145] width 585 height 17
click at [66, 144] on input "********" at bounding box center [335, 145] width 585 height 17
click at [117, 145] on input "*********" at bounding box center [335, 145] width 585 height 17
drag, startPoint x: 34, startPoint y: 133, endPoint x: 0, endPoint y: 101, distance: 46.7
click at [0, 101] on div "Search for topics or names ********* close Search Archival tree units People Fi…" at bounding box center [392, 404] width 784 height 652
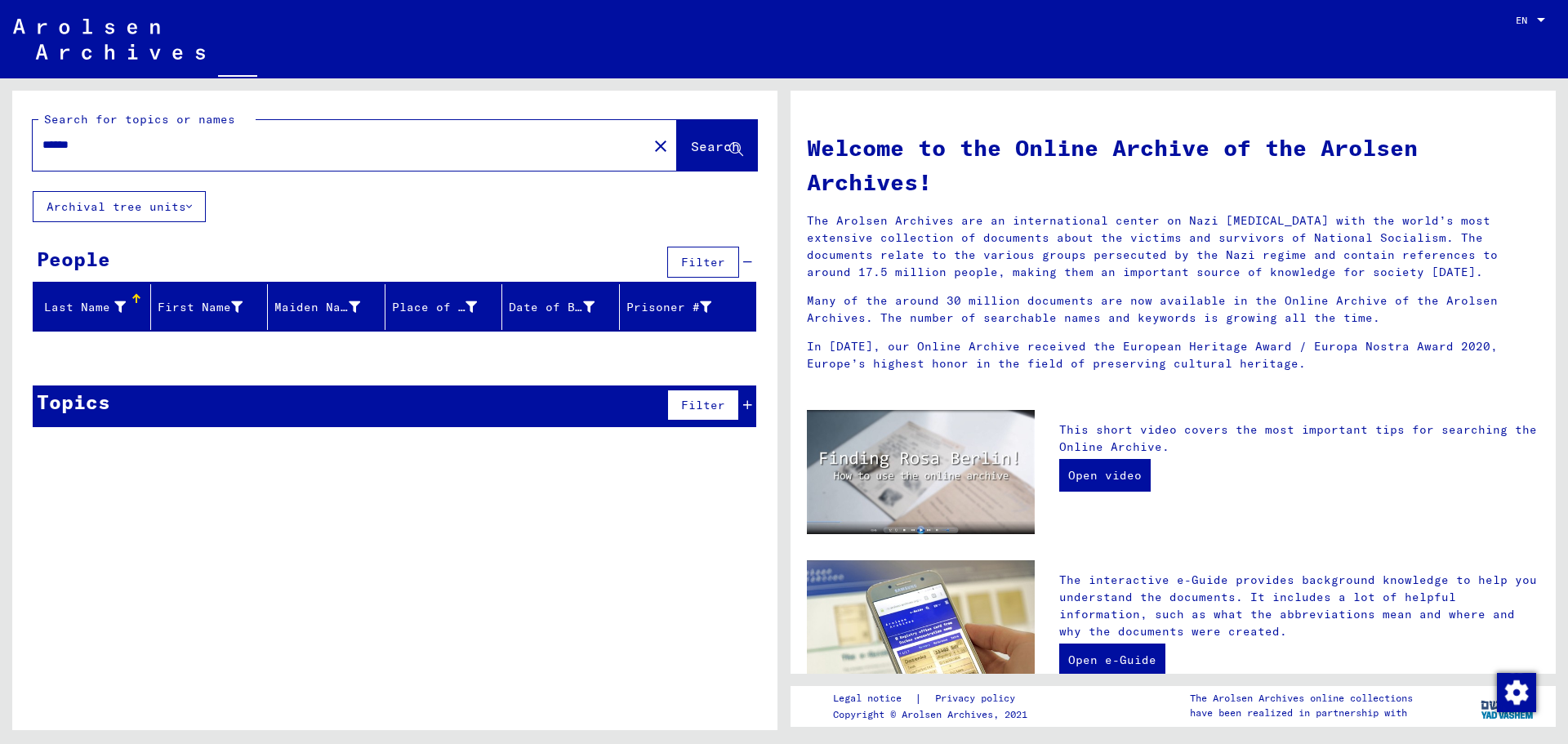
type input "******"
click at [695, 147] on span "Search" at bounding box center [716, 146] width 49 height 17
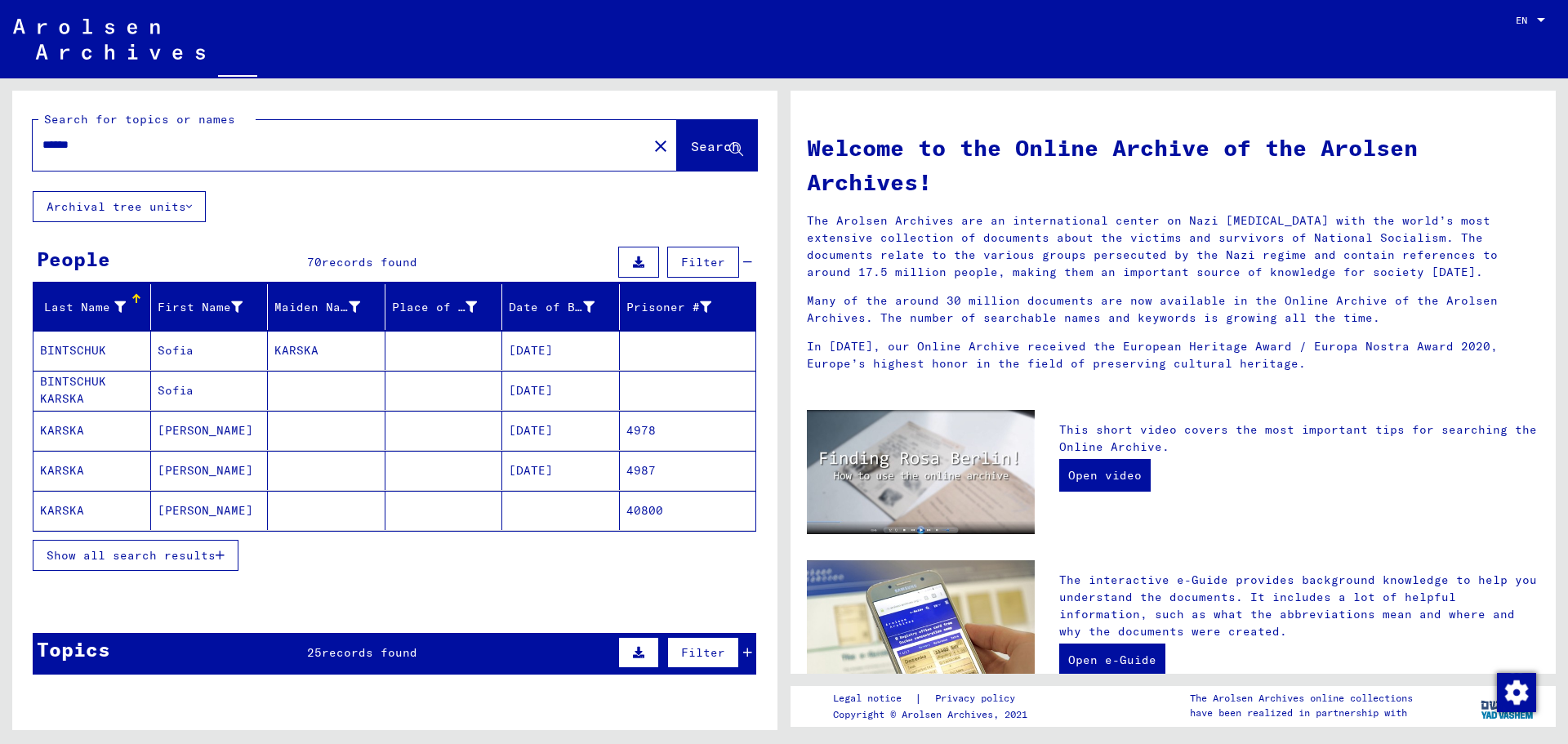
click at [198, 555] on span "Show all search results" at bounding box center [131, 555] width 169 height 15
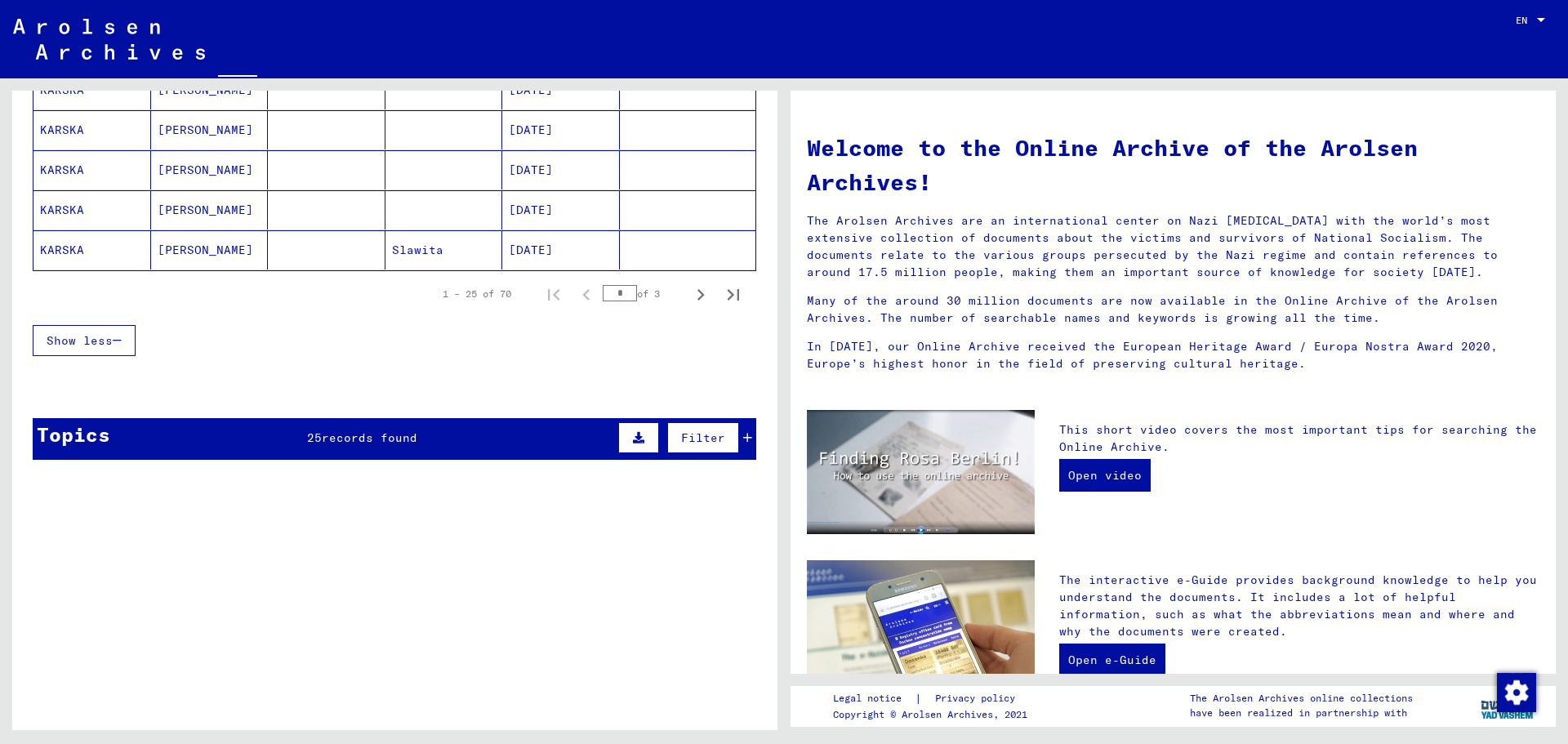
scroll to position [1061, 0]
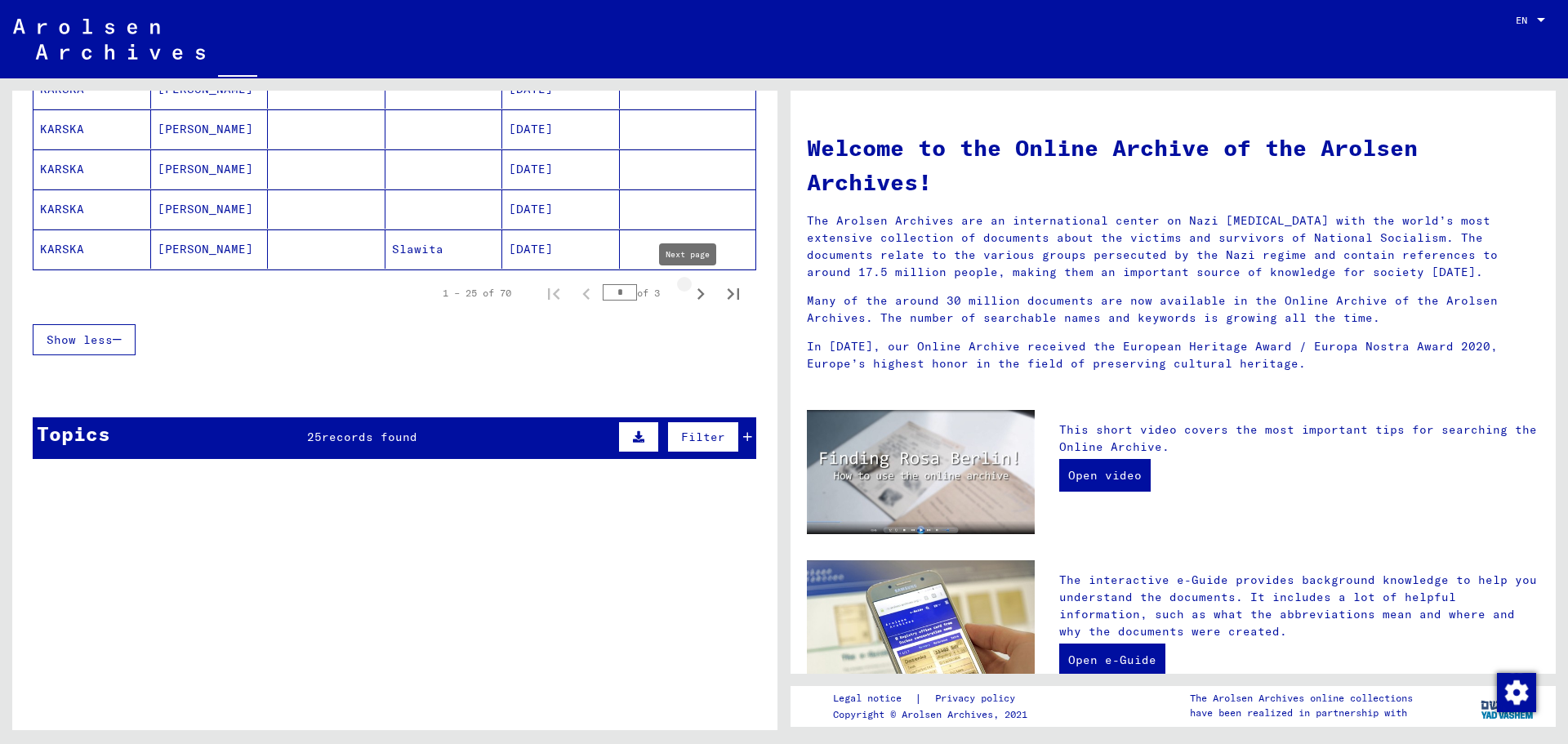
click at [697, 292] on icon "Next page" at bounding box center [701, 293] width 7 height 11
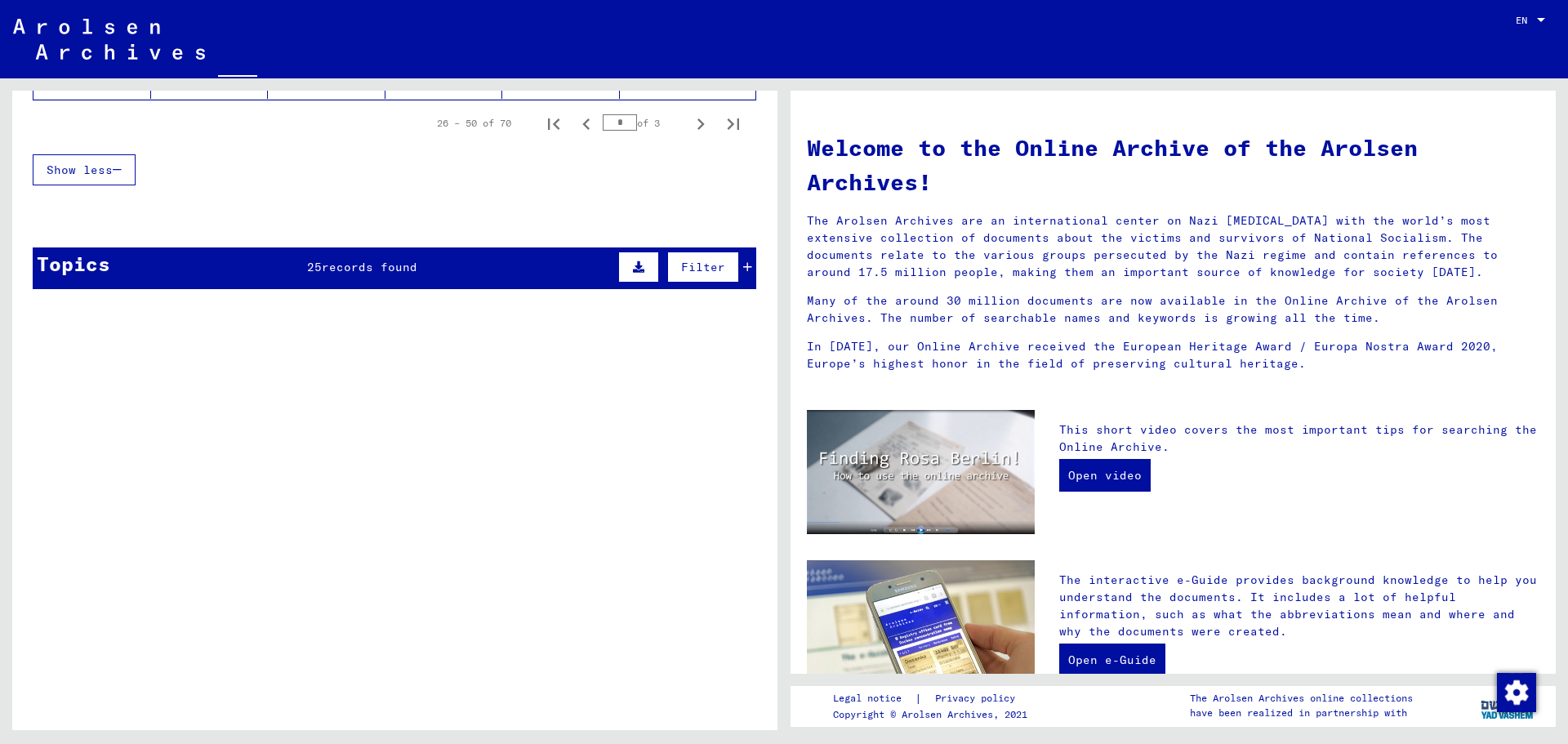
scroll to position [904, 0]
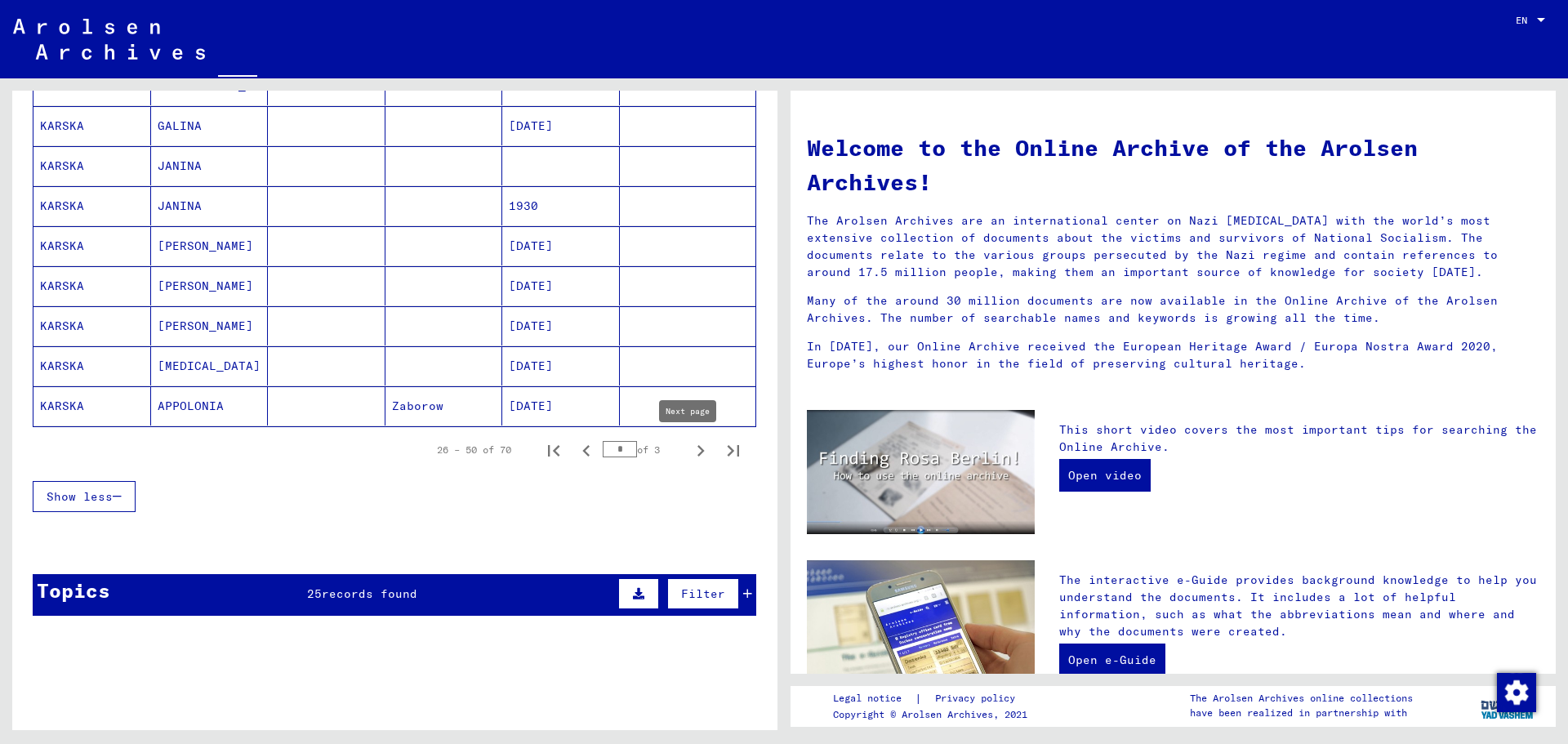
click at [697, 447] on icon "Next page" at bounding box center [701, 450] width 7 height 11
type input "*"
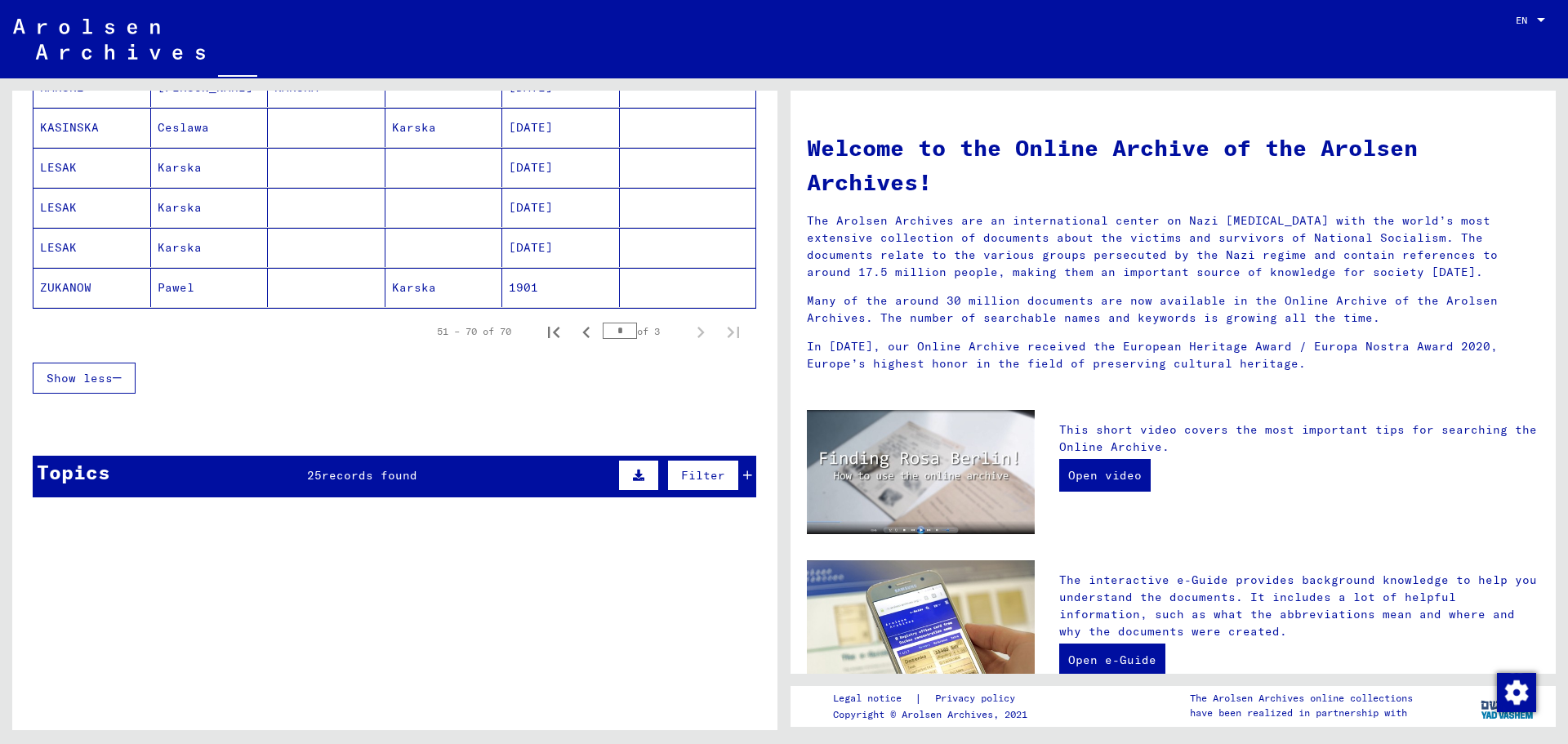
scroll to position [0, 0]
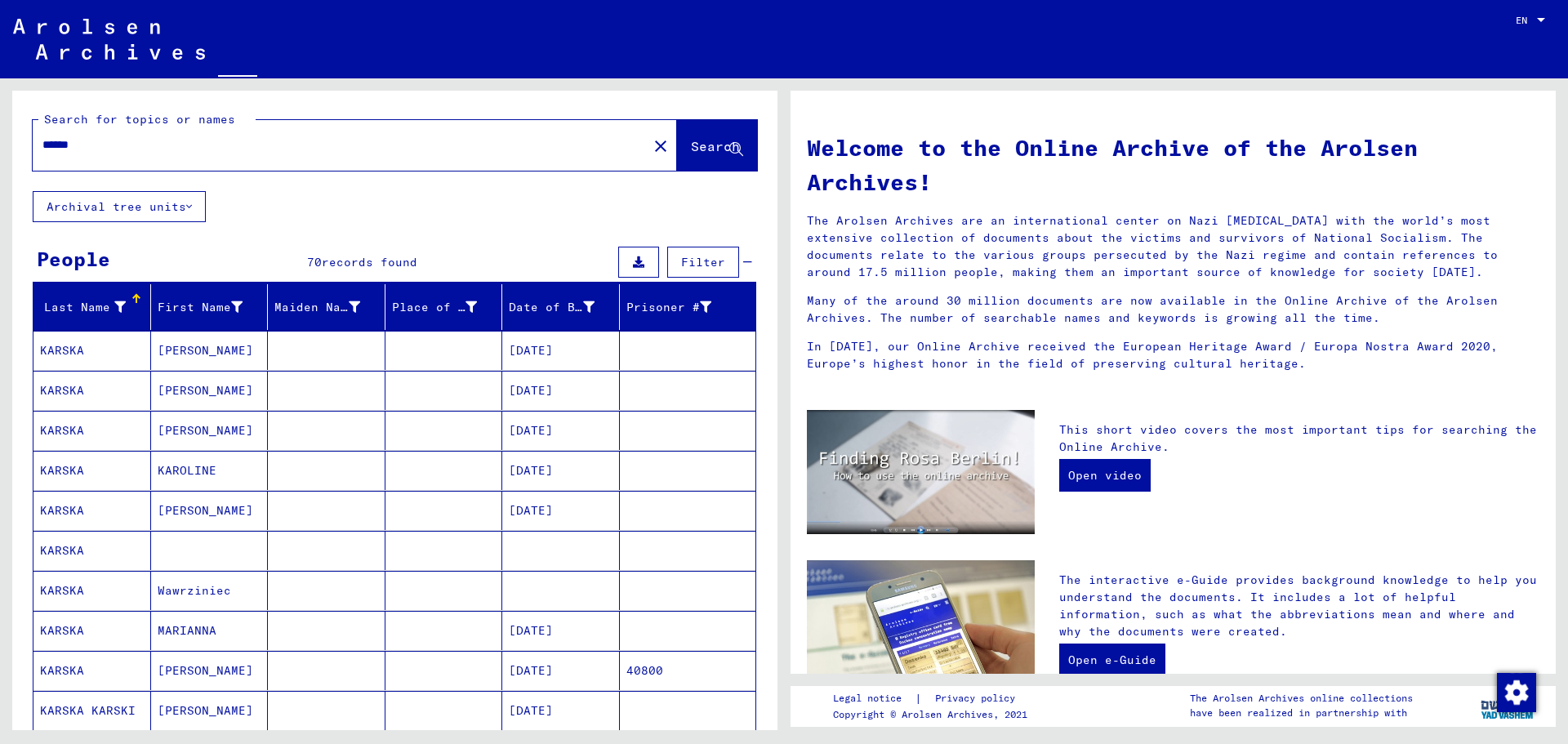
drag, startPoint x: 95, startPoint y: 144, endPoint x: 0, endPoint y: 119, distance: 98.2
click at [0, 121] on div "Search for topics or names ****** close Search Archival tree units People 70 re…" at bounding box center [392, 404] width 784 height 652
type input "**********"
